Goal: Information Seeking & Learning: Learn about a topic

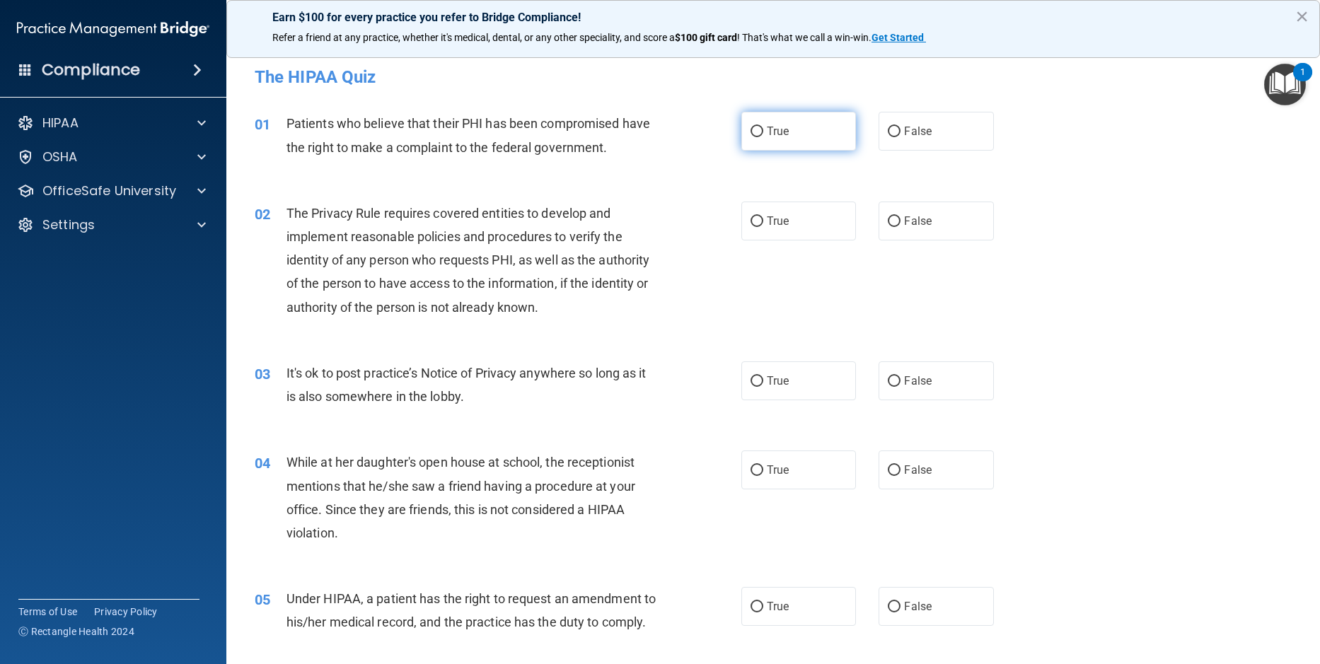
click at [750, 132] on input "True" at bounding box center [756, 132] width 13 height 11
radio input "true"
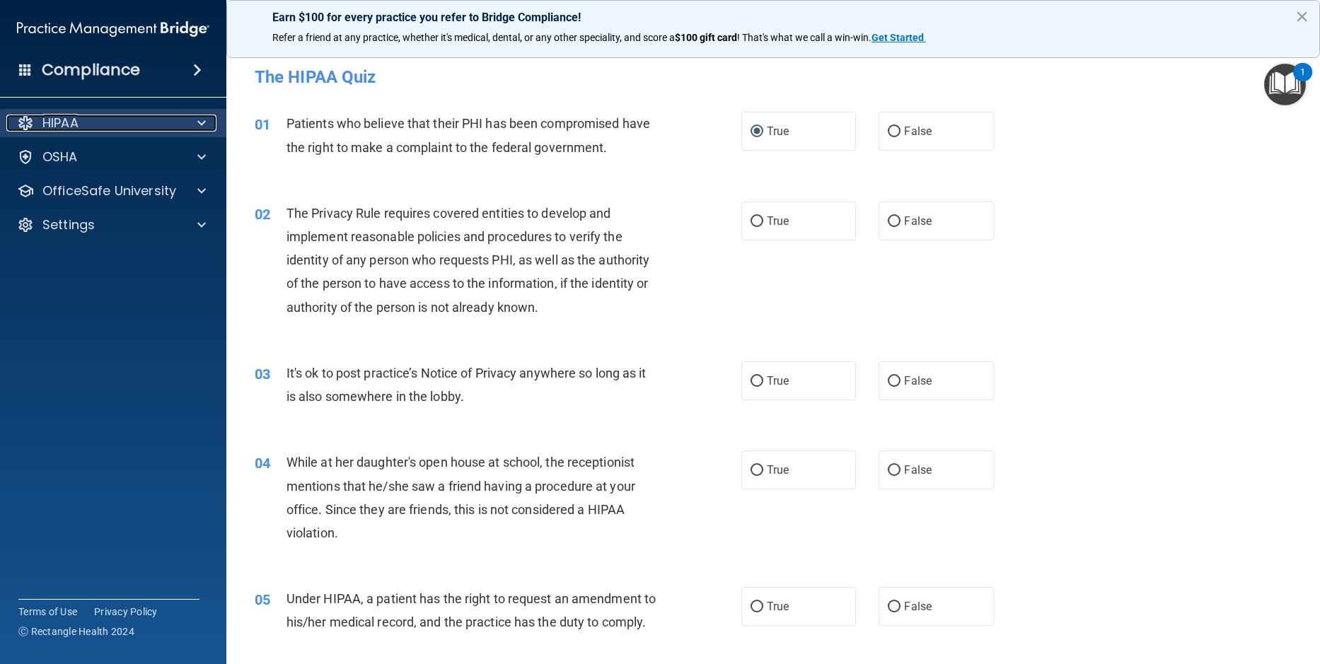
click at [57, 127] on p "HIPAA" at bounding box center [60, 123] width 36 height 17
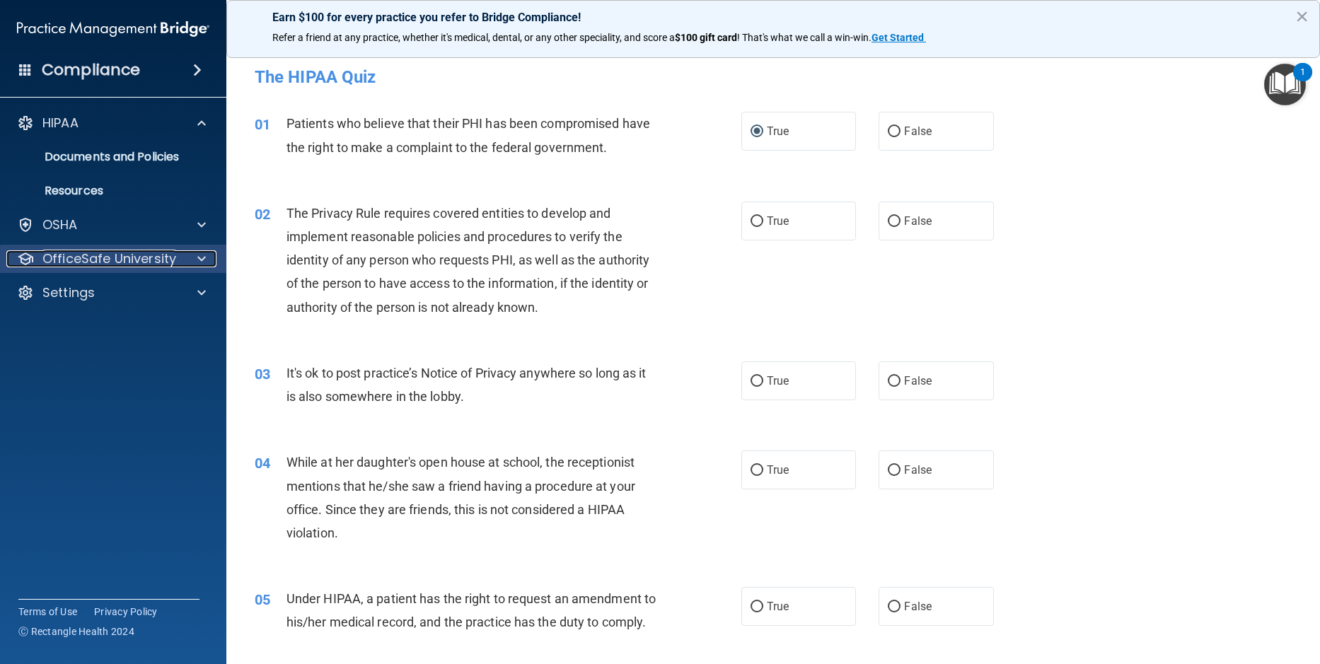
click at [86, 261] on p "OfficeSafe University" at bounding box center [109, 258] width 134 height 17
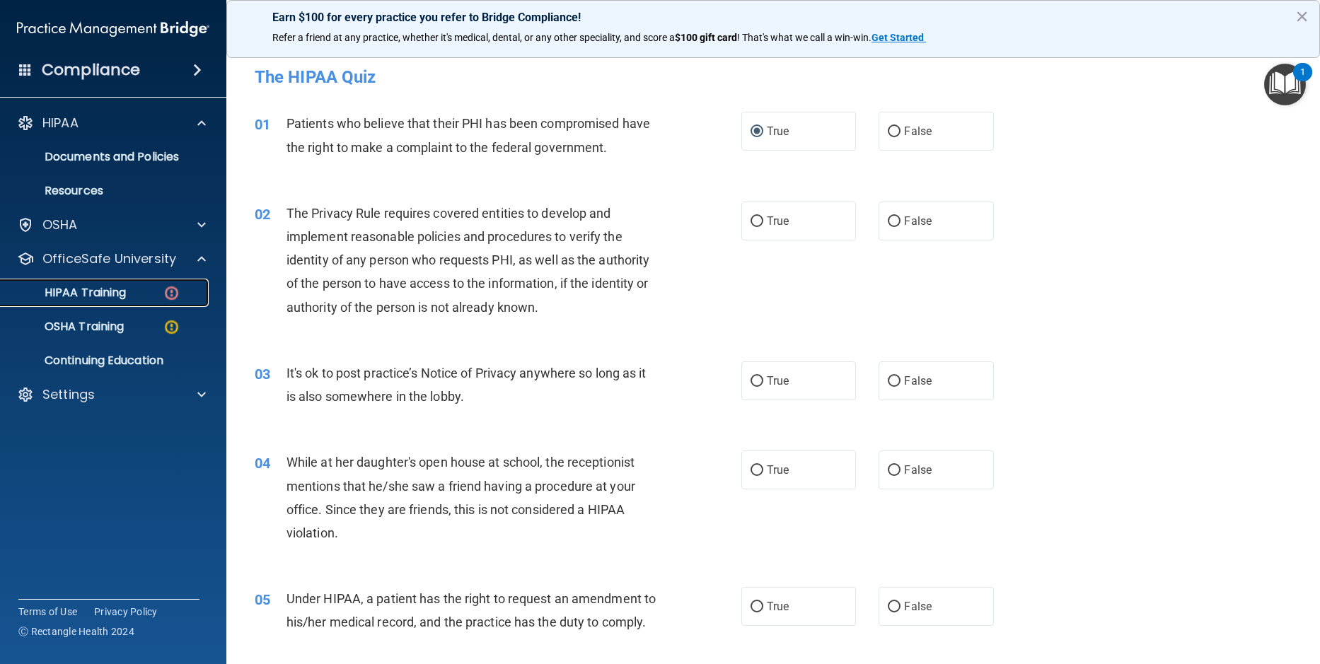
click at [108, 295] on p "HIPAA Training" at bounding box center [67, 293] width 117 height 14
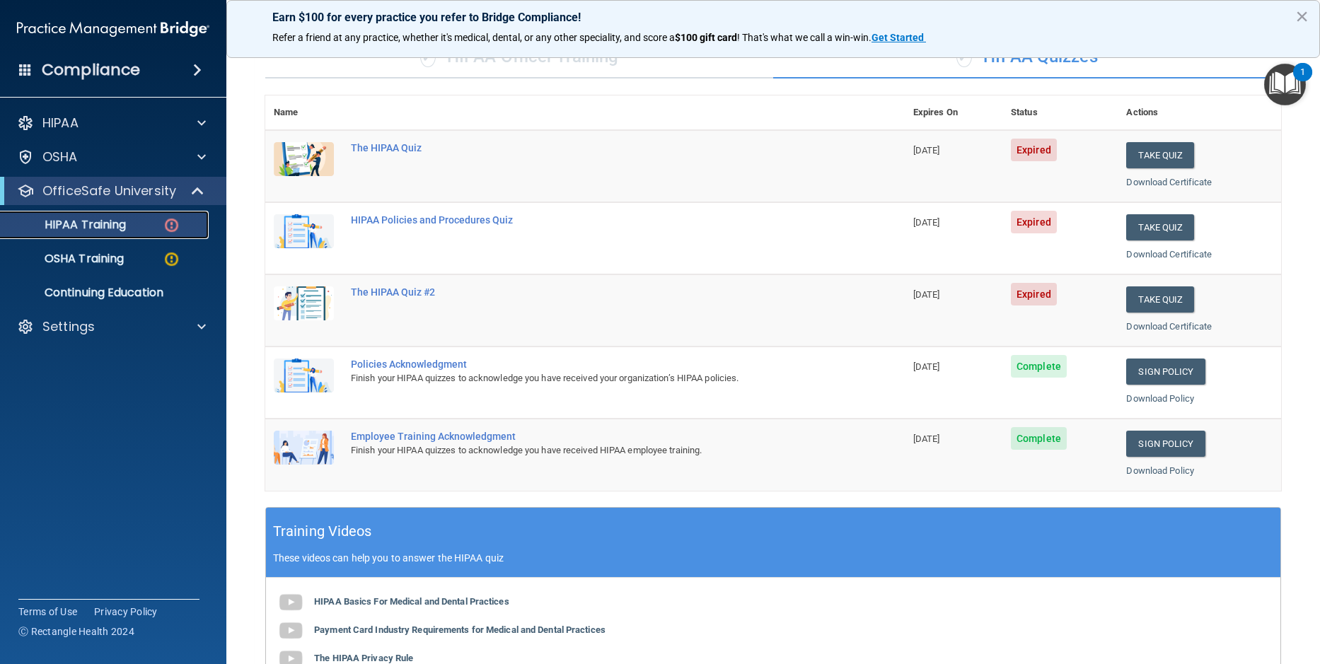
scroll to position [118, 0]
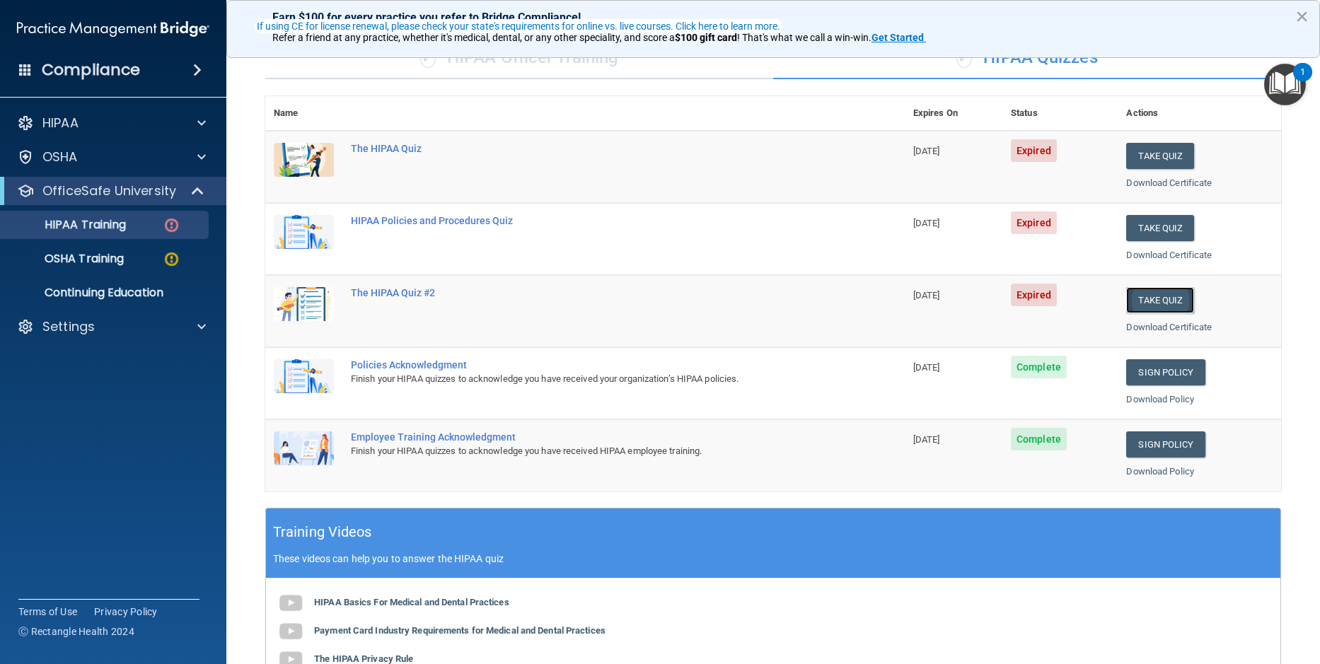
click at [1157, 308] on button "Take Quiz" at bounding box center [1160, 300] width 68 height 26
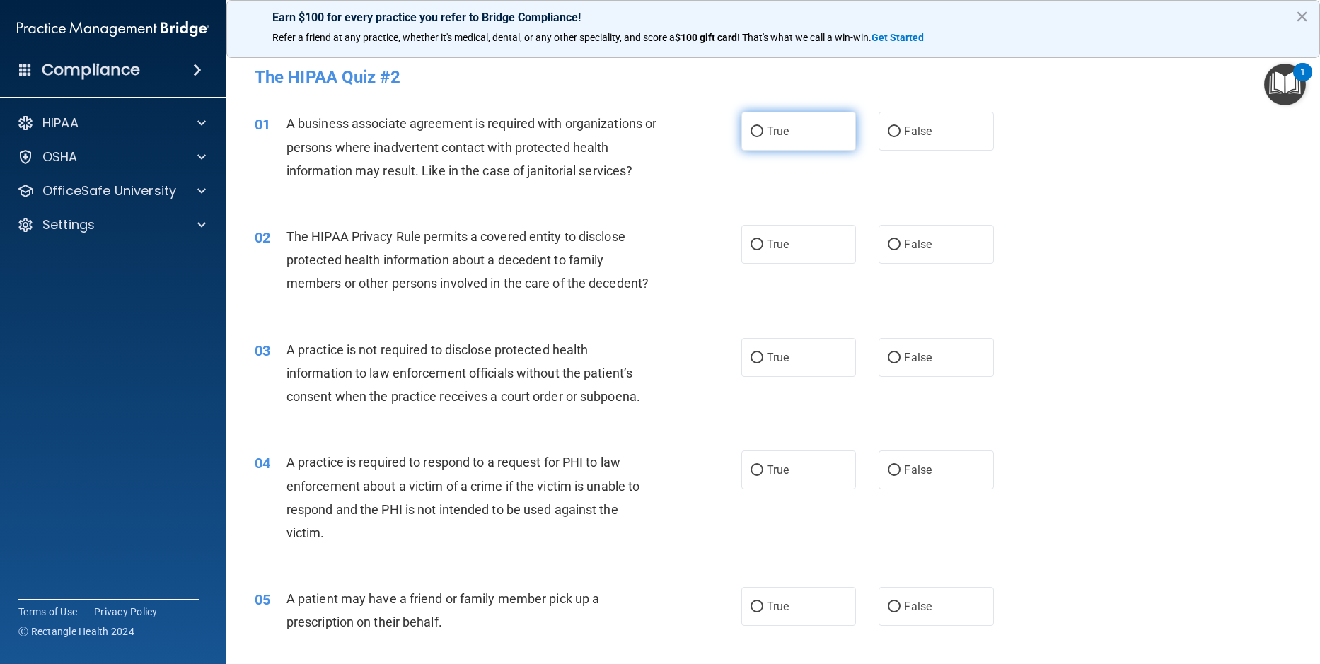
click at [753, 128] on input "True" at bounding box center [756, 132] width 13 height 11
radio input "true"
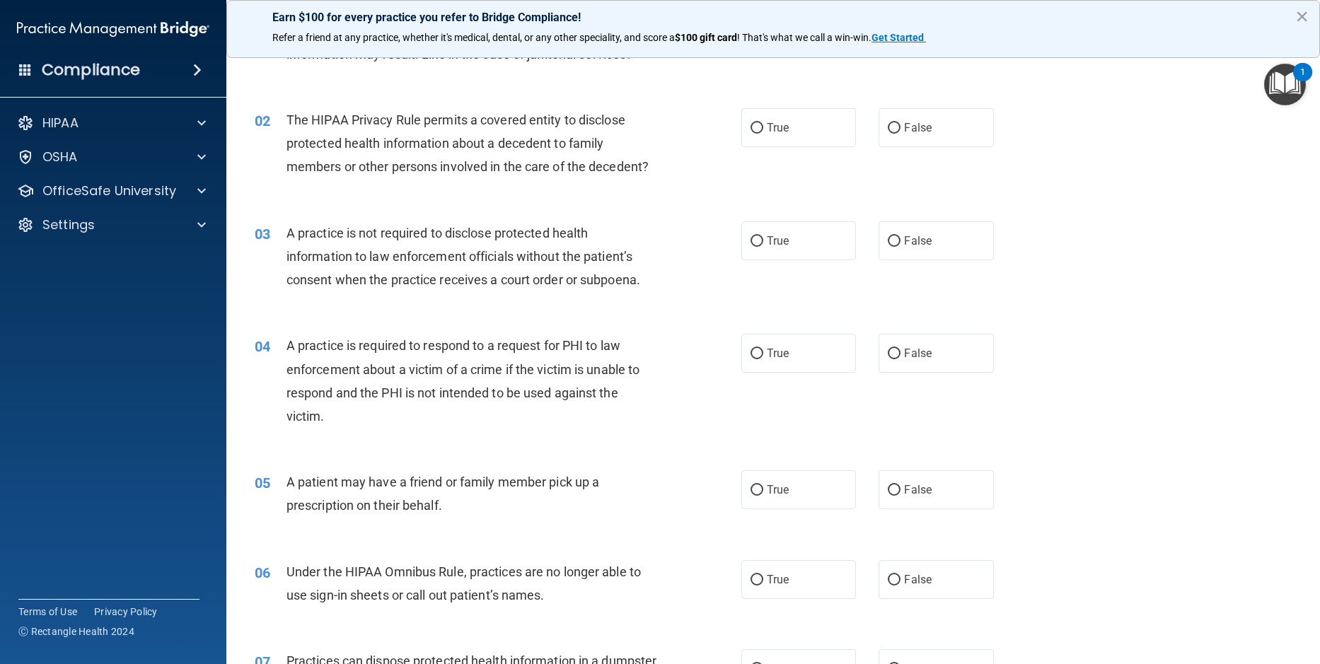
scroll to position [141, 0]
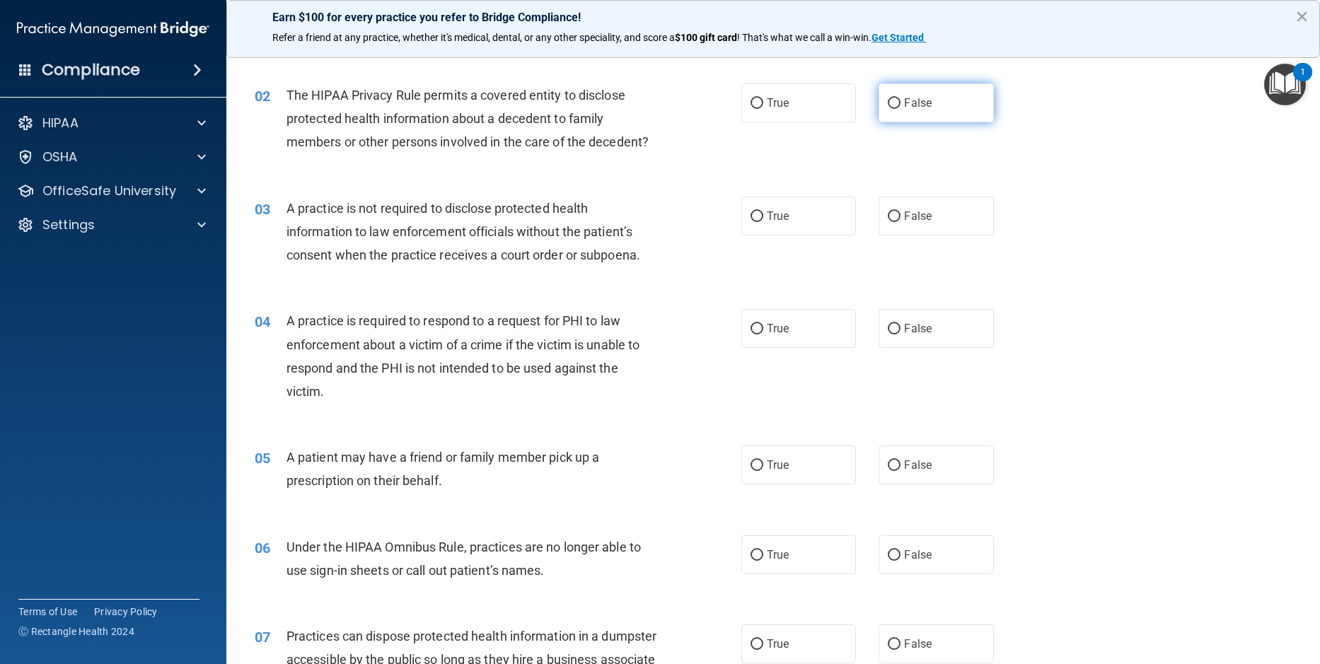
click at [891, 102] on input "False" at bounding box center [894, 103] width 13 height 11
radio input "true"
click at [888, 215] on input "False" at bounding box center [894, 216] width 13 height 11
radio input "true"
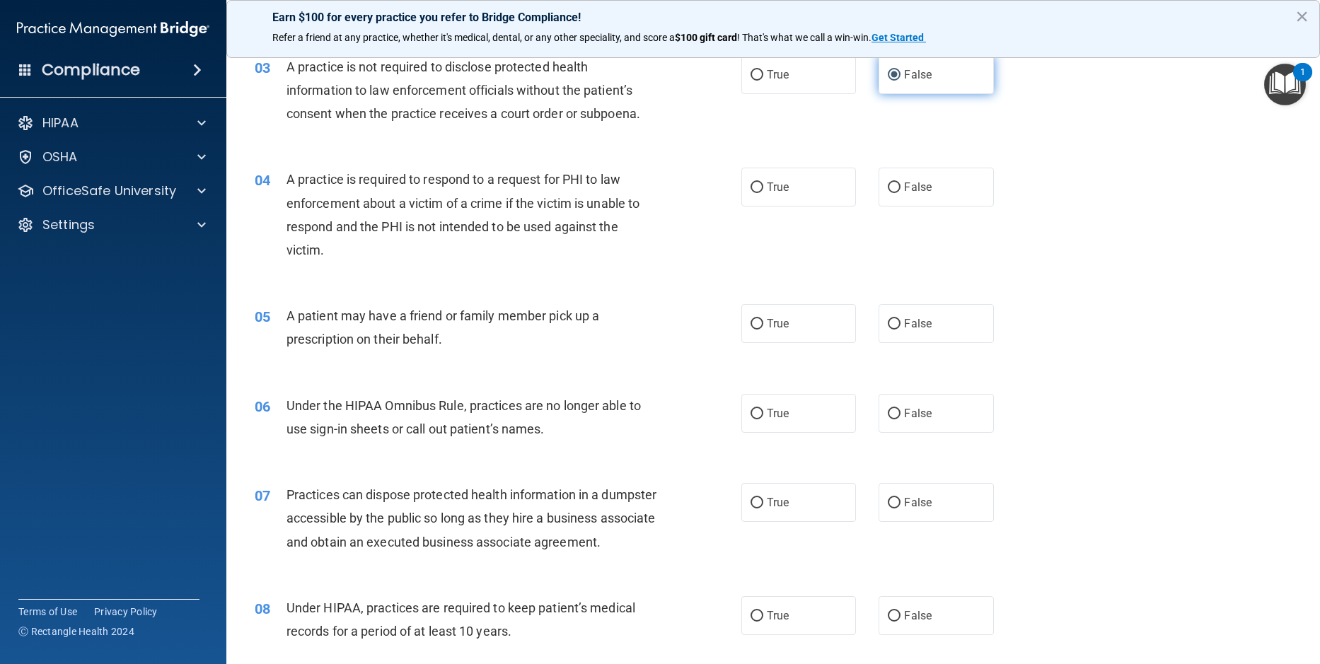
scroll to position [354, 0]
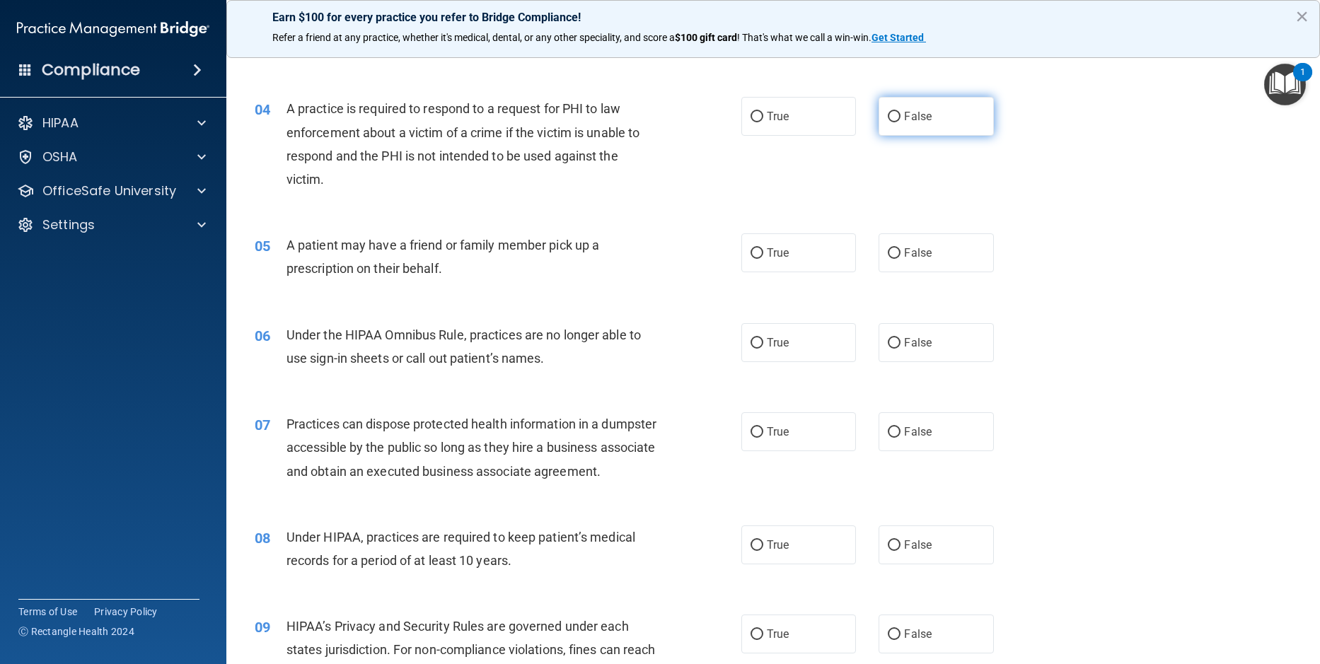
click at [895, 116] on label "False" at bounding box center [935, 116] width 115 height 39
click at [895, 116] on input "False" at bounding box center [894, 117] width 13 height 11
radio input "true"
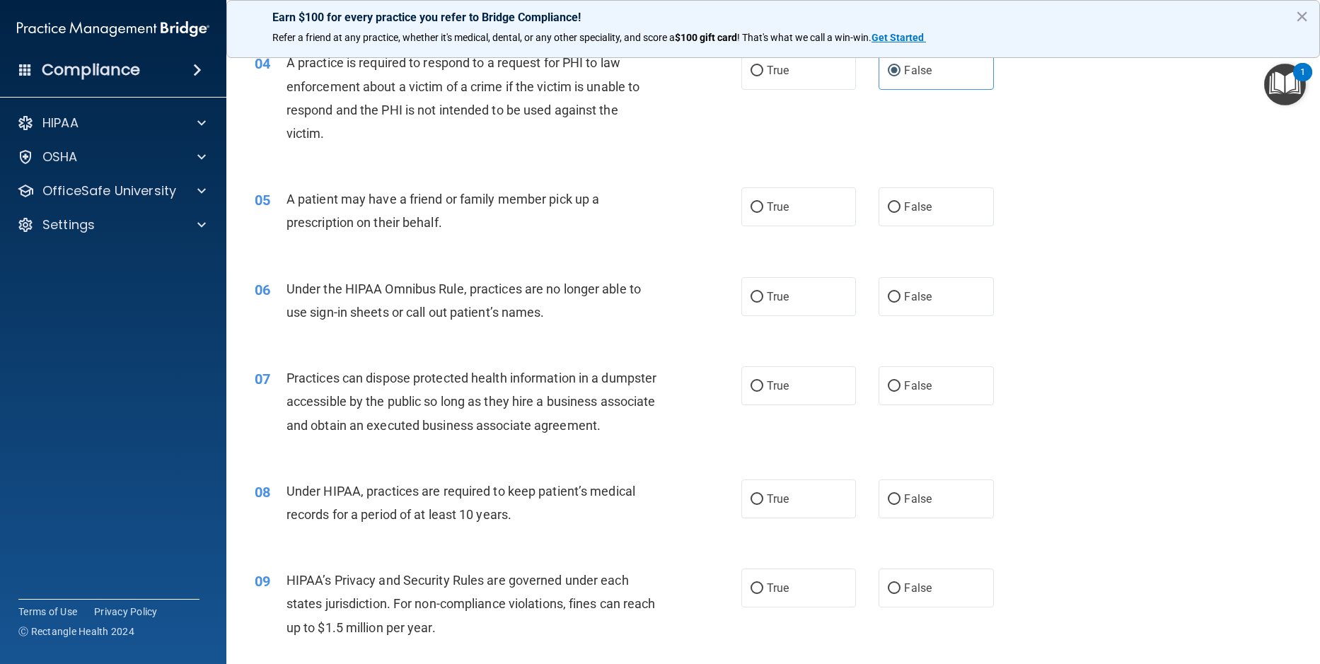
scroll to position [424, 0]
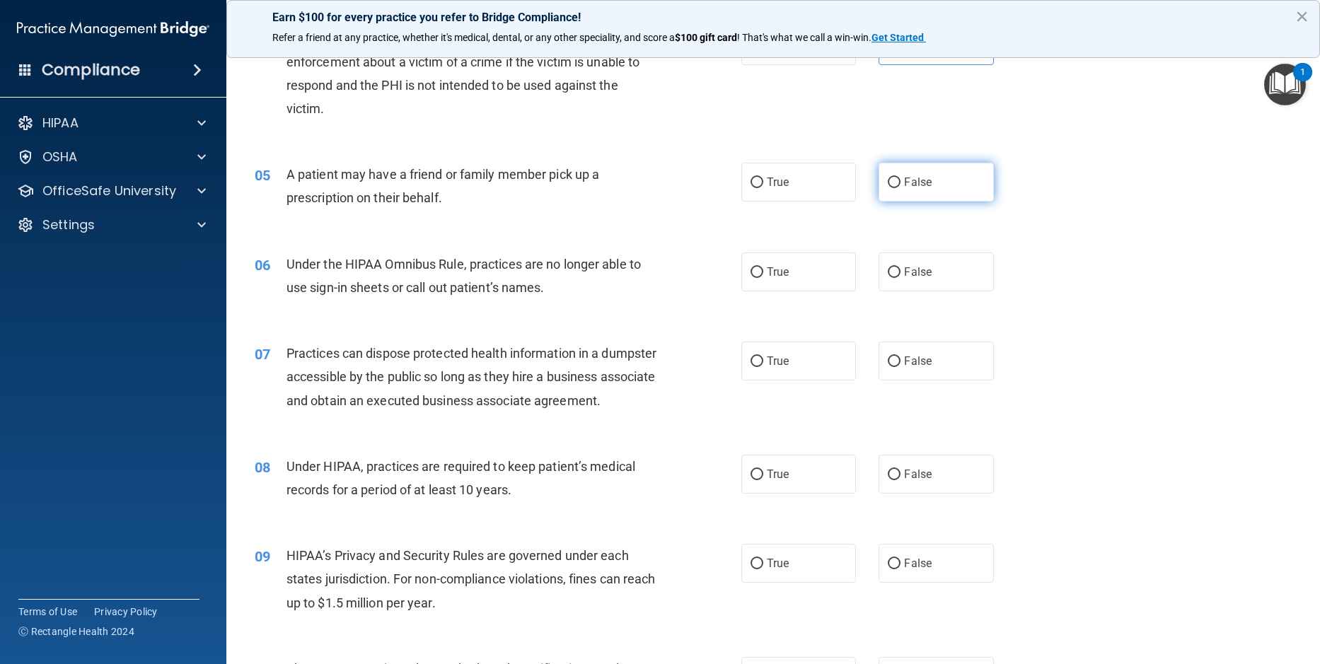
click at [890, 182] on input "False" at bounding box center [894, 183] width 13 height 11
radio input "true"
click at [752, 272] on input "True" at bounding box center [756, 272] width 13 height 11
radio input "true"
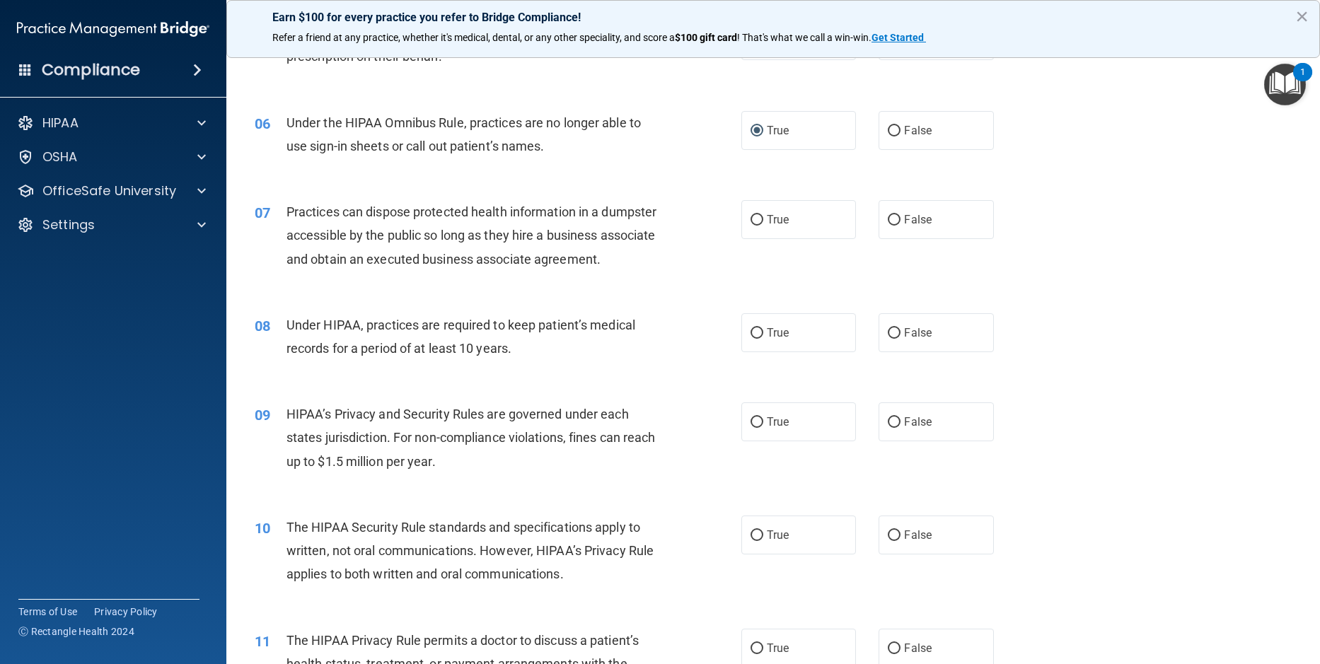
scroll to position [637, 0]
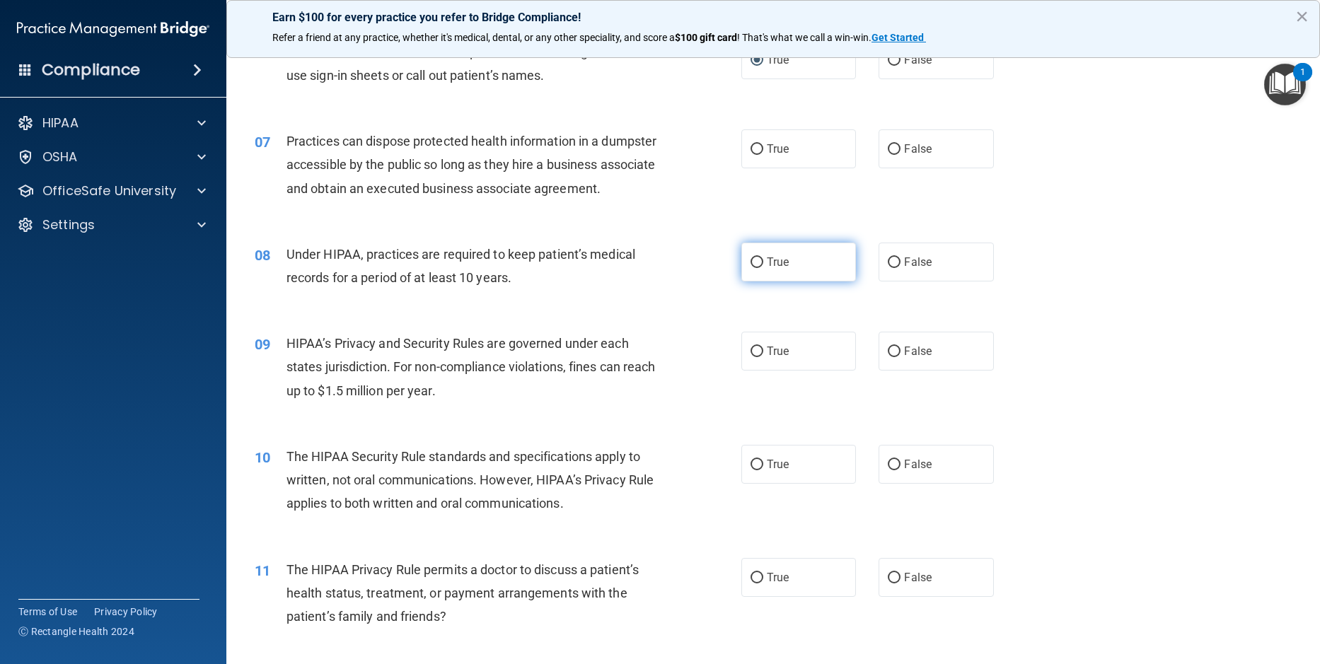
click at [755, 268] on input "True" at bounding box center [756, 262] width 13 height 11
radio input "true"
click at [1086, 301] on div "08 Under HIPAA, practices are required to keep patient’s medical records for a …" at bounding box center [773, 269] width 1058 height 89
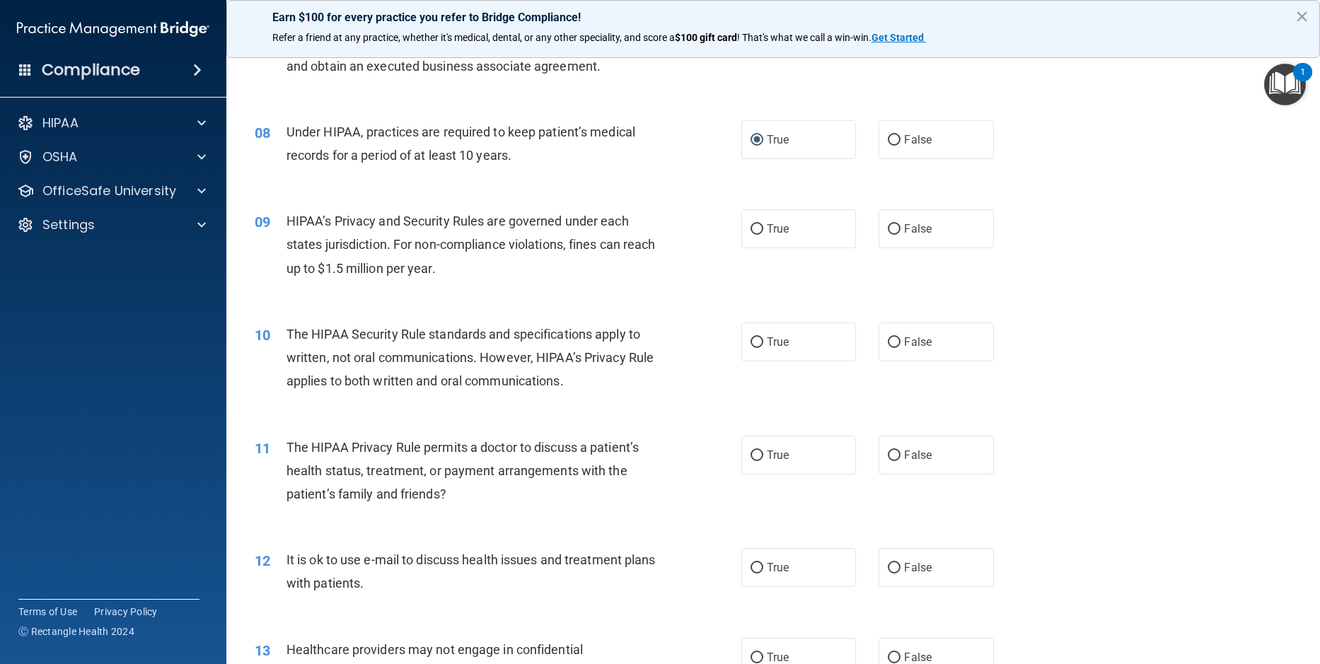
scroll to position [778, 0]
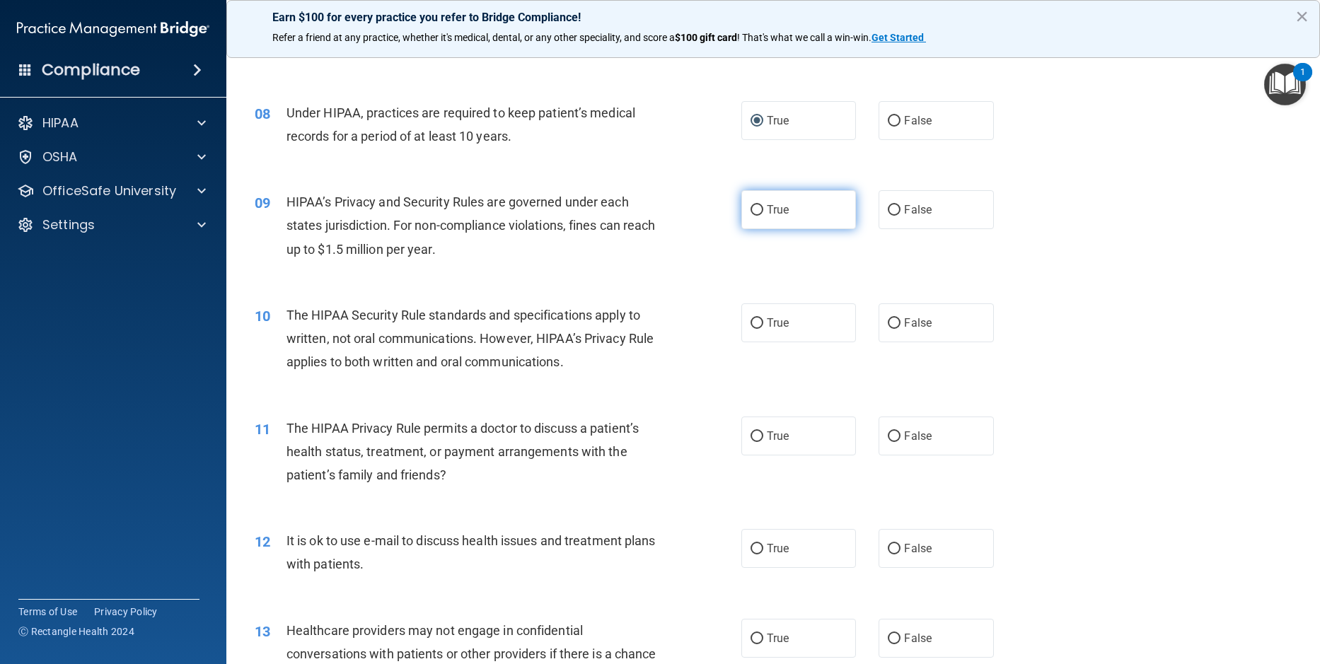
click at [750, 216] on input "True" at bounding box center [756, 210] width 13 height 11
radio input "true"
click at [750, 329] on input "True" at bounding box center [756, 323] width 13 height 11
radio input "true"
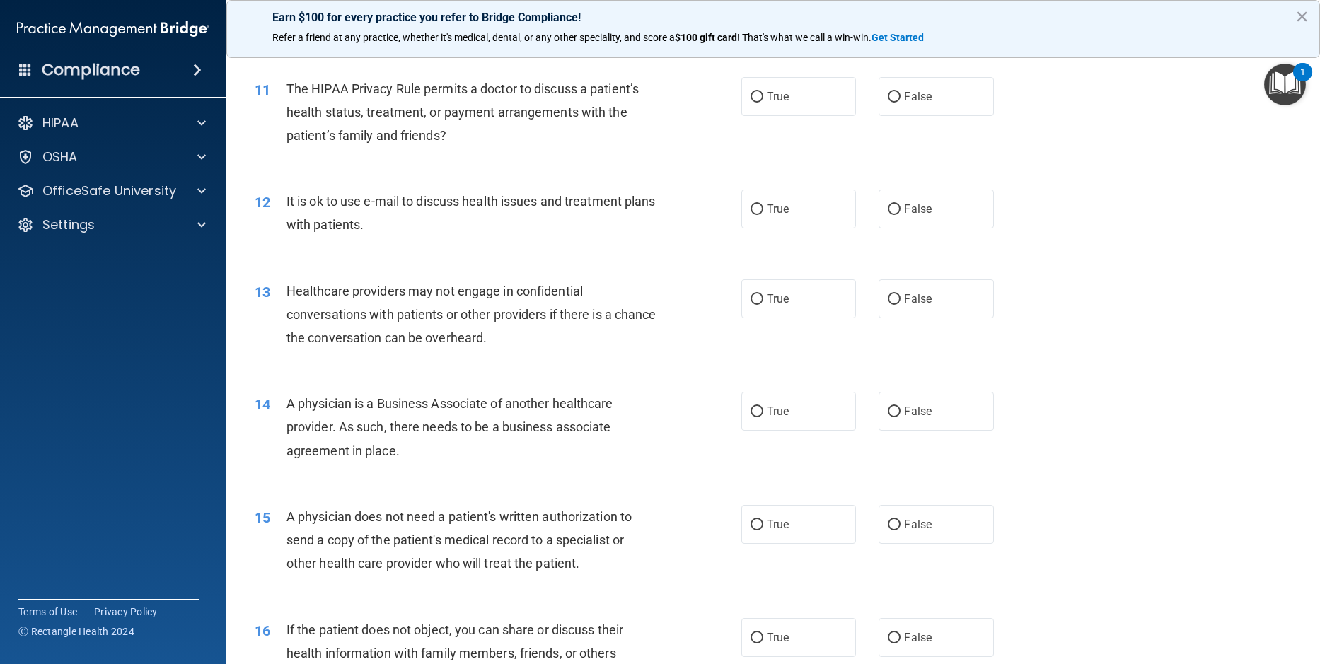
scroll to position [1132, 0]
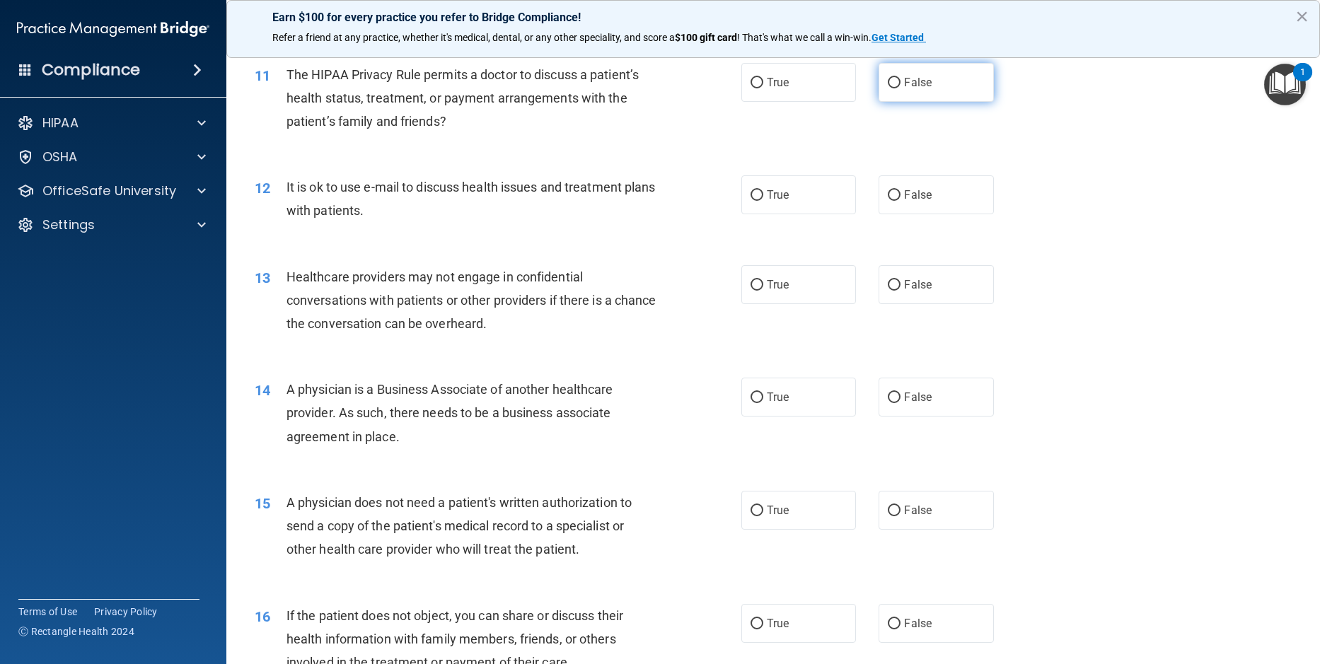
click at [888, 88] on input "False" at bounding box center [894, 83] width 13 height 11
radio input "true"
click at [667, 323] on div "13 Healthcare providers may not engage in confidential conversations with patie…" at bounding box center [497, 304] width 529 height 78
click at [888, 201] on input "False" at bounding box center [894, 195] width 13 height 11
radio input "true"
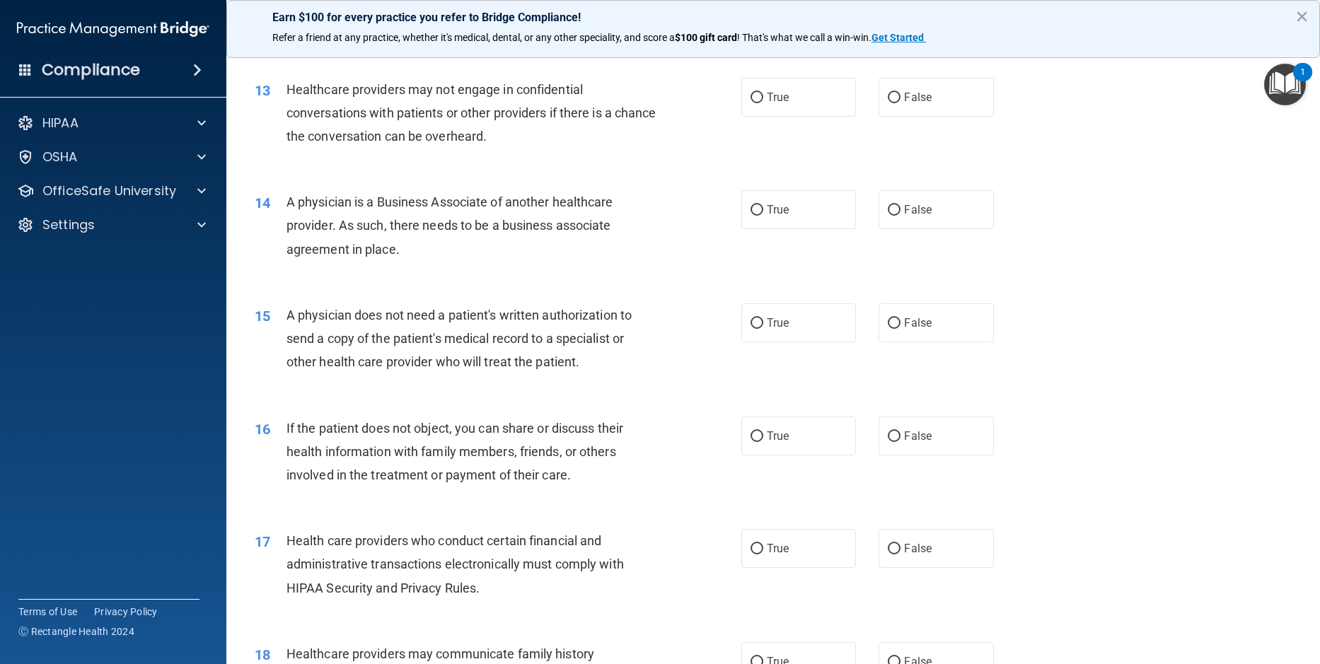
scroll to position [1344, 0]
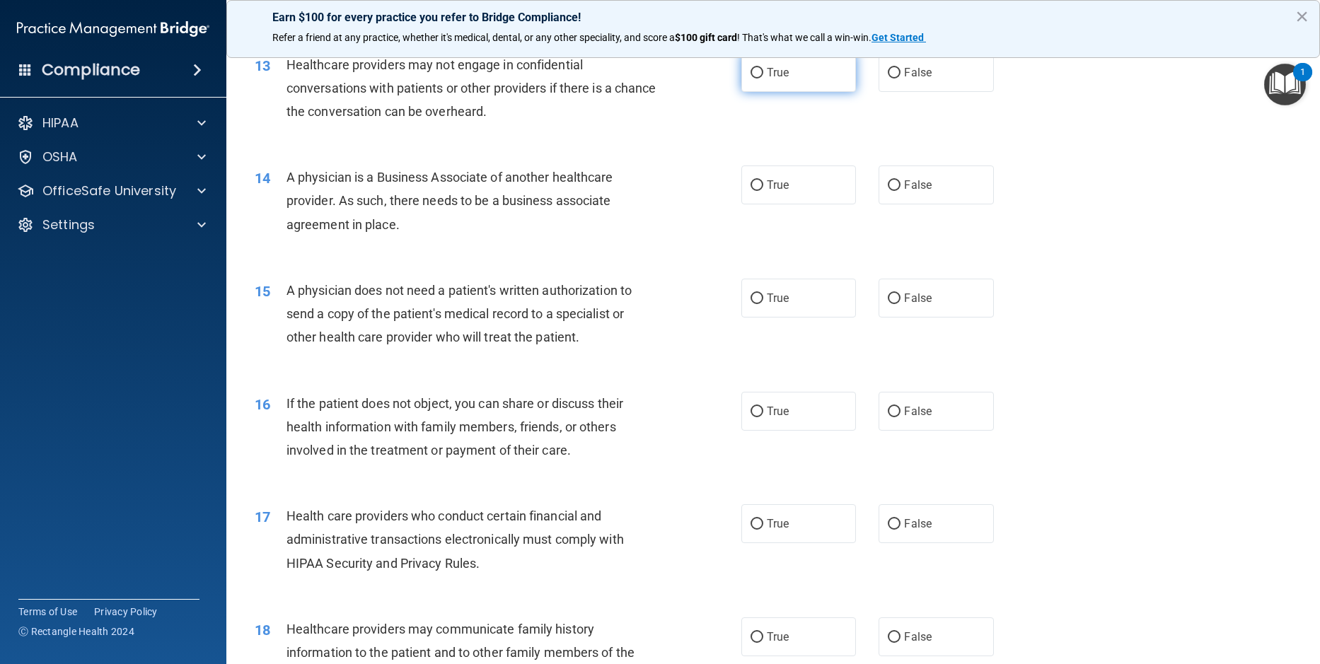
click at [750, 79] on input "True" at bounding box center [756, 73] width 13 height 11
radio input "true"
click at [673, 202] on div "14 A physician is a Business Associate of another healthcare provider. As such,…" at bounding box center [497, 205] width 529 height 78
click at [750, 191] on input "True" at bounding box center [756, 185] width 13 height 11
radio input "true"
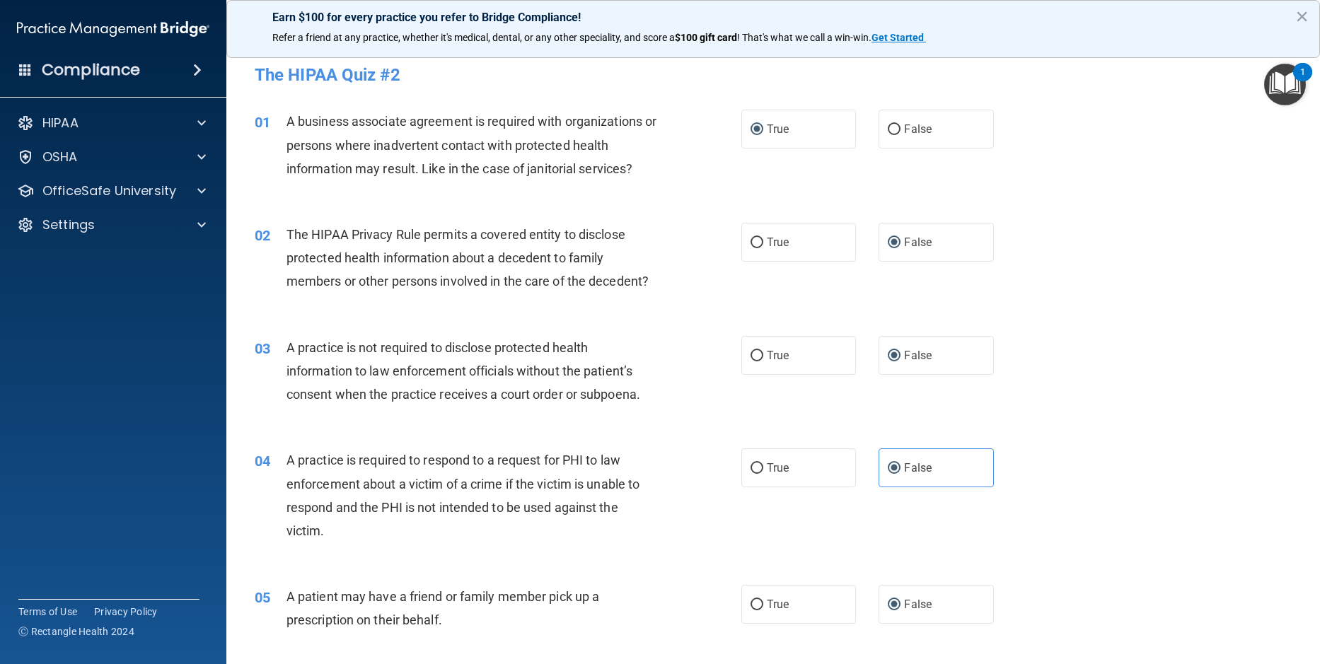
scroll to position [0, 0]
click at [750, 245] on input "True" at bounding box center [756, 245] width 13 height 11
radio input "true"
radio input "false"
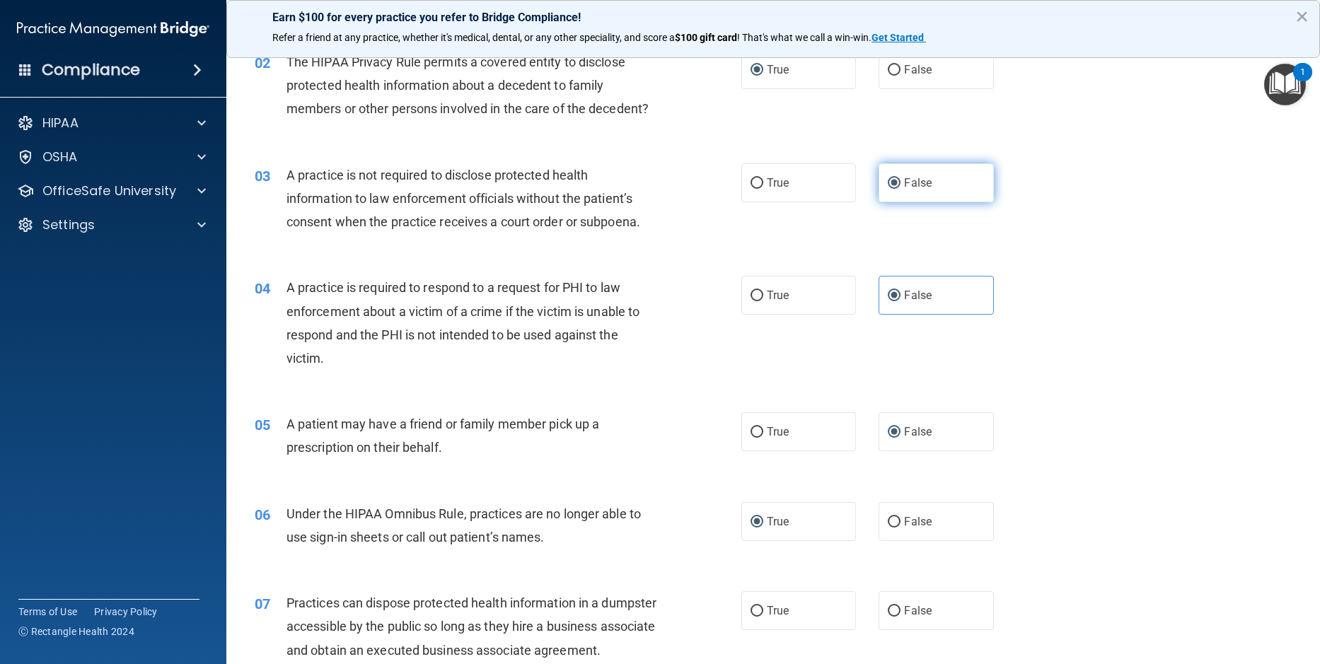
scroll to position [212, 0]
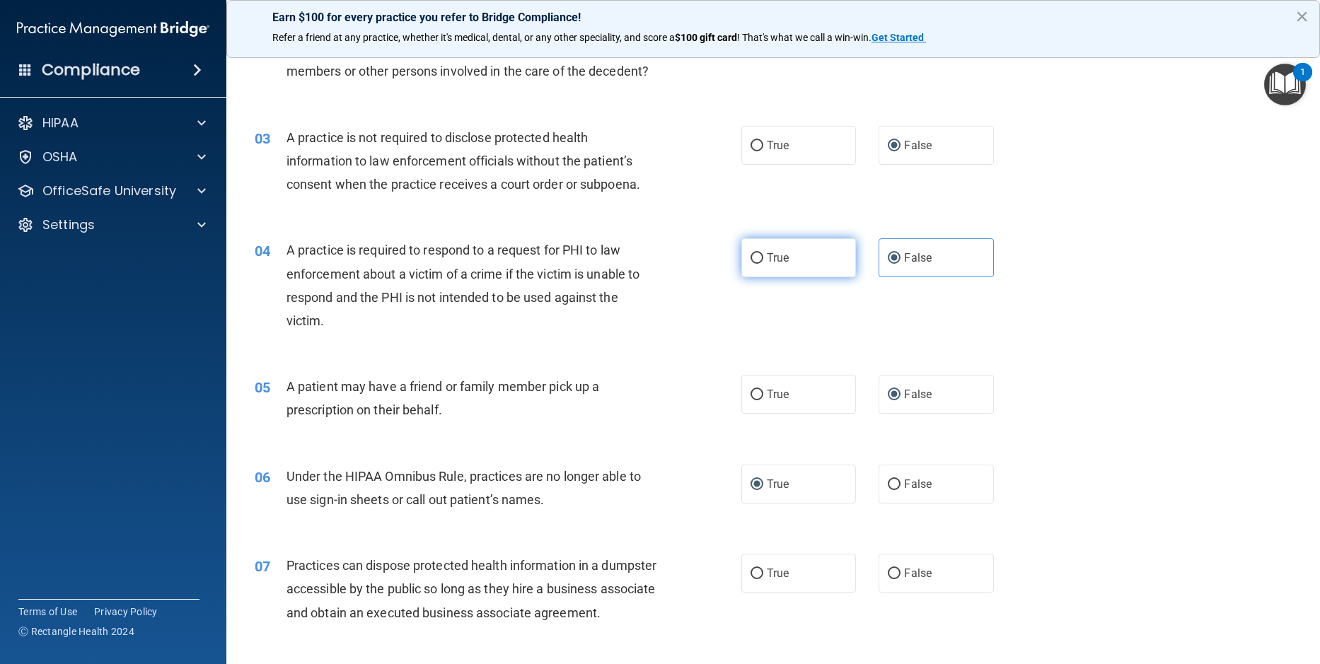
click at [758, 256] on input "True" at bounding box center [756, 258] width 13 height 11
radio input "true"
radio input "false"
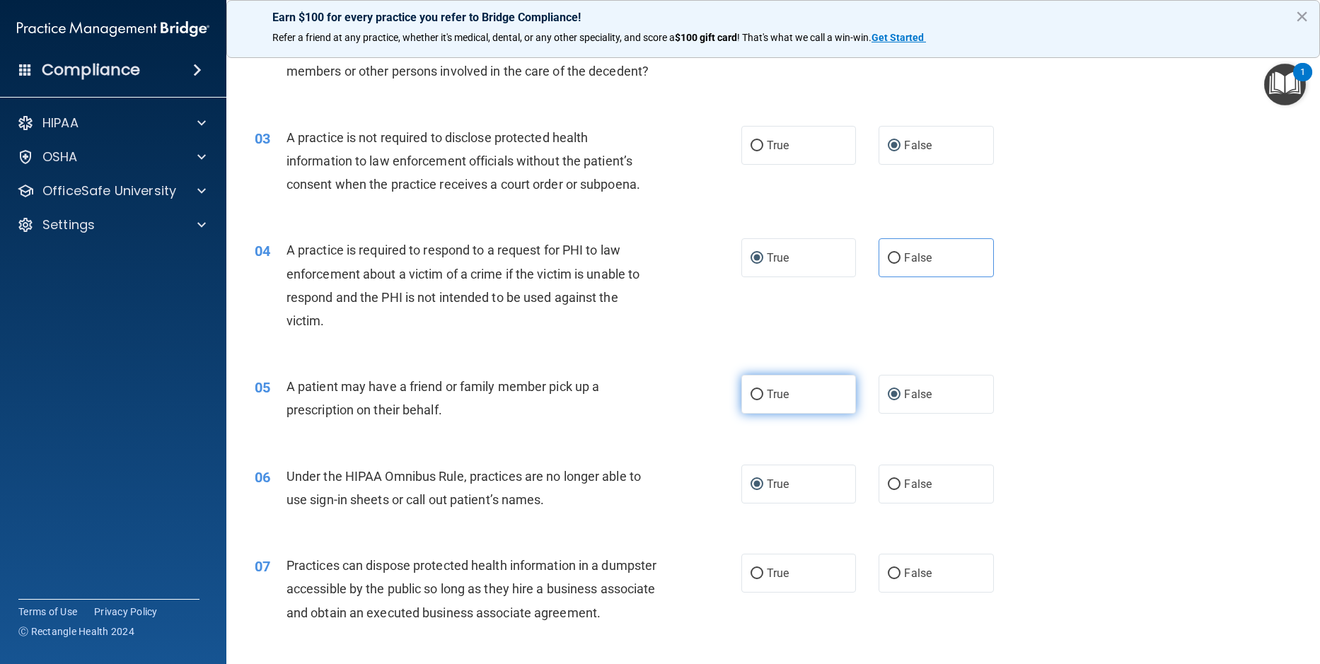
click at [754, 400] on input "True" at bounding box center [756, 395] width 13 height 11
radio input "true"
radio input "false"
click at [888, 483] on input "False" at bounding box center [894, 485] width 13 height 11
radio input "true"
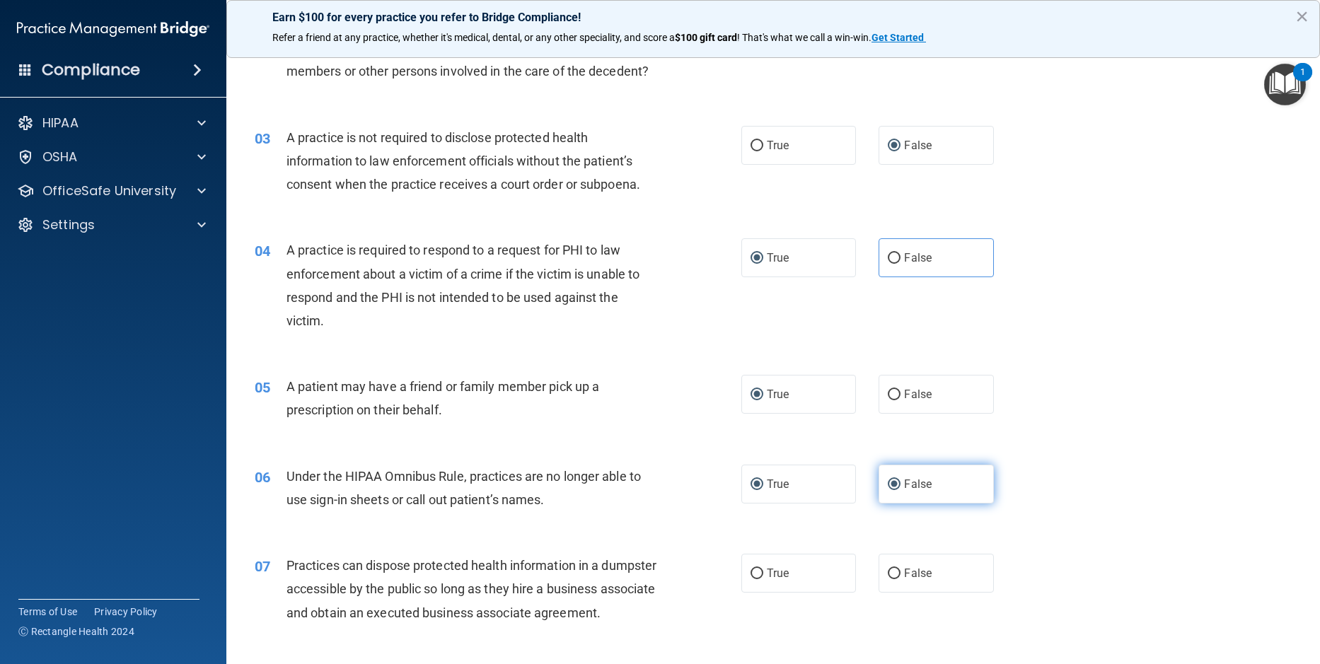
radio input "false"
click at [888, 574] on input "False" at bounding box center [894, 574] width 13 height 11
radio input "true"
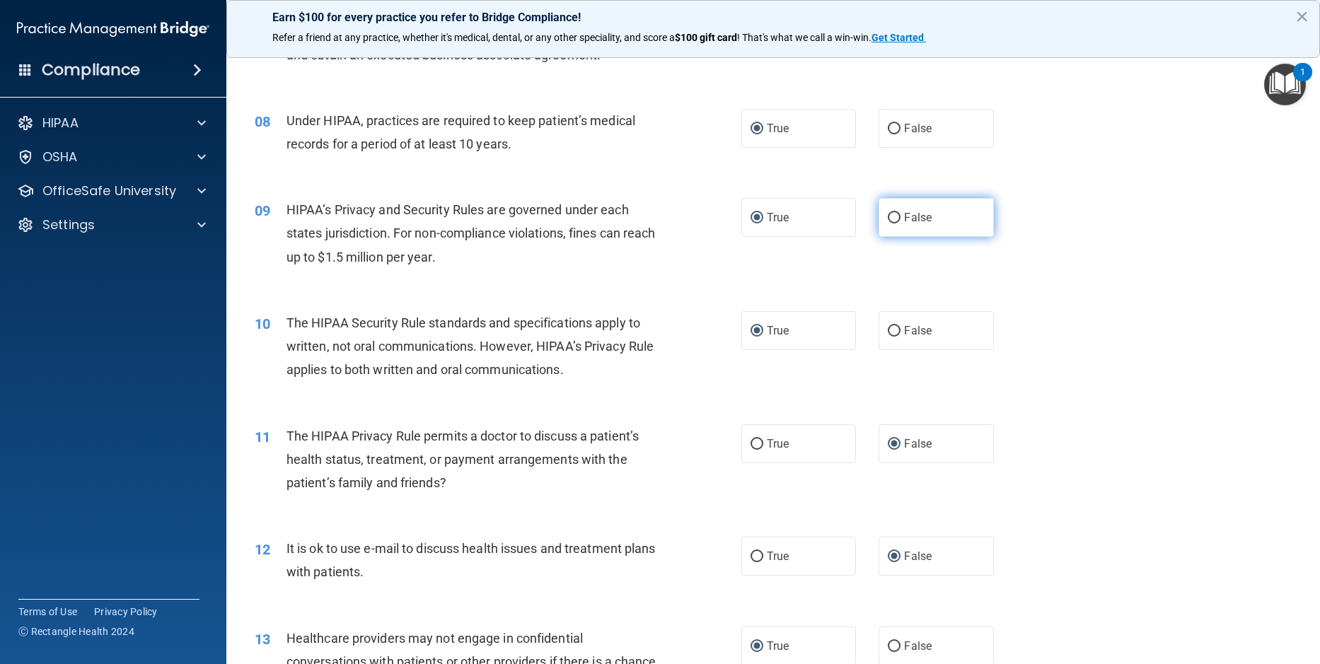
scroll to position [778, 0]
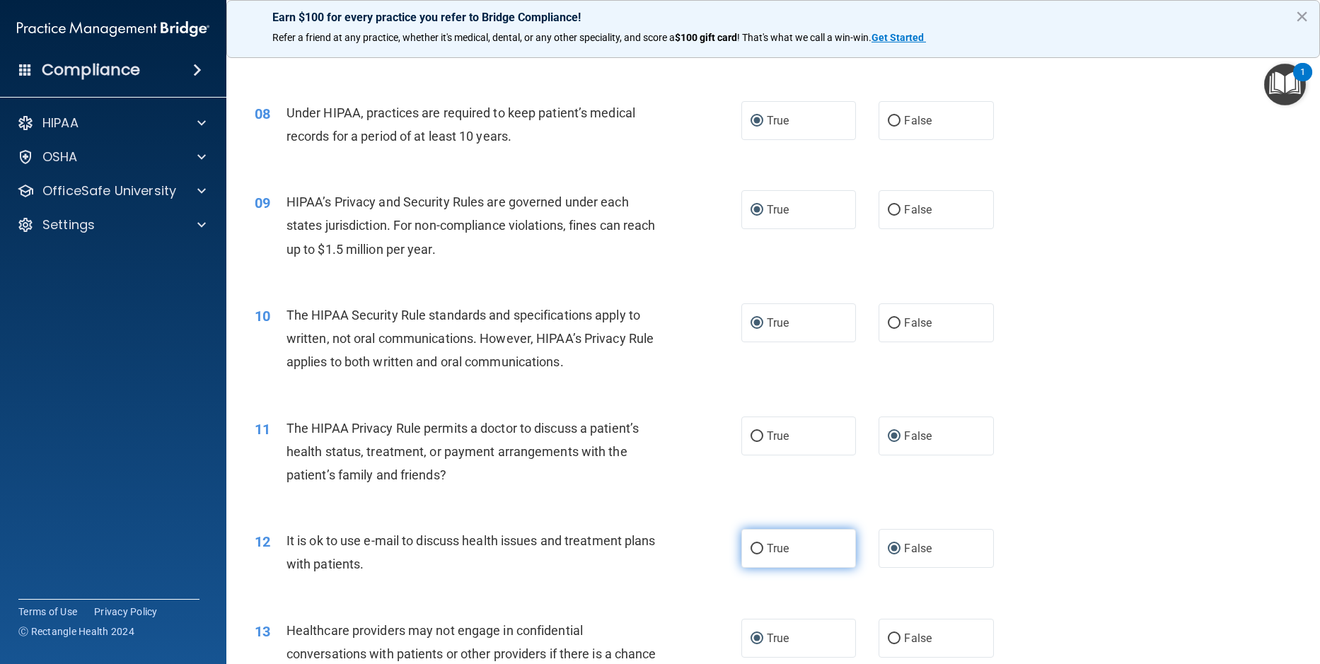
click at [757, 555] on input "True" at bounding box center [756, 549] width 13 height 11
radio input "true"
radio input "false"
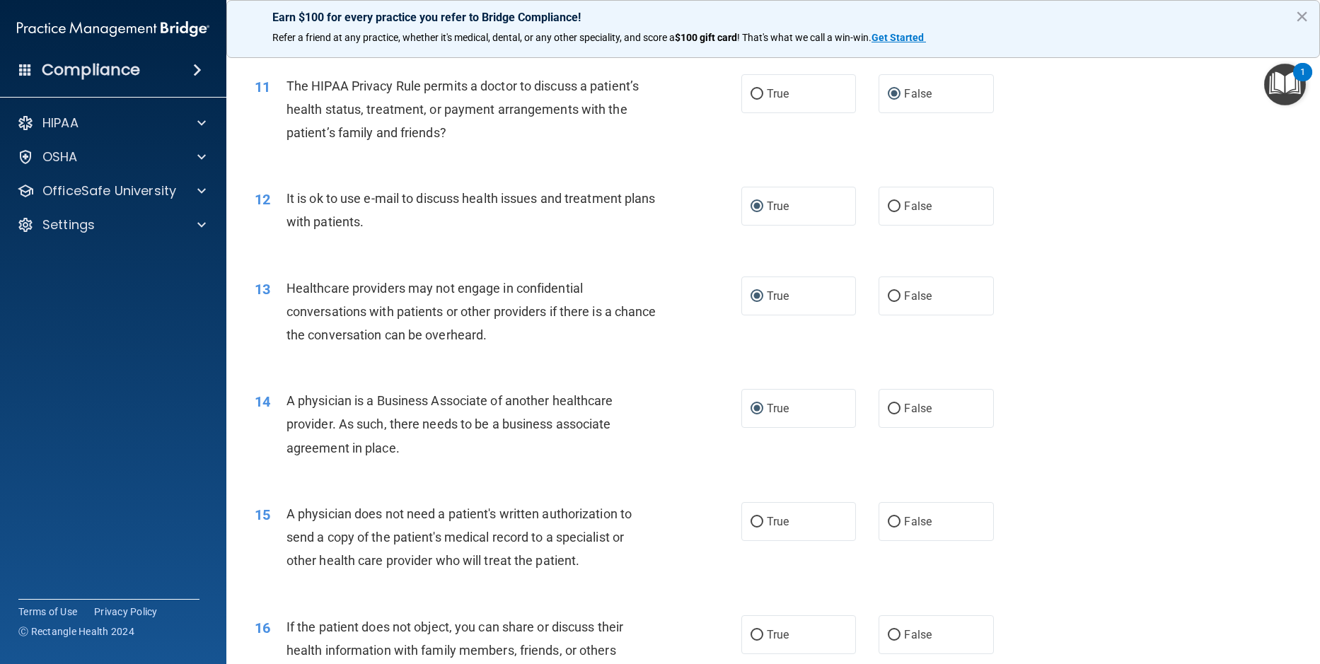
scroll to position [1344, 0]
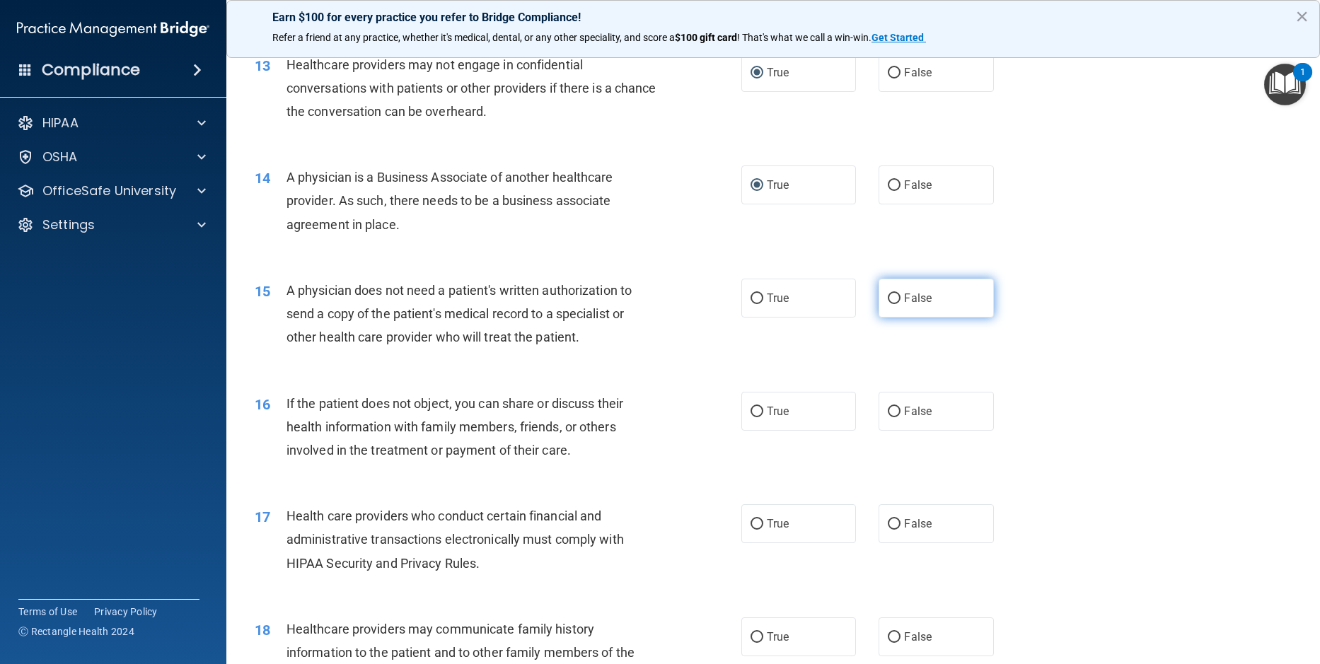
click at [893, 304] on input "False" at bounding box center [894, 299] width 13 height 11
radio input "true"
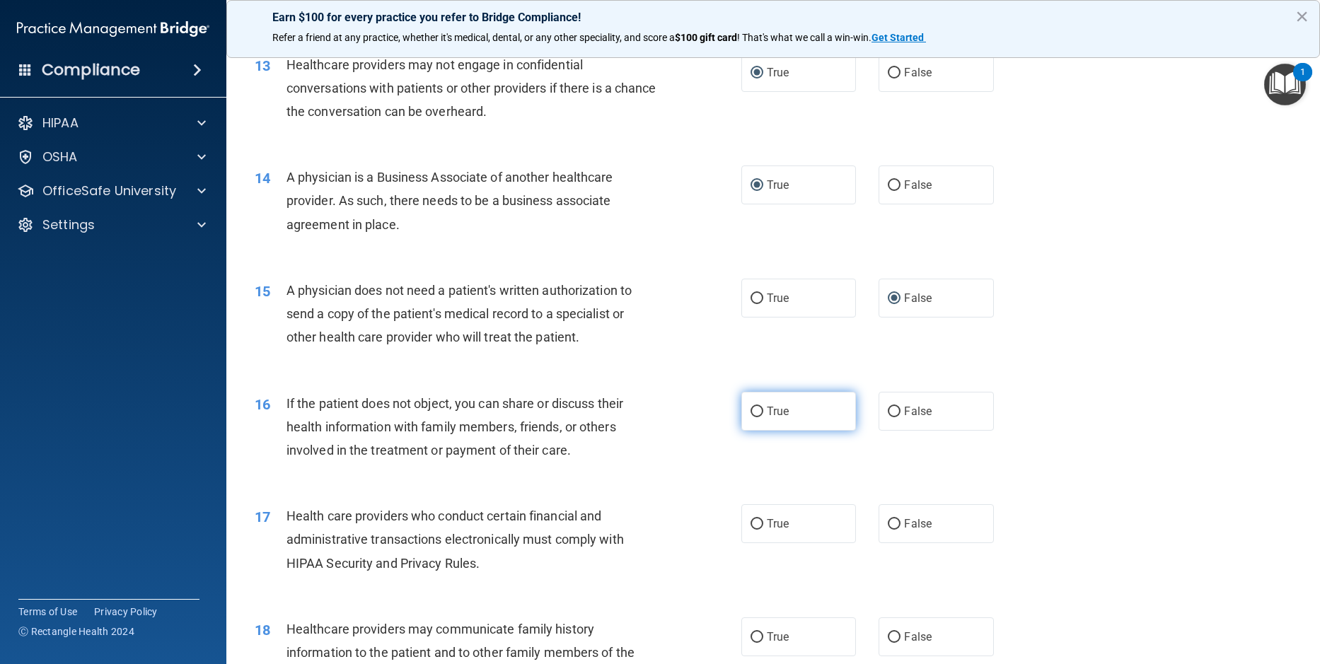
click at [757, 417] on input "True" at bounding box center [756, 412] width 13 height 11
radio input "true"
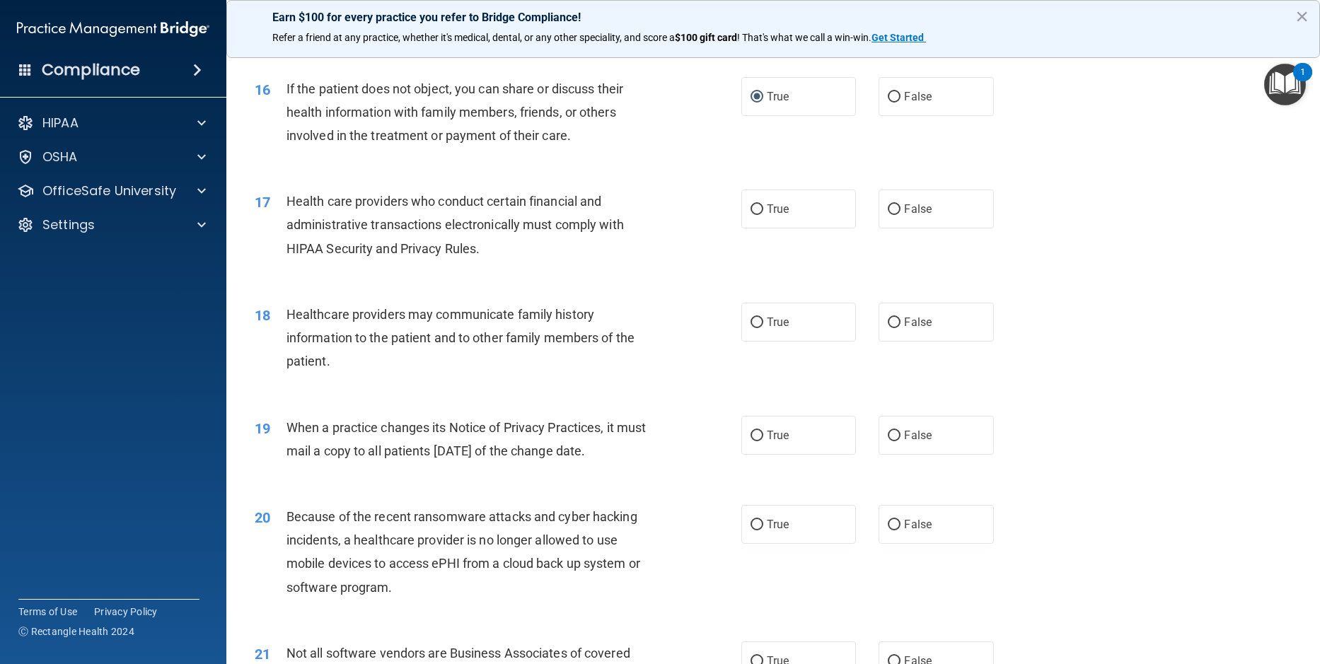
scroll to position [1698, 0]
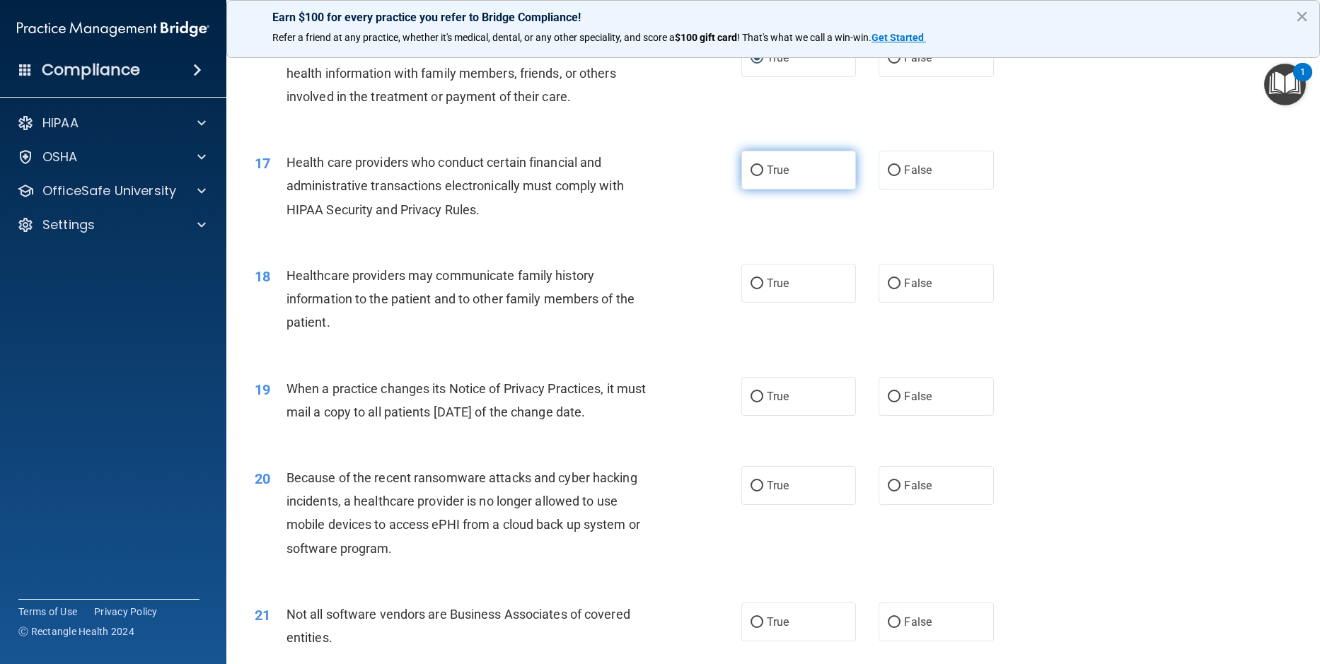
click at [755, 176] on input "True" at bounding box center [756, 171] width 13 height 11
radio input "true"
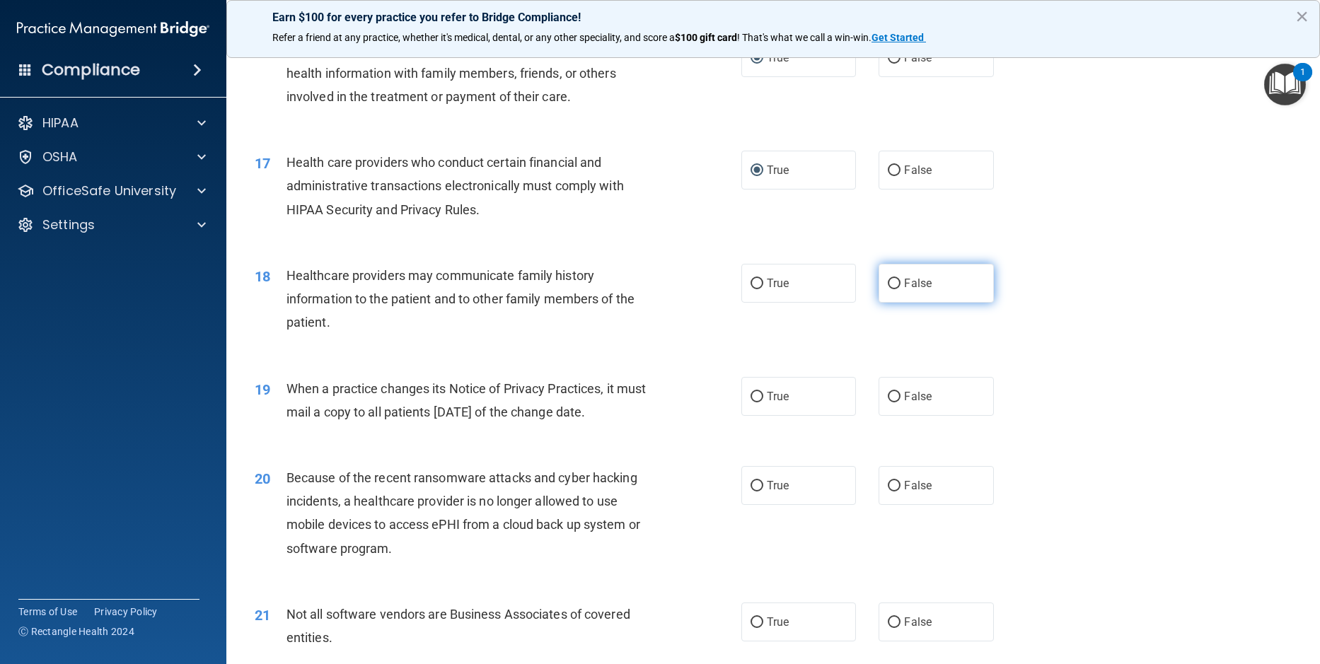
click at [890, 289] on input "False" at bounding box center [894, 284] width 13 height 11
radio input "true"
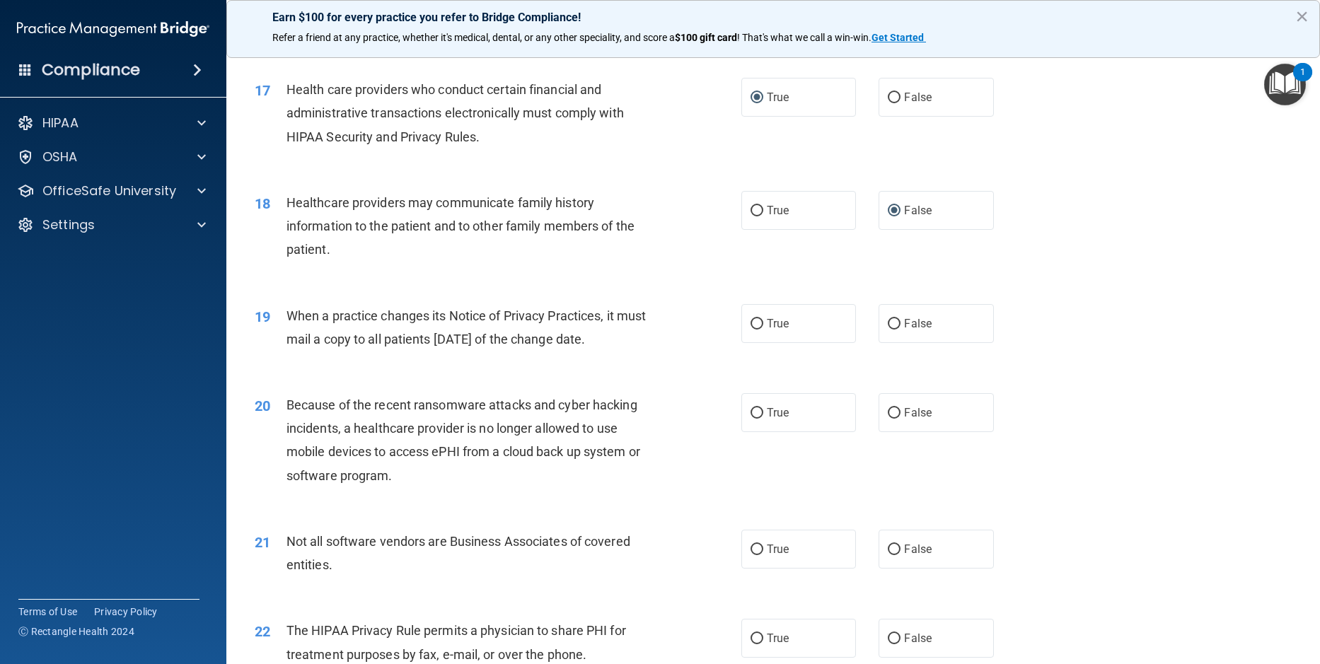
scroll to position [1981, 0]
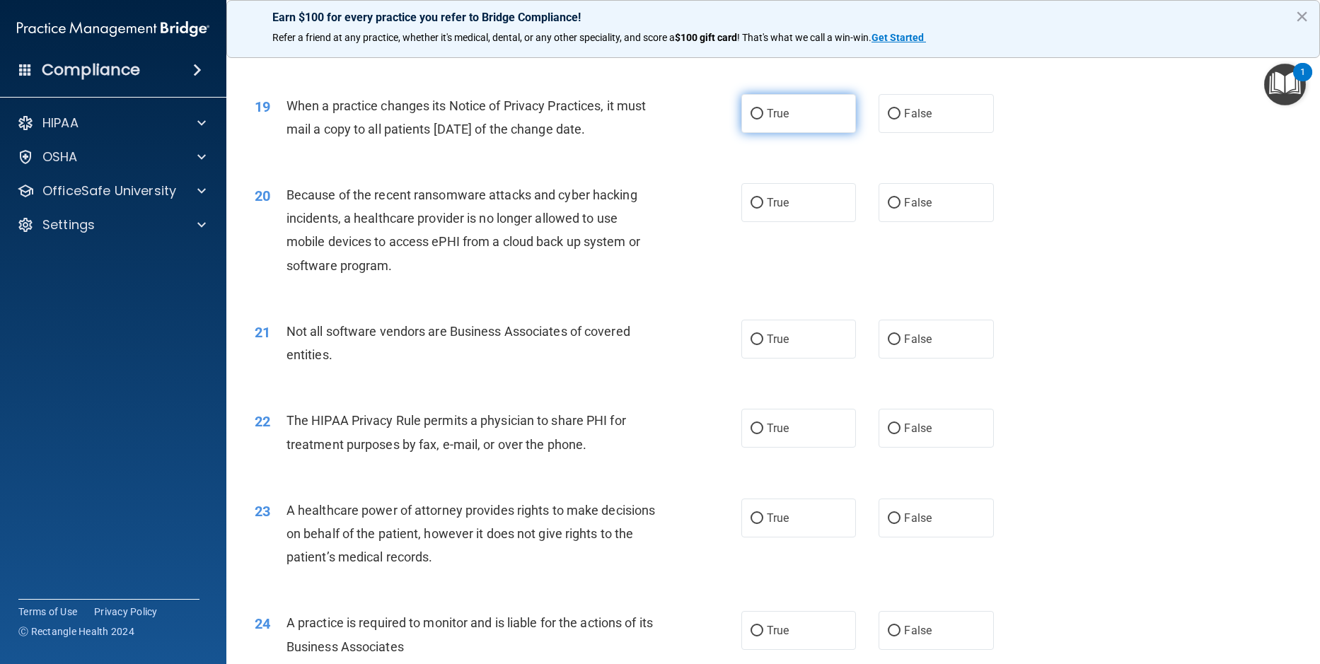
click at [754, 120] on input "True" at bounding box center [756, 114] width 13 height 11
radio input "true"
click at [750, 209] on input "True" at bounding box center [756, 203] width 13 height 11
radio input "true"
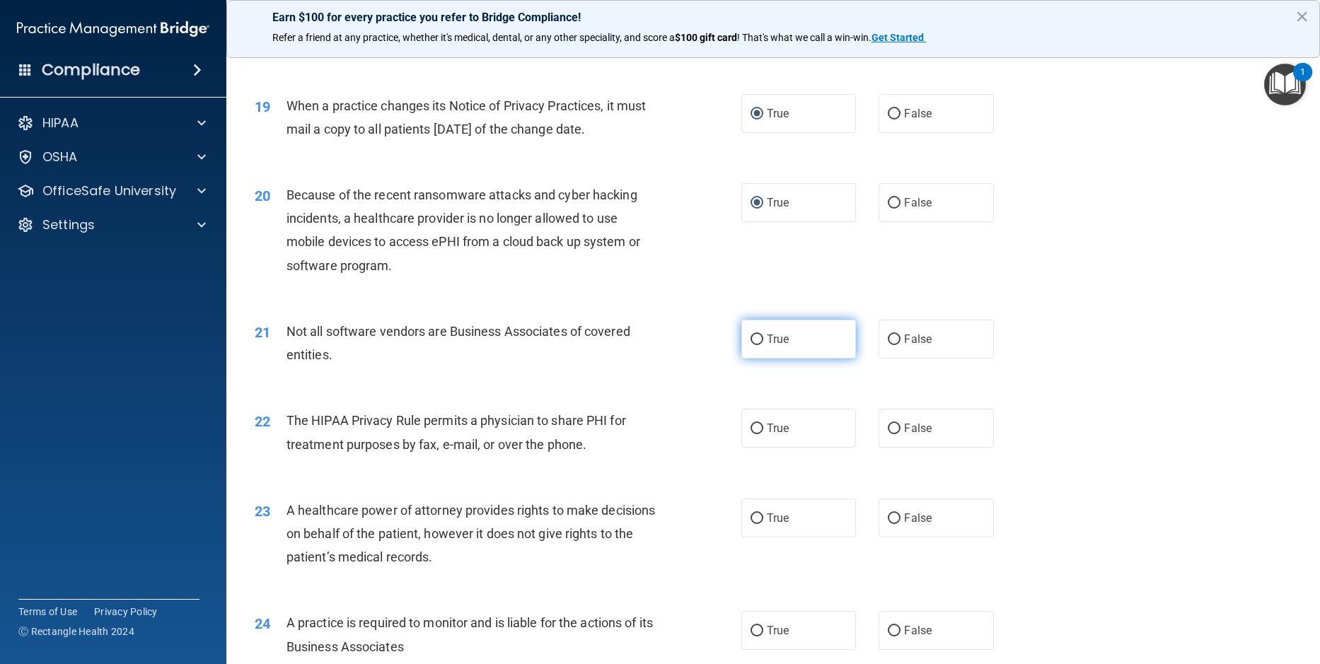
click at [754, 345] on input "True" at bounding box center [756, 340] width 13 height 11
radio input "true"
click at [749, 448] on label "True" at bounding box center [798, 428] width 115 height 39
click at [750, 434] on input "True" at bounding box center [756, 429] width 13 height 11
radio input "true"
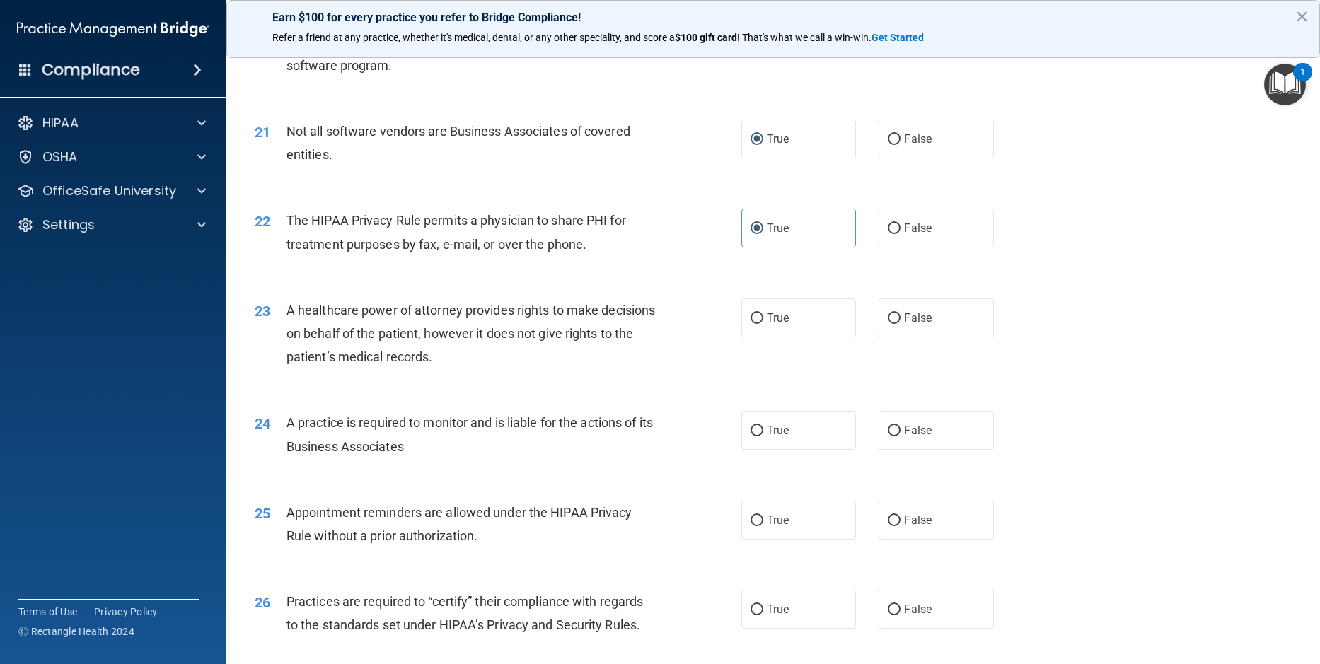
scroll to position [2334, 0]
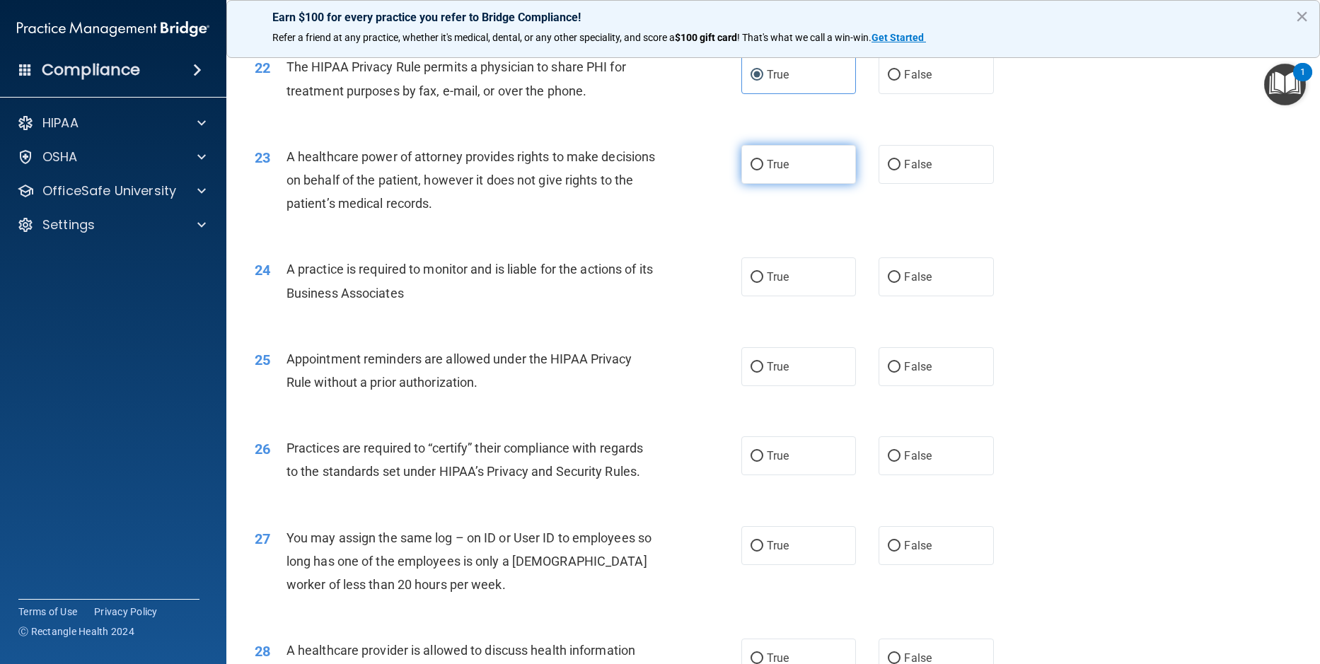
click at [750, 170] on input "True" at bounding box center [756, 165] width 13 height 11
radio input "true"
click at [752, 283] on input "True" at bounding box center [756, 277] width 13 height 11
radio input "true"
click at [750, 373] on input "True" at bounding box center [756, 367] width 13 height 11
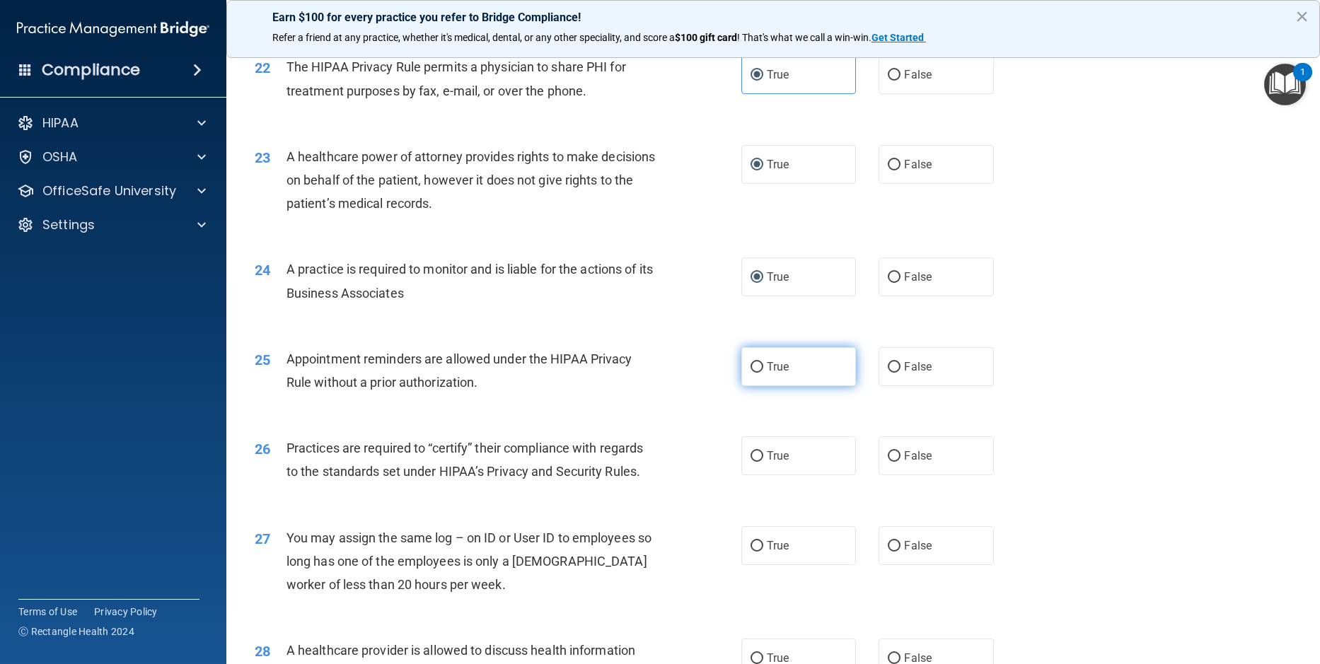
radio input "true"
click at [750, 462] on input "True" at bounding box center [756, 456] width 13 height 11
radio input "true"
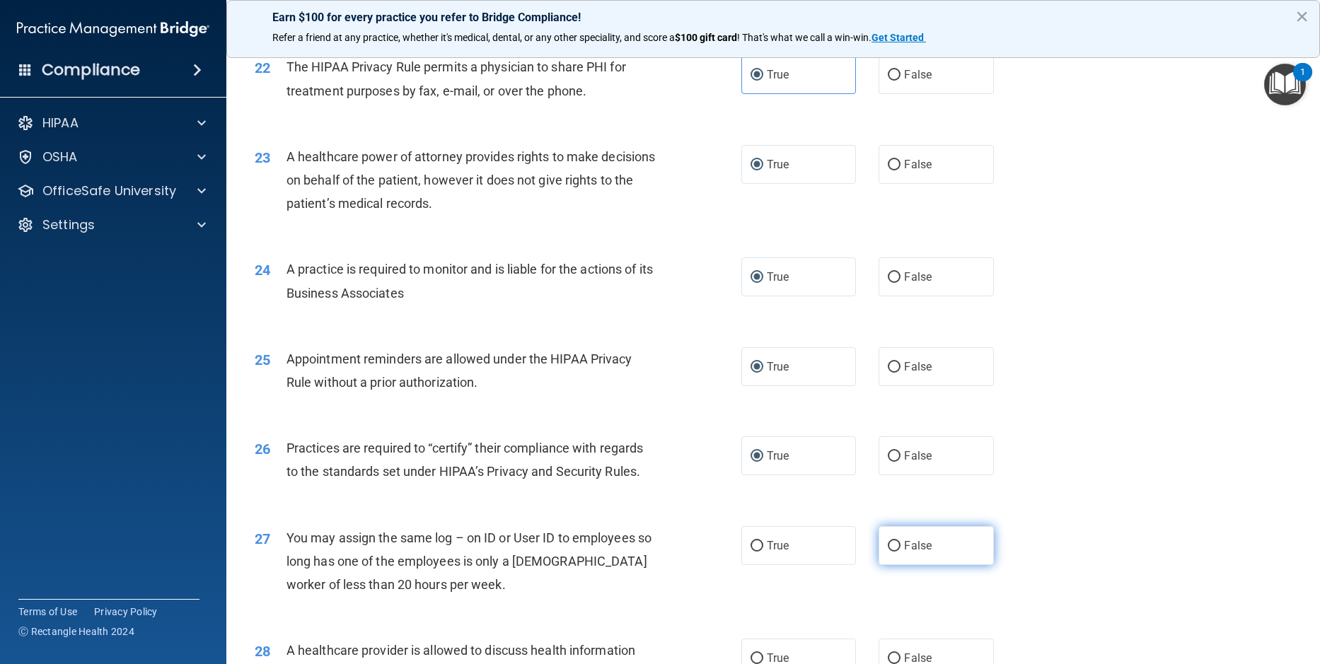
click at [888, 552] on input "False" at bounding box center [894, 546] width 13 height 11
radio input "true"
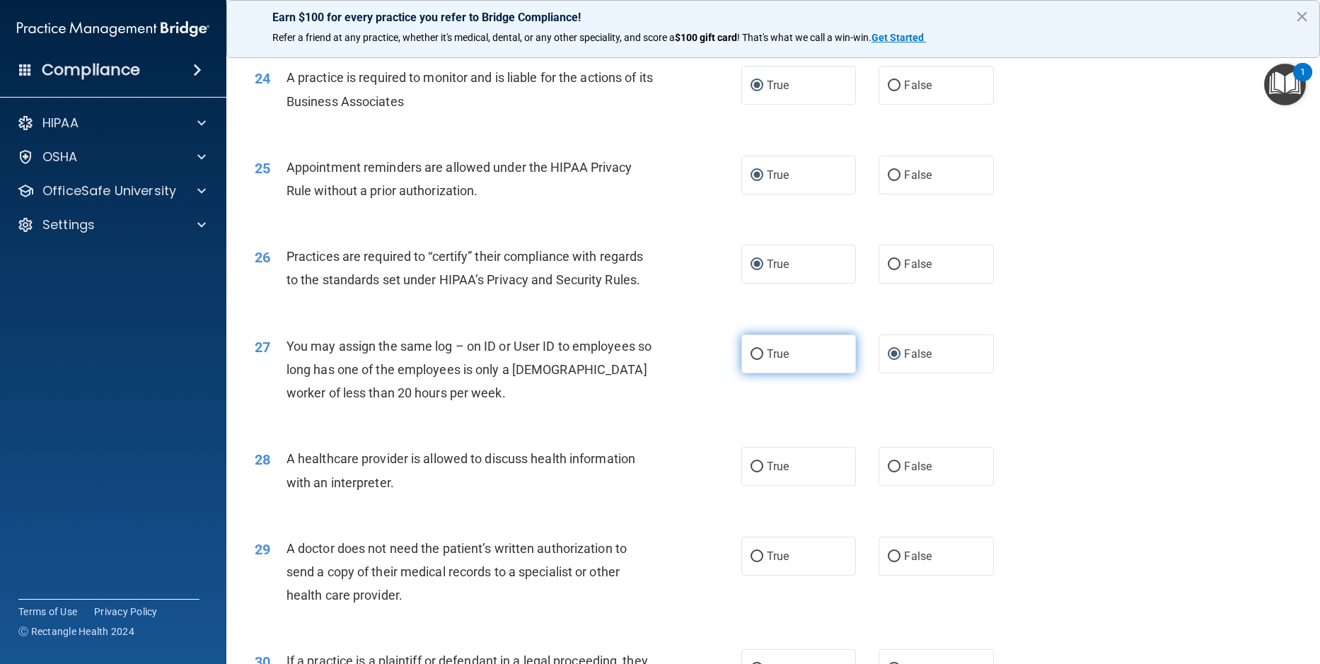
scroll to position [2617, 0]
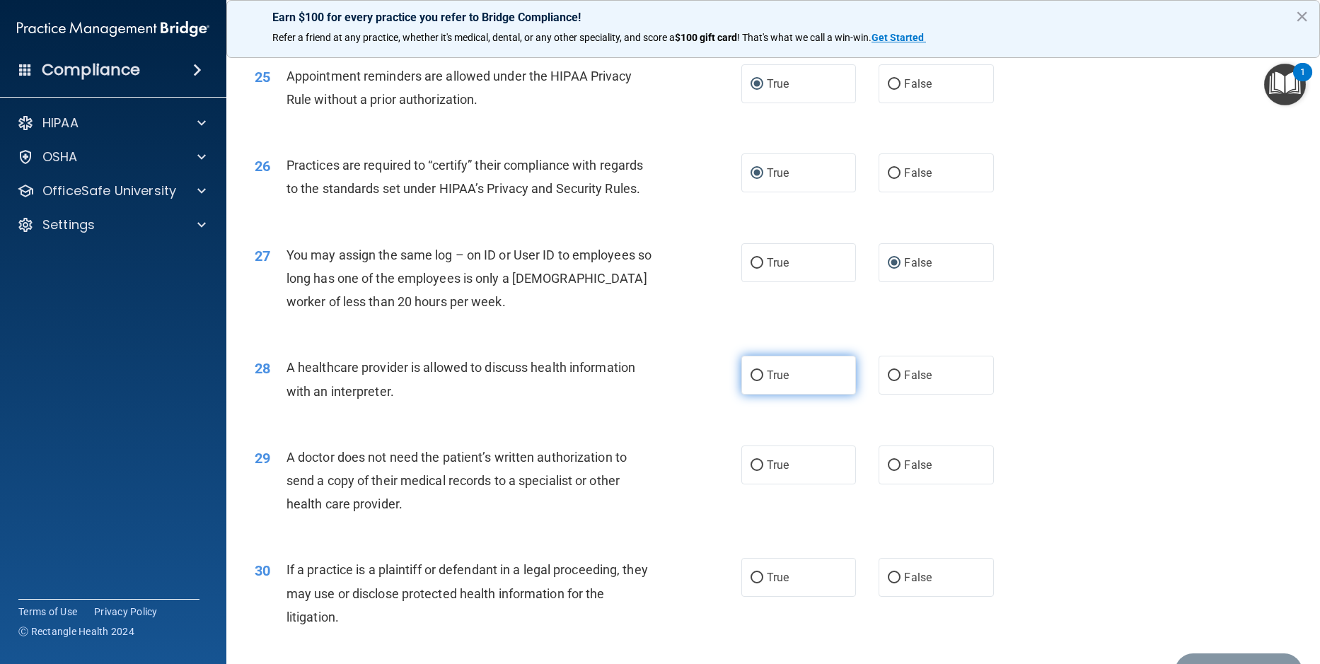
click at [753, 381] on input "True" at bounding box center [756, 376] width 13 height 11
radio input "true"
click at [891, 471] on input "False" at bounding box center [894, 465] width 13 height 11
radio input "true"
click at [888, 584] on input "False" at bounding box center [894, 578] width 13 height 11
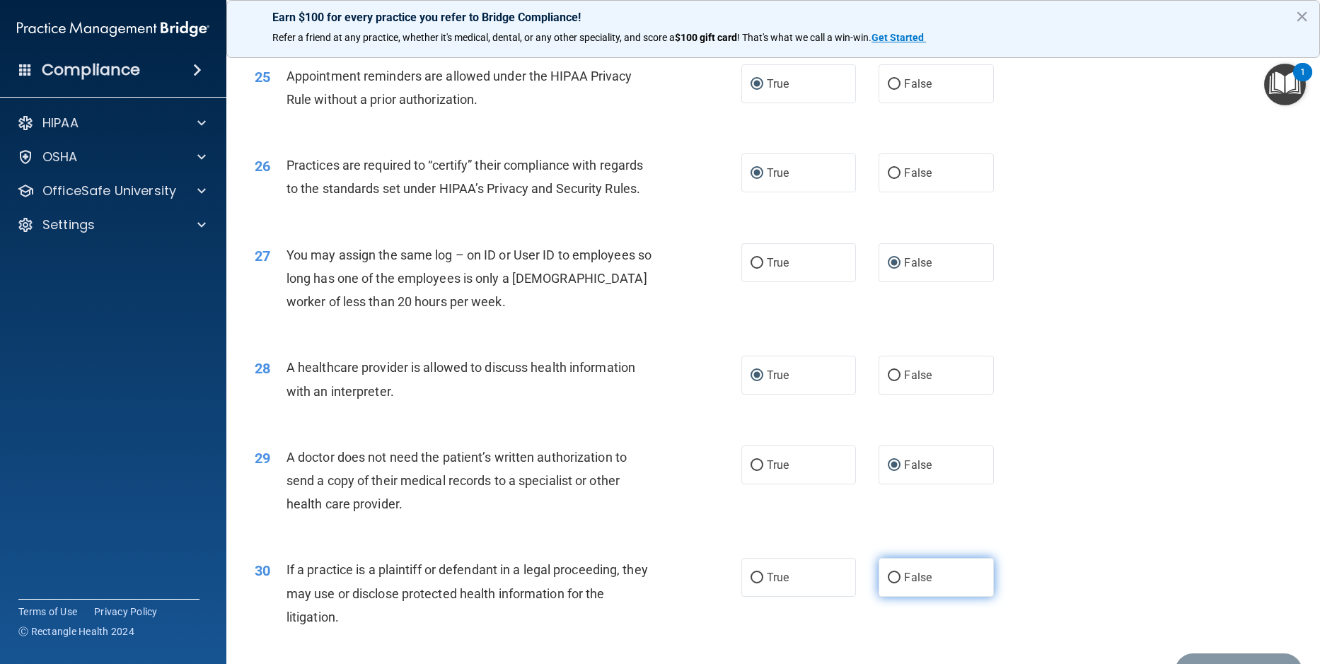
radio input "true"
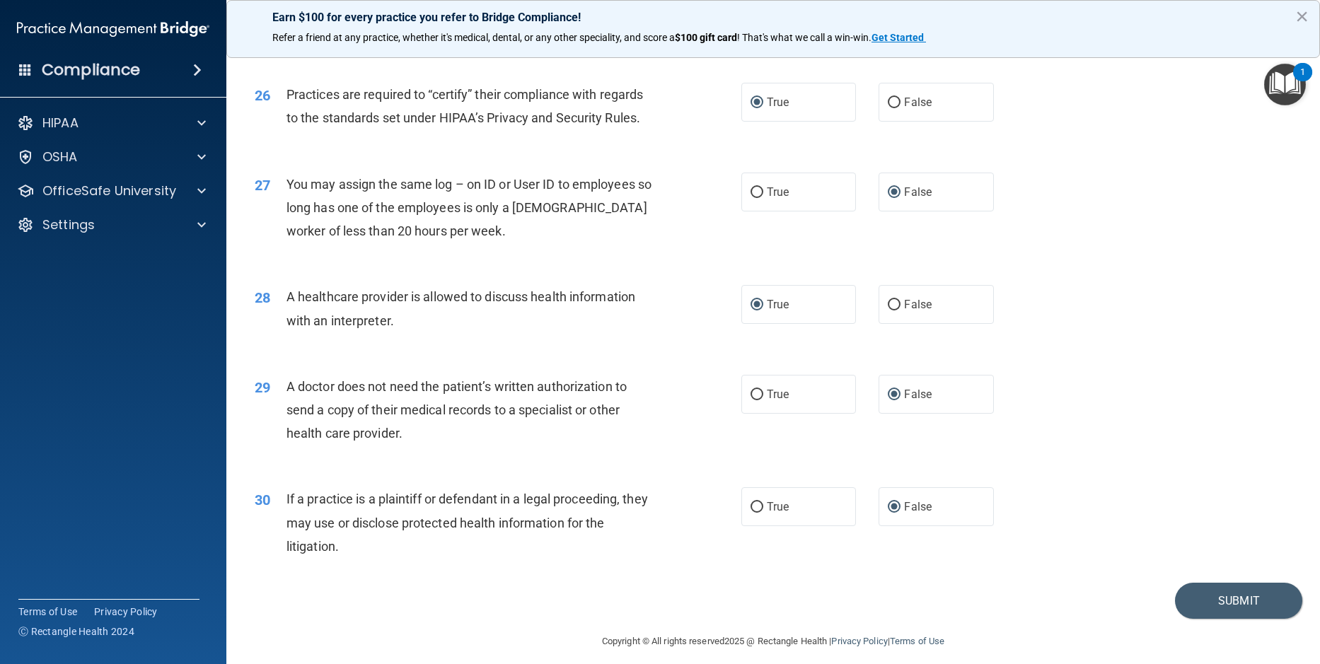
scroll to position [2722, 0]
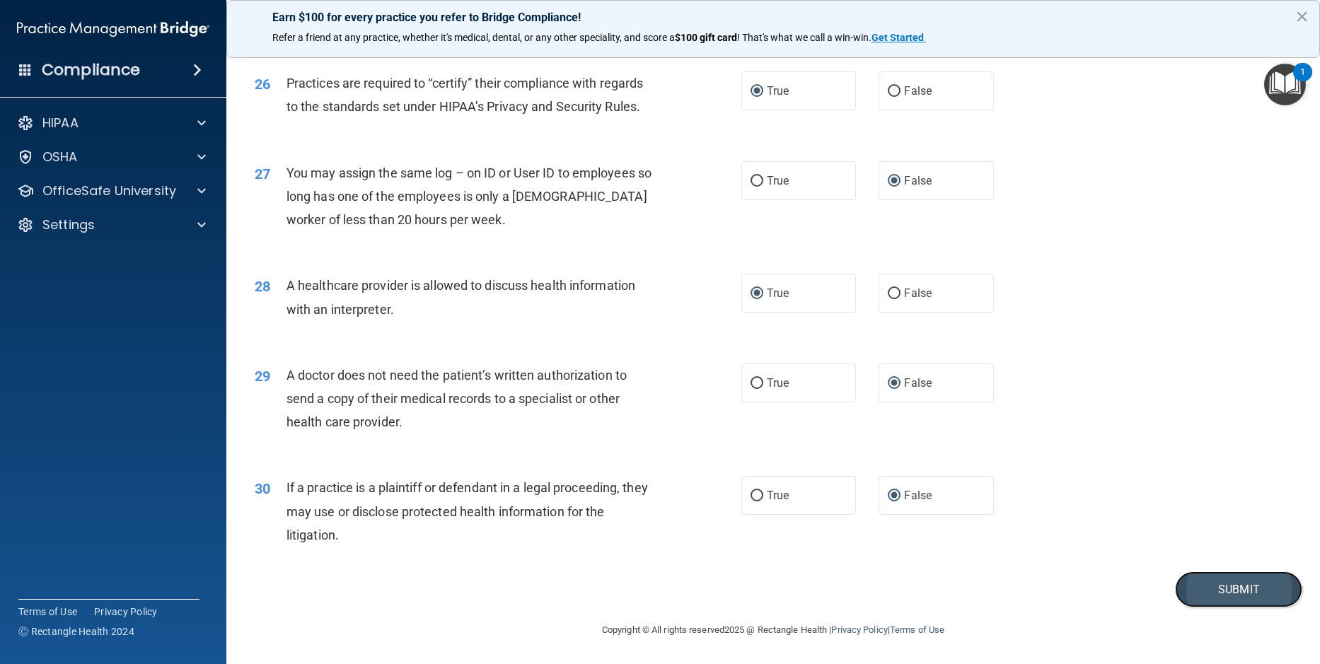
click at [1212, 593] on button "Submit" at bounding box center [1238, 590] width 127 height 36
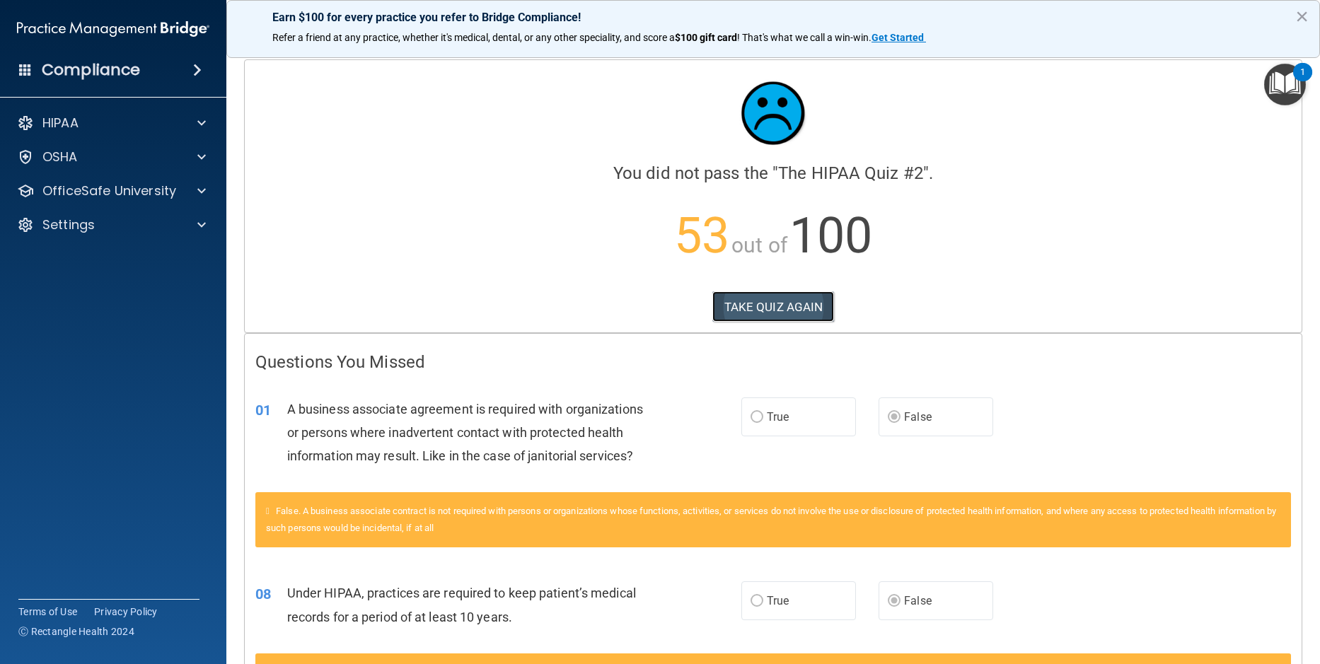
click at [772, 303] on button "TAKE QUIZ AGAIN" at bounding box center [773, 306] width 122 height 31
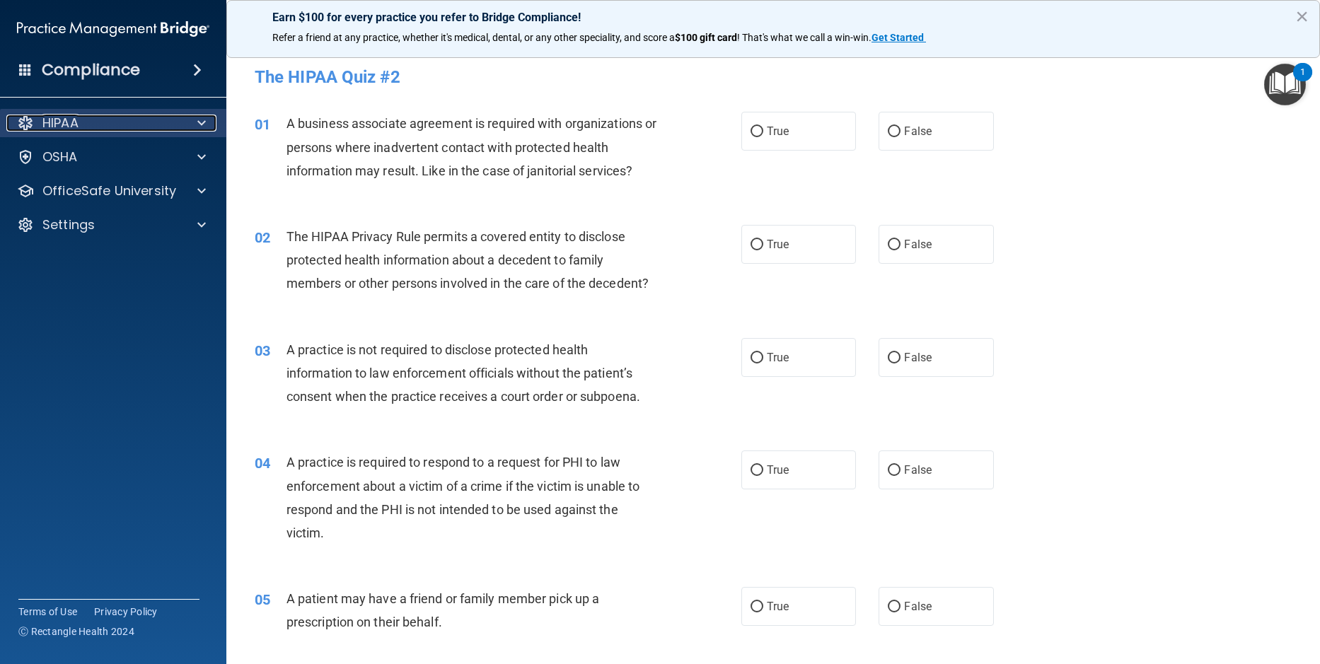
click at [62, 124] on p "HIPAA" at bounding box center [60, 123] width 36 height 17
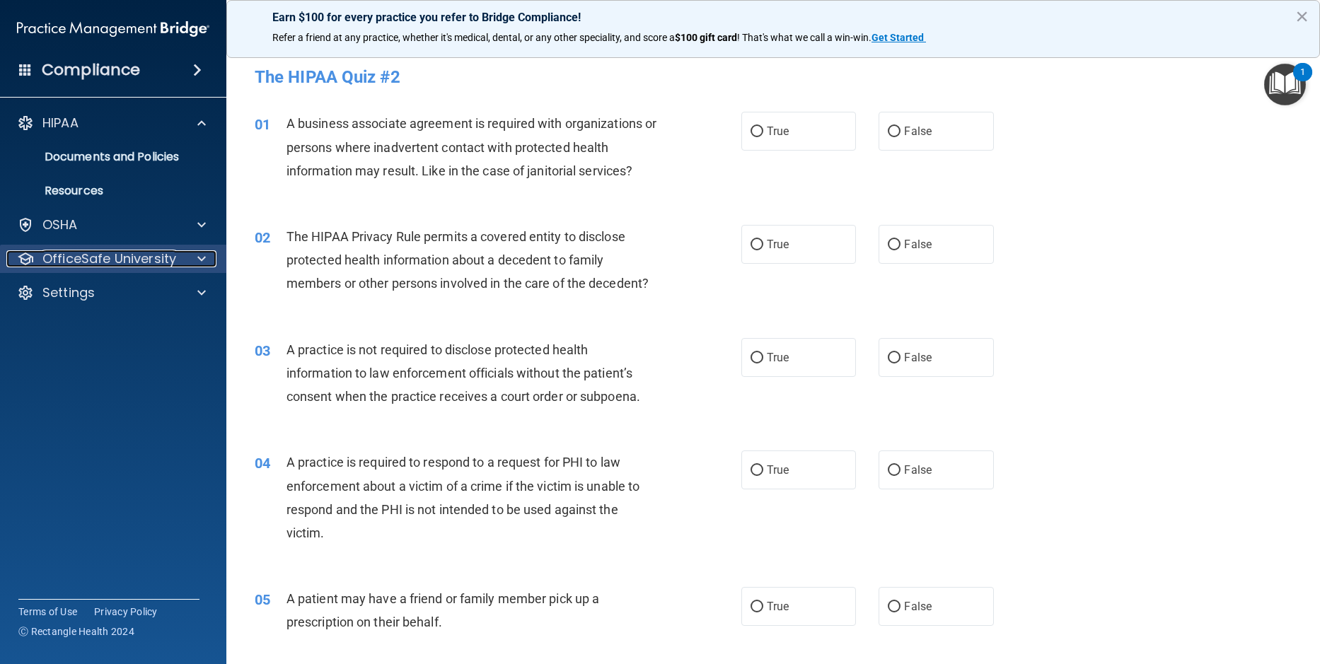
click at [81, 264] on p "OfficeSafe University" at bounding box center [109, 258] width 134 height 17
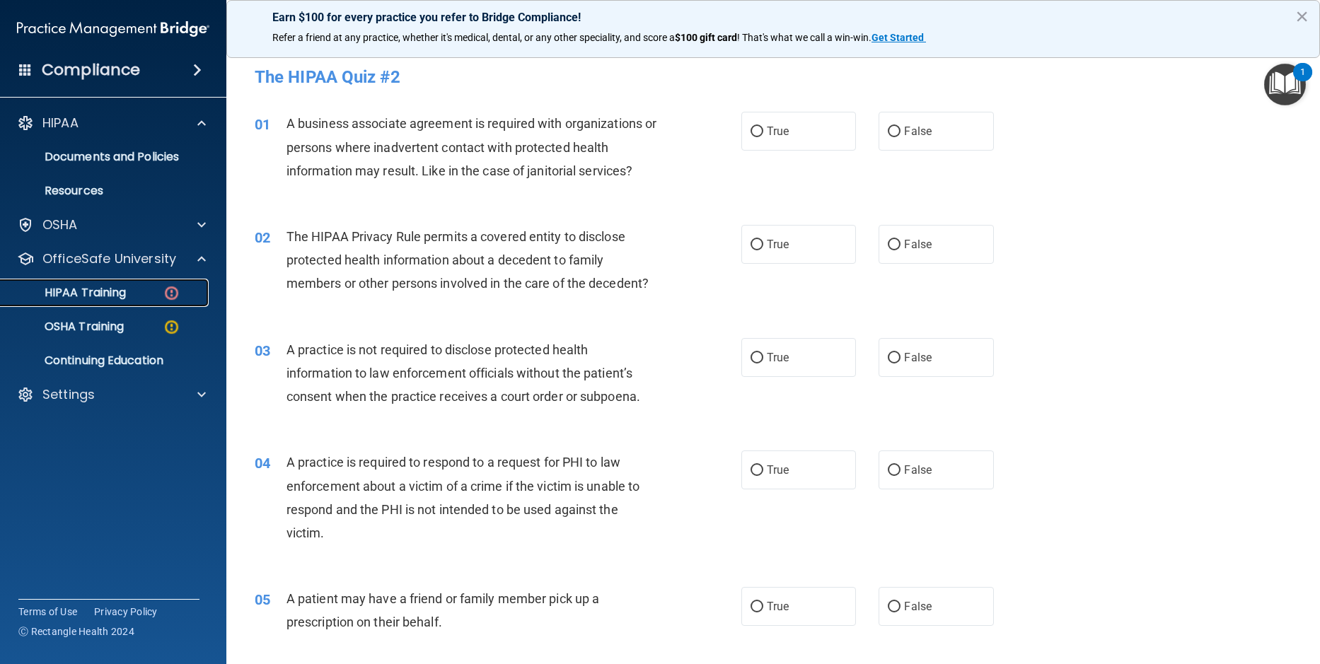
click at [76, 296] on p "HIPAA Training" at bounding box center [67, 293] width 117 height 14
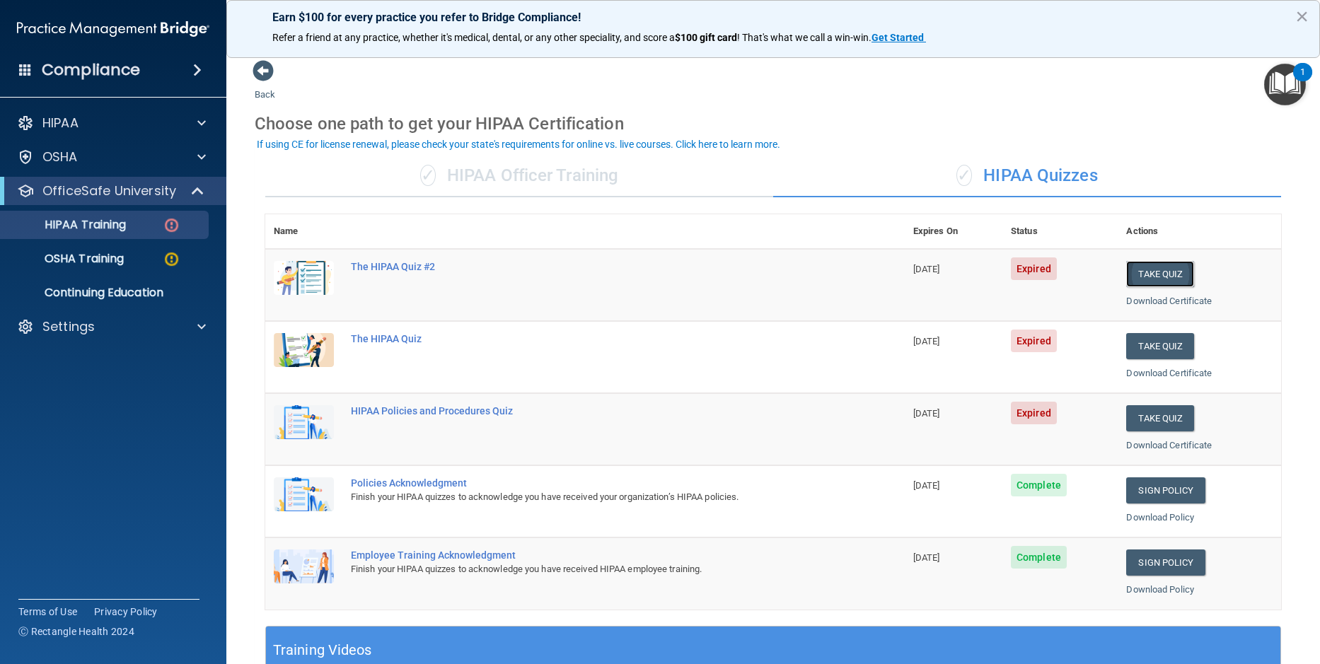
click at [1135, 273] on button "Take Quiz" at bounding box center [1160, 274] width 68 height 26
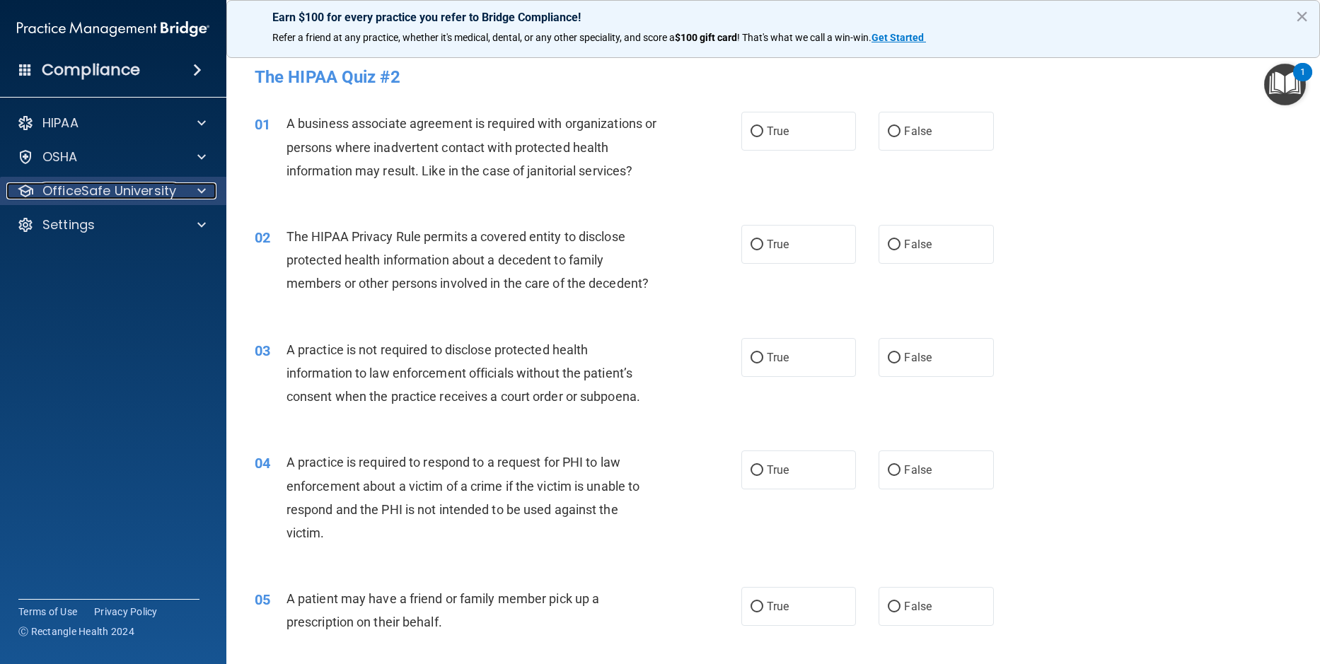
click at [69, 190] on p "OfficeSafe University" at bounding box center [109, 190] width 134 height 17
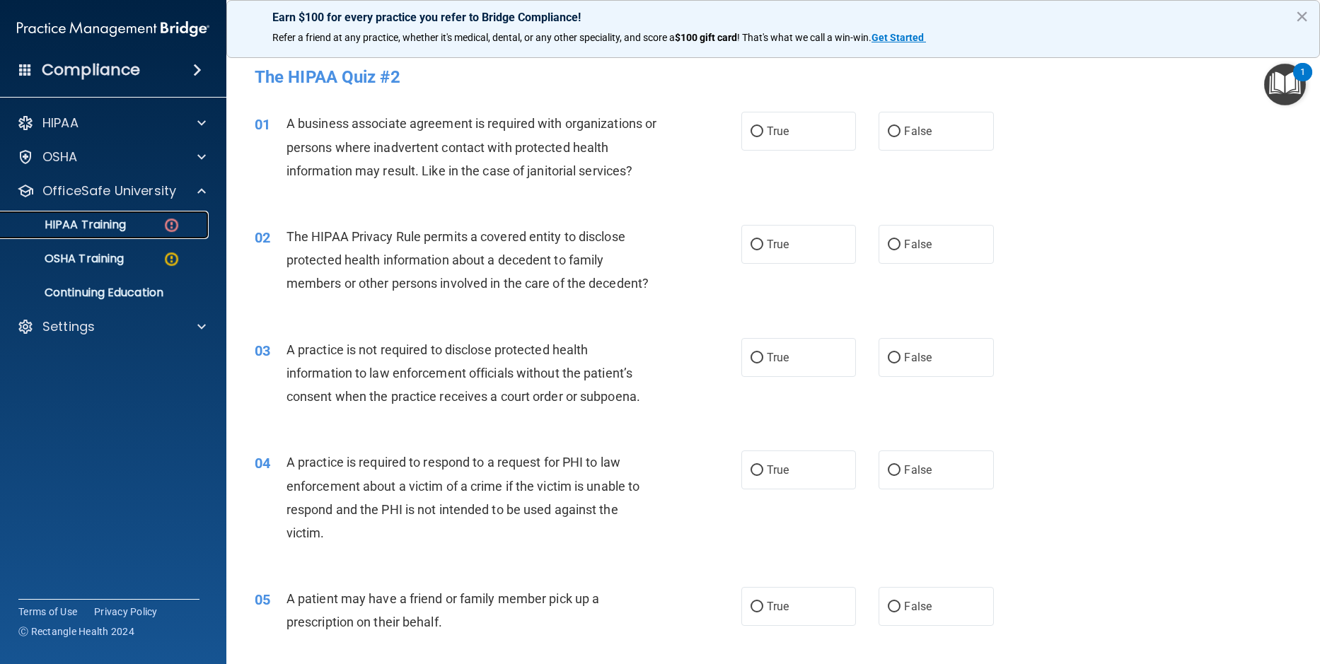
click at [65, 234] on link "HIPAA Training" at bounding box center [97, 225] width 223 height 28
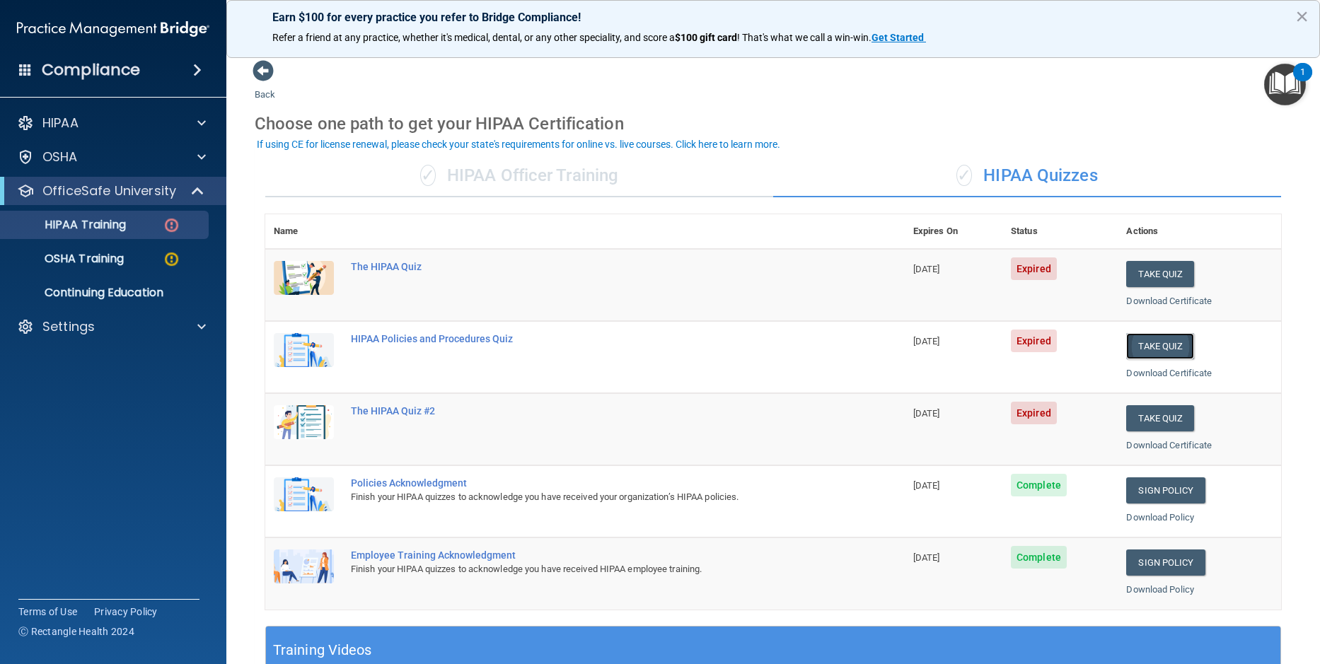
click at [1147, 346] on button "Take Quiz" at bounding box center [1160, 346] width 68 height 26
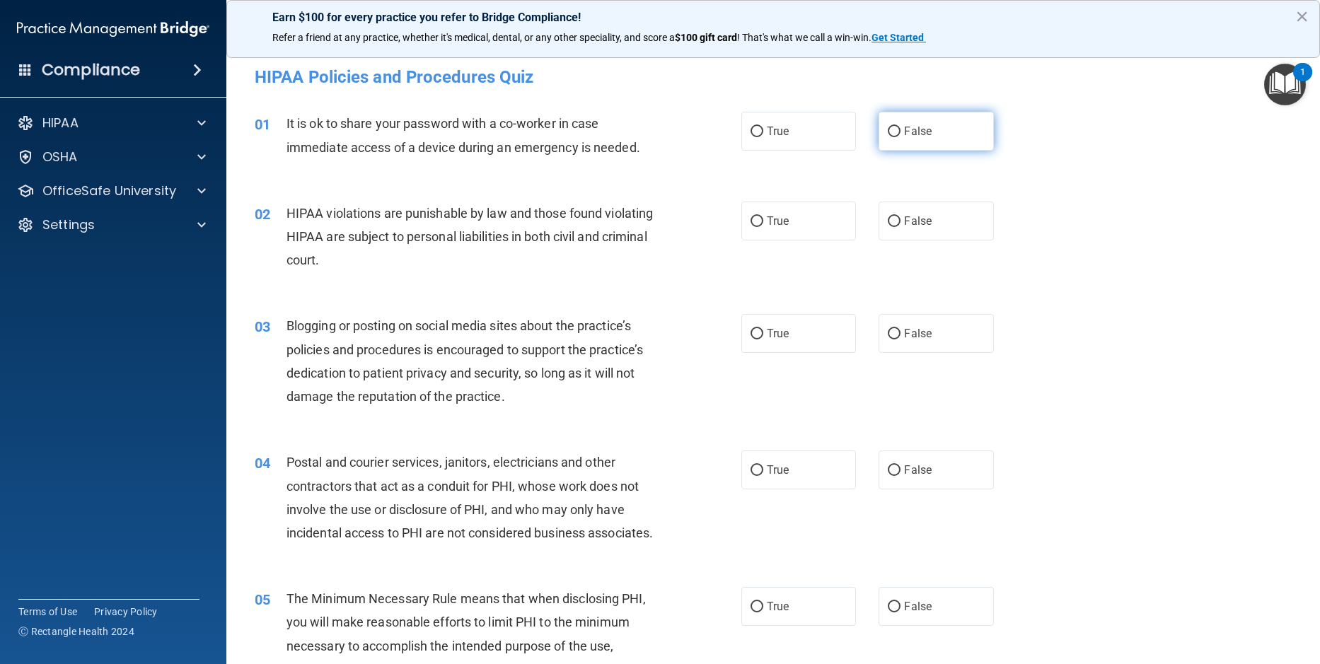
click at [888, 132] on input "False" at bounding box center [894, 132] width 13 height 11
radio input "true"
click at [750, 224] on input "True" at bounding box center [756, 221] width 13 height 11
radio input "true"
click at [750, 331] on input "True" at bounding box center [756, 334] width 13 height 11
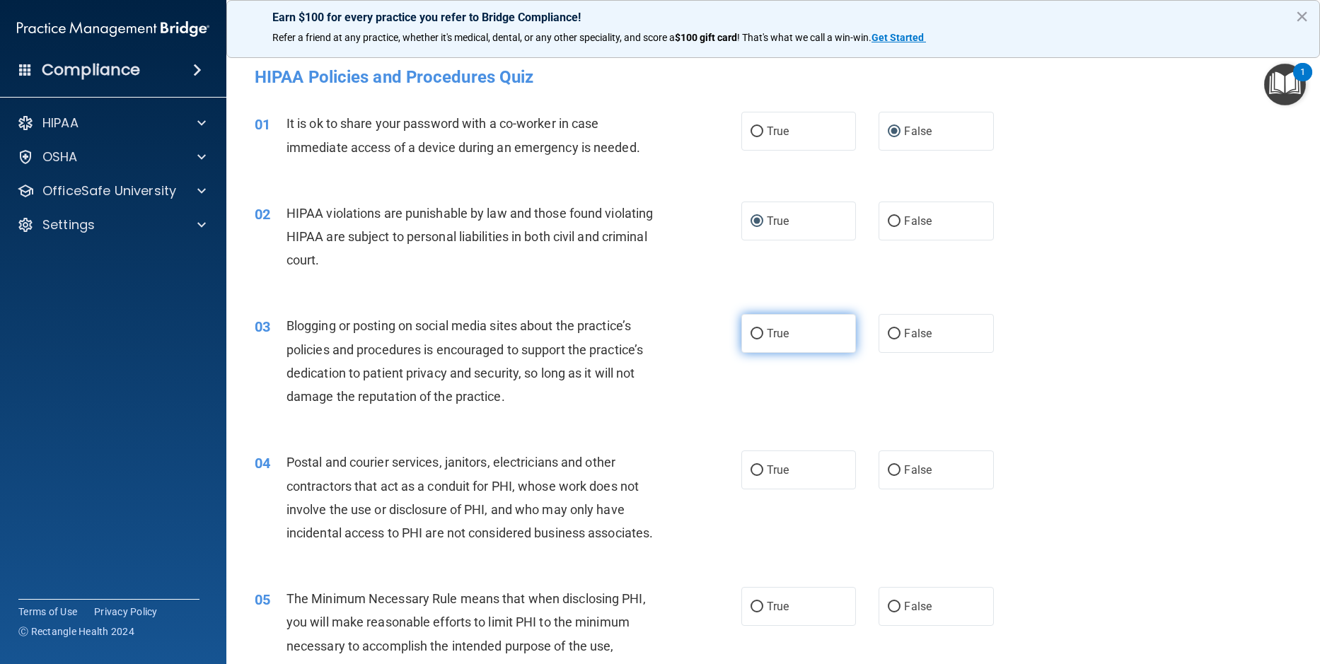
radio input "true"
click at [756, 468] on input "True" at bounding box center [756, 470] width 13 height 11
radio input "true"
click at [754, 613] on input "True" at bounding box center [756, 607] width 13 height 11
radio input "true"
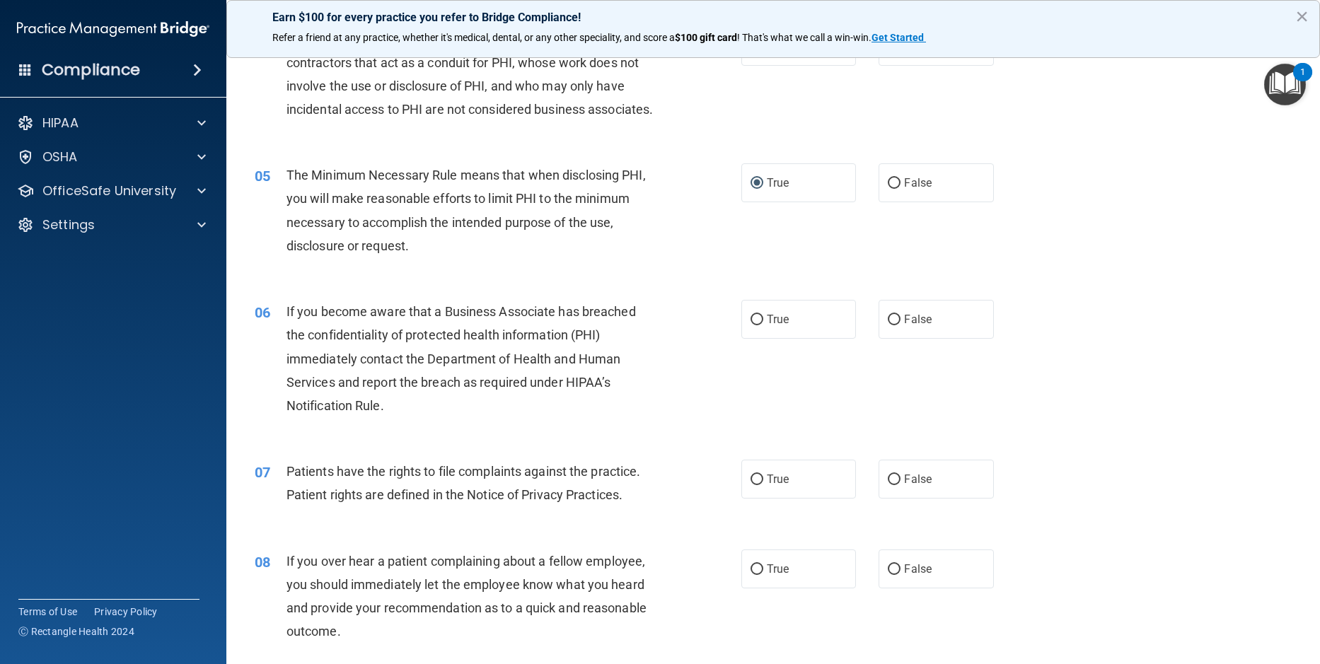
scroll to position [424, 0]
click at [893, 325] on input "False" at bounding box center [894, 319] width 13 height 11
radio input "true"
click at [752, 485] on input "True" at bounding box center [756, 479] width 13 height 11
radio input "true"
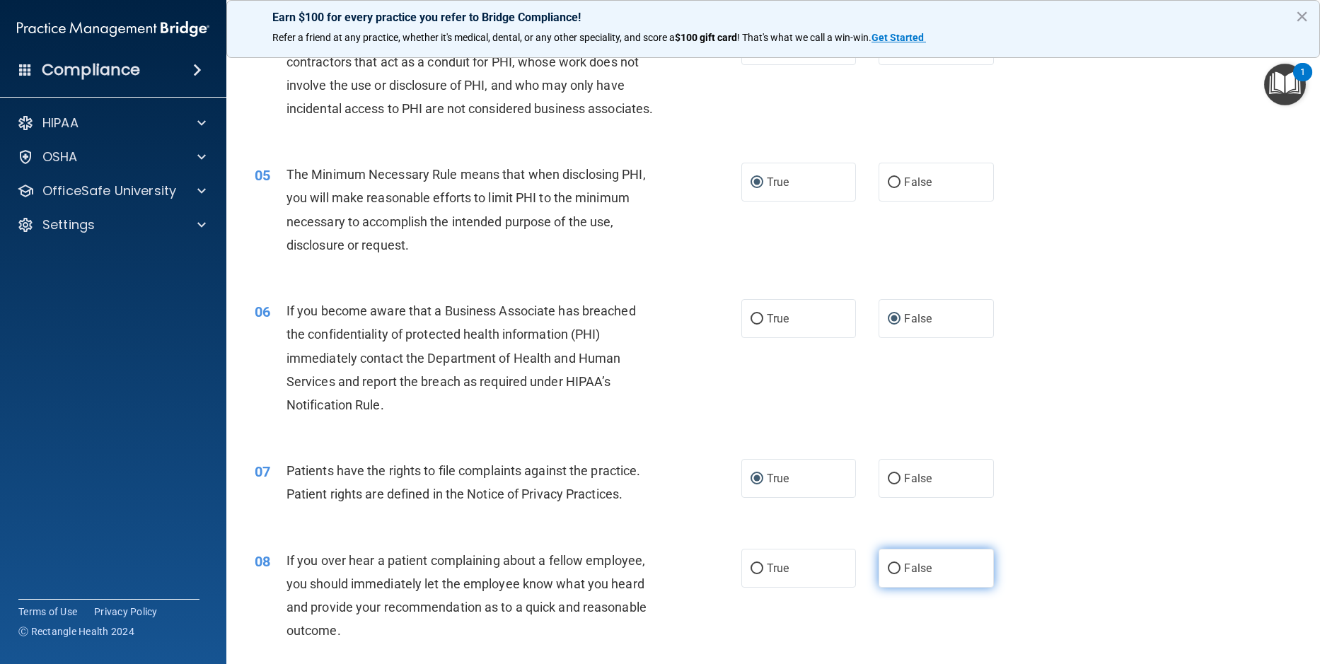
click at [888, 574] on input "False" at bounding box center [894, 569] width 13 height 11
radio input "true"
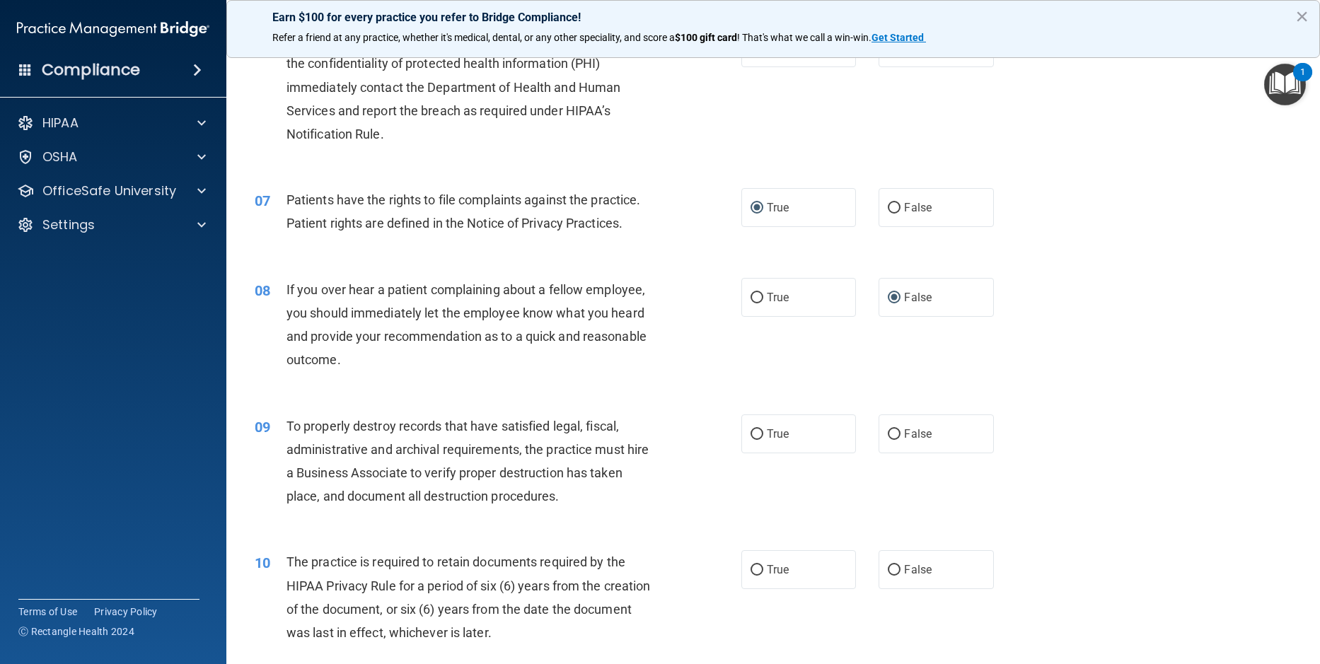
scroll to position [707, 0]
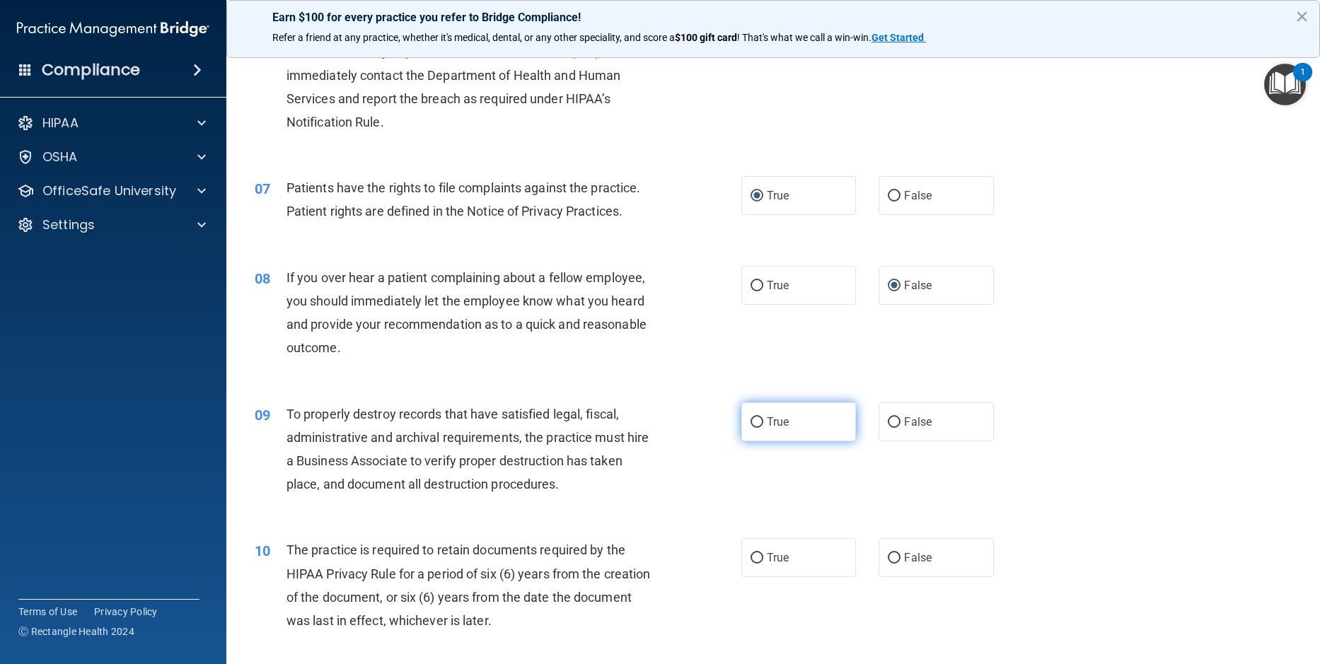
click at [750, 428] on input "True" at bounding box center [756, 422] width 13 height 11
radio input "true"
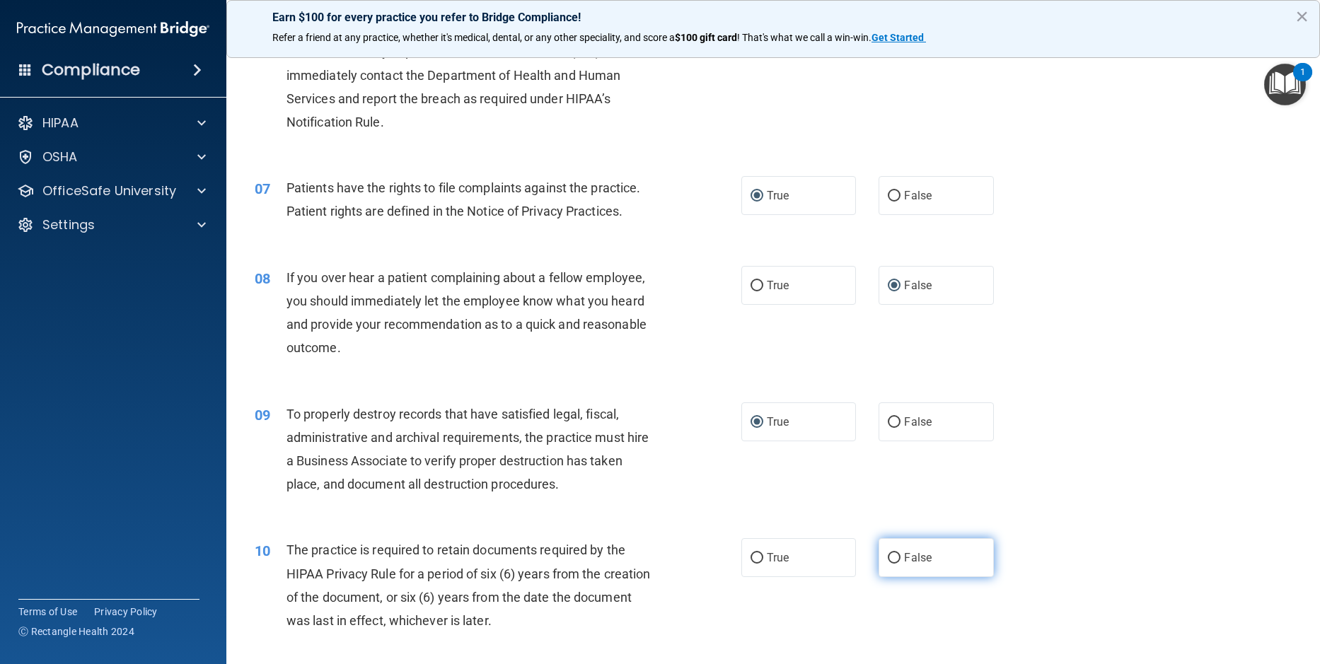
click at [888, 564] on input "False" at bounding box center [894, 558] width 13 height 11
radio input "true"
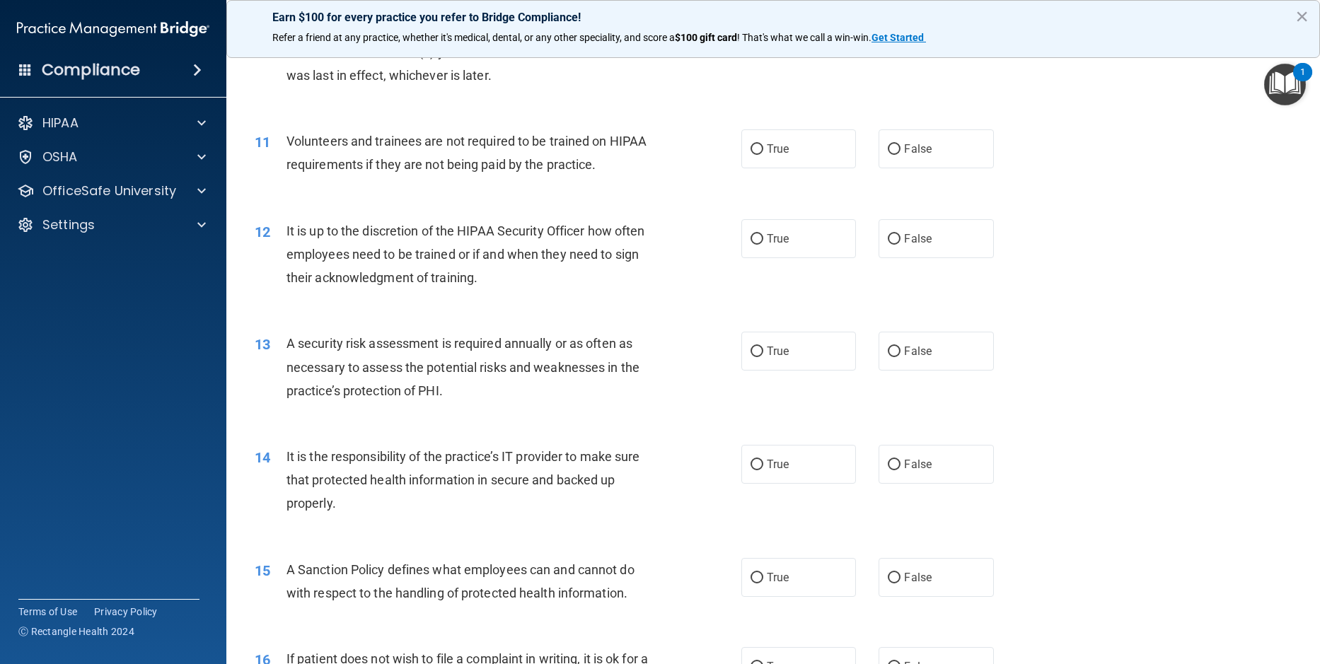
scroll to position [1273, 0]
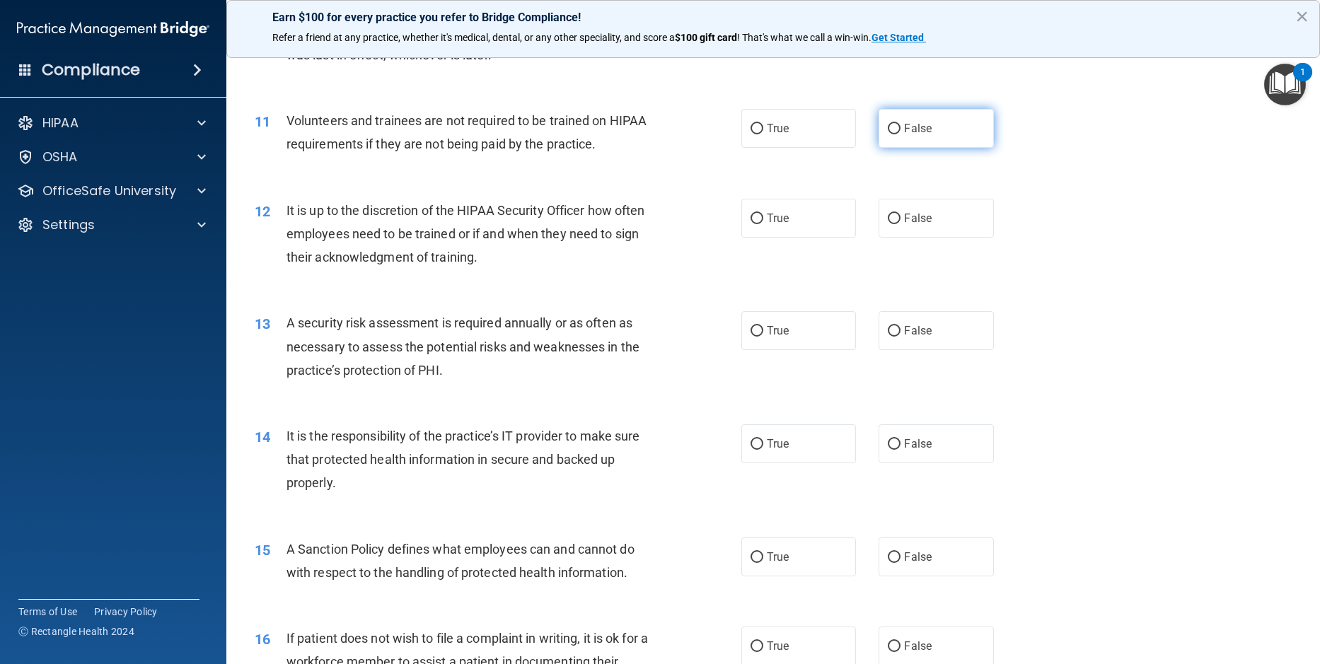
click at [892, 134] on input "False" at bounding box center [894, 129] width 13 height 11
radio input "true"
click at [888, 224] on input "False" at bounding box center [894, 219] width 13 height 11
radio input "true"
click at [753, 337] on input "True" at bounding box center [756, 331] width 13 height 11
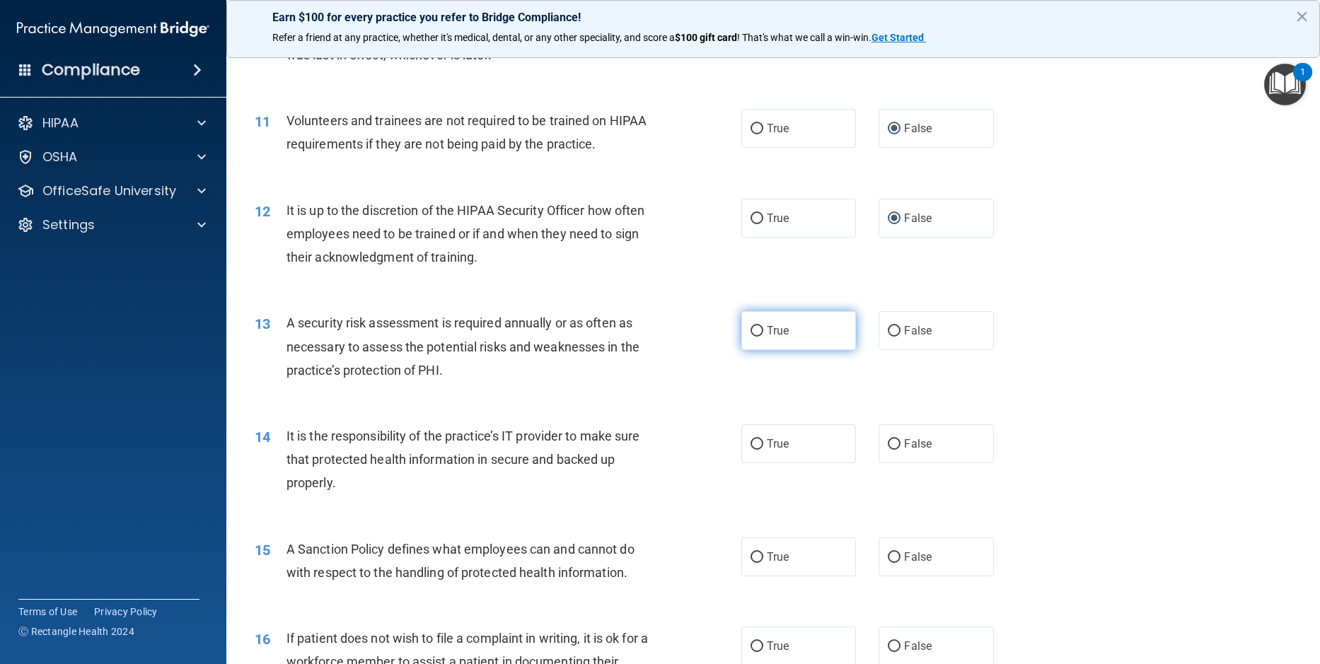
radio input "true"
click at [750, 450] on input "True" at bounding box center [756, 444] width 13 height 11
radio input "true"
click at [753, 563] on input "True" at bounding box center [756, 557] width 13 height 11
radio input "true"
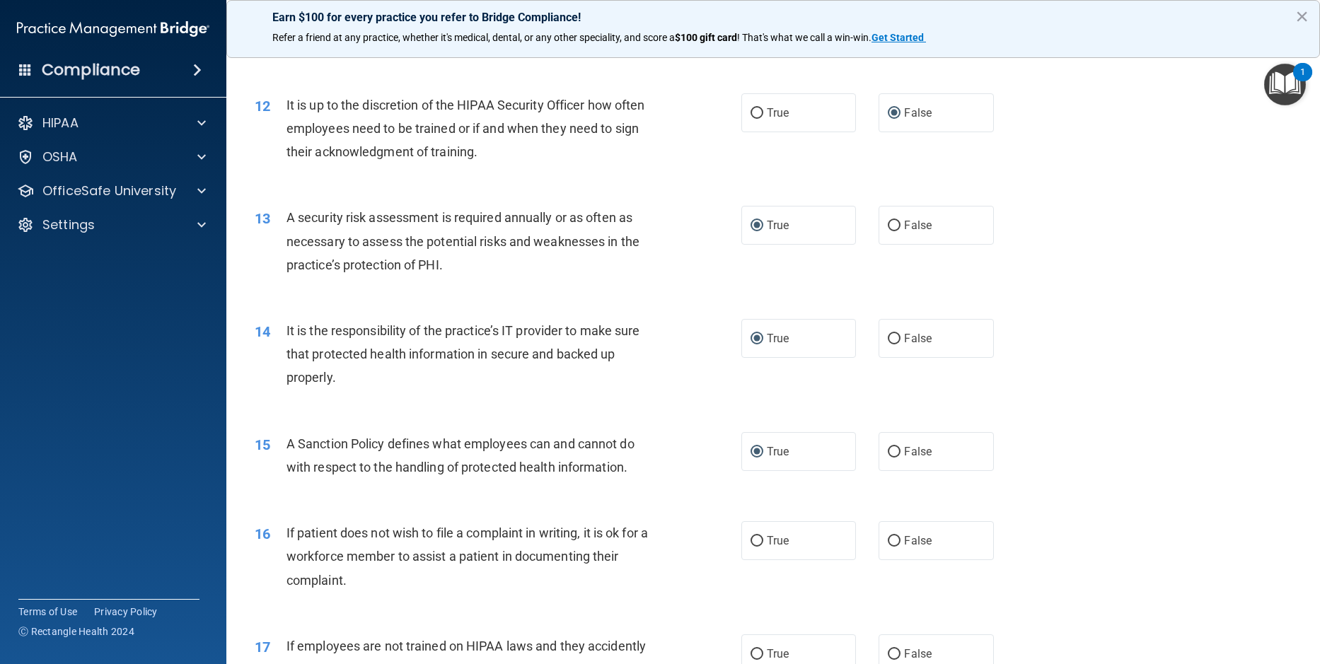
scroll to position [1556, 0]
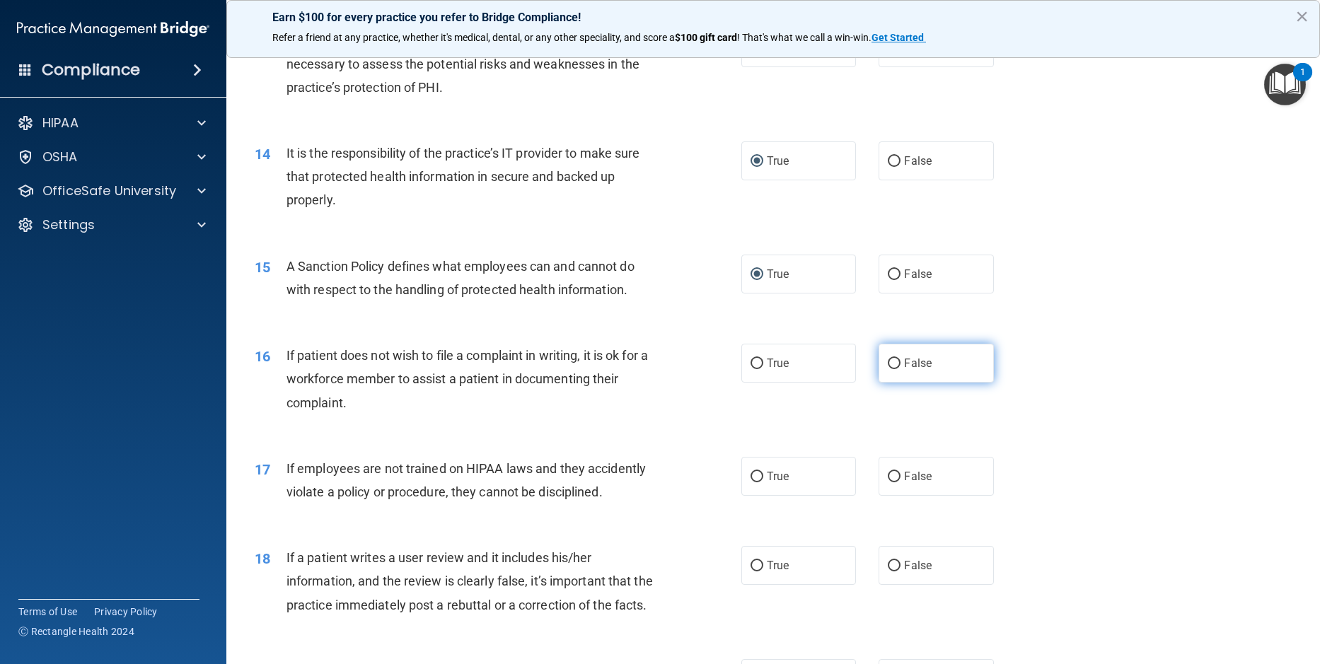
click at [888, 369] on input "False" at bounding box center [894, 364] width 13 height 11
radio input "true"
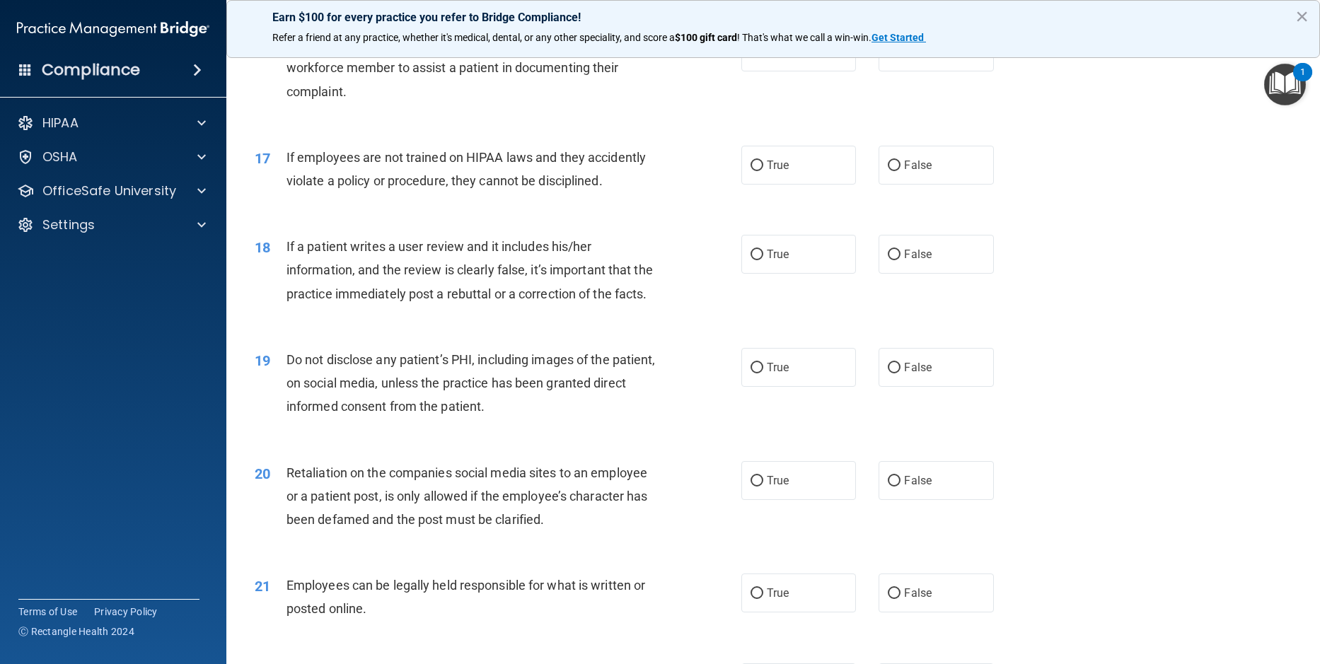
scroll to position [1910, 0]
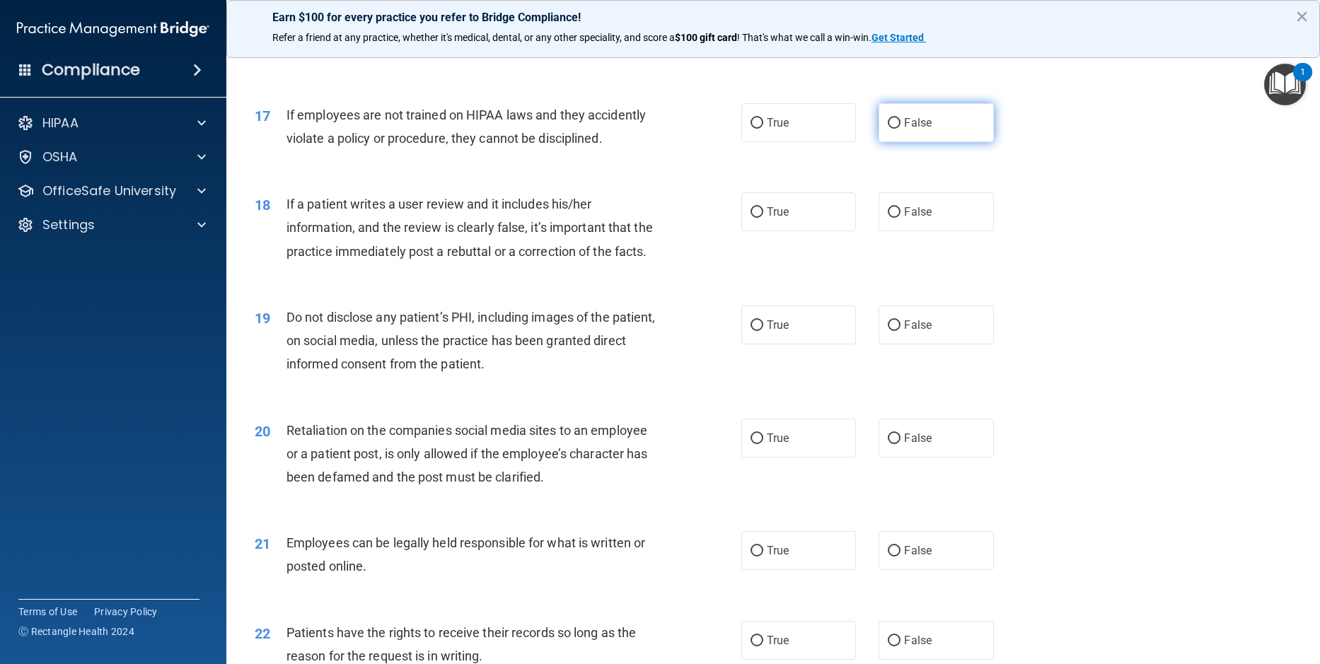
click at [888, 129] on input "False" at bounding box center [894, 123] width 13 height 11
radio input "true"
click at [750, 129] on input "True" at bounding box center [756, 123] width 13 height 11
radio input "true"
radio input "false"
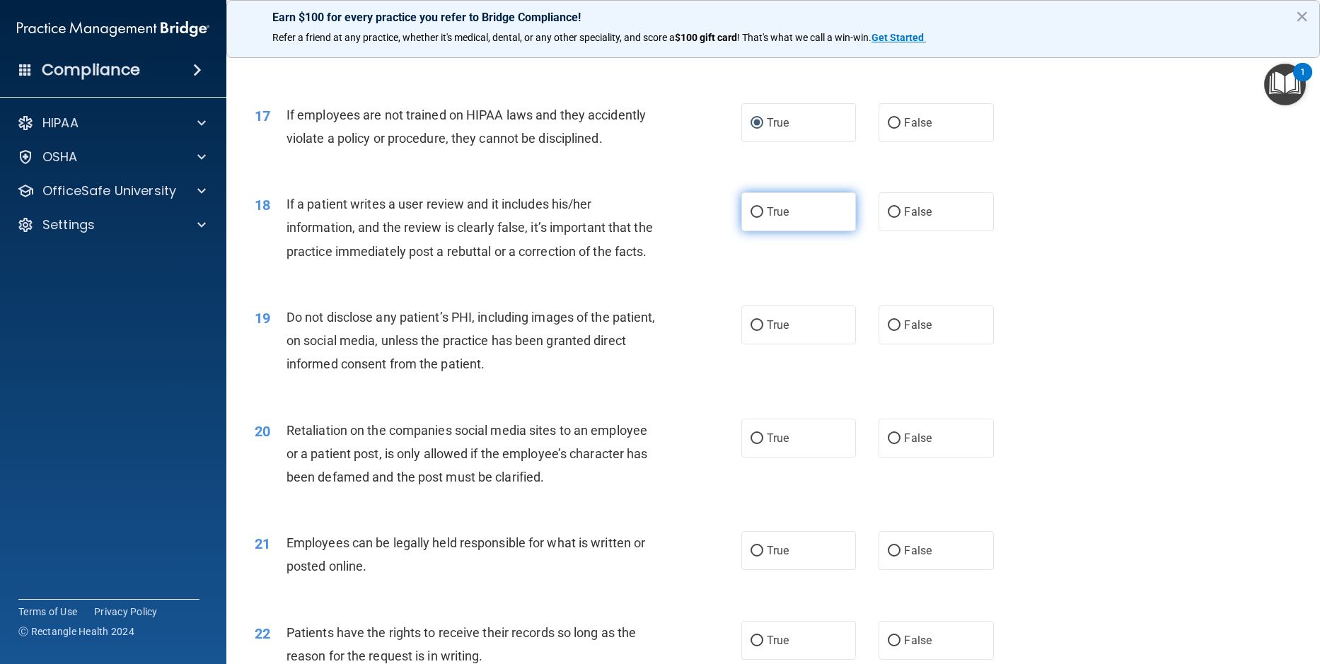
click at [750, 218] on input "True" at bounding box center [756, 212] width 13 height 11
radio input "true"
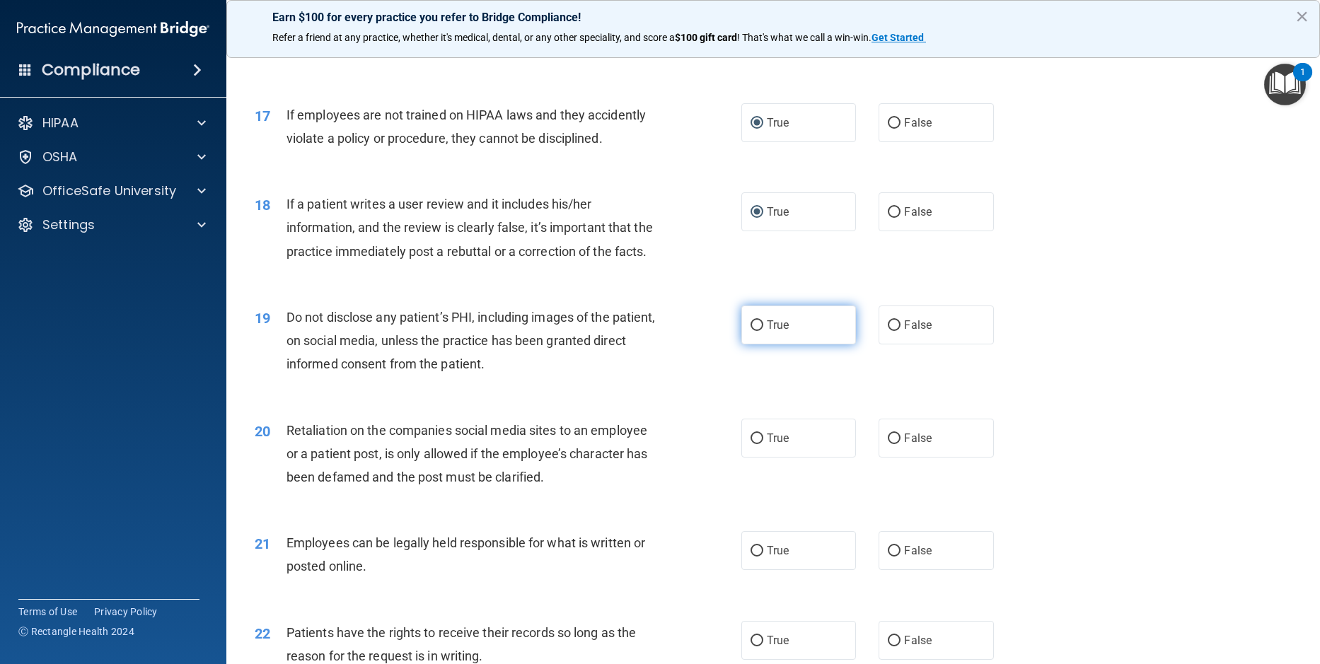
click at [750, 331] on input "True" at bounding box center [756, 325] width 13 height 11
radio input "true"
click at [888, 444] on input "False" at bounding box center [894, 439] width 13 height 11
radio input "true"
click at [753, 557] on input "True" at bounding box center [756, 551] width 13 height 11
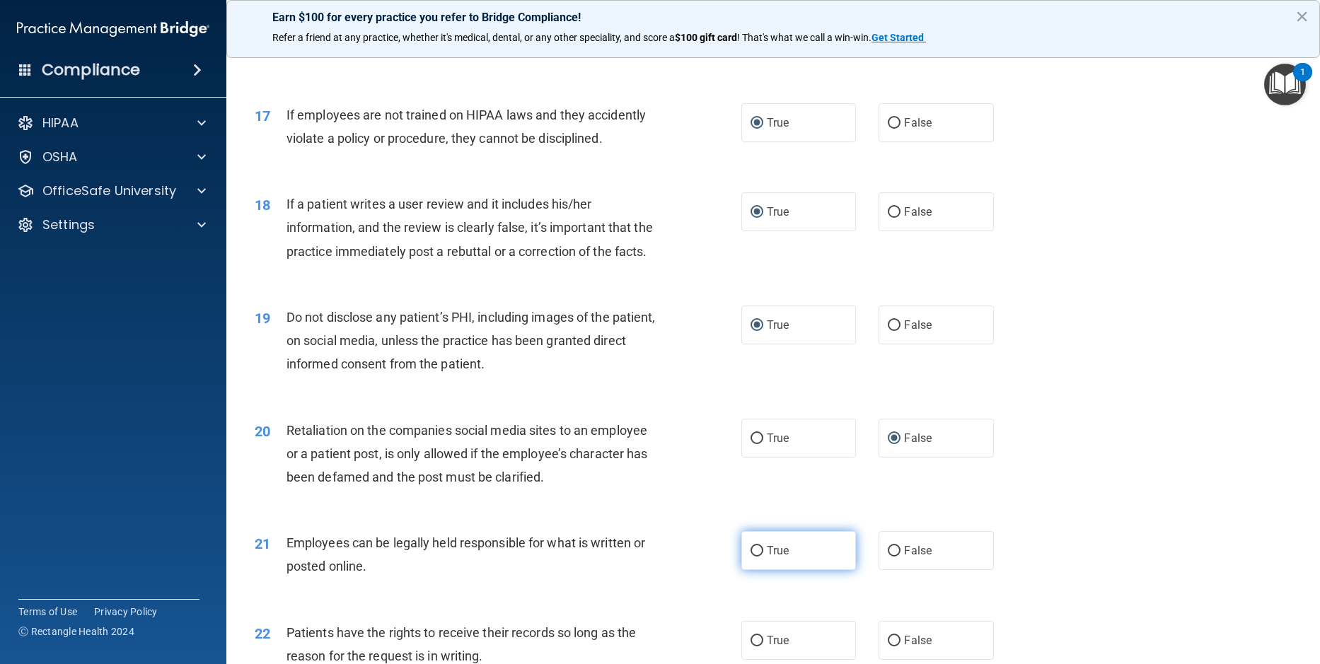
radio input "true"
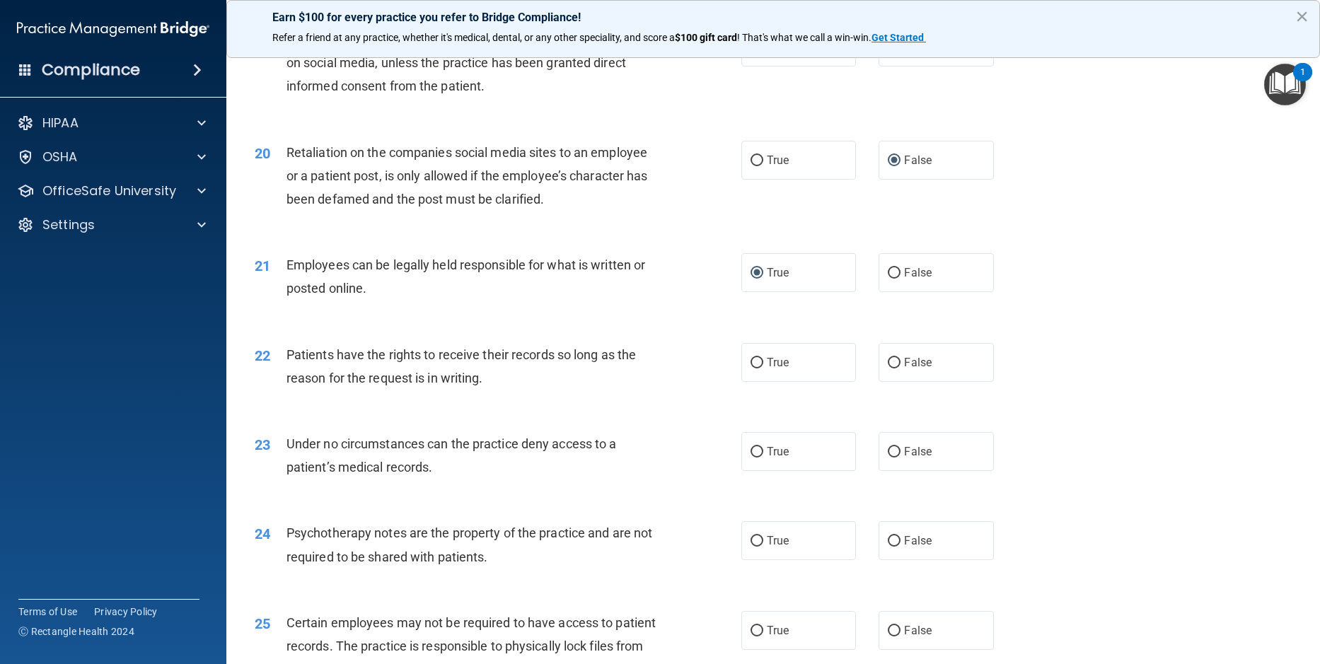
scroll to position [2193, 0]
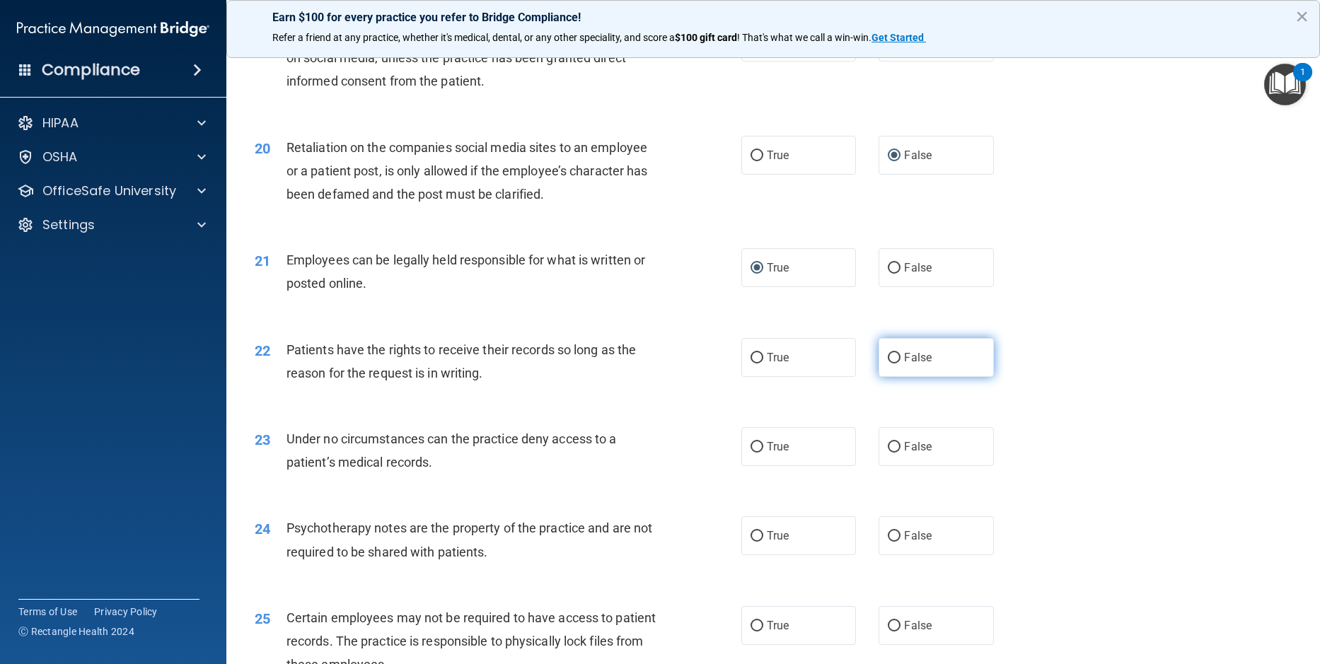
click at [888, 364] on input "False" at bounding box center [894, 358] width 13 height 11
radio input "true"
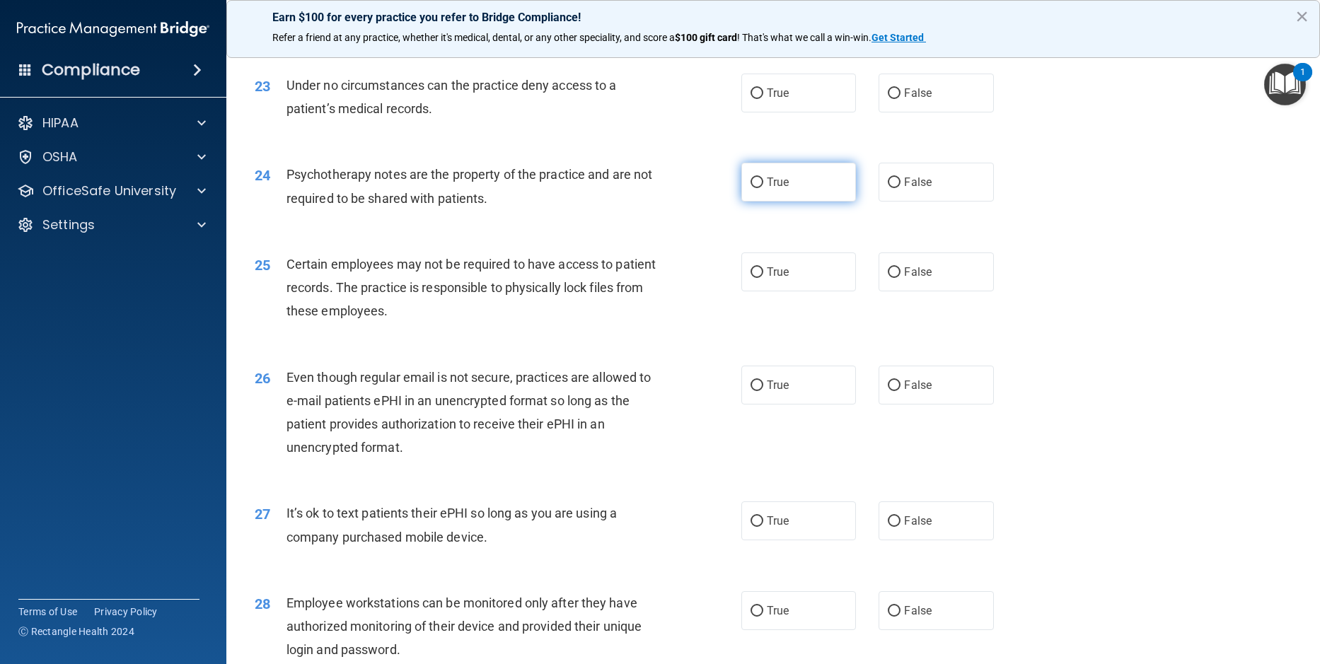
click at [754, 188] on input "True" at bounding box center [756, 183] width 13 height 11
radio input "true"
click at [888, 278] on input "False" at bounding box center [894, 272] width 13 height 11
radio input "true"
click at [755, 391] on input "True" at bounding box center [756, 386] width 13 height 11
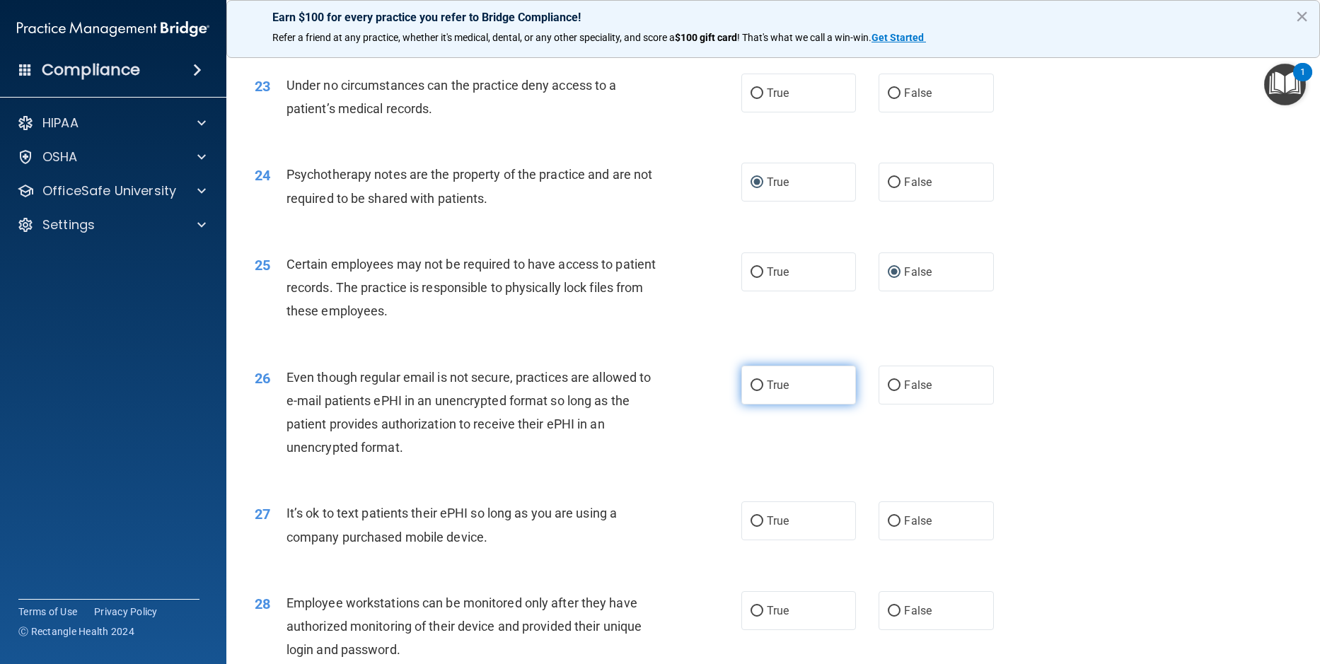
radio input "true"
click at [890, 527] on input "False" at bounding box center [894, 521] width 13 height 11
radio input "true"
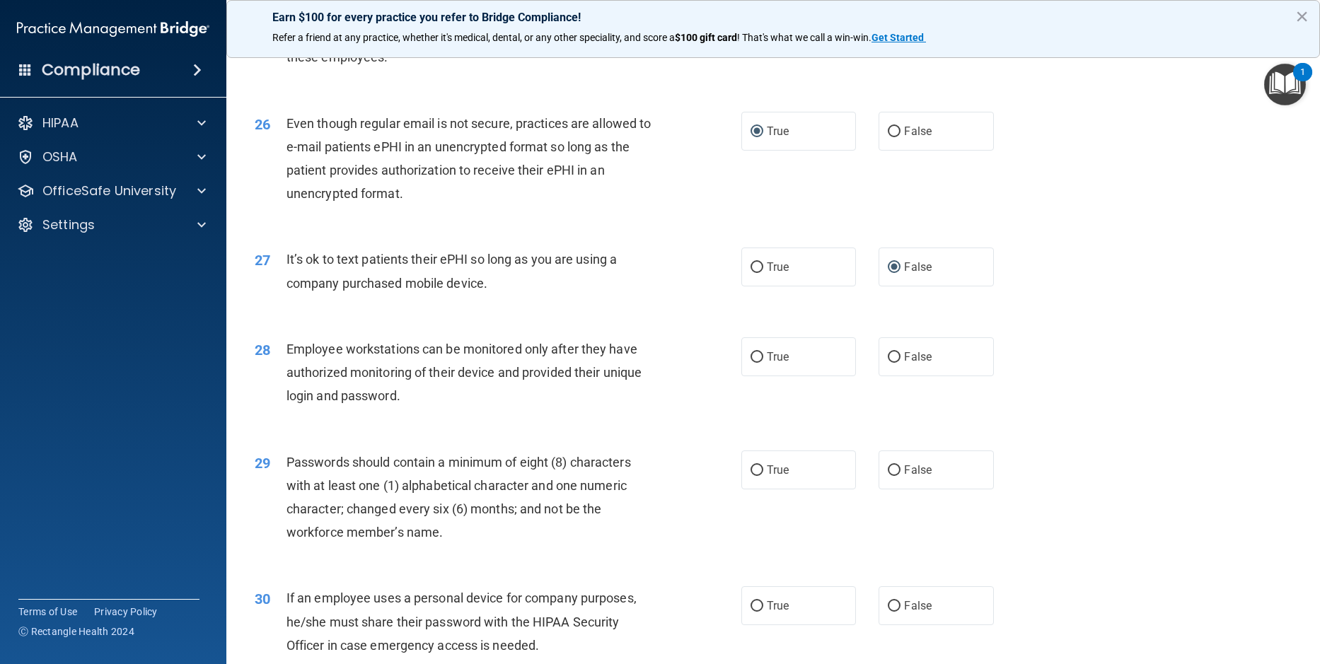
scroll to position [2829, 0]
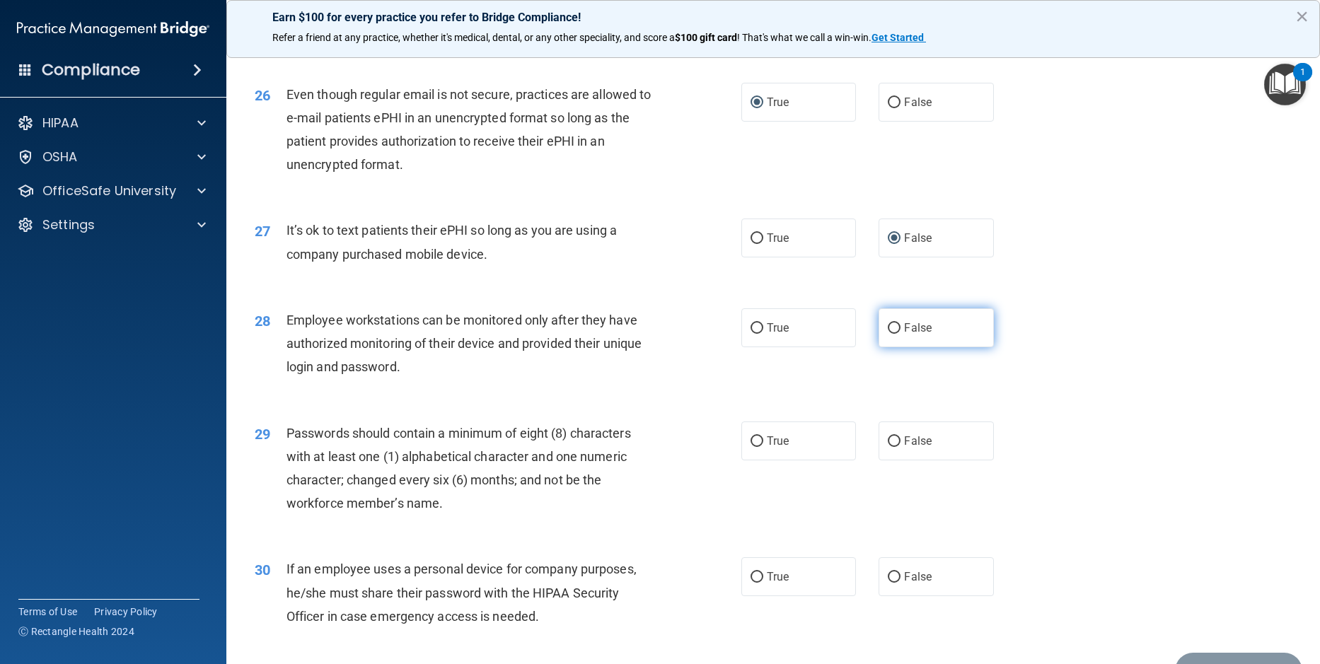
click at [888, 334] on input "False" at bounding box center [894, 328] width 13 height 11
radio input "true"
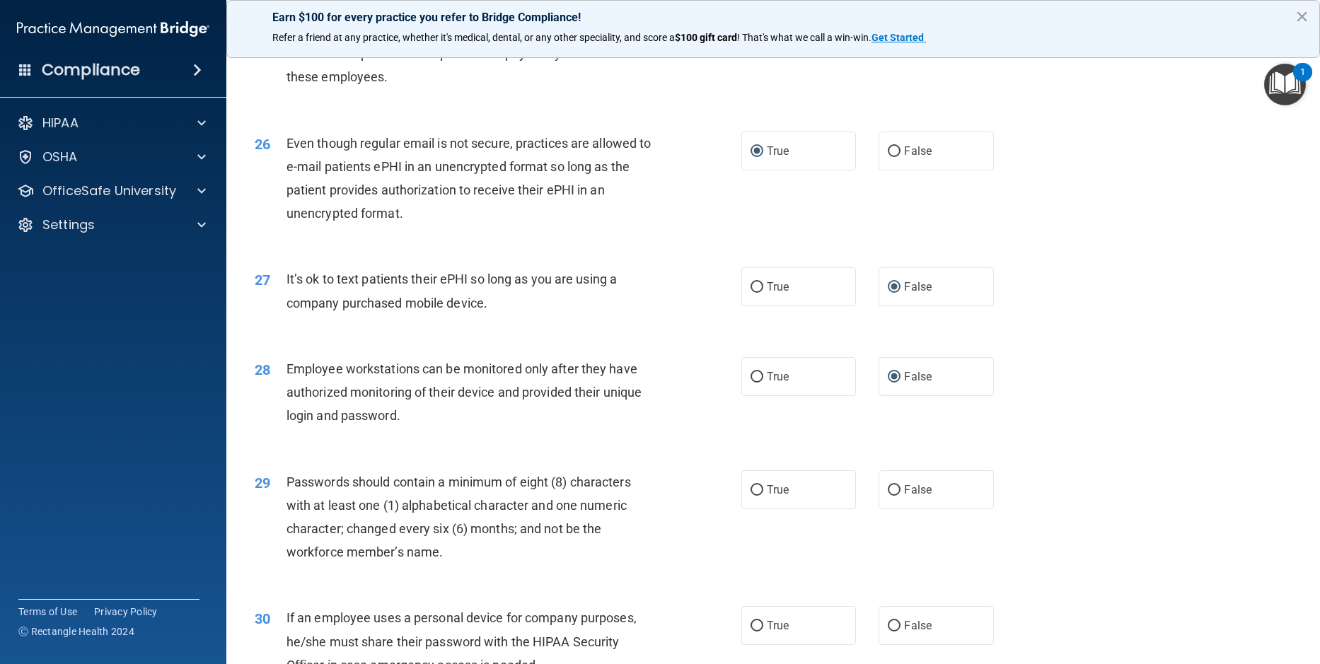
scroll to position [2957, 0]
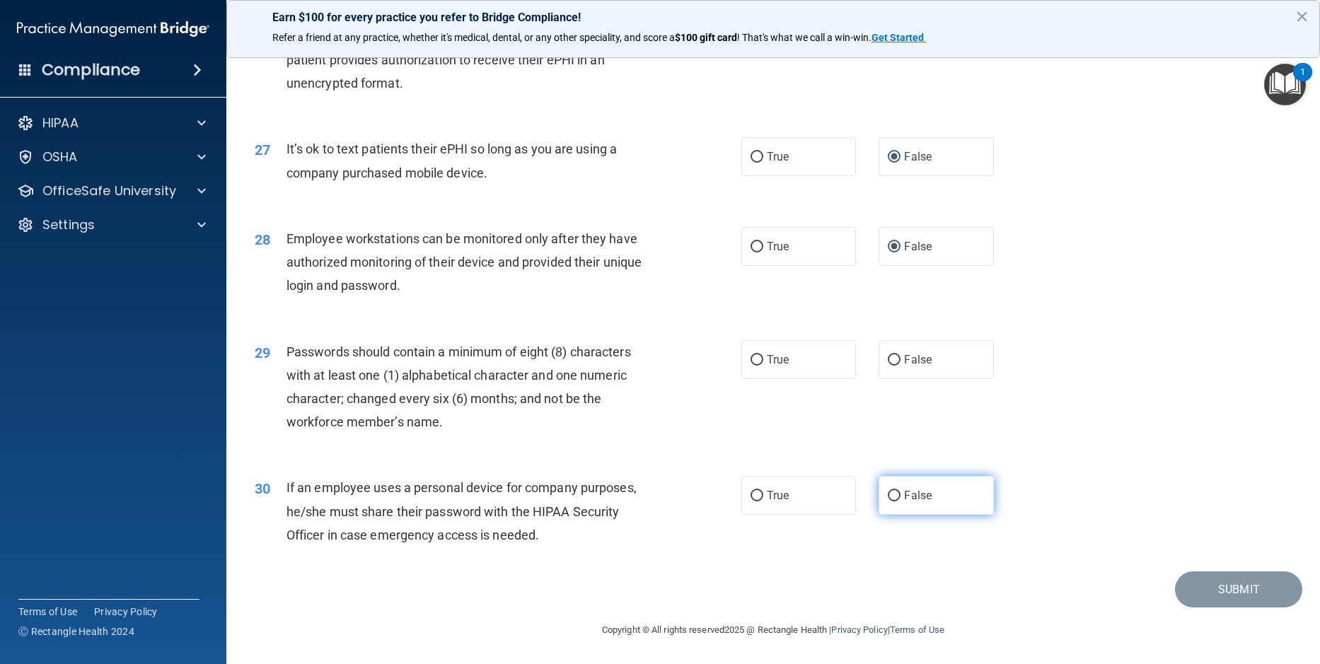
click at [888, 497] on input "False" at bounding box center [894, 496] width 13 height 11
radio input "true"
click at [750, 362] on input "True" at bounding box center [756, 360] width 13 height 11
radio input "true"
click at [1082, 458] on div "30 If an employee uses a personal device for company purposes, he/she must shar…" at bounding box center [773, 514] width 1058 height 113
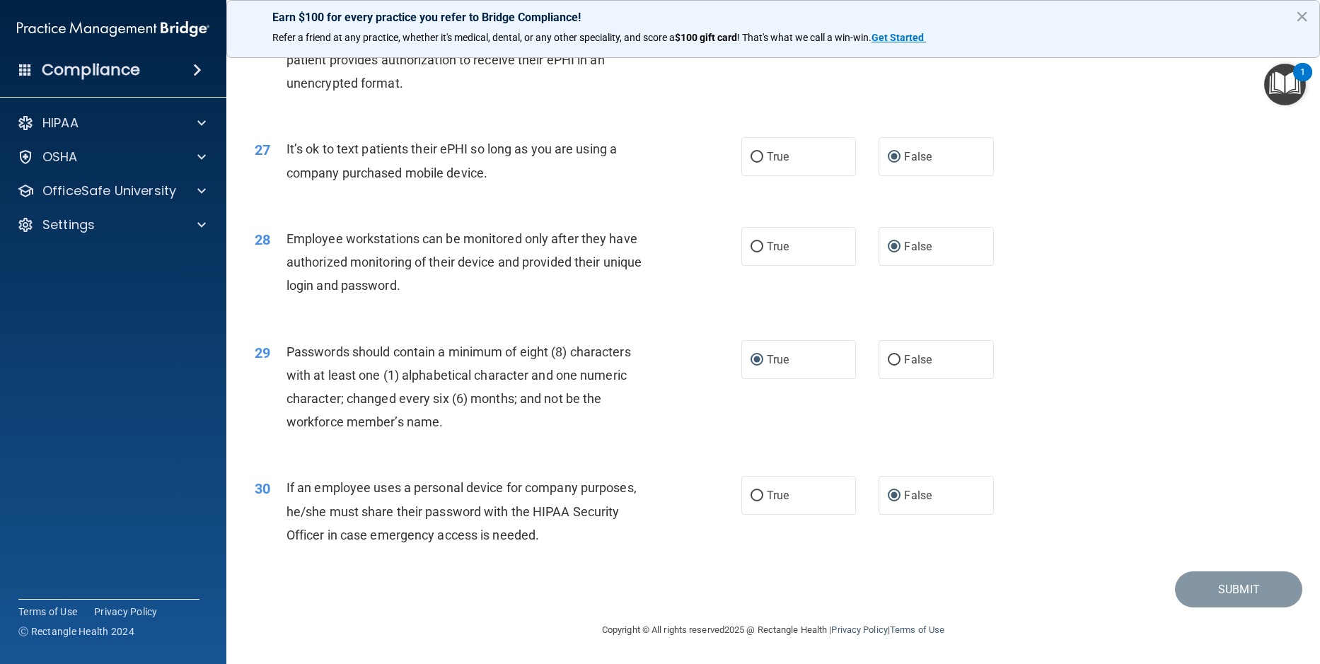
click at [436, 555] on div "30 If an employee uses a personal device for company purposes, he/she must shar…" at bounding box center [773, 514] width 1058 height 113
click at [757, 493] on input "True" at bounding box center [756, 496] width 13 height 11
radio input "true"
click at [888, 501] on input "False" at bounding box center [894, 496] width 13 height 11
radio input "true"
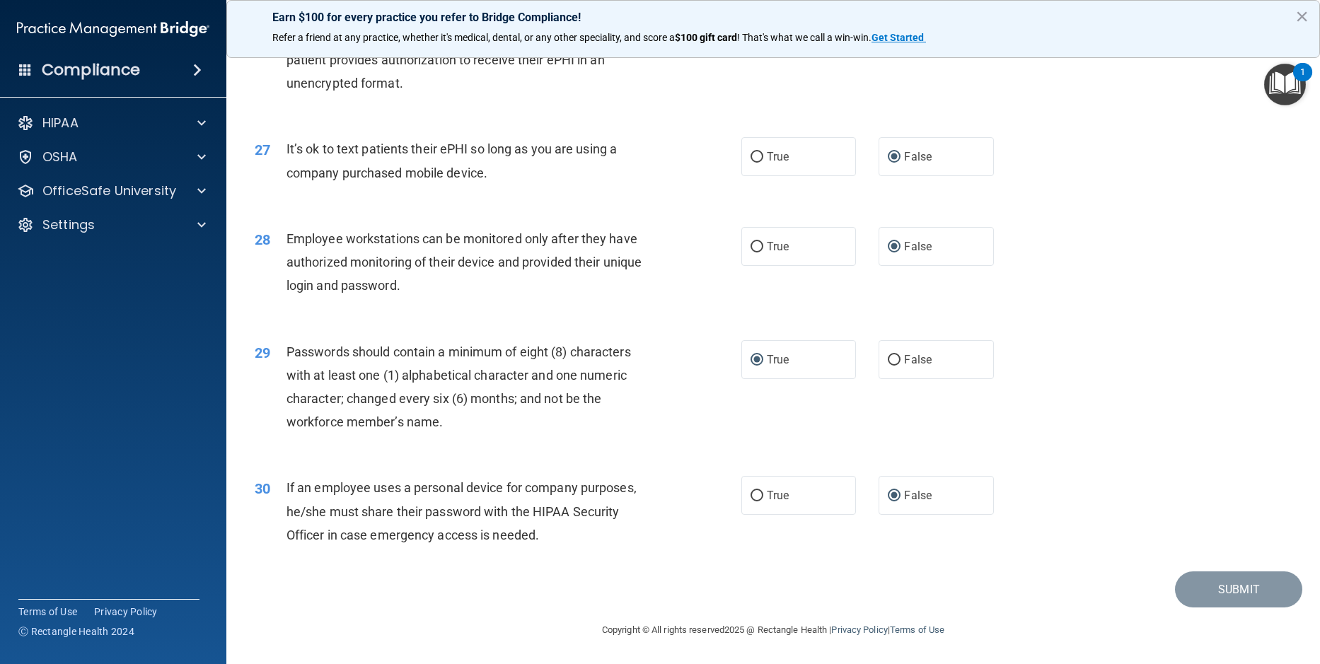
click at [1066, 443] on div "29 Passwords should contain a minimum of eight (8) characters with at least one…" at bounding box center [773, 391] width 1058 height 137
click at [755, 497] on input "True" at bounding box center [756, 496] width 13 height 11
radio input "true"
click at [755, 497] on input "True" at bounding box center [756, 496] width 13 height 11
click at [888, 497] on input "False" at bounding box center [894, 496] width 13 height 11
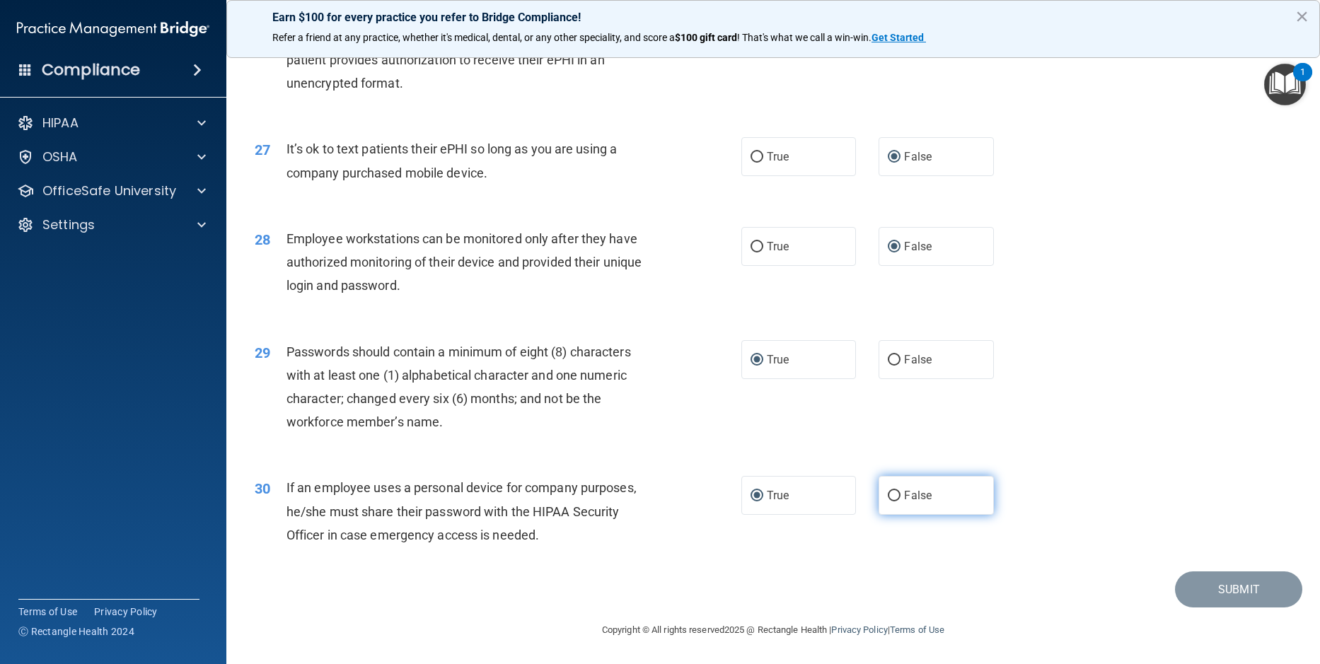
radio input "true"
radio input "false"
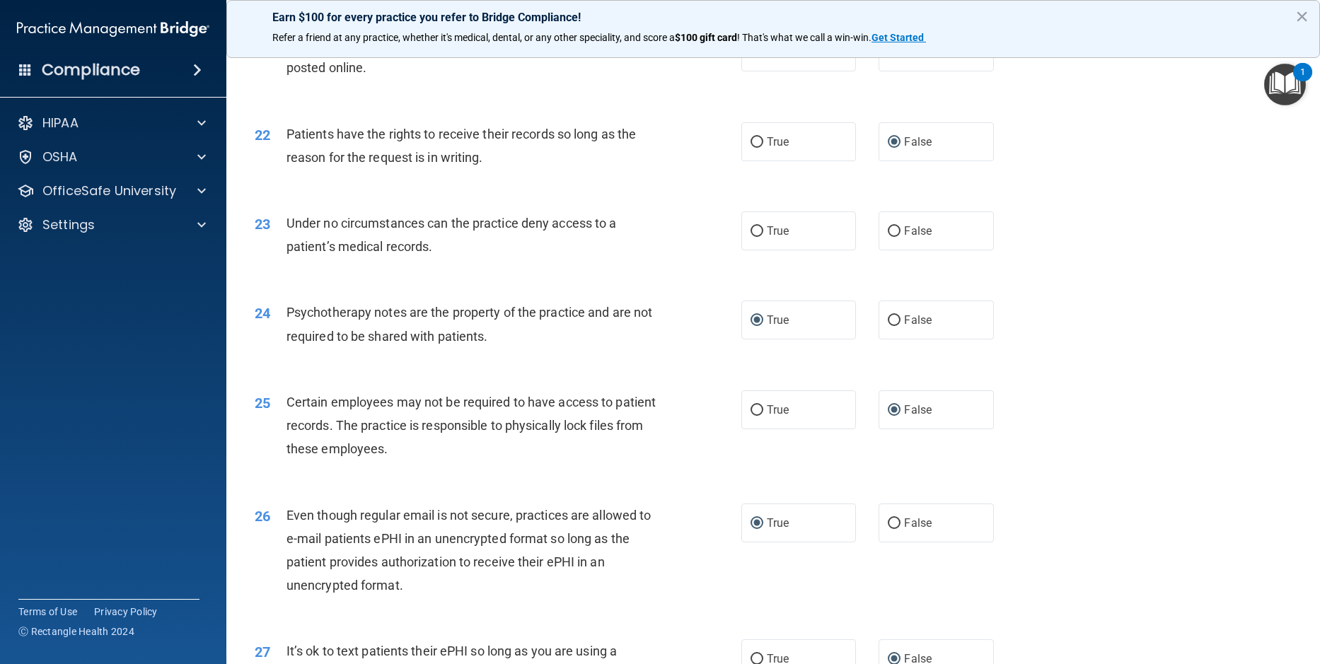
scroll to position [2546, 0]
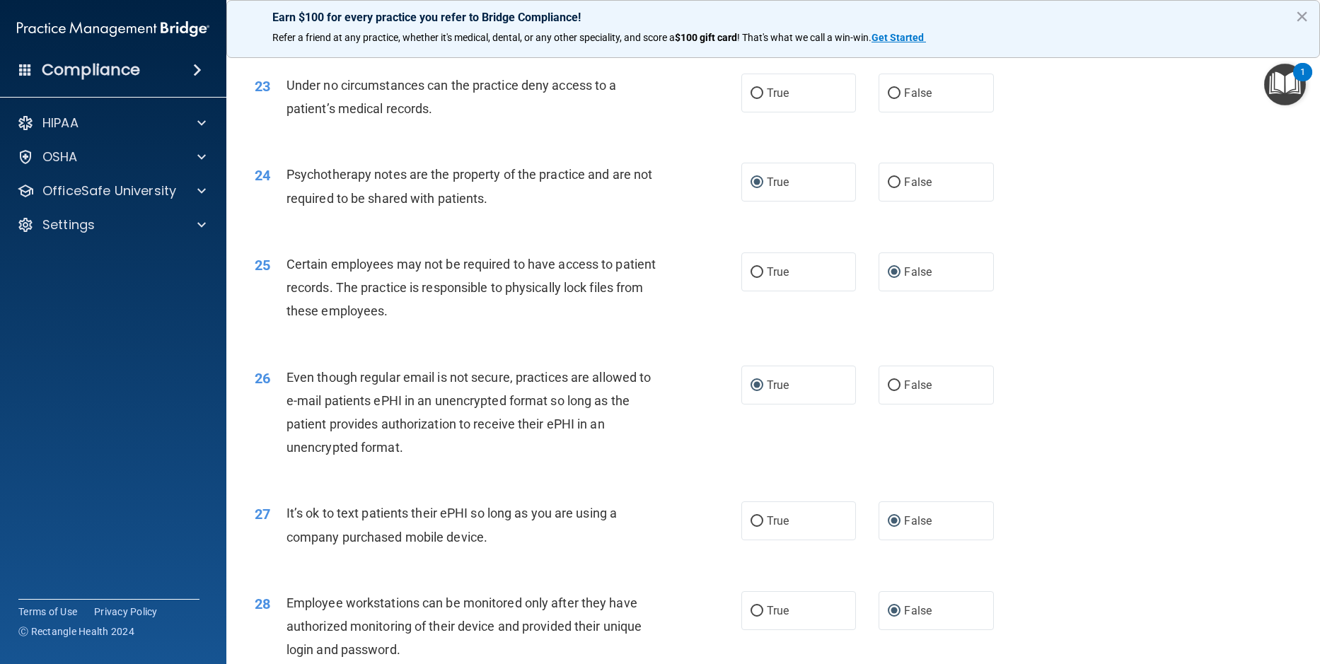
click at [1150, 145] on div "23 Under no circumstances can the practice deny access to a patient’s medical r…" at bounding box center [773, 100] width 1058 height 89
click at [891, 99] on input "False" at bounding box center [894, 93] width 13 height 11
radio input "true"
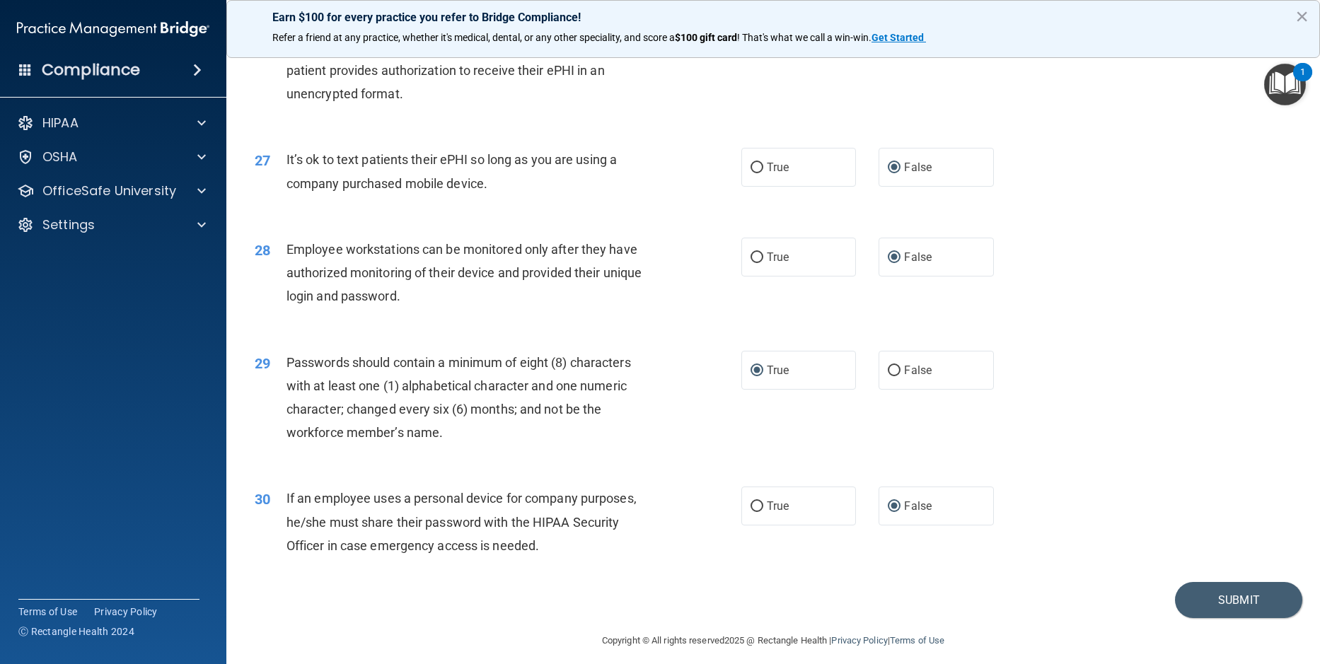
scroll to position [2957, 0]
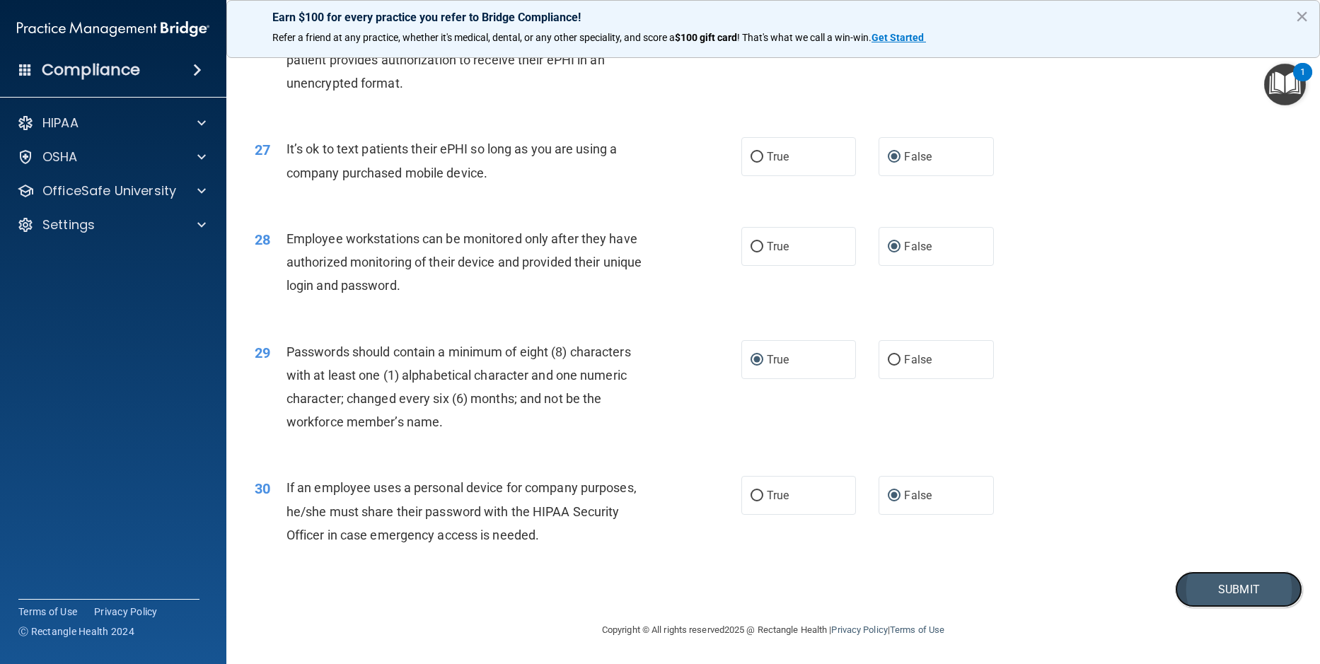
click at [1206, 590] on button "Submit" at bounding box center [1238, 590] width 127 height 36
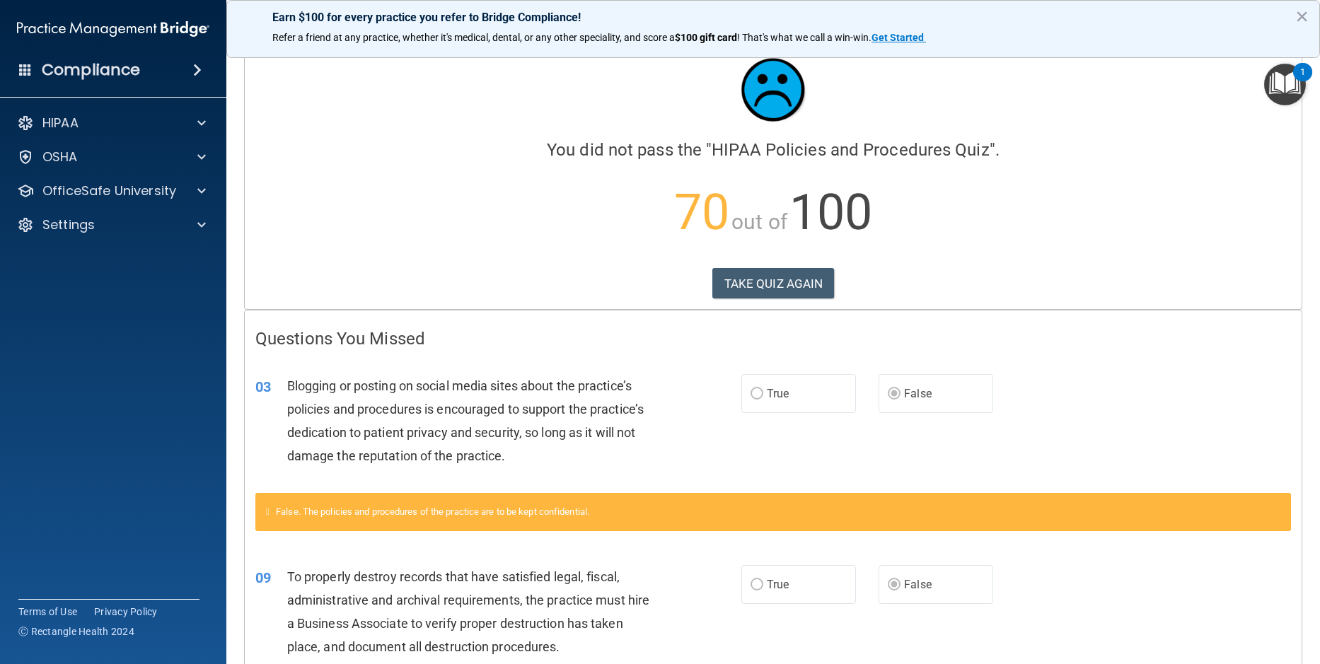
scroll to position [10, 0]
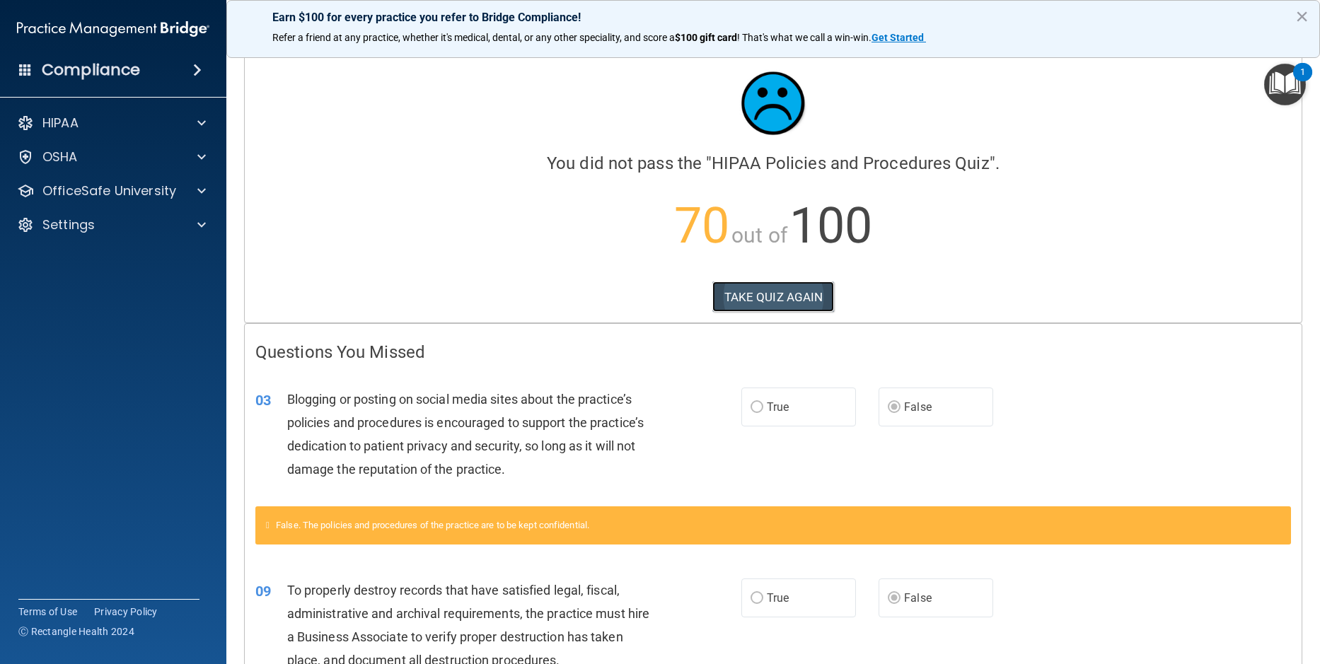
click at [774, 298] on button "TAKE QUIZ AGAIN" at bounding box center [773, 297] width 122 height 31
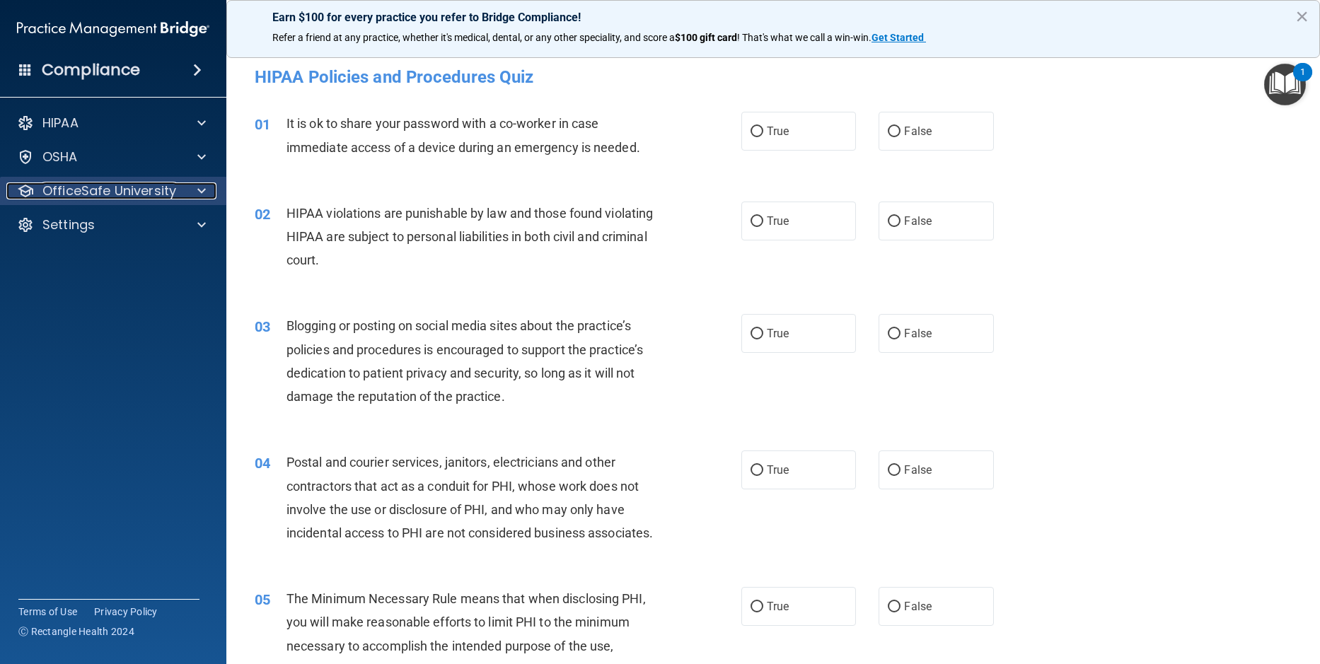
click at [115, 191] on p "OfficeSafe University" at bounding box center [109, 190] width 134 height 17
click at [109, 195] on p "OfficeSafe University" at bounding box center [109, 190] width 134 height 17
click at [102, 192] on p "OfficeSafe University" at bounding box center [109, 190] width 134 height 17
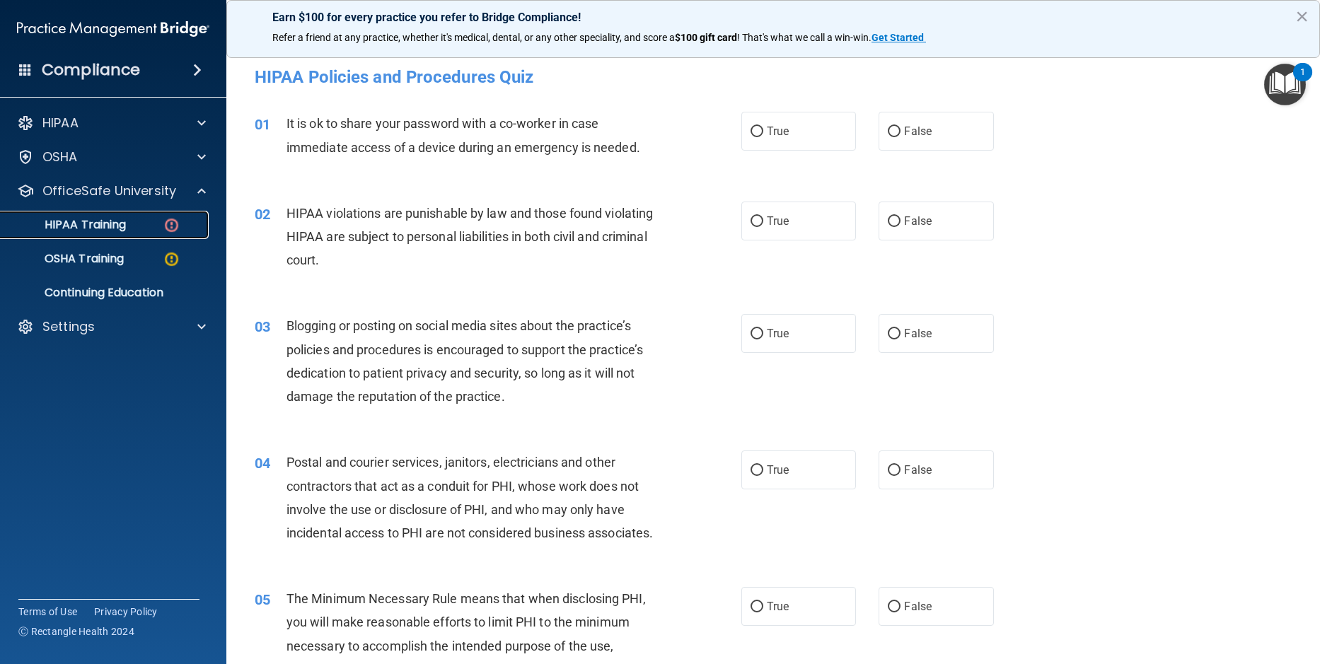
click at [93, 222] on p "HIPAA Training" at bounding box center [67, 225] width 117 height 14
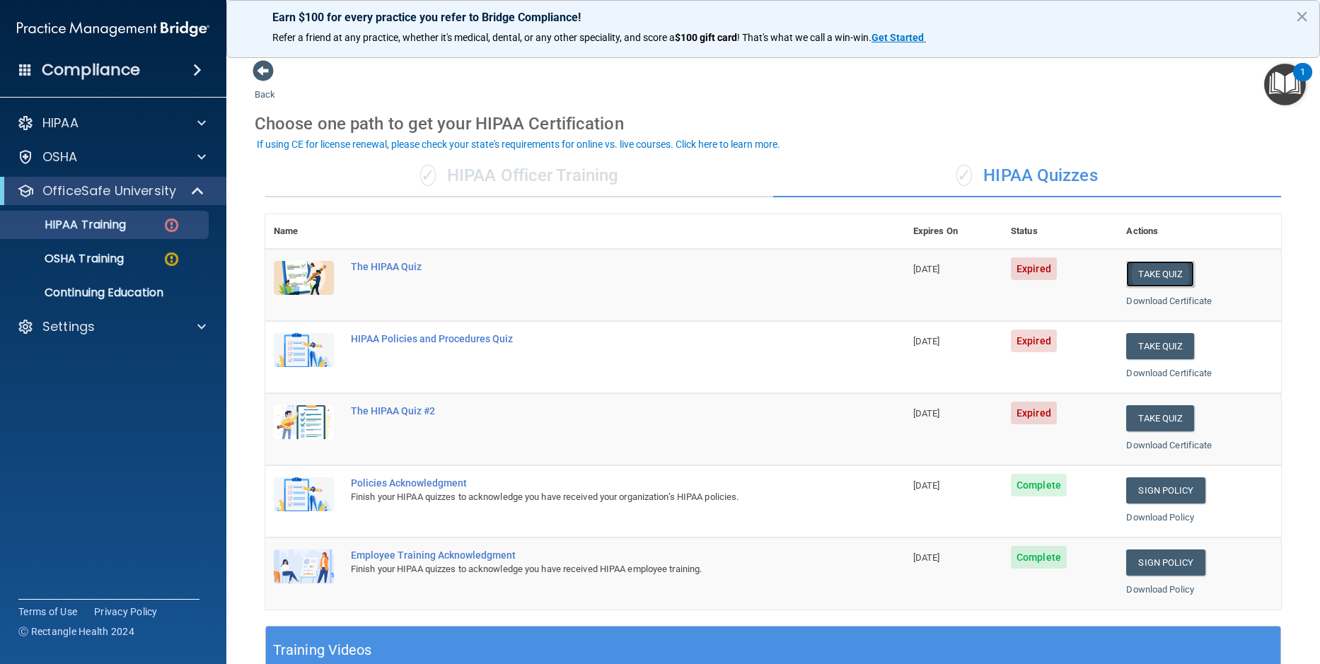
click at [1154, 272] on button "Take Quiz" at bounding box center [1160, 274] width 68 height 26
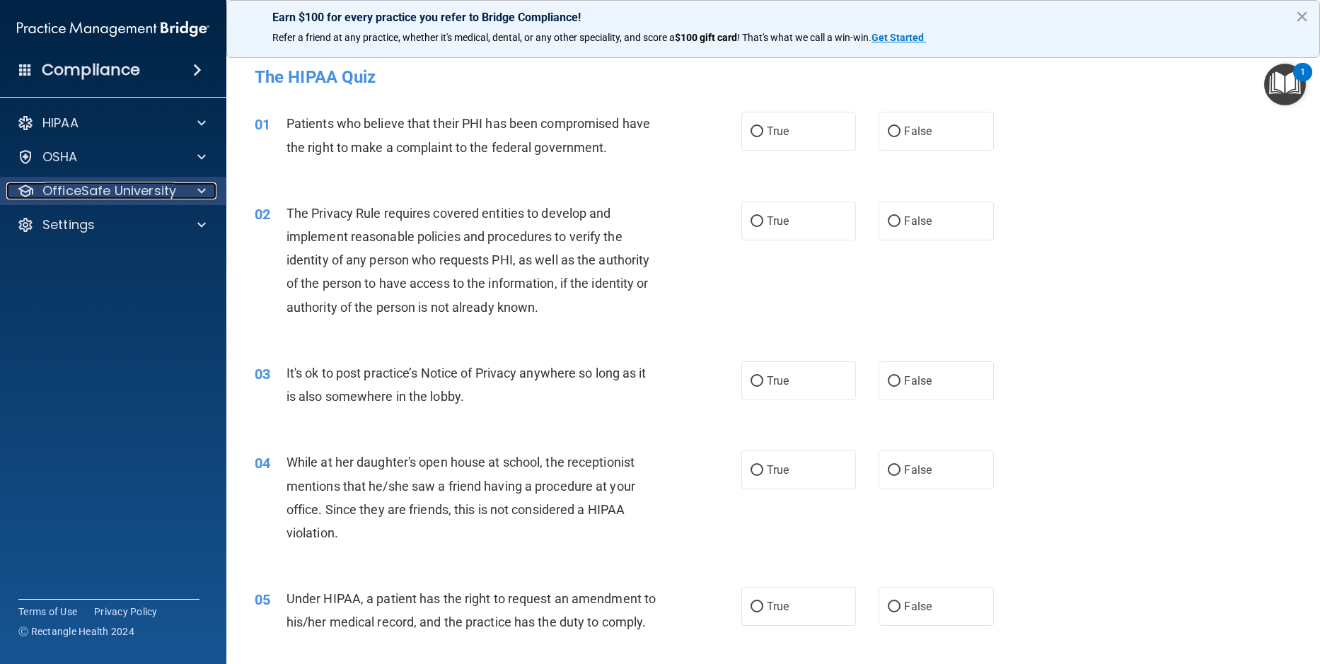
click at [76, 192] on p "OfficeSafe University" at bounding box center [109, 190] width 134 height 17
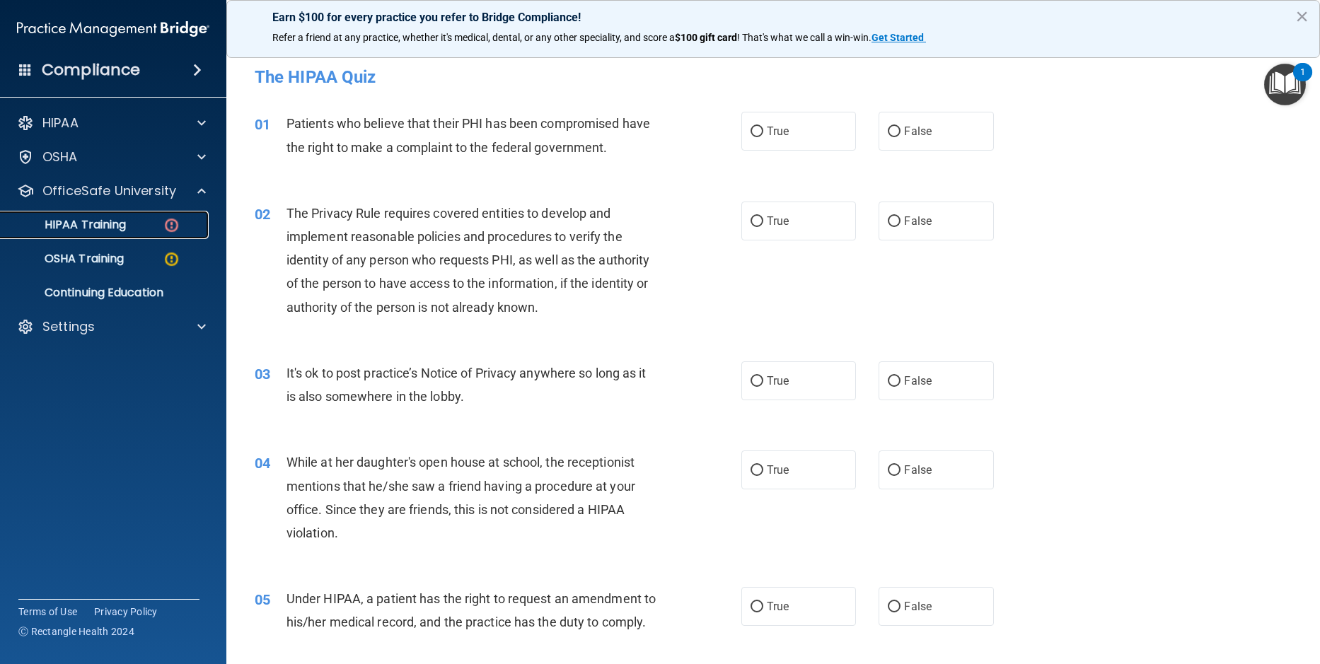
click at [94, 224] on p "HIPAA Training" at bounding box center [67, 225] width 117 height 14
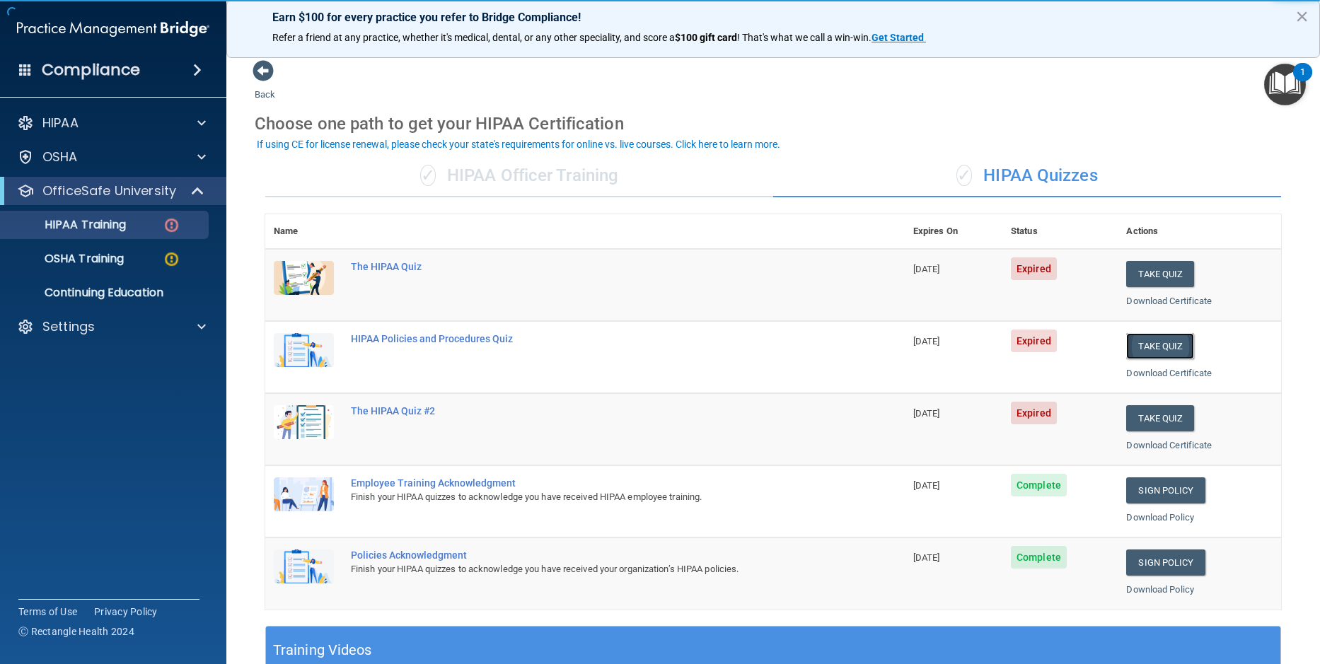
click at [1152, 344] on button "Take Quiz" at bounding box center [1160, 346] width 68 height 26
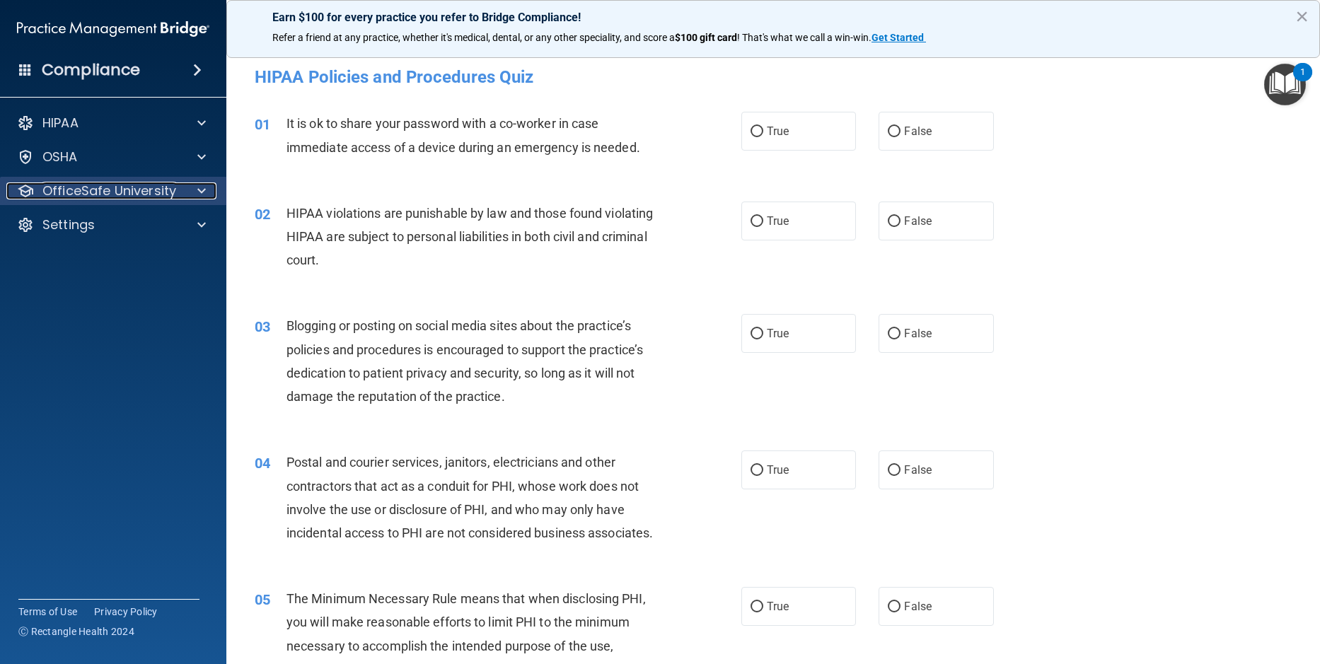
click at [101, 194] on p "OfficeSafe University" at bounding box center [109, 190] width 134 height 17
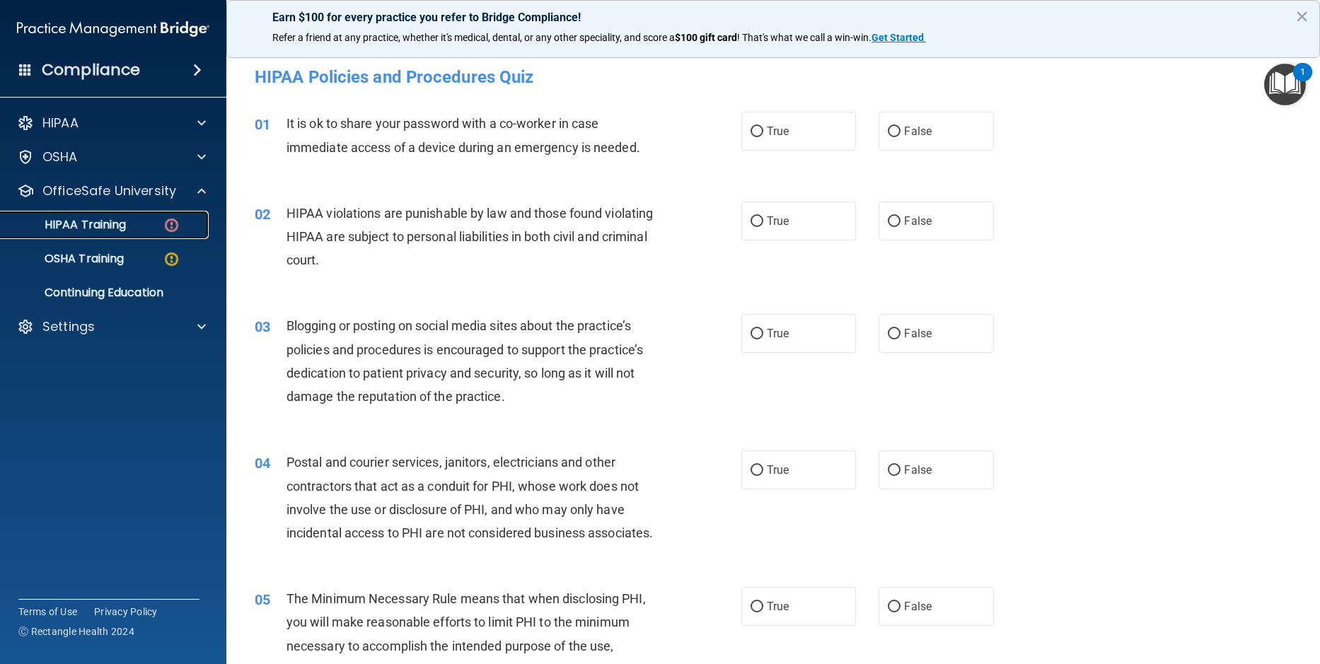
click at [97, 224] on p "HIPAA Training" at bounding box center [67, 225] width 117 height 14
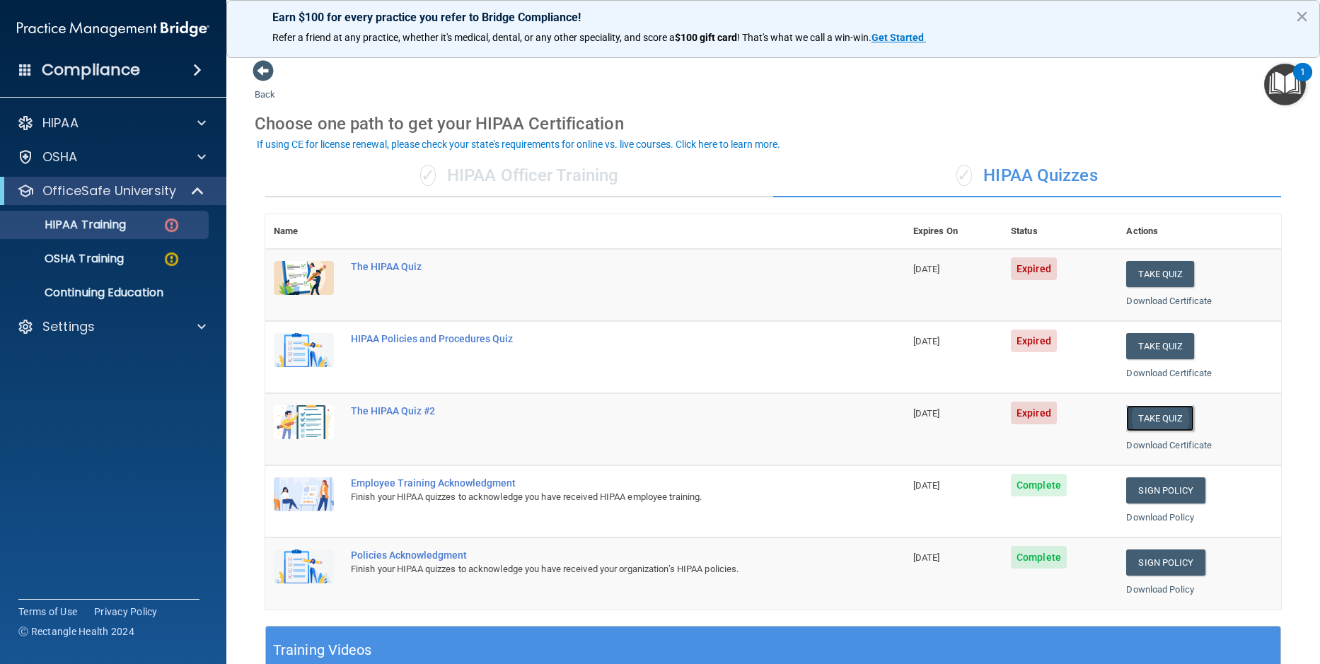
click at [1147, 414] on button "Take Quiz" at bounding box center [1160, 418] width 68 height 26
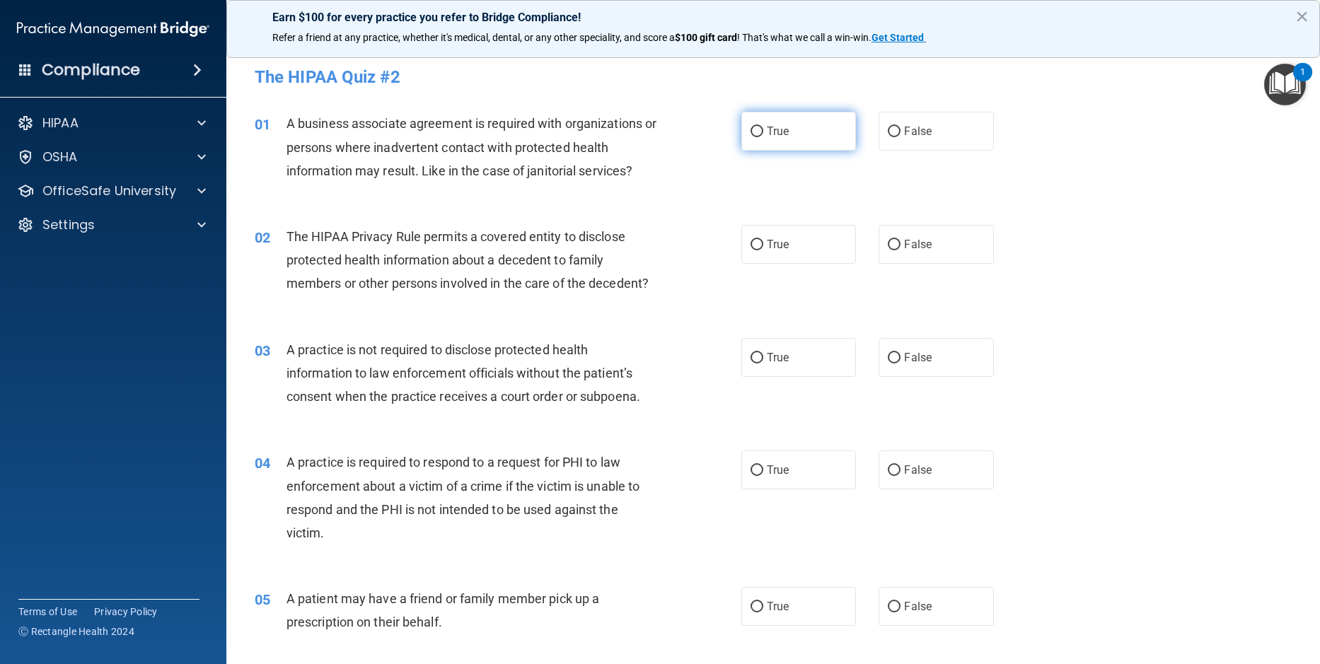
click at [753, 132] on input "True" at bounding box center [756, 132] width 13 height 11
radio input "true"
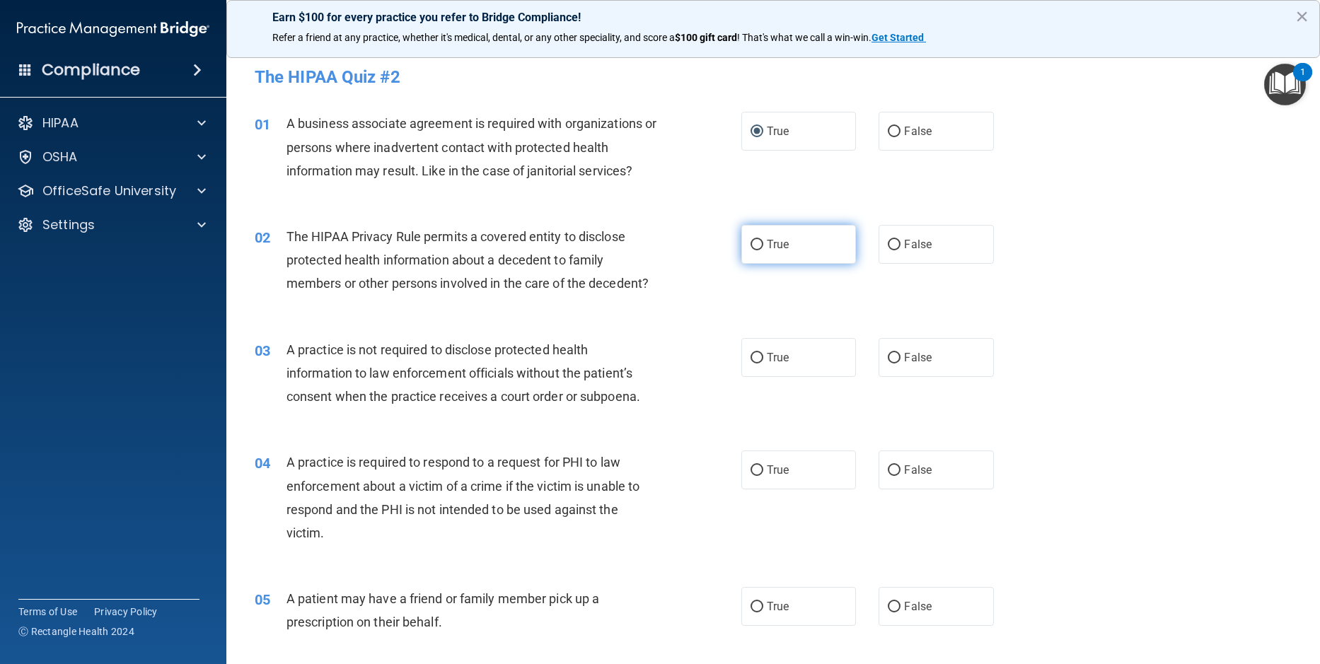
click at [755, 243] on input "True" at bounding box center [756, 245] width 13 height 11
radio input "true"
click at [889, 357] on input "False" at bounding box center [894, 358] width 13 height 11
radio input "true"
click at [750, 469] on input "True" at bounding box center [756, 470] width 13 height 11
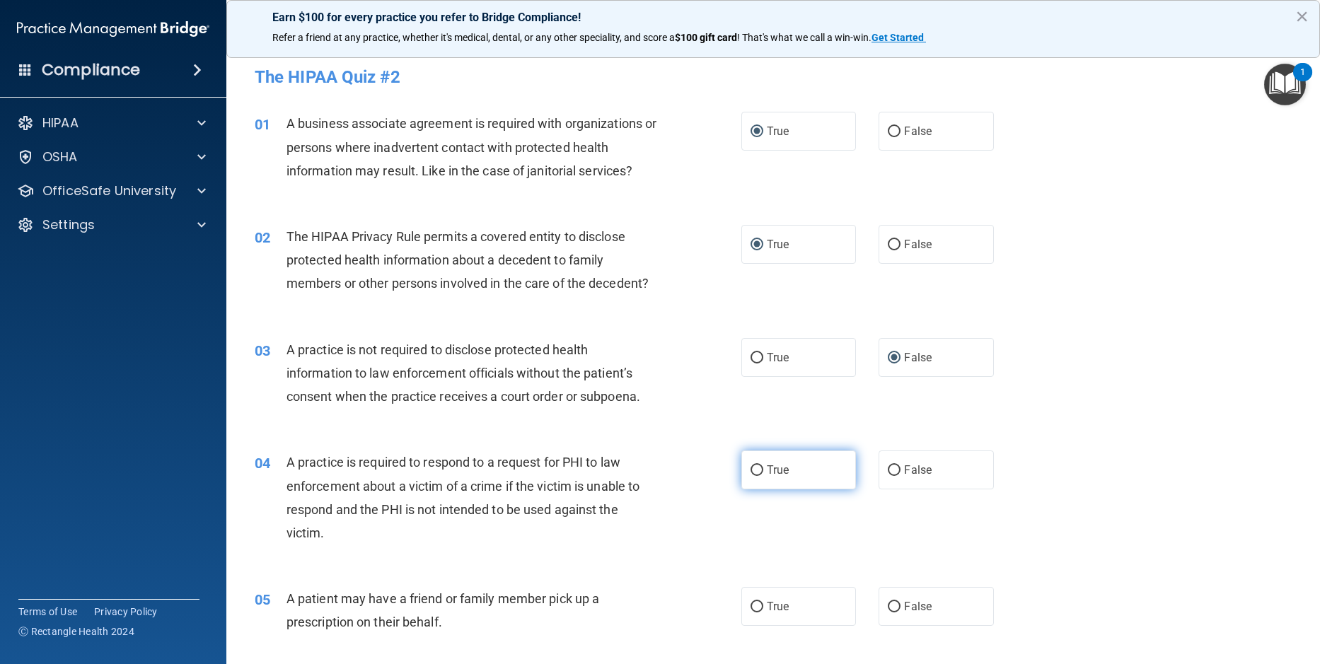
radio input "true"
click at [750, 608] on input "True" at bounding box center [756, 607] width 13 height 11
radio input "true"
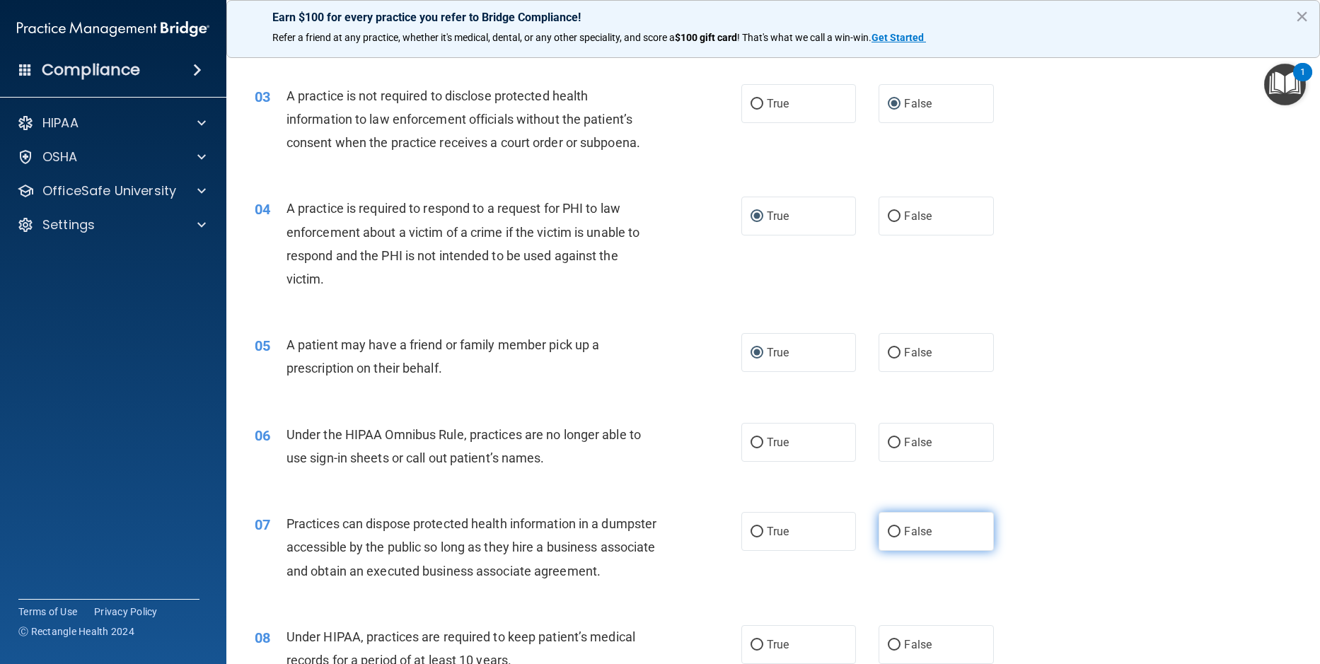
scroll to position [283, 0]
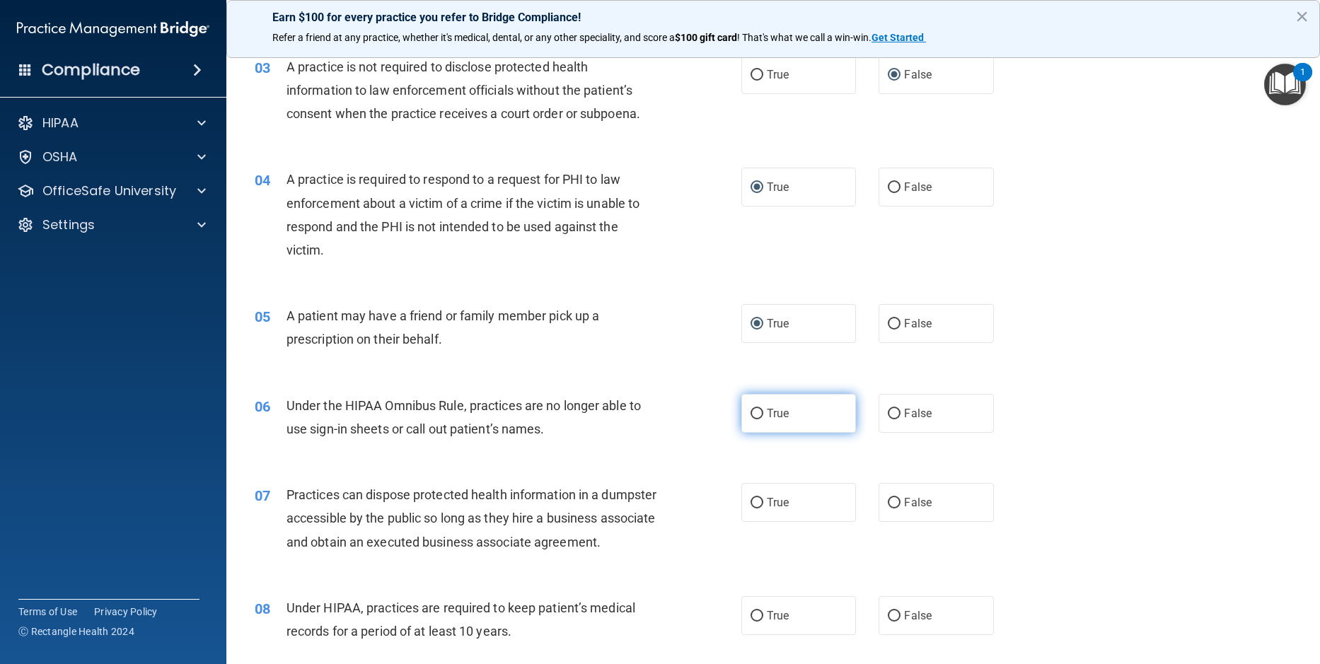
click at [750, 414] on input "True" at bounding box center [756, 414] width 13 height 11
radio input "true"
click at [888, 503] on input "False" at bounding box center [894, 503] width 13 height 11
radio input "true"
click at [888, 412] on input "False" at bounding box center [894, 414] width 13 height 11
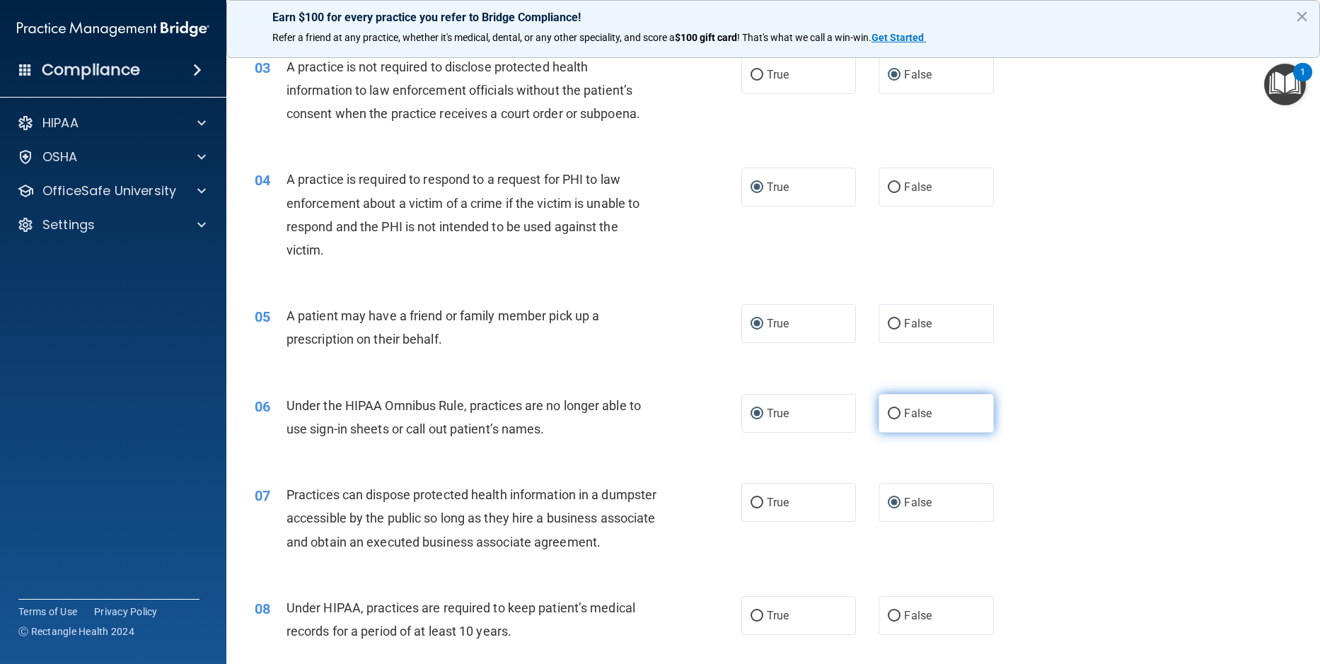
radio input "true"
radio input "false"
click at [753, 622] on input "True" at bounding box center [756, 616] width 13 height 11
radio input "true"
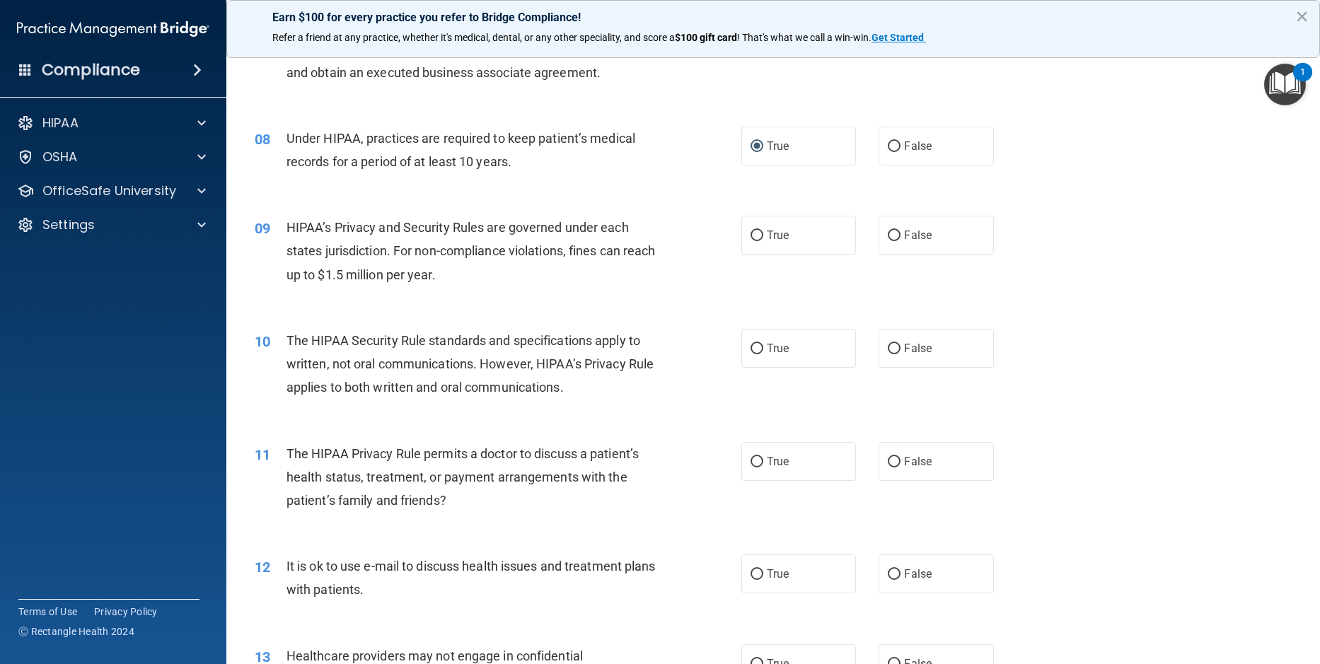
scroll to position [849, 0]
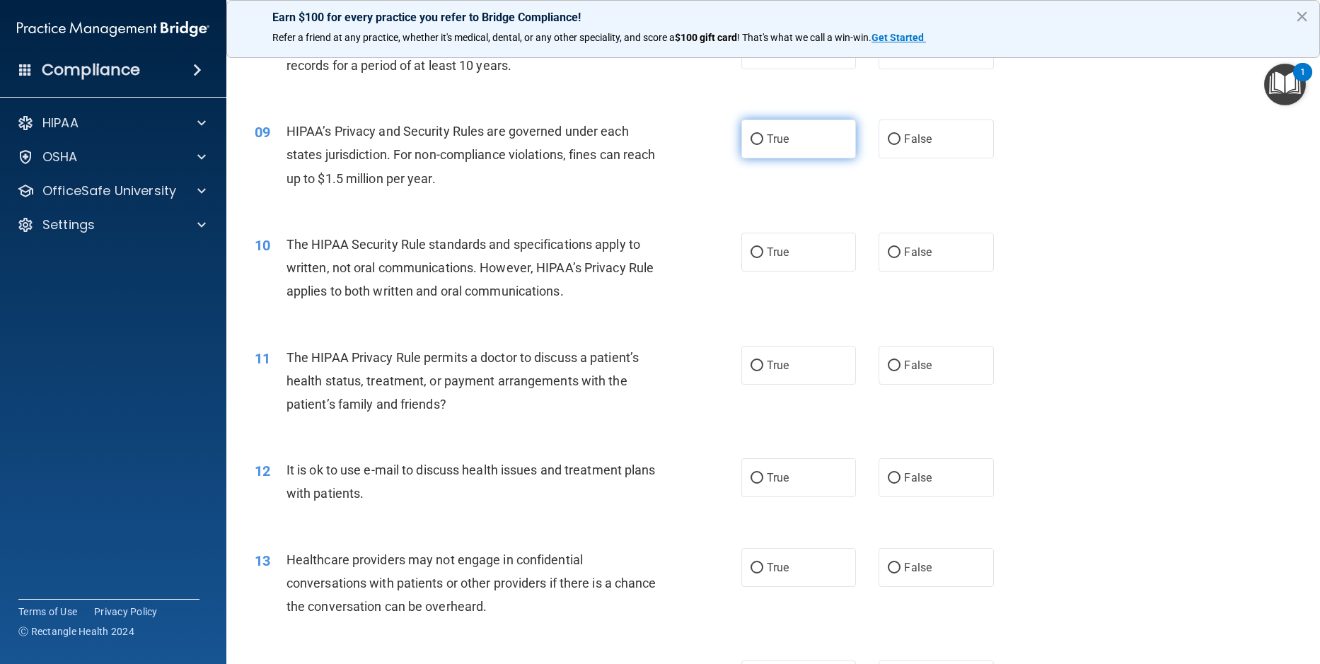
click at [755, 145] on input "True" at bounding box center [756, 139] width 13 height 11
radio input "true"
click at [753, 258] on input "True" at bounding box center [756, 253] width 13 height 11
radio input "true"
click at [888, 371] on input "False" at bounding box center [894, 366] width 13 height 11
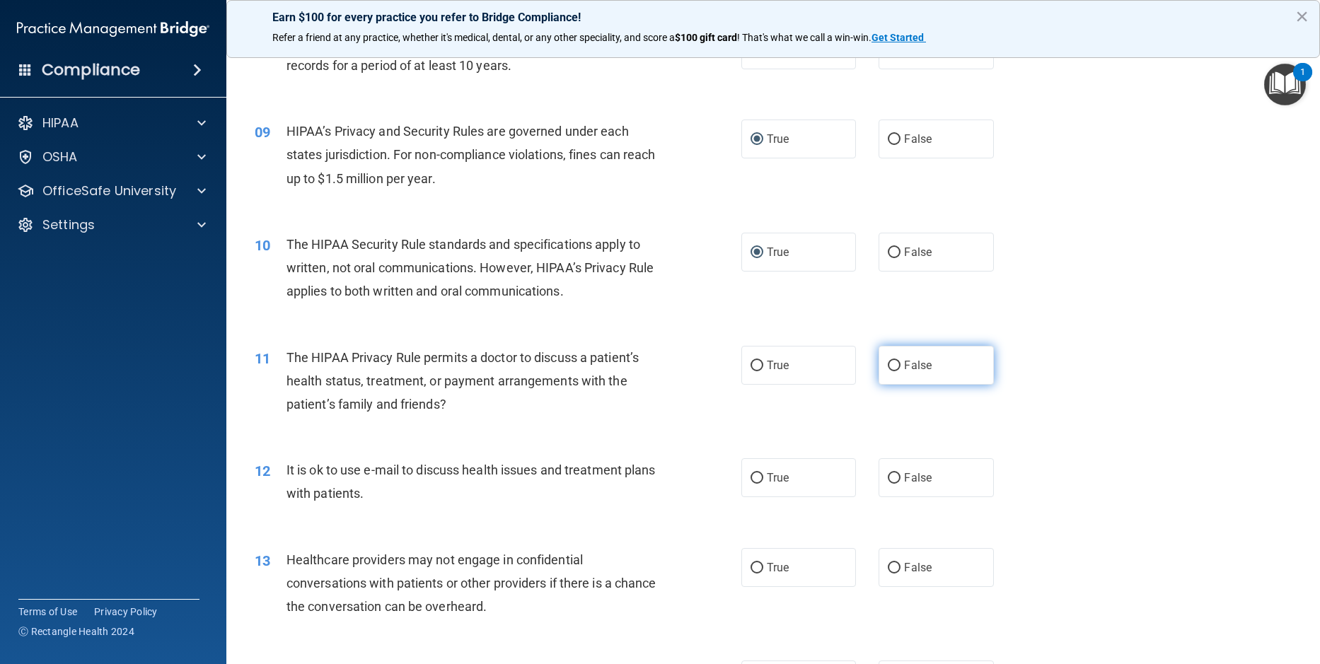
radio input "true"
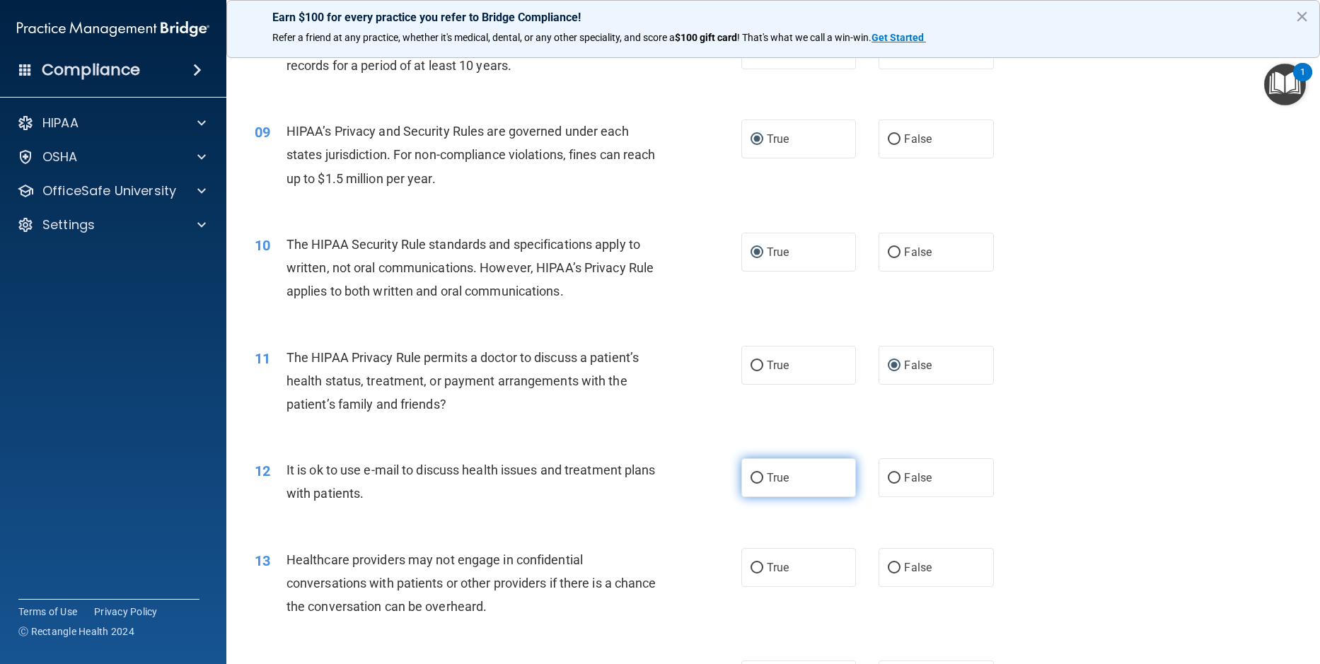
click at [753, 484] on input "True" at bounding box center [756, 478] width 13 height 11
radio input "true"
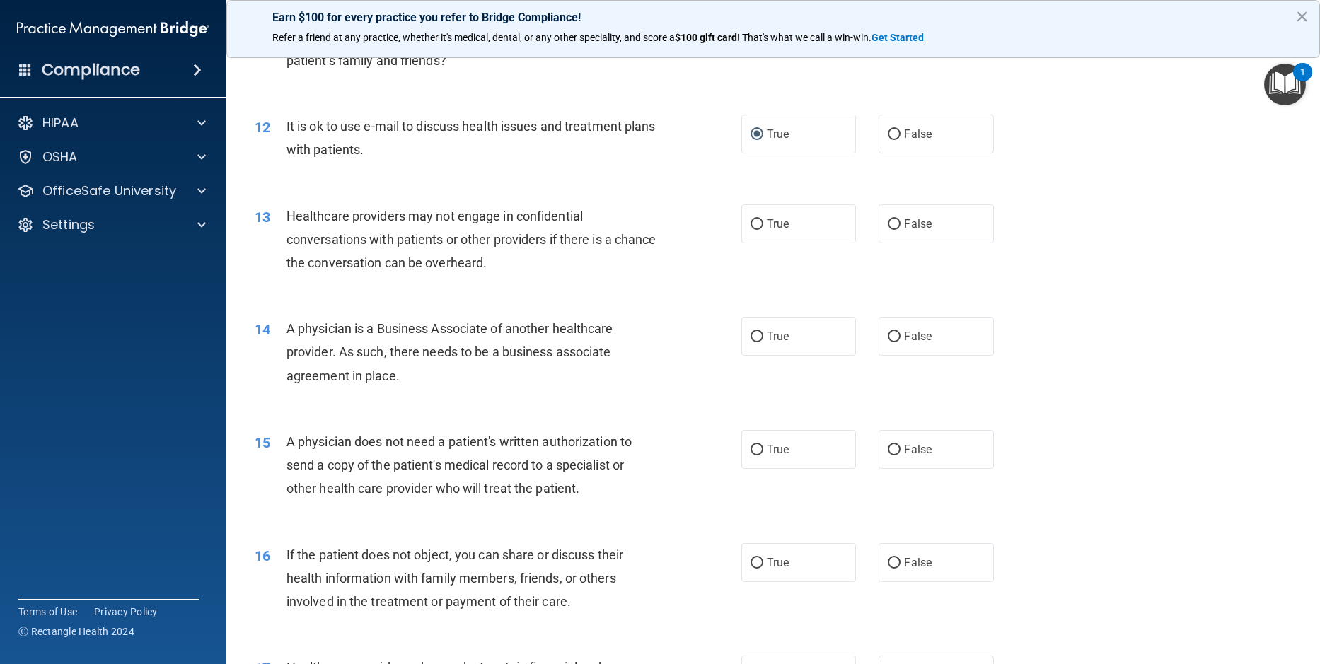
scroll to position [1202, 0]
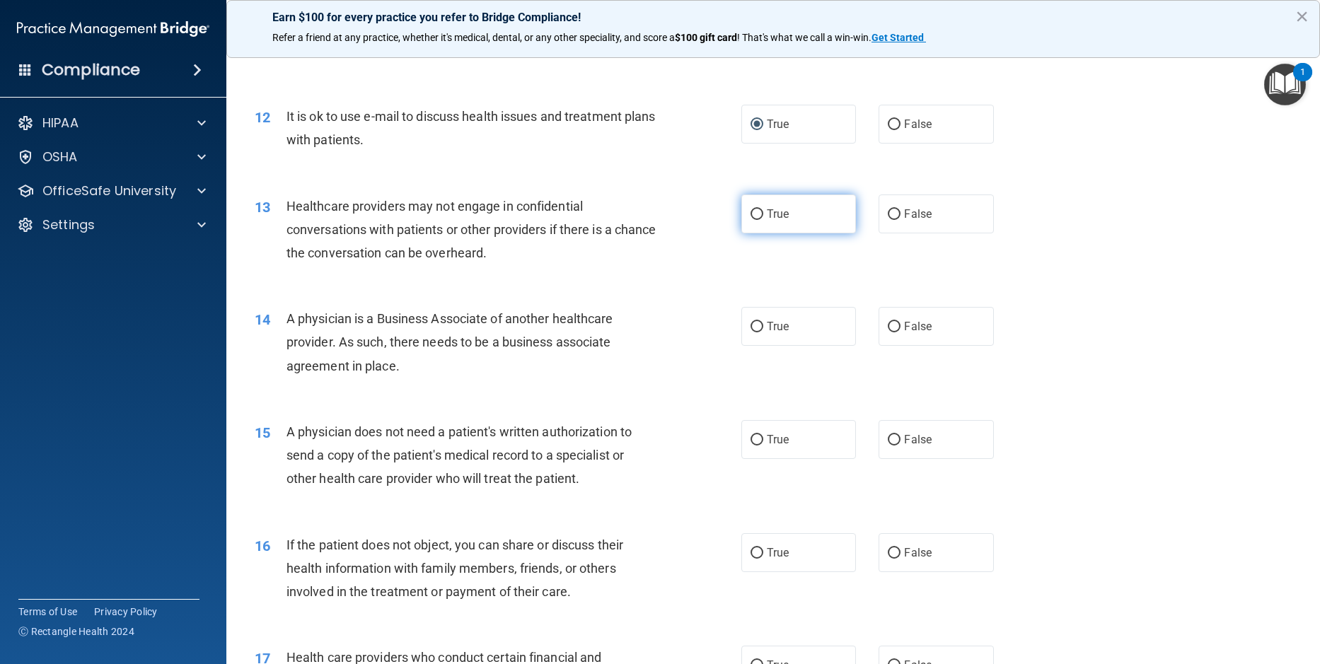
click at [752, 220] on input "True" at bounding box center [756, 214] width 13 height 11
radio input "true"
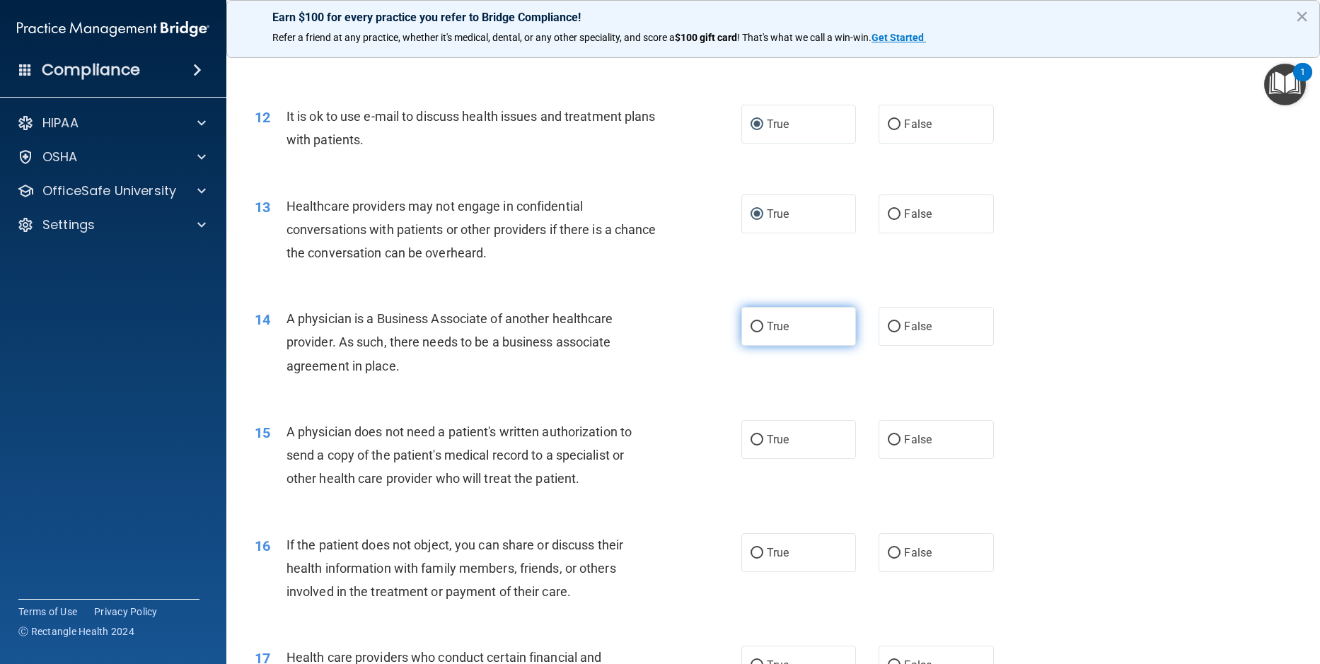
click at [751, 332] on input "True" at bounding box center [756, 327] width 13 height 11
radio input "true"
click at [891, 446] on input "False" at bounding box center [894, 440] width 13 height 11
radio input "true"
drag, startPoint x: 752, startPoint y: 577, endPoint x: 835, endPoint y: 539, distance: 91.1
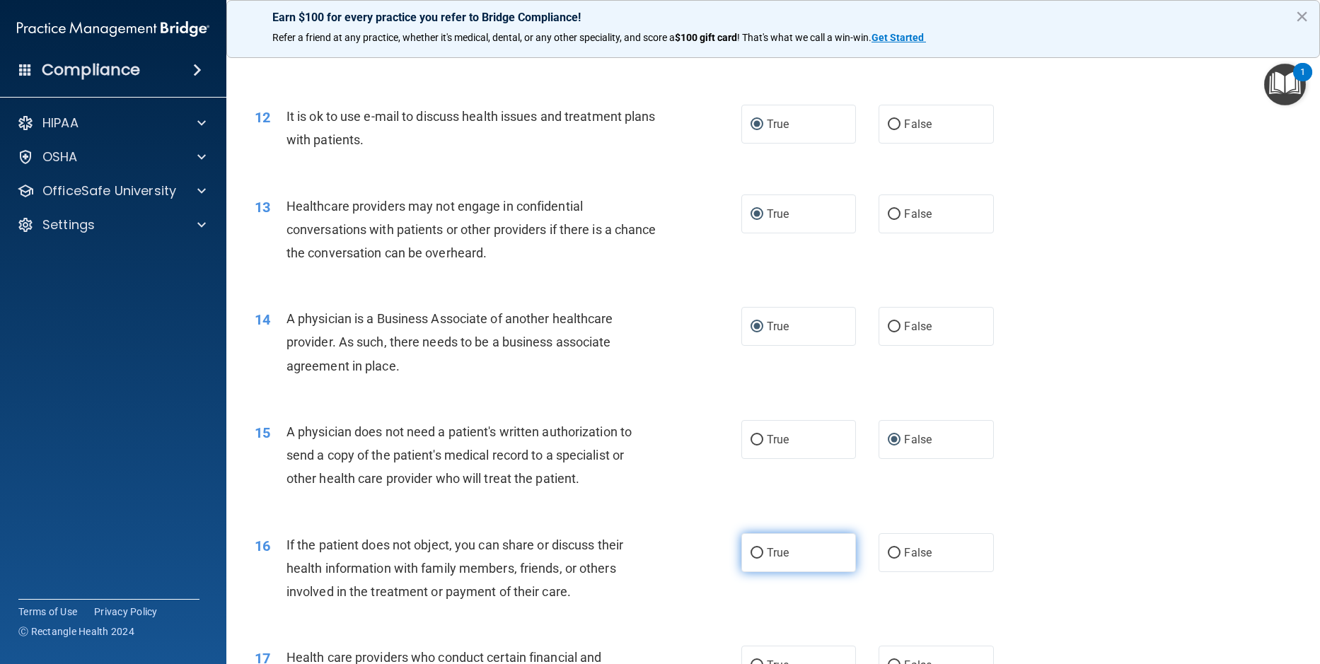
click at [755, 559] on input "True" at bounding box center [756, 553] width 13 height 11
radio input "true"
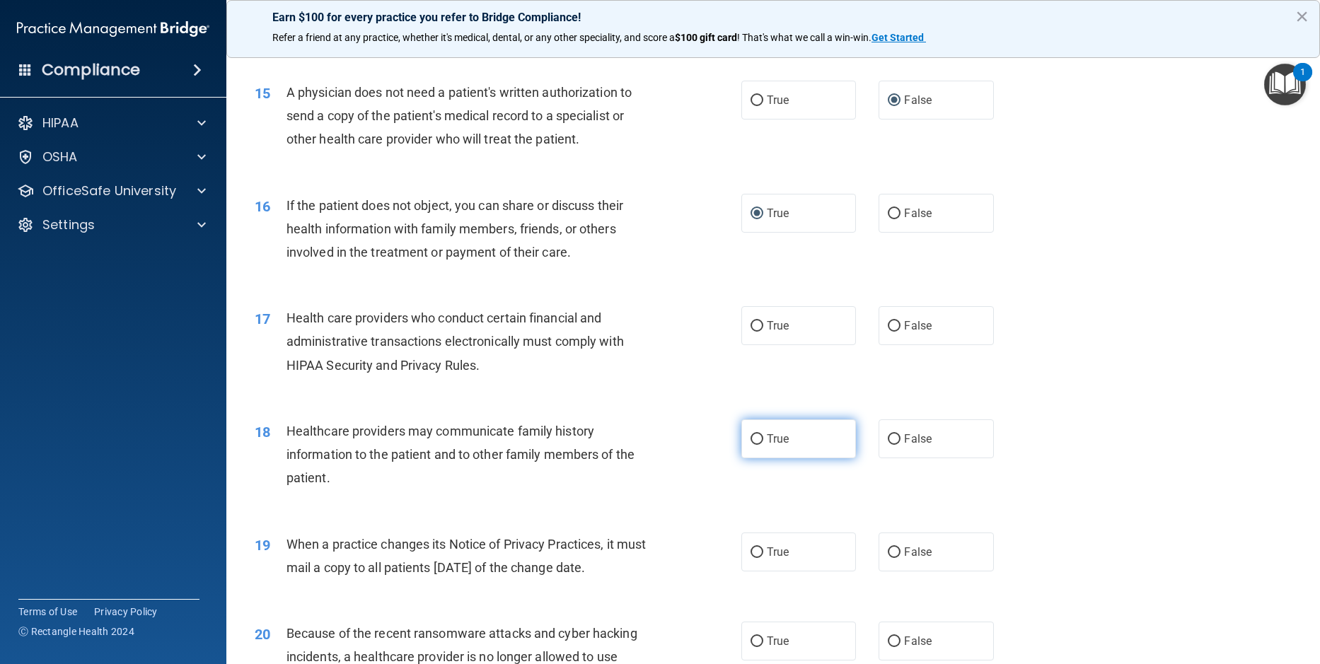
scroll to position [1556, 0]
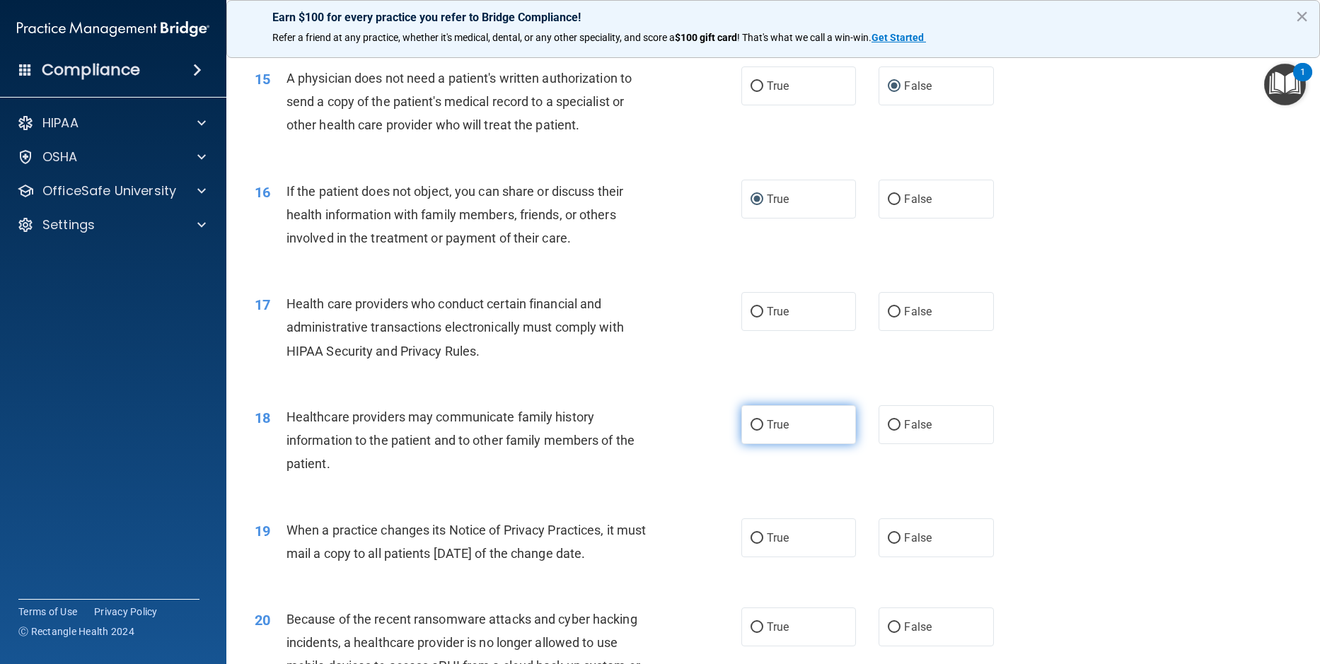
click at [750, 431] on input "True" at bounding box center [756, 425] width 13 height 11
radio input "true"
click at [750, 318] on input "True" at bounding box center [756, 312] width 13 height 11
radio input "true"
click at [888, 431] on input "False" at bounding box center [894, 425] width 13 height 11
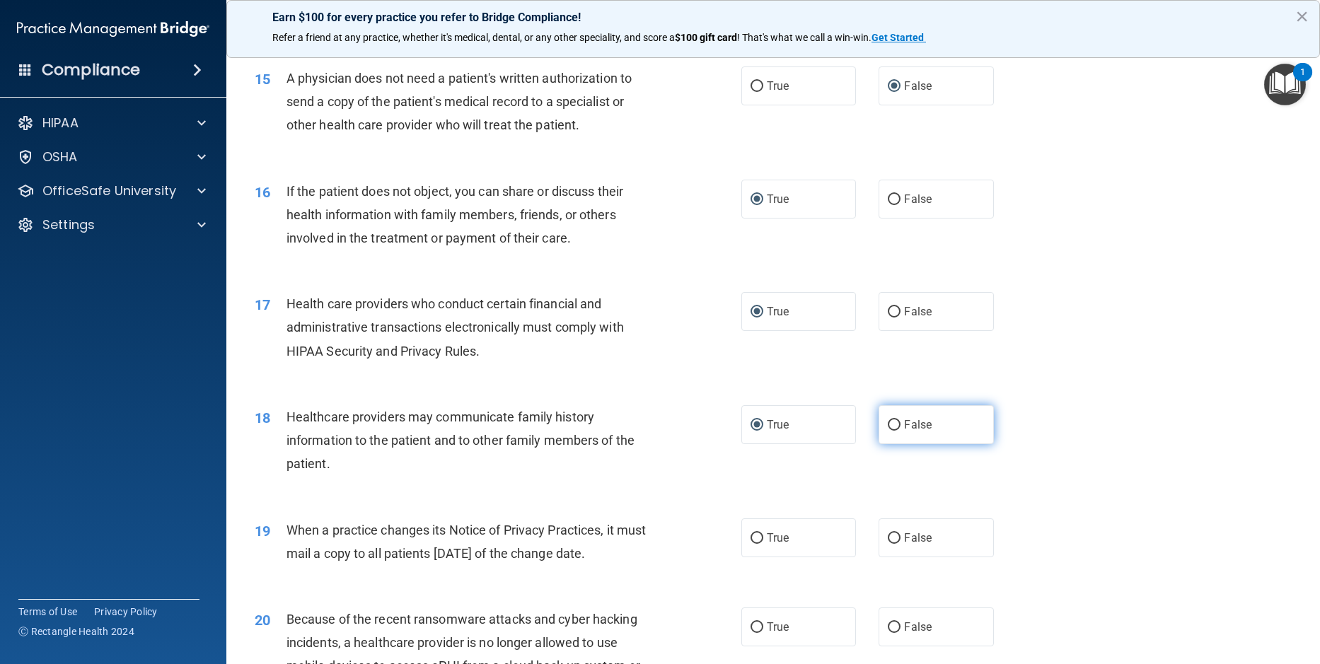
radio input "true"
radio input "false"
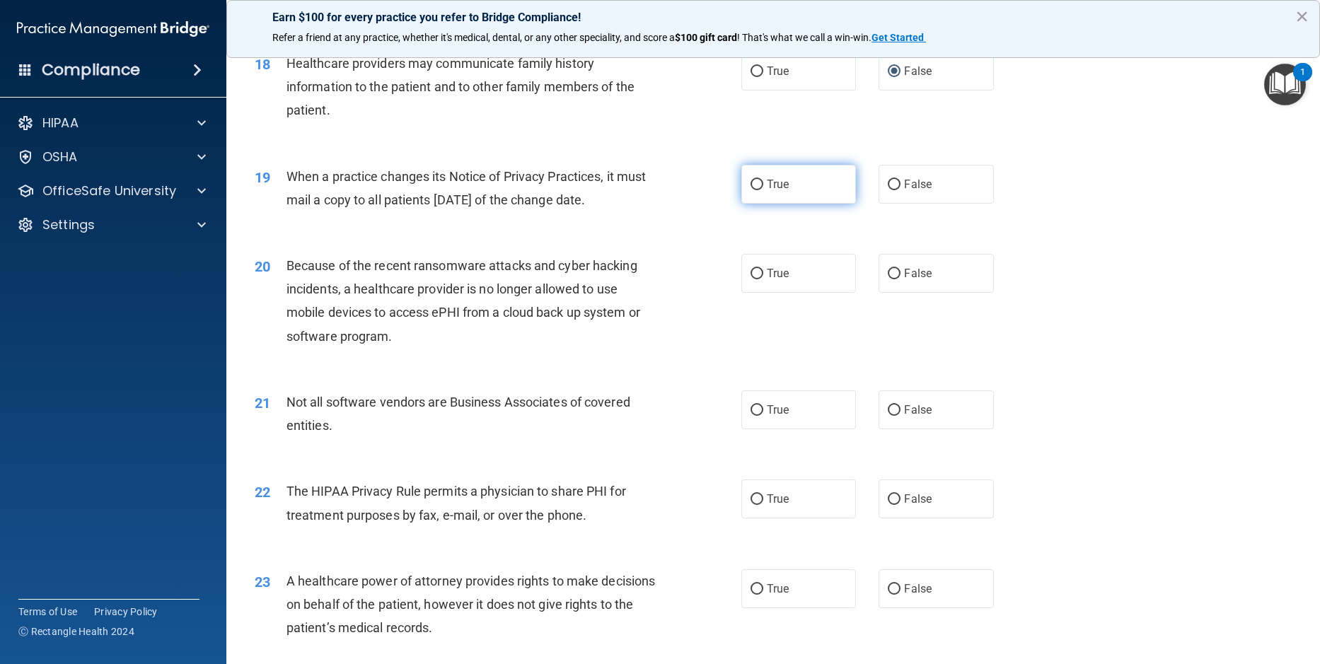
click at [753, 190] on input "True" at bounding box center [756, 185] width 13 height 11
radio input "true"
click at [750, 279] on input "True" at bounding box center [756, 274] width 13 height 11
radio input "true"
click at [750, 416] on input "True" at bounding box center [756, 410] width 13 height 11
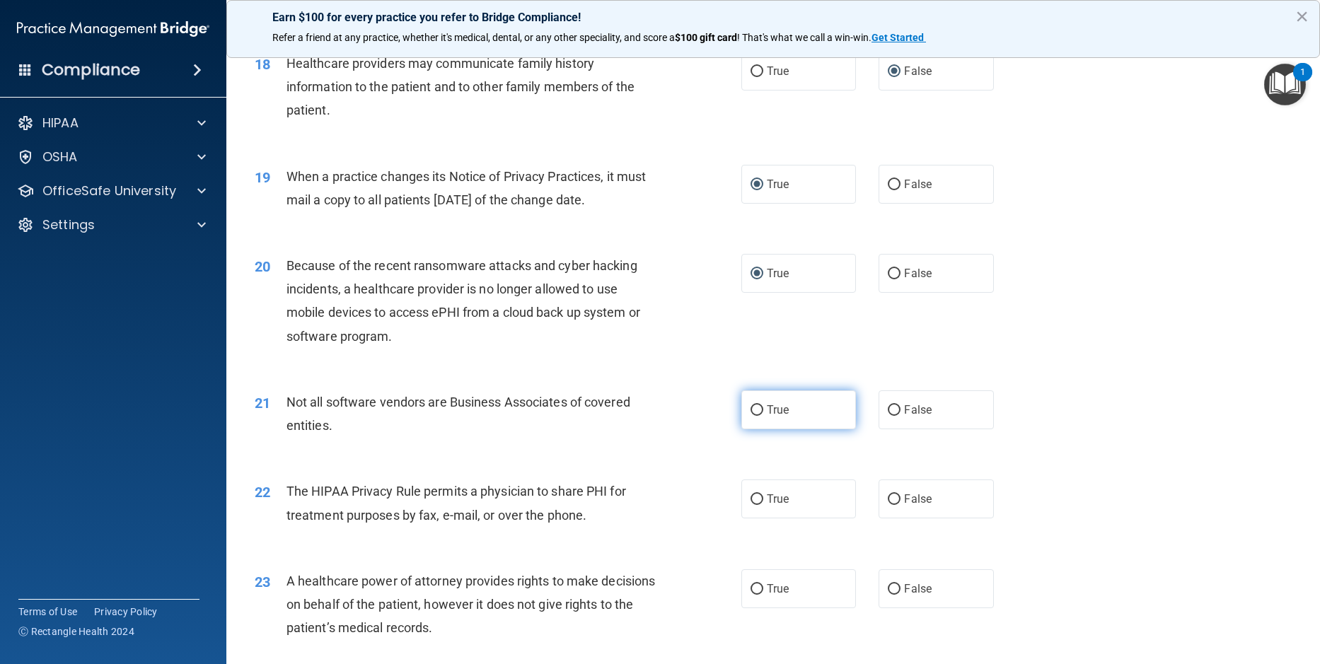
radio input "true"
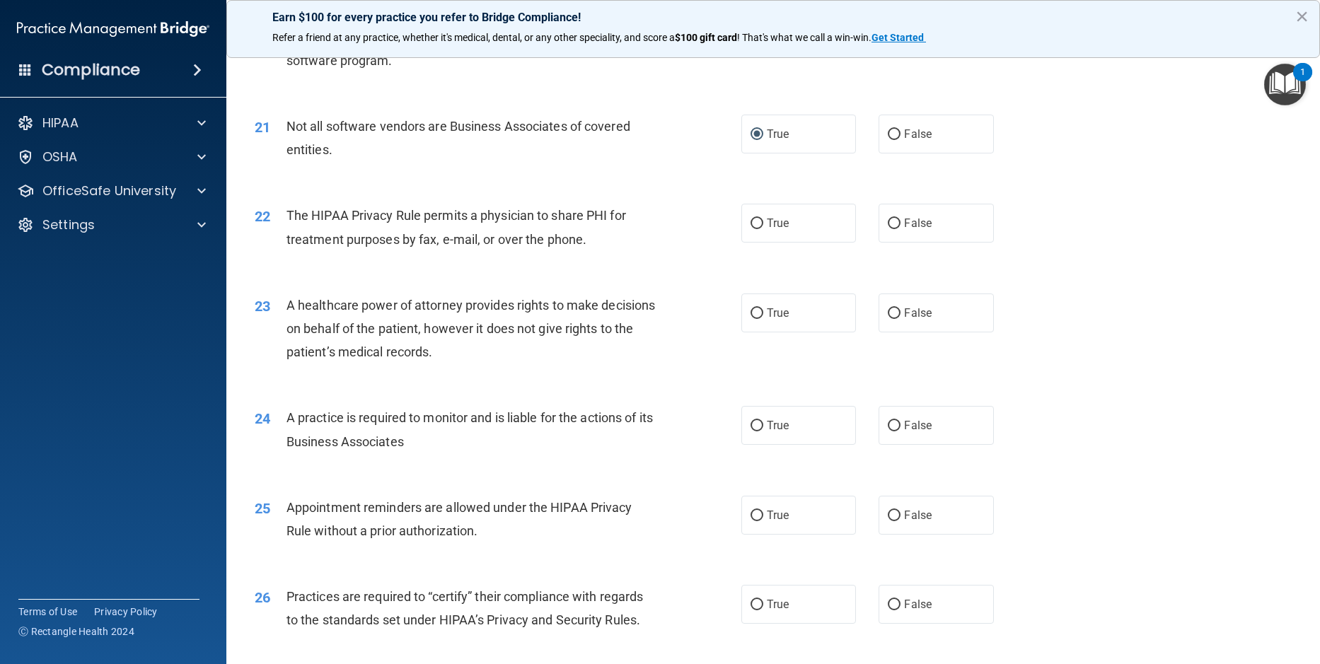
scroll to position [2263, 0]
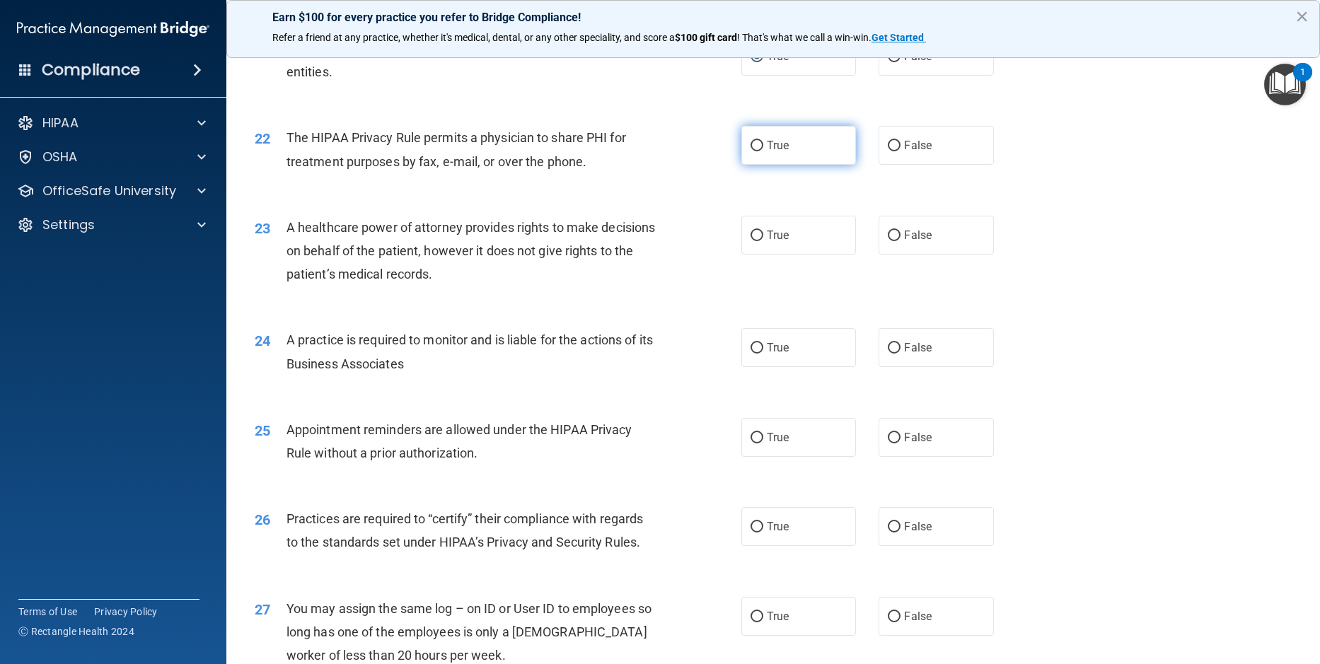
click at [750, 151] on input "True" at bounding box center [756, 146] width 13 height 11
radio input "true"
click at [751, 241] on input "True" at bounding box center [756, 236] width 13 height 11
radio input "true"
click at [754, 354] on input "True" at bounding box center [756, 348] width 13 height 11
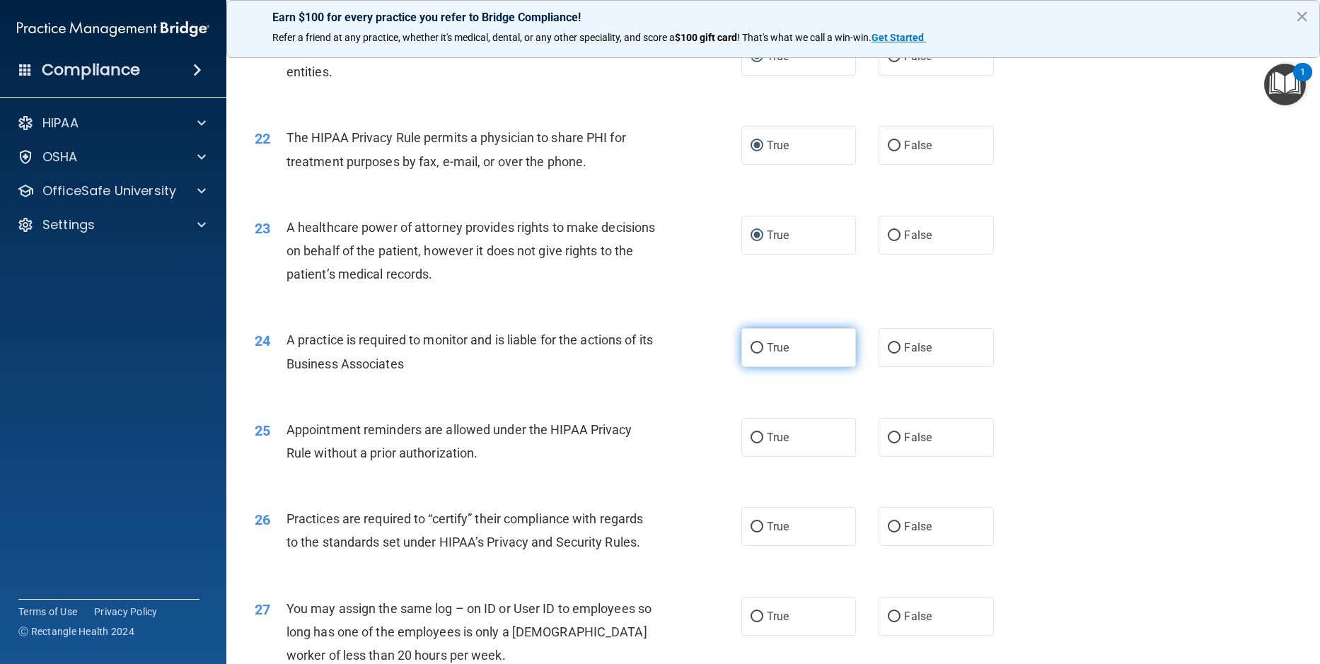
radio input "true"
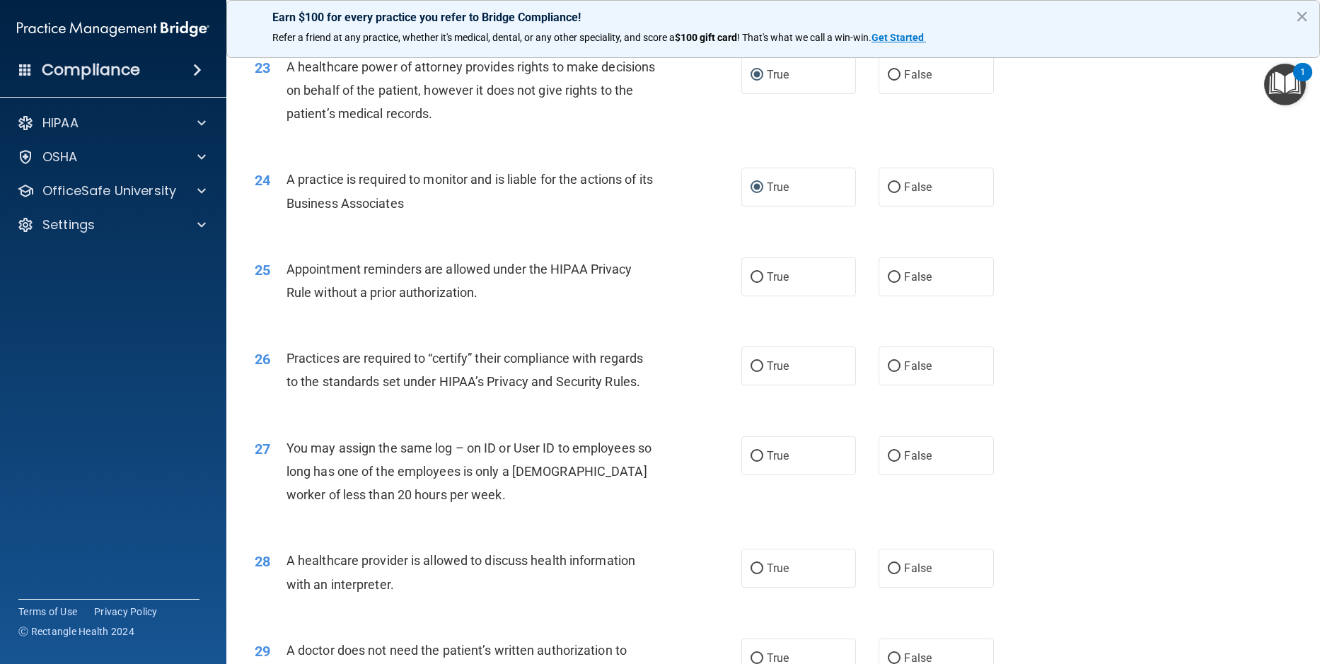
scroll to position [2476, 0]
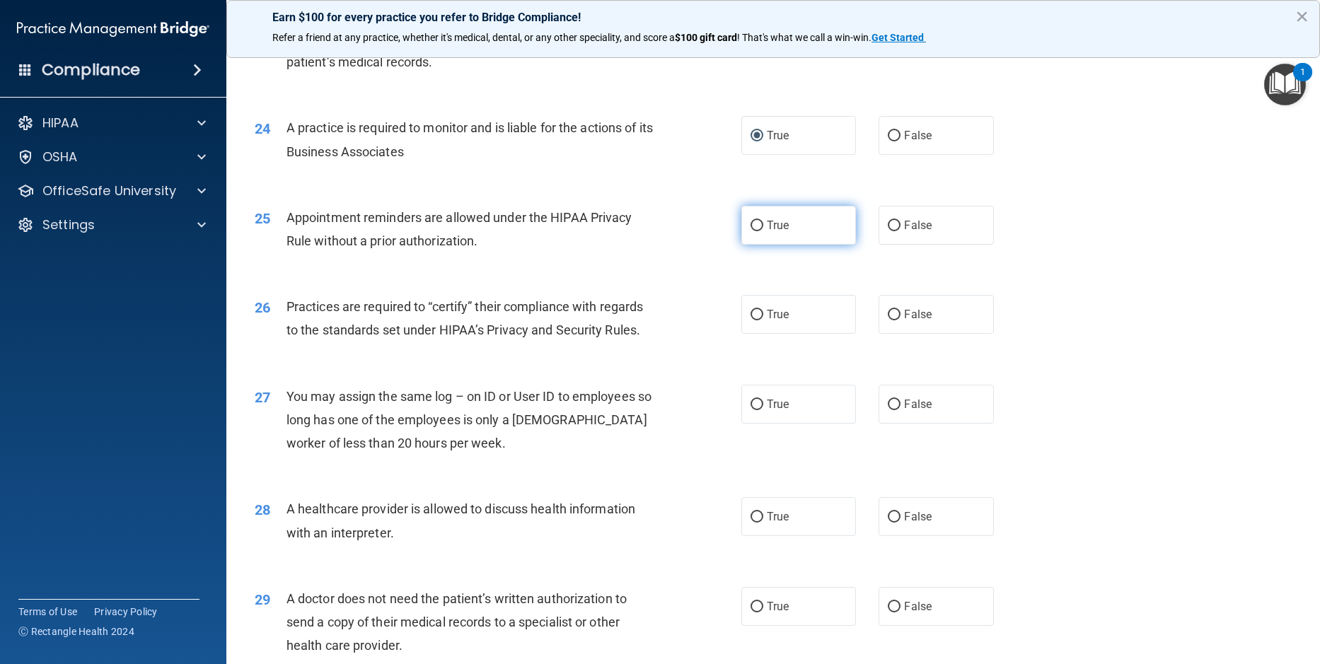
click at [752, 231] on input "True" at bounding box center [756, 226] width 13 height 11
radio input "true"
click at [752, 320] on input "True" at bounding box center [756, 315] width 13 height 11
radio input "true"
click at [891, 410] on input "False" at bounding box center [894, 405] width 13 height 11
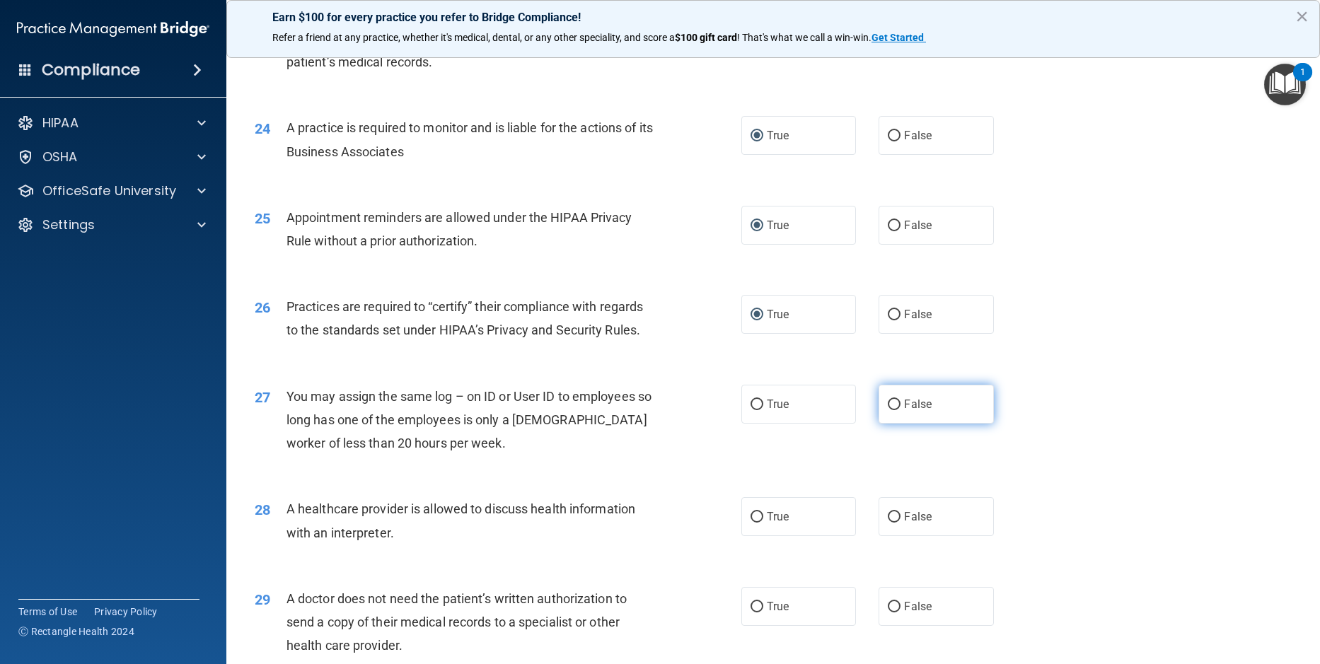
radio input "true"
click at [750, 523] on input "True" at bounding box center [756, 517] width 13 height 11
radio input "true"
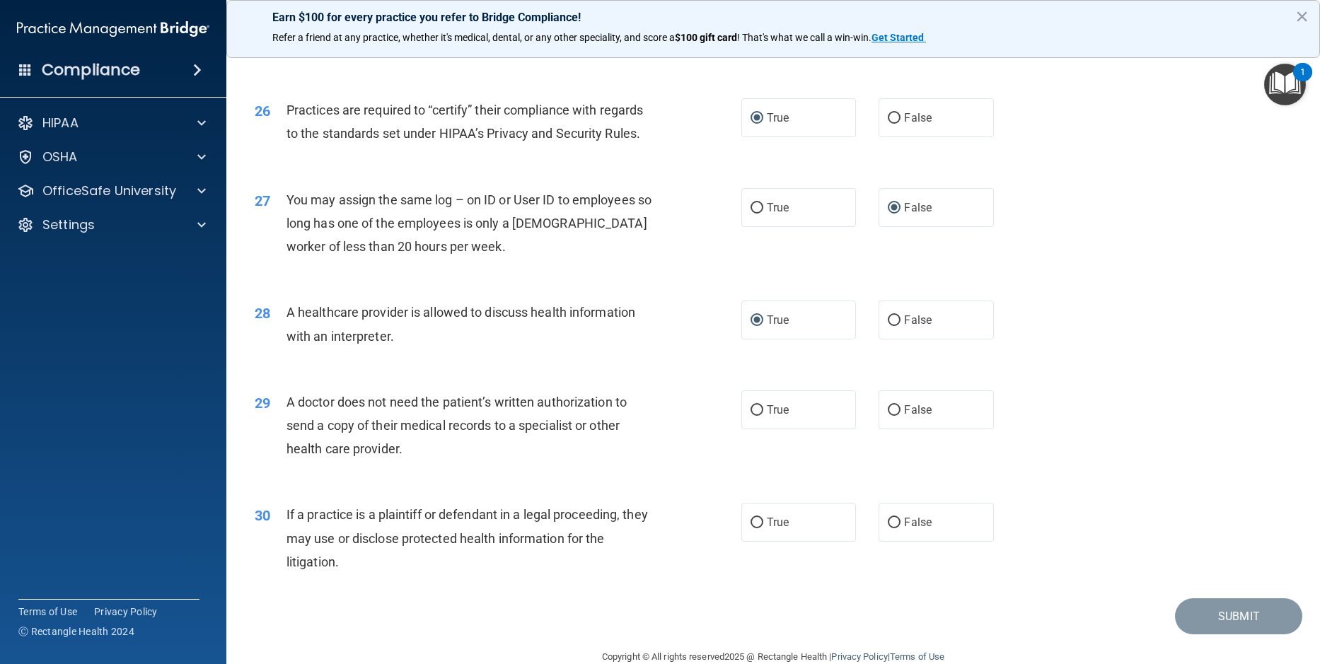
scroll to position [2722, 0]
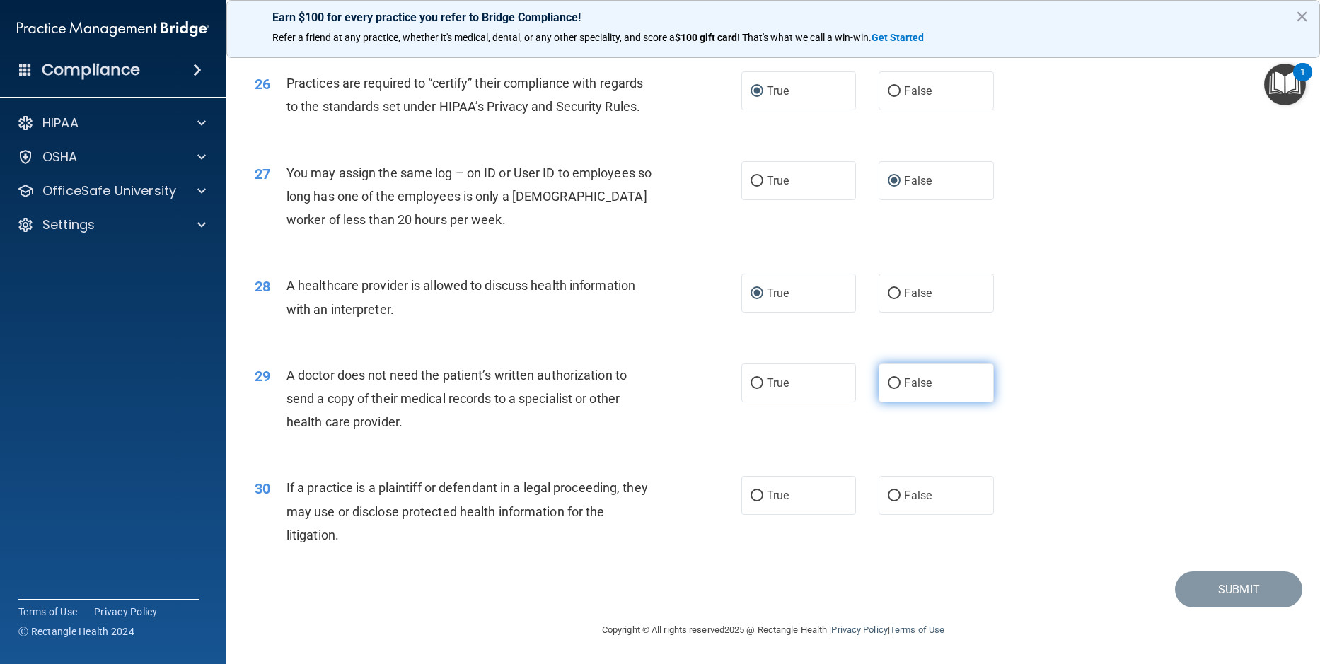
click at [888, 385] on input "False" at bounding box center [894, 383] width 13 height 11
radio input "true"
click at [888, 497] on input "False" at bounding box center [894, 496] width 13 height 11
radio input "true"
click at [1218, 588] on button "Submit" at bounding box center [1238, 590] width 127 height 36
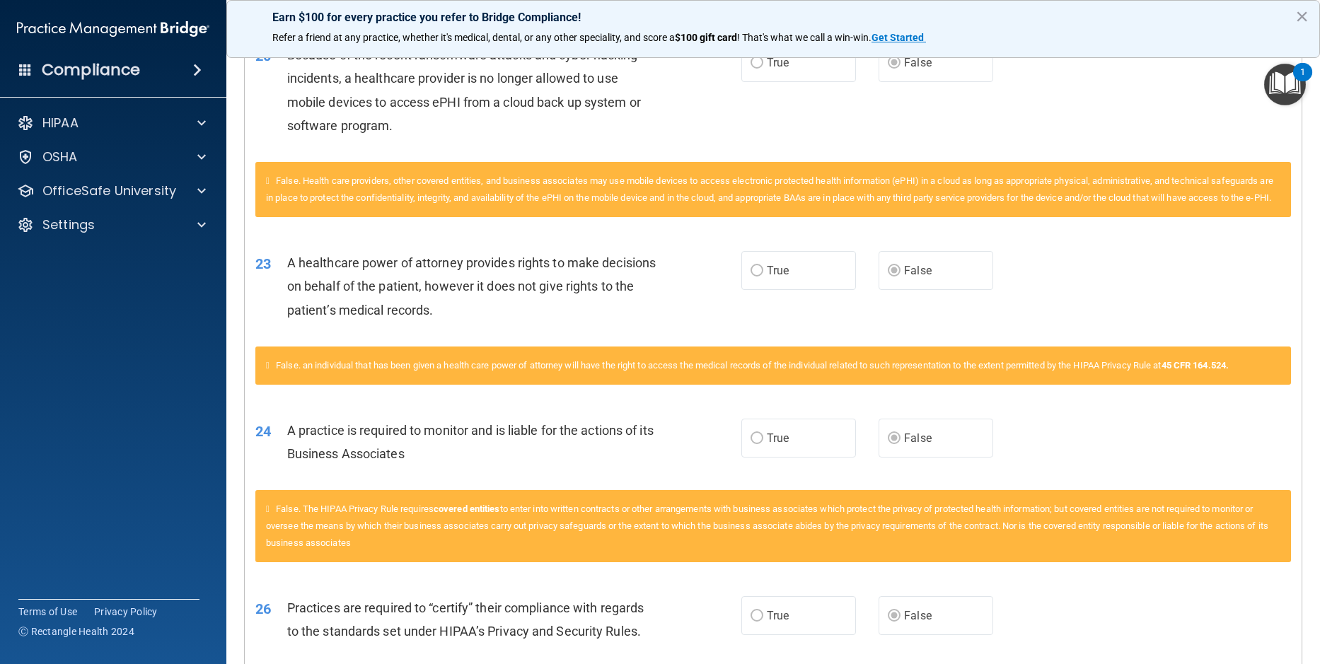
scroll to position [1768, 0]
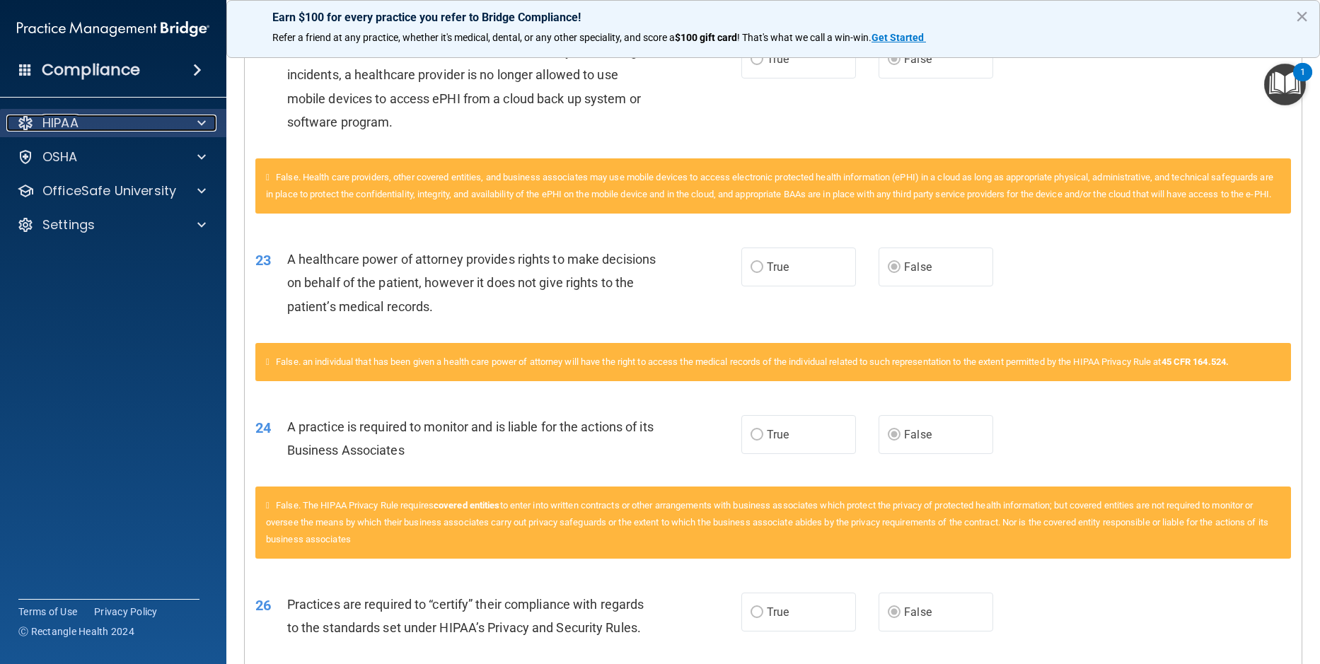
click at [58, 125] on p "HIPAA" at bounding box center [60, 123] width 36 height 17
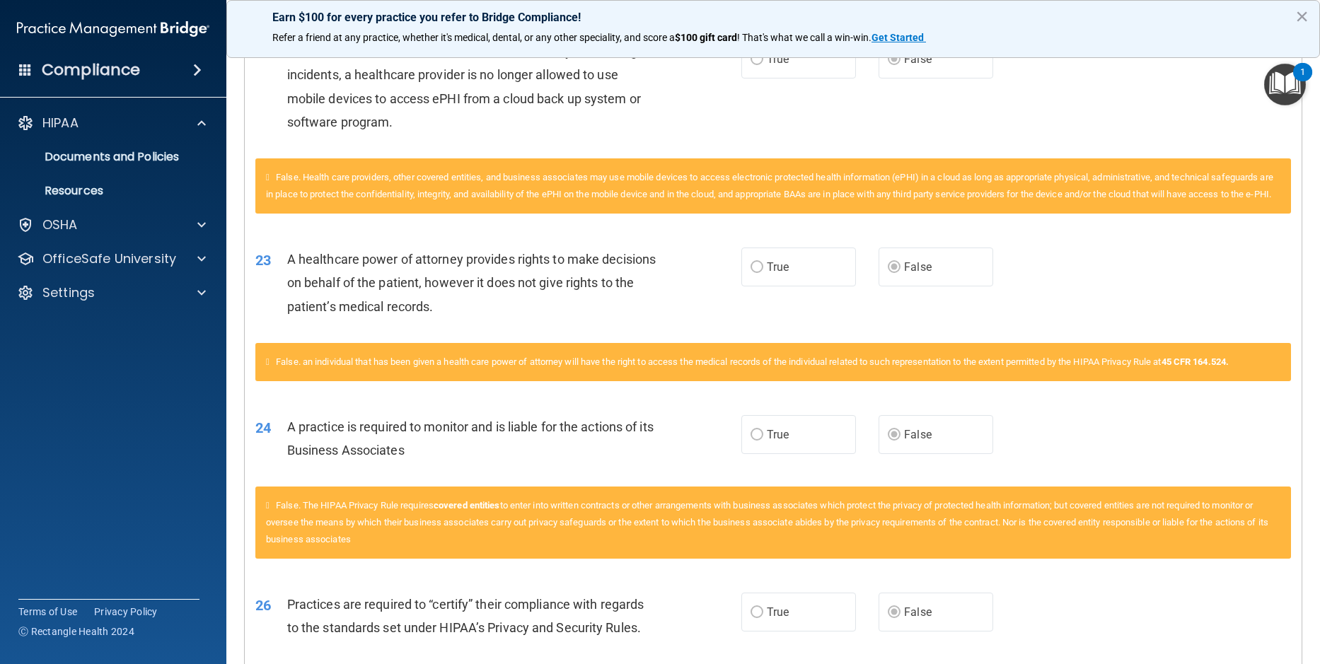
click at [136, 431] on accordion "HIPAA Documents and Policies Report an Incident Business Associates Emergency P…" at bounding box center [113, 292] width 227 height 378
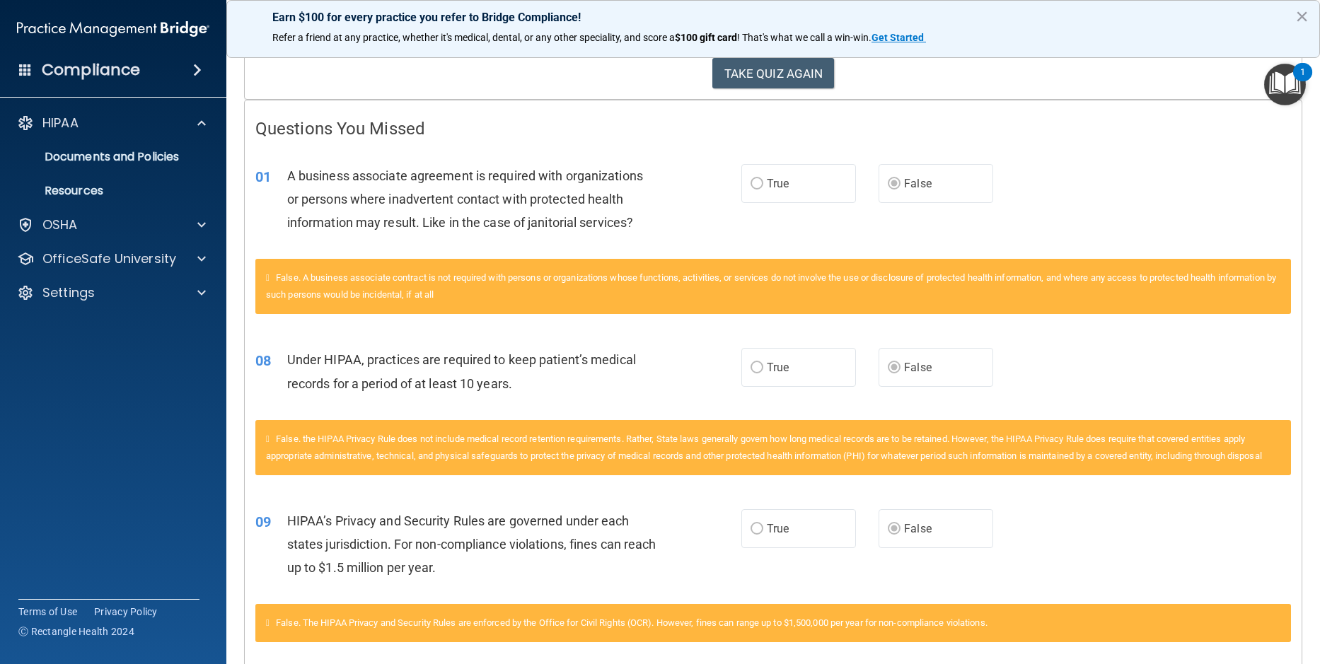
scroll to position [0, 0]
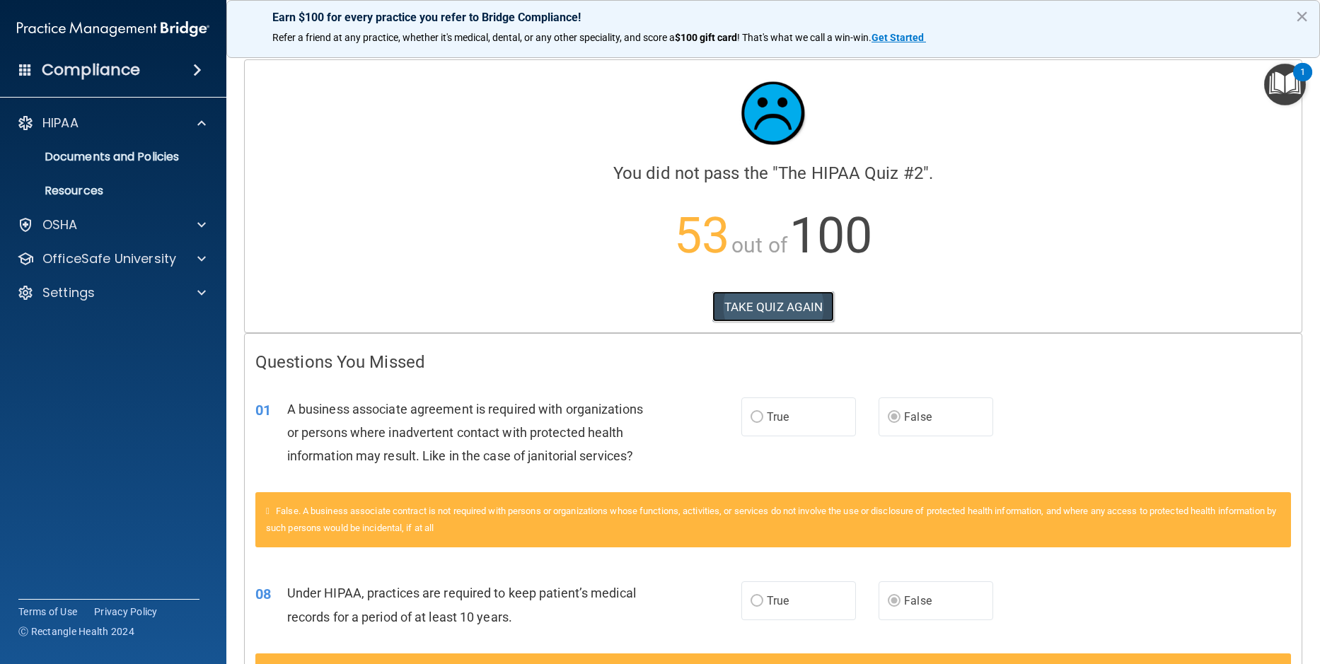
click at [775, 306] on button "TAKE QUIZ AGAIN" at bounding box center [773, 306] width 122 height 31
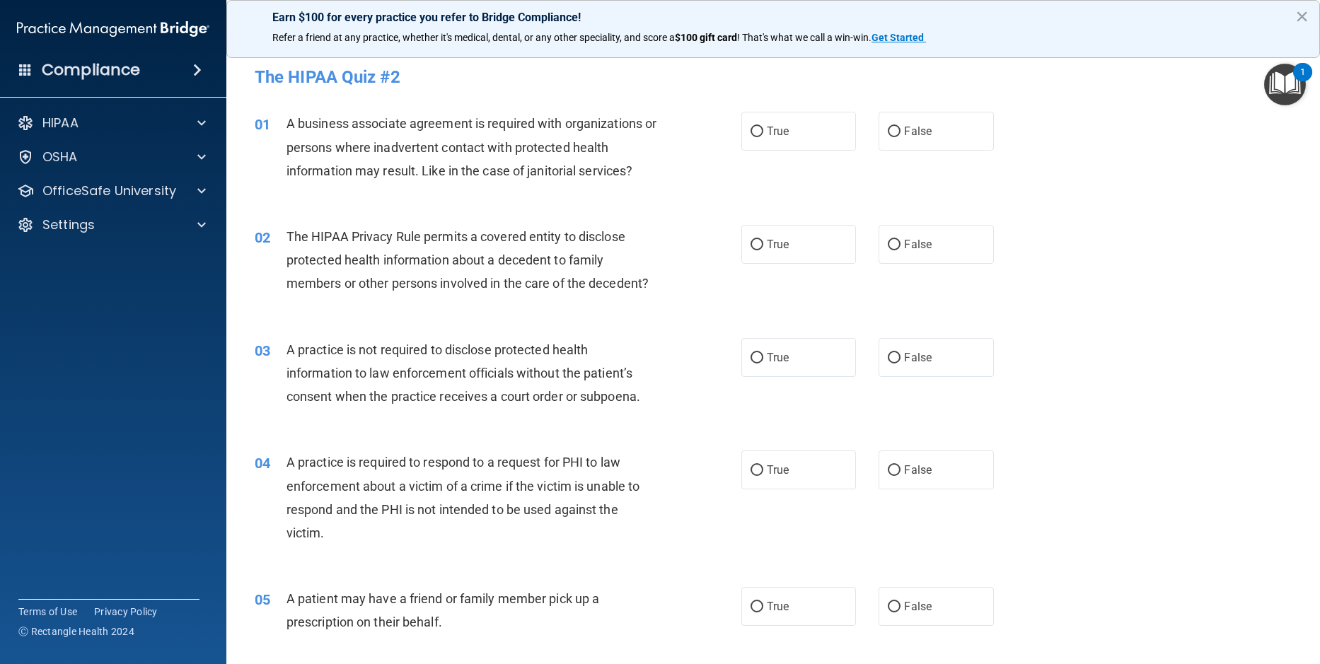
click at [1211, 203] on div "01 A business associate agreement is required with organizations or persons whe…" at bounding box center [773, 150] width 1058 height 113
click at [758, 134] on label "True" at bounding box center [798, 131] width 115 height 39
click at [758, 134] on input "True" at bounding box center [756, 132] width 13 height 11
radio input "true"
click at [761, 242] on label "True" at bounding box center [798, 244] width 115 height 39
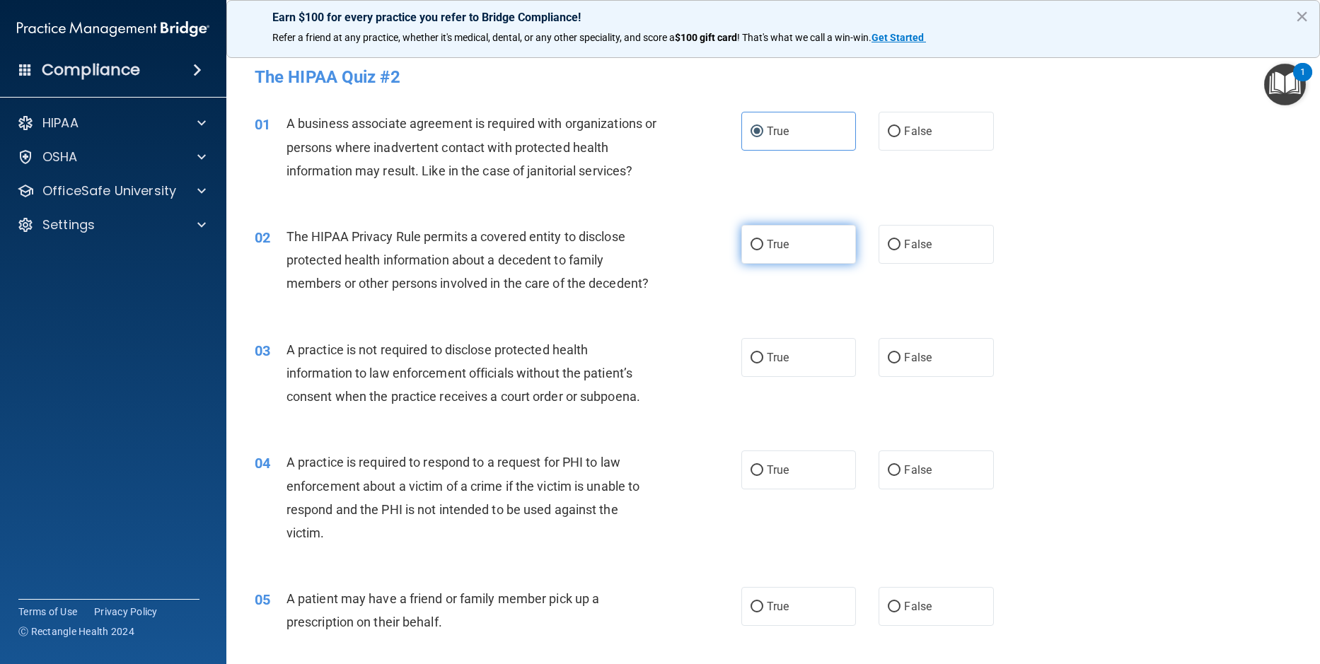
click at [761, 242] on input "True" at bounding box center [756, 245] width 13 height 11
radio input "true"
click at [891, 358] on input "False" at bounding box center [894, 358] width 13 height 11
radio input "true"
click at [750, 467] on input "True" at bounding box center [756, 470] width 13 height 11
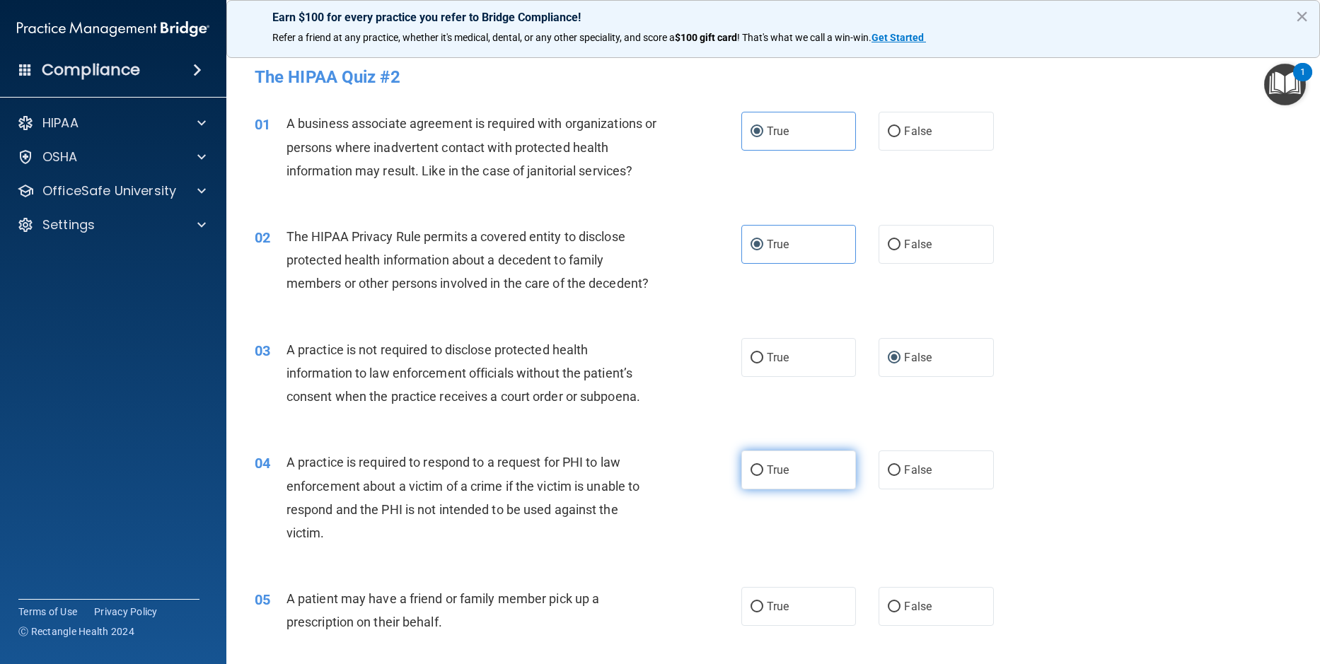
radio input "true"
click at [750, 610] on input "True" at bounding box center [756, 607] width 13 height 11
radio input "true"
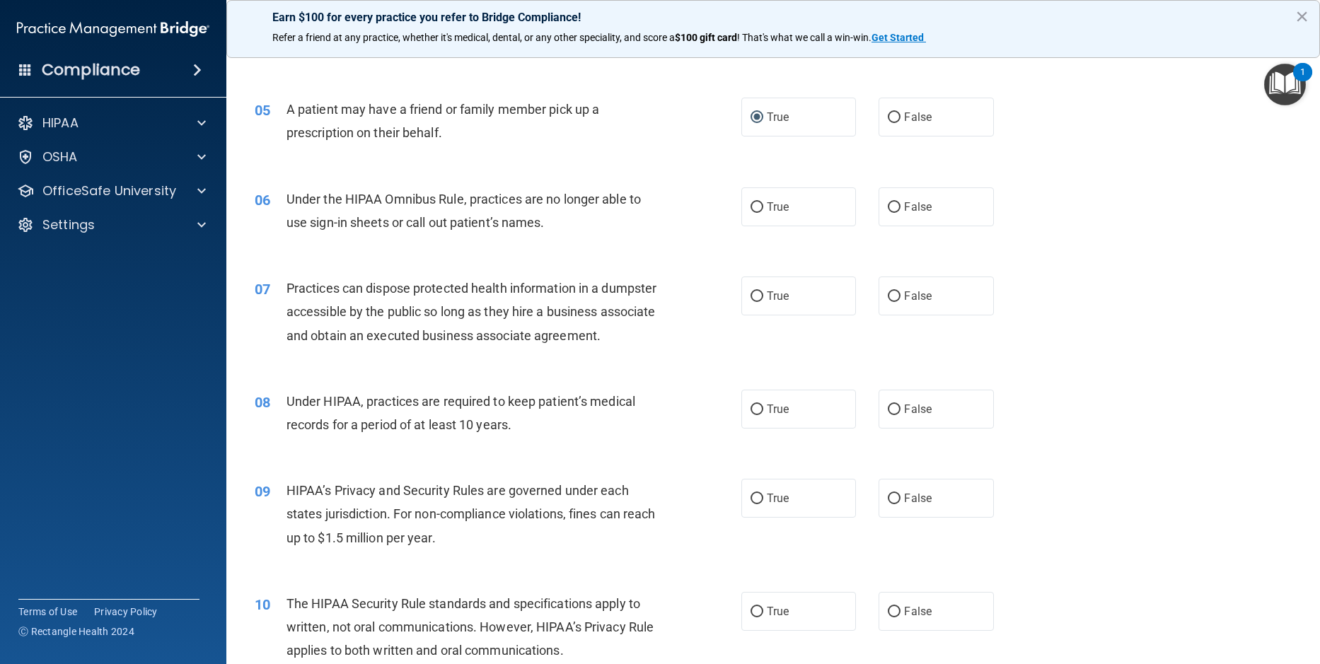
scroll to position [495, 0]
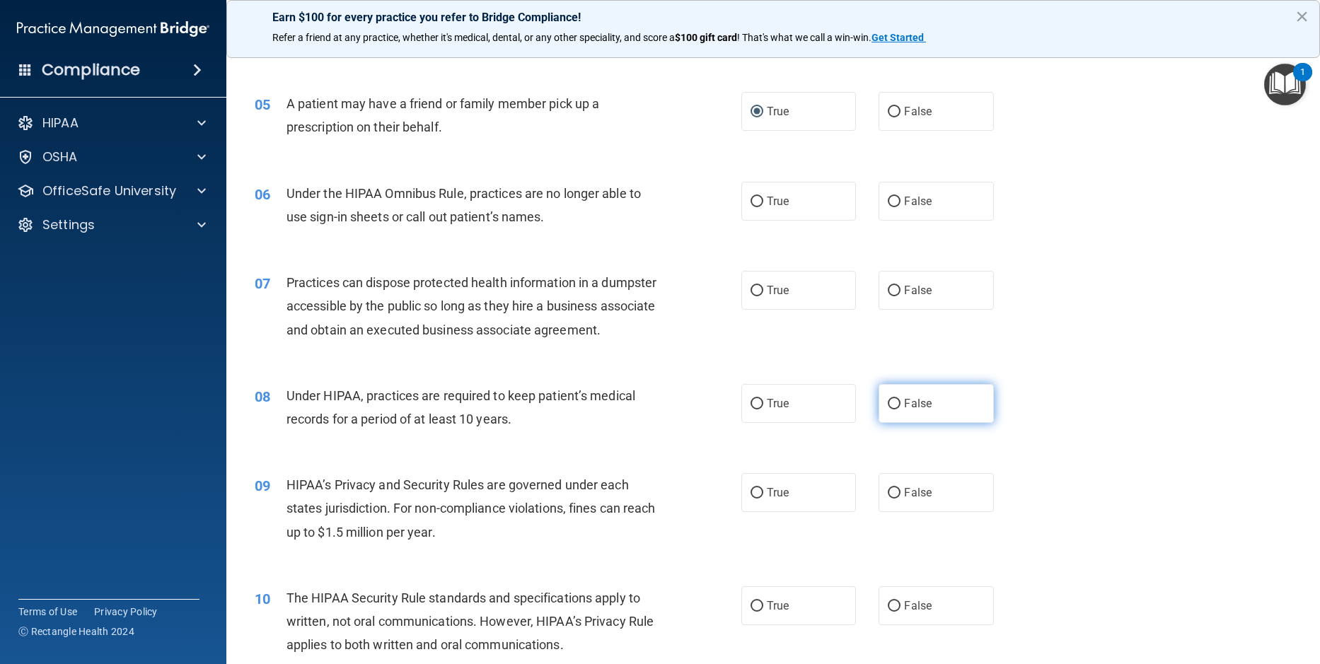
click at [888, 410] on input "False" at bounding box center [894, 404] width 13 height 11
radio input "true"
click at [891, 291] on input "False" at bounding box center [894, 291] width 13 height 11
radio input "true"
click at [751, 410] on input "True" at bounding box center [756, 404] width 13 height 11
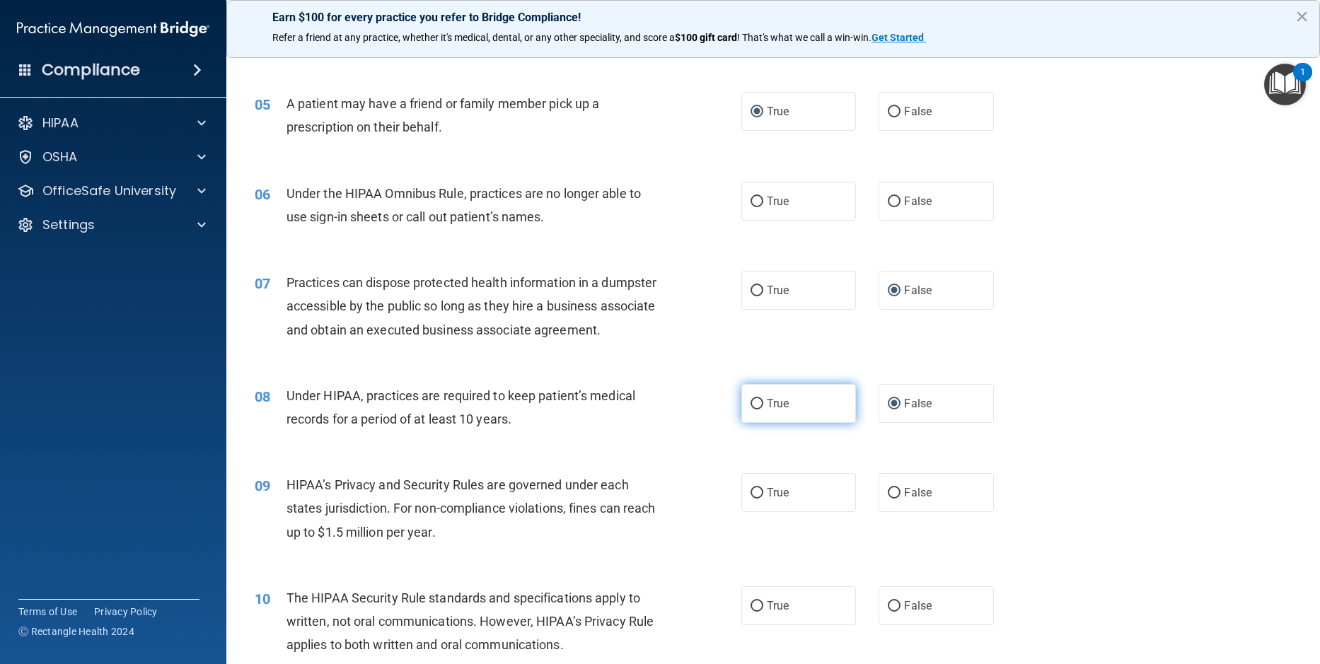
radio input "true"
radio input "false"
click at [753, 499] on input "True" at bounding box center [756, 493] width 13 height 11
radio input "true"
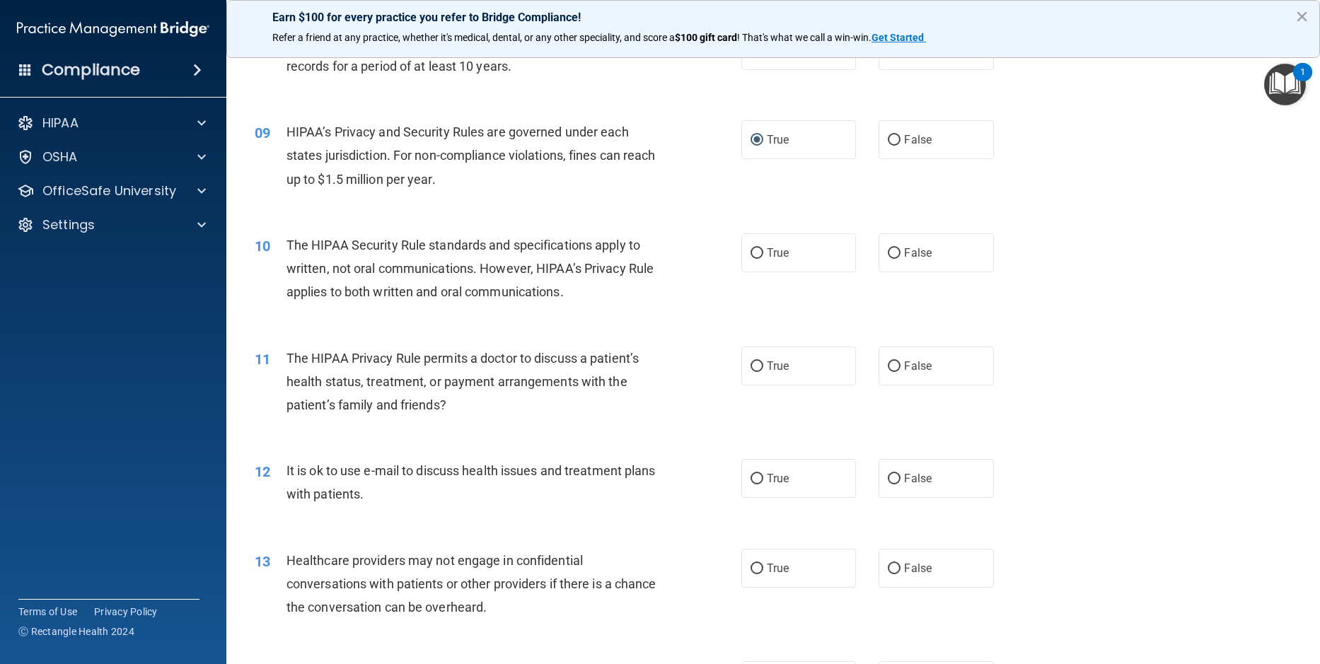
scroll to position [849, 0]
click at [751, 258] on input "True" at bounding box center [756, 253] width 13 height 11
radio input "true"
click at [888, 371] on input "False" at bounding box center [894, 366] width 13 height 11
radio input "true"
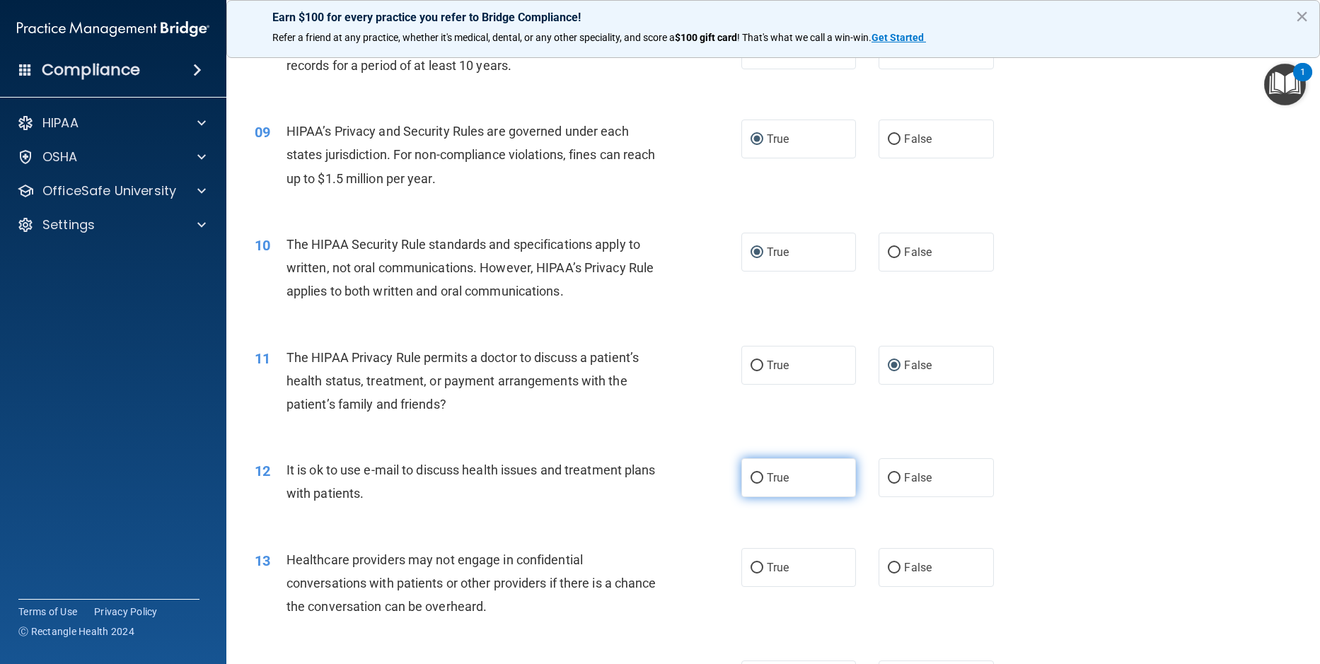
click at [752, 484] on input "True" at bounding box center [756, 478] width 13 height 11
radio input "true"
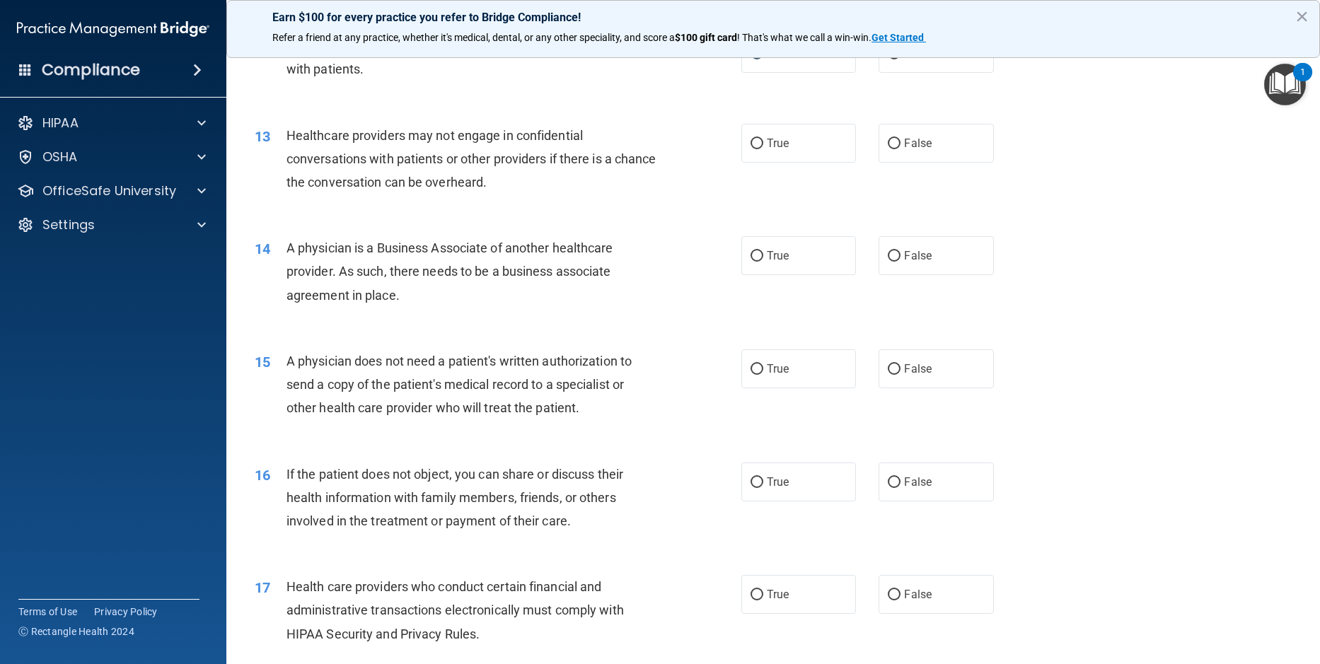
scroll to position [1344, 0]
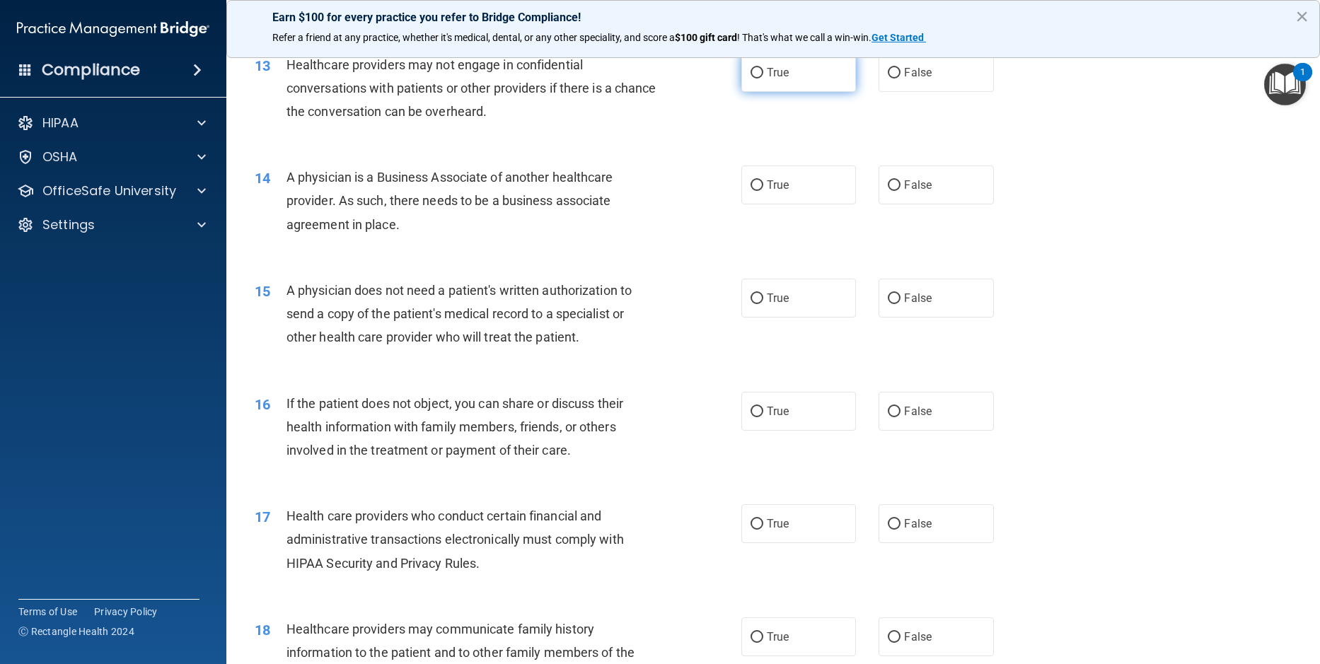
click at [750, 79] on input "True" at bounding box center [756, 73] width 13 height 11
radio input "true"
click at [755, 191] on input "True" at bounding box center [756, 185] width 13 height 11
radio input "true"
click at [888, 304] on input "False" at bounding box center [894, 299] width 13 height 11
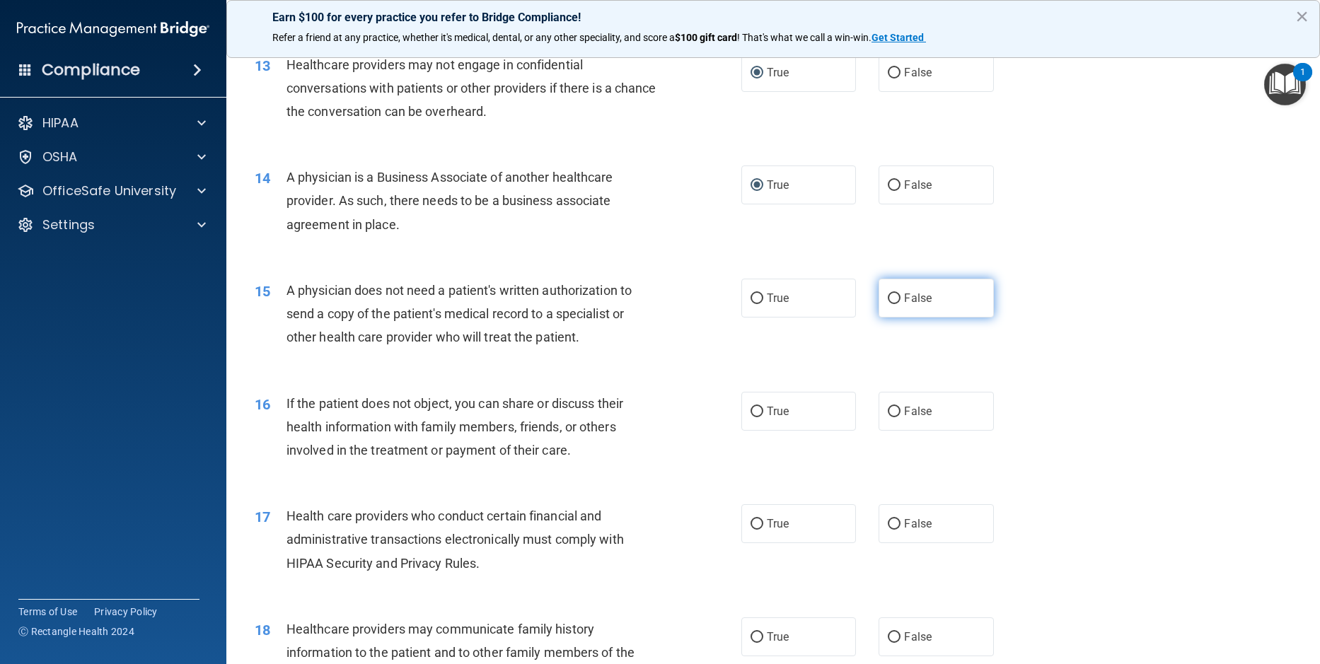
radio input "true"
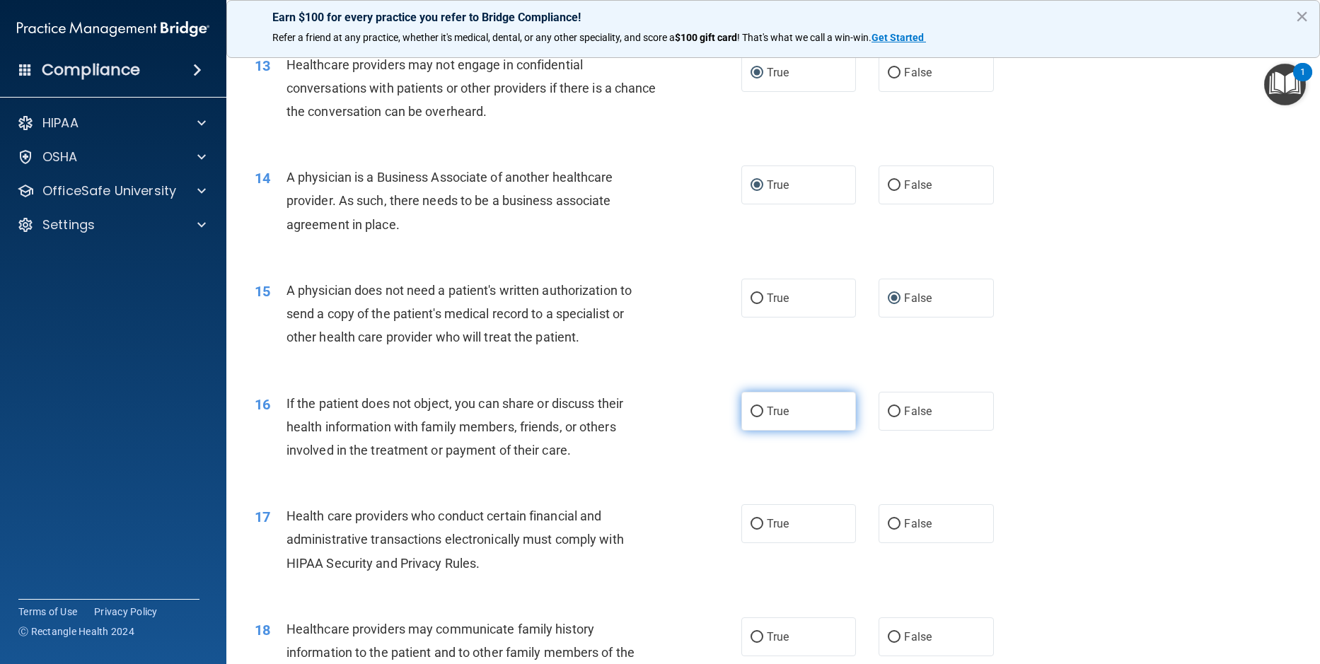
click at [757, 417] on input "True" at bounding box center [756, 412] width 13 height 11
radio input "true"
click at [750, 530] on input "True" at bounding box center [756, 524] width 13 height 11
radio input "true"
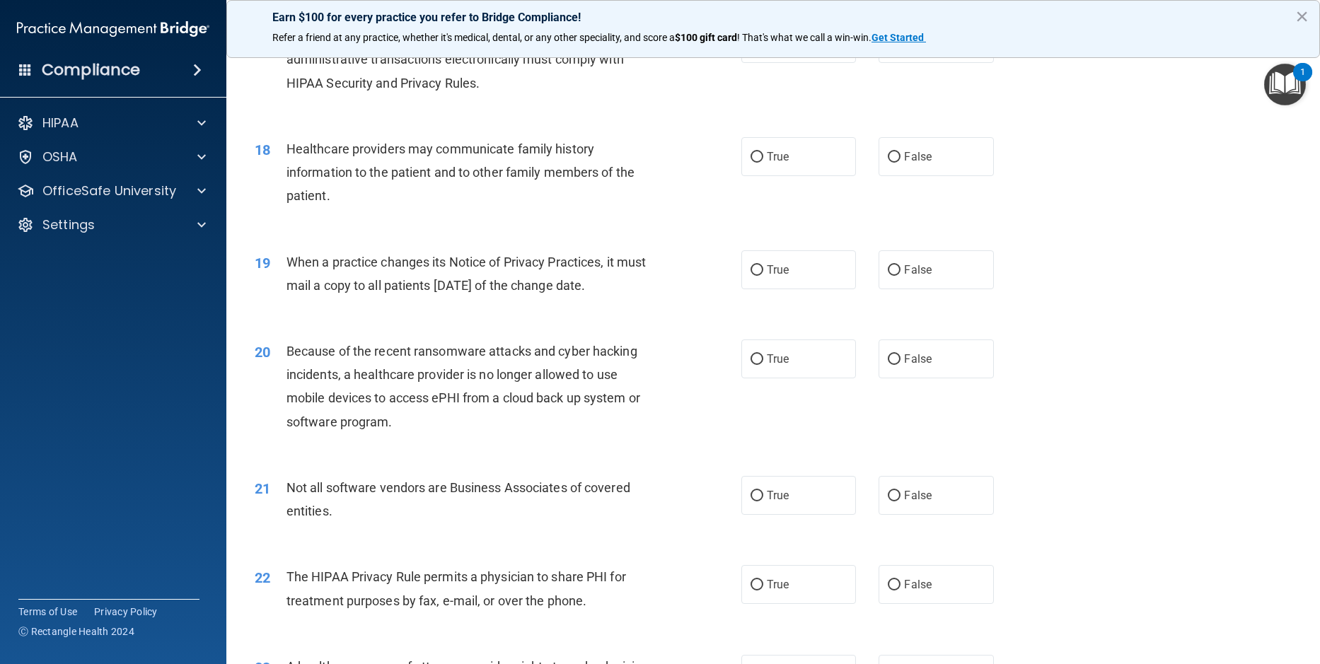
scroll to position [1910, 0]
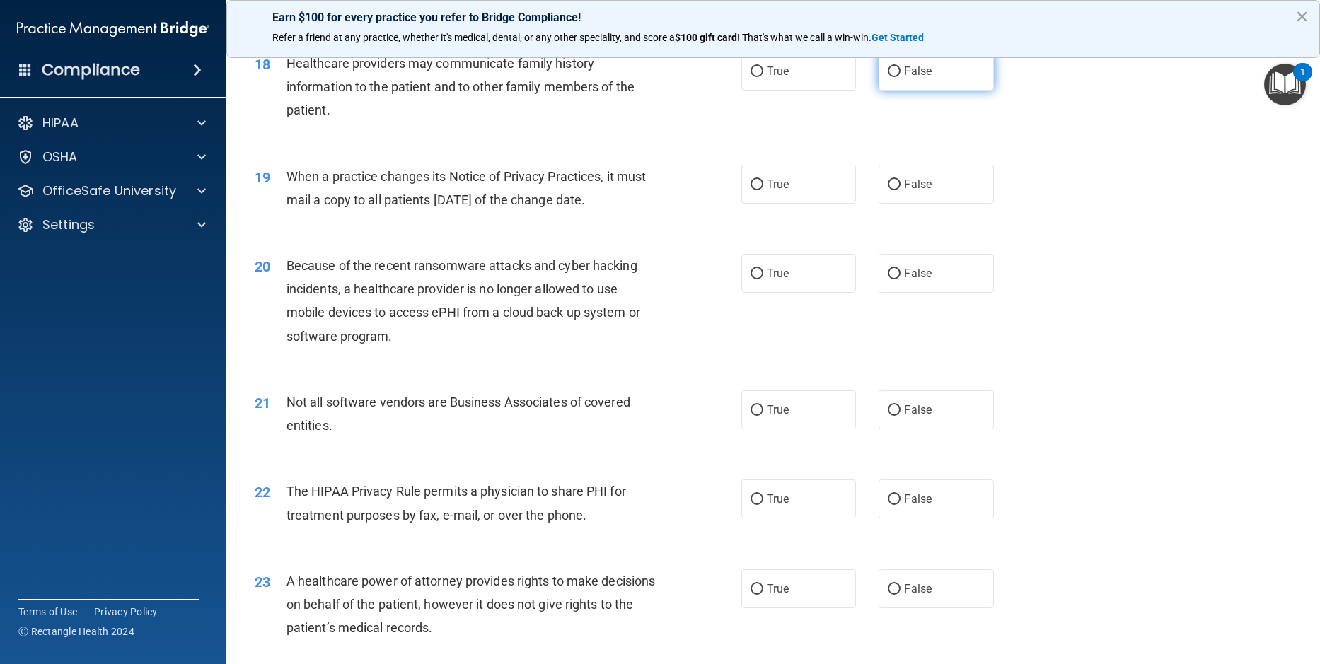
click at [881, 91] on label "False" at bounding box center [935, 71] width 115 height 39
click at [888, 77] on input "False" at bounding box center [894, 71] width 13 height 11
radio input "true"
click at [750, 190] on input "True" at bounding box center [756, 185] width 13 height 11
radio input "true"
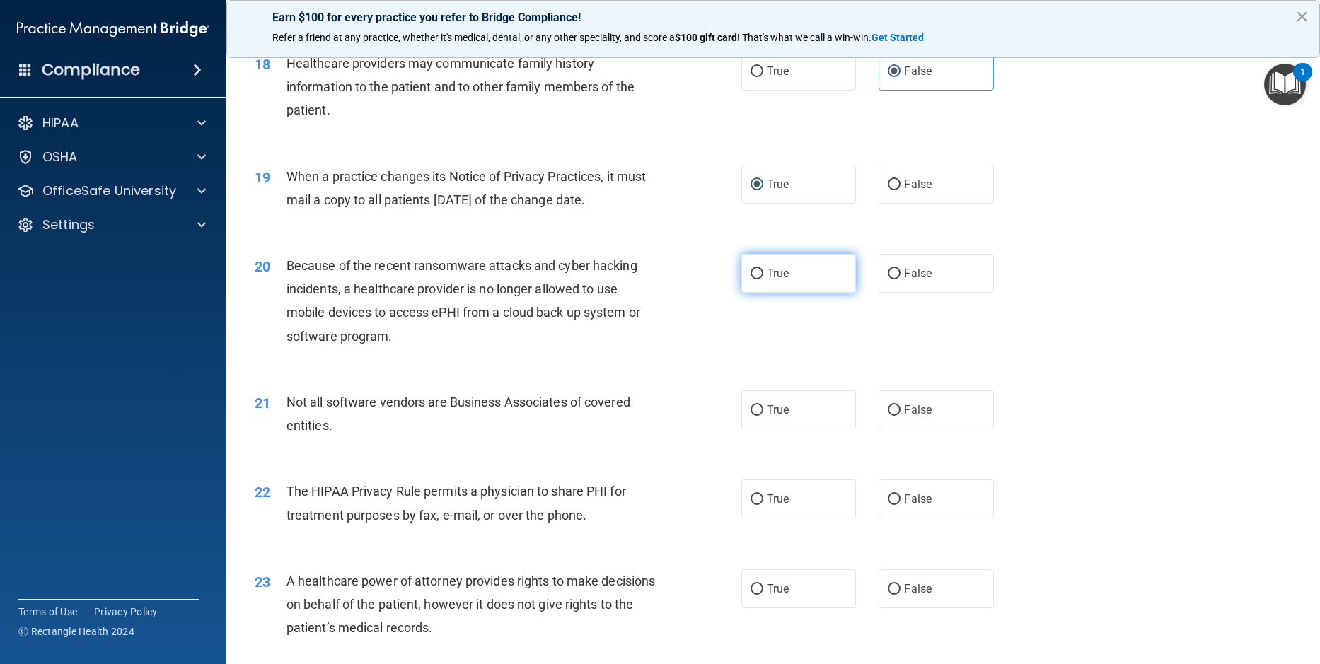
click at [753, 279] on input "True" at bounding box center [756, 274] width 13 height 11
radio input "true"
click at [754, 416] on input "True" at bounding box center [756, 410] width 13 height 11
radio input "true"
click at [750, 505] on input "True" at bounding box center [756, 499] width 13 height 11
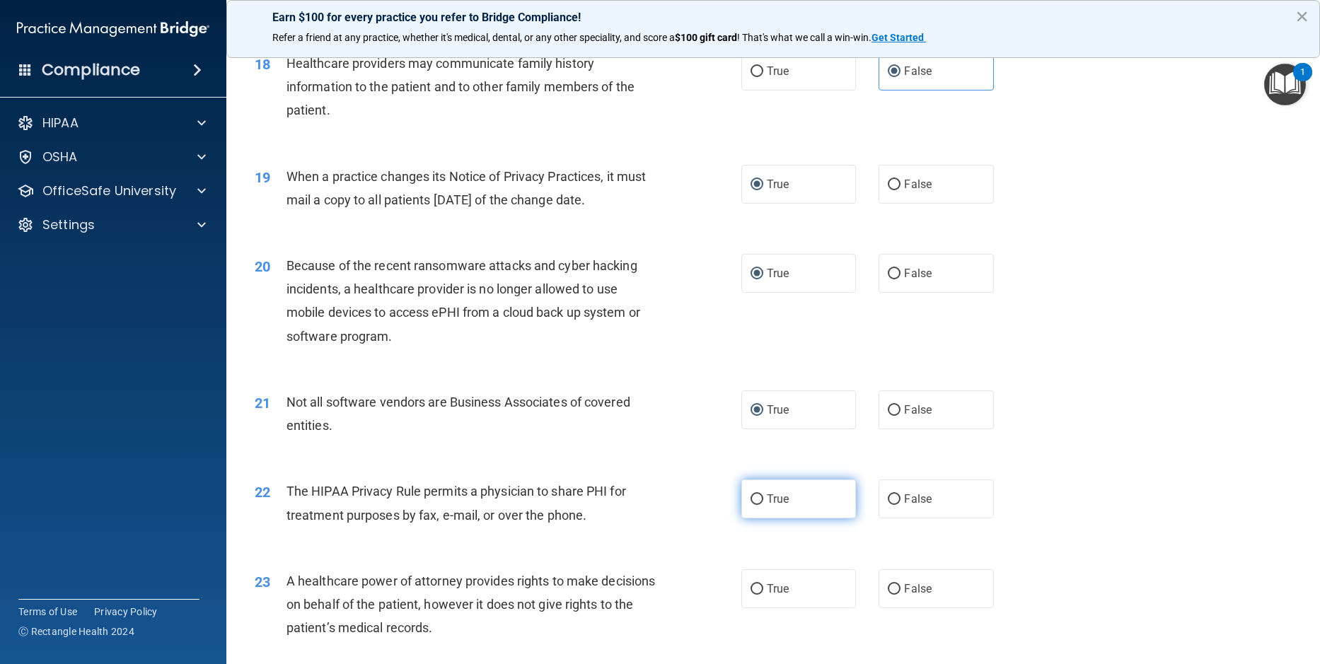
radio input "true"
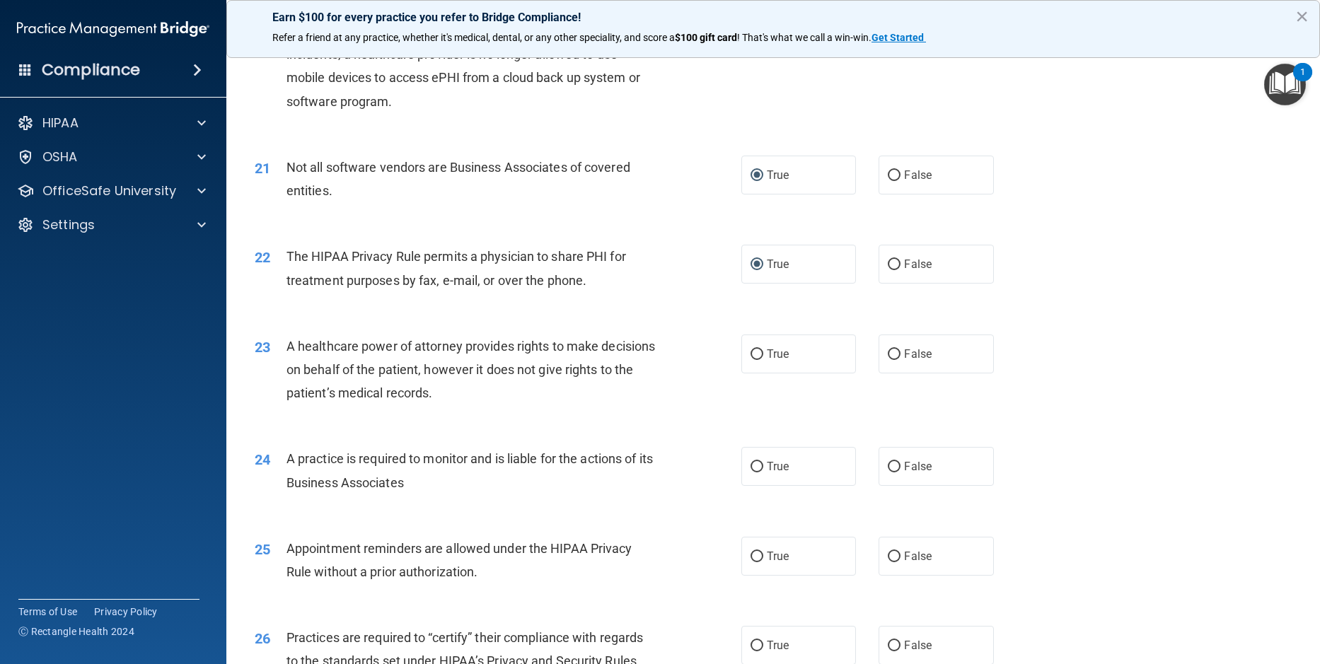
scroll to position [2193, 0]
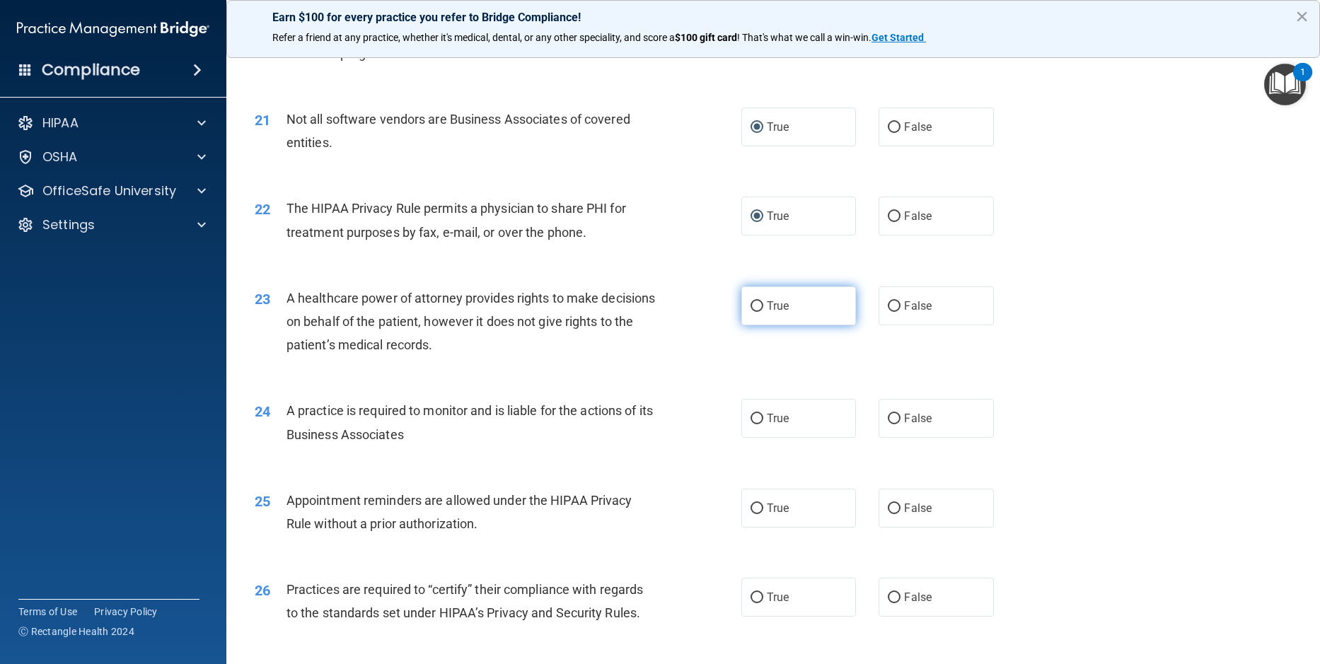
click at [755, 312] on input "True" at bounding box center [756, 306] width 13 height 11
radio input "true"
click at [750, 424] on input "True" at bounding box center [756, 419] width 13 height 11
radio input "true"
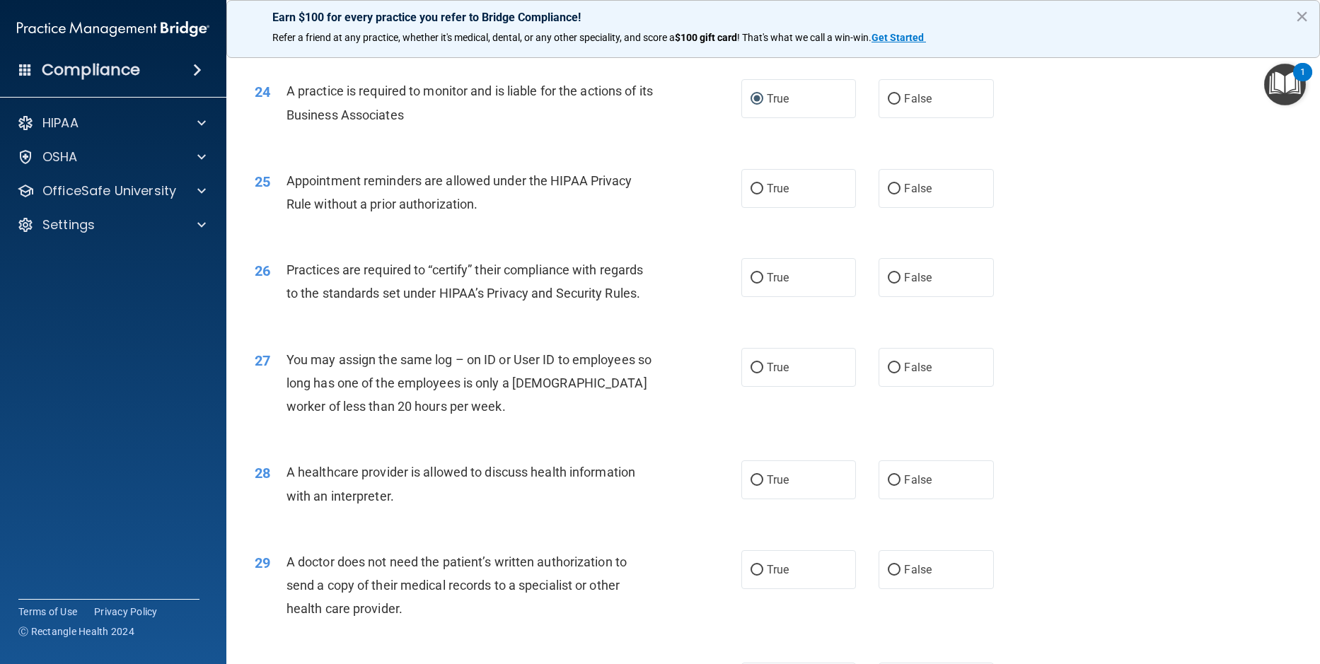
scroll to position [2546, 0]
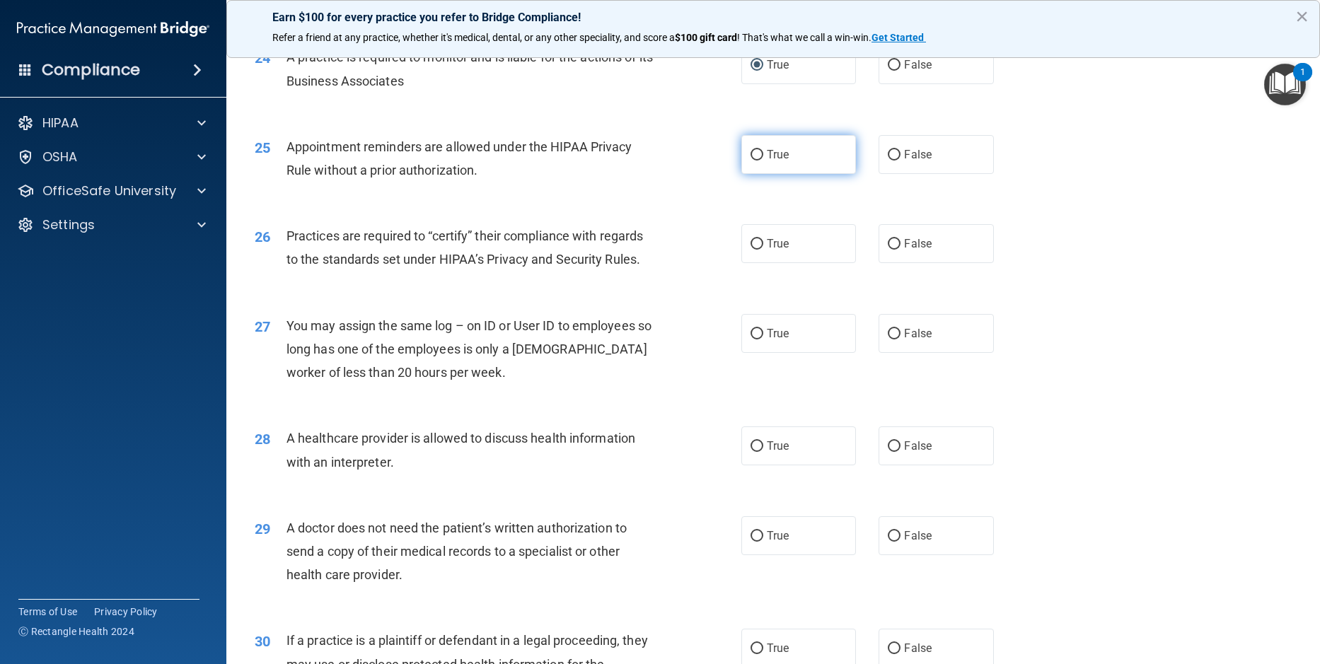
click at [758, 174] on label "True" at bounding box center [798, 154] width 115 height 39
click at [758, 161] on input "True" at bounding box center [756, 155] width 13 height 11
radio input "true"
click at [754, 250] on input "True" at bounding box center [756, 244] width 13 height 11
radio input "true"
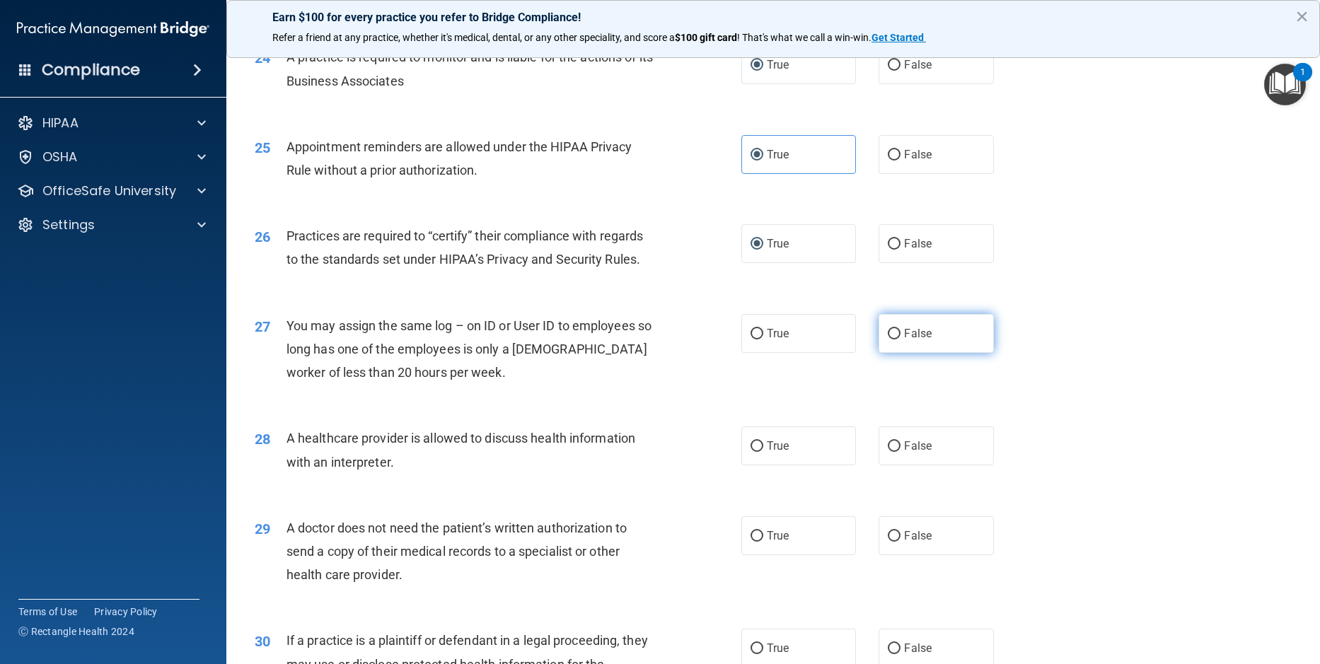
click at [891, 340] on input "False" at bounding box center [894, 334] width 13 height 11
radio input "true"
click at [750, 452] on input "True" at bounding box center [756, 446] width 13 height 11
radio input "true"
click at [888, 542] on input "False" at bounding box center [894, 536] width 13 height 11
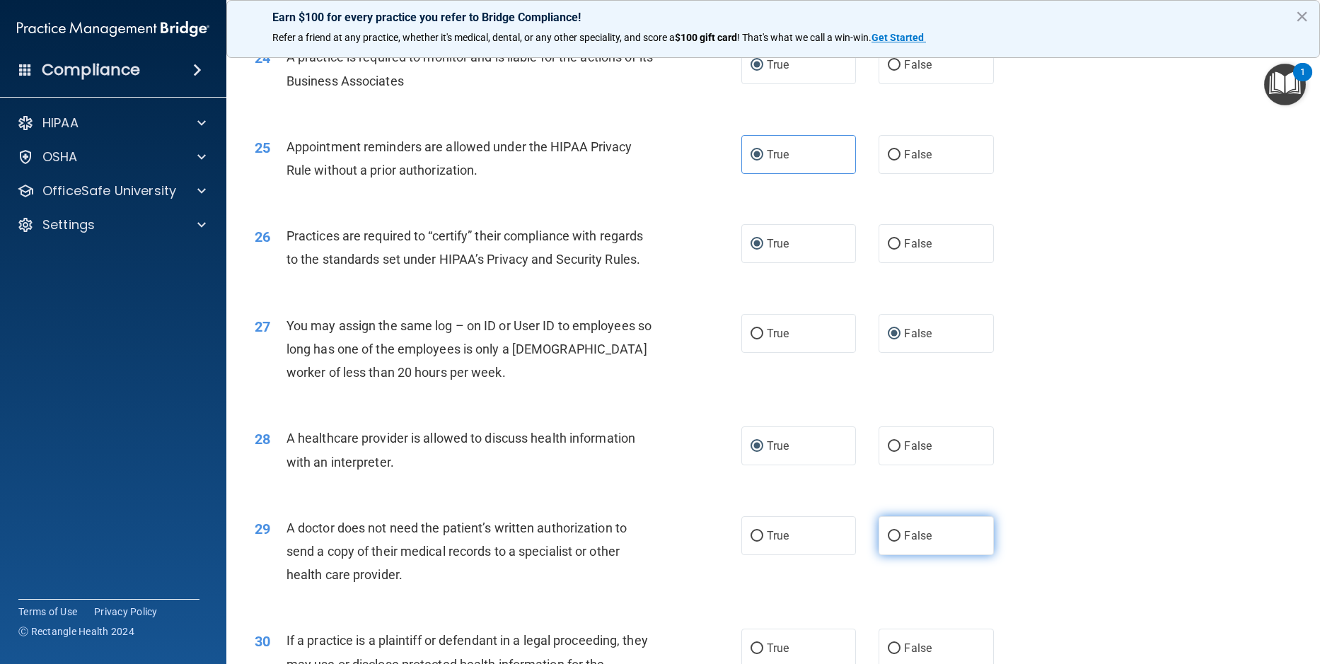
radio input "true"
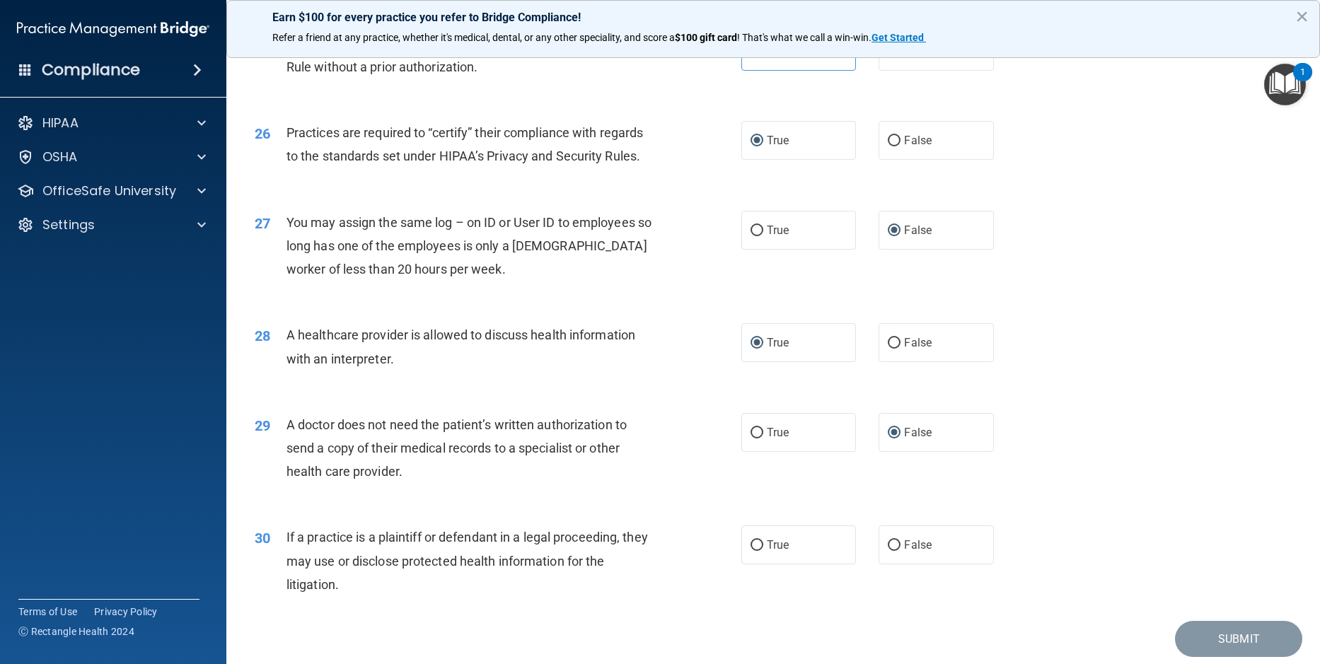
scroll to position [2722, 0]
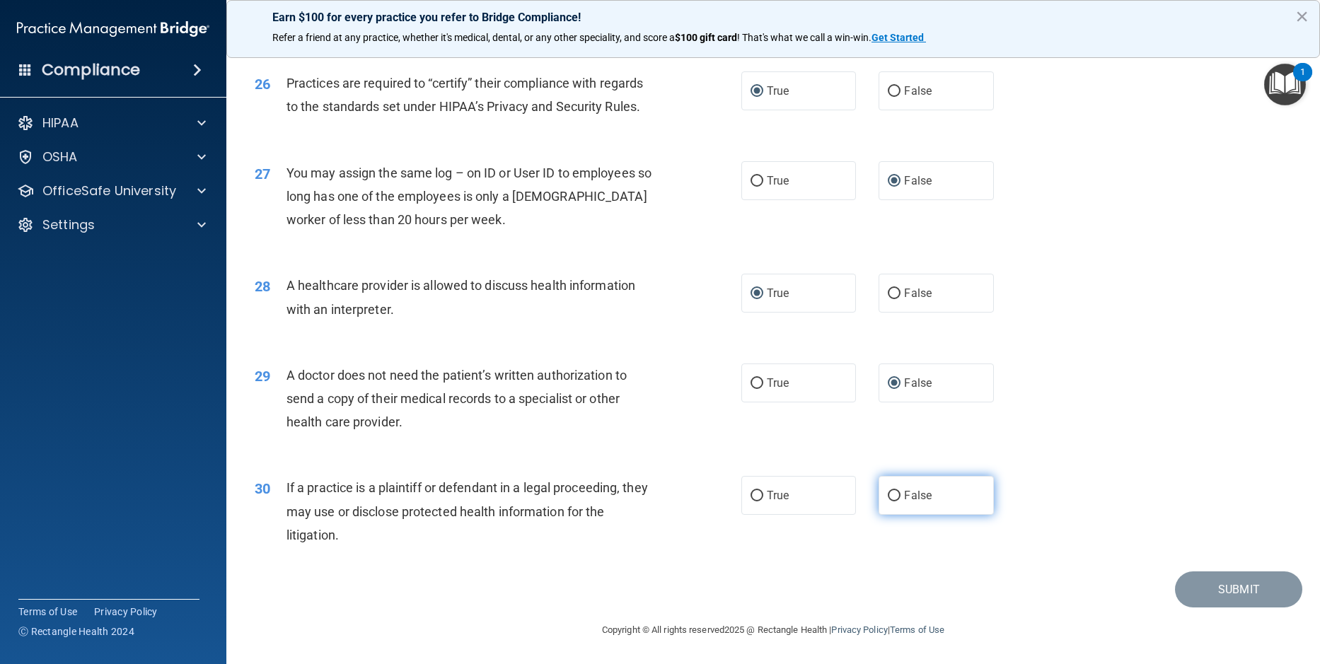
click at [883, 489] on label "False" at bounding box center [935, 495] width 115 height 39
click at [888, 491] on input "False" at bounding box center [894, 496] width 13 height 11
radio input "true"
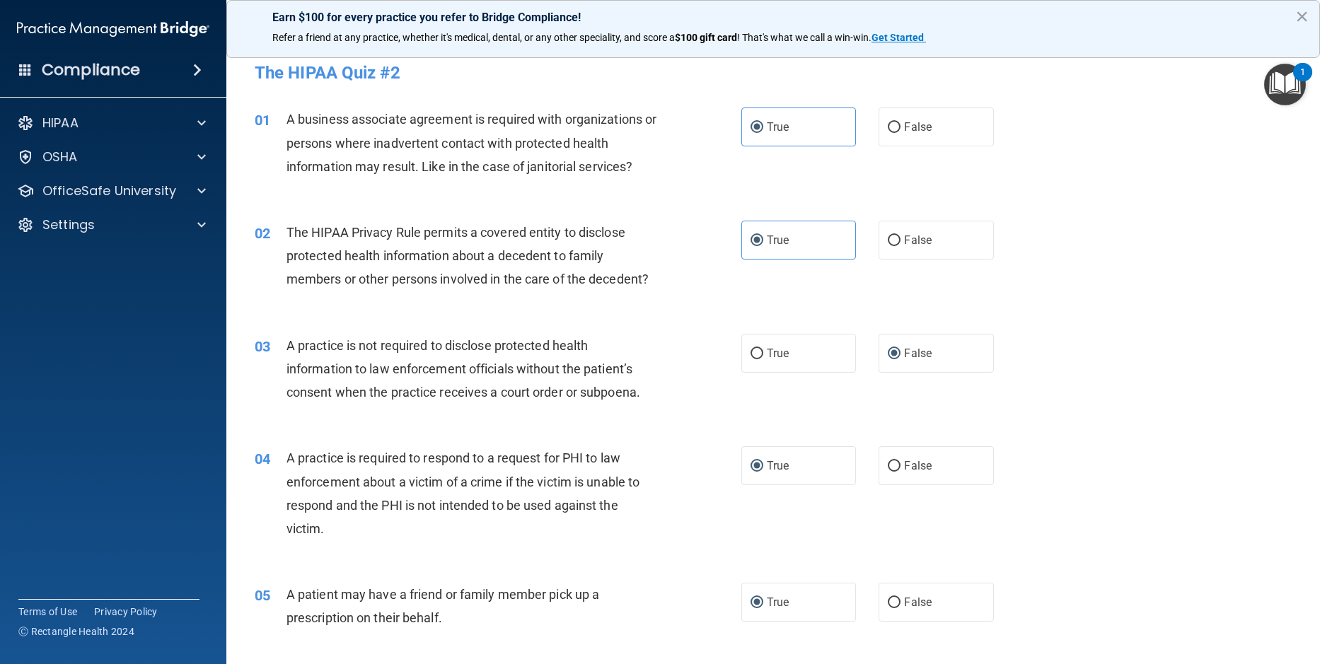
scroll to position [0, 0]
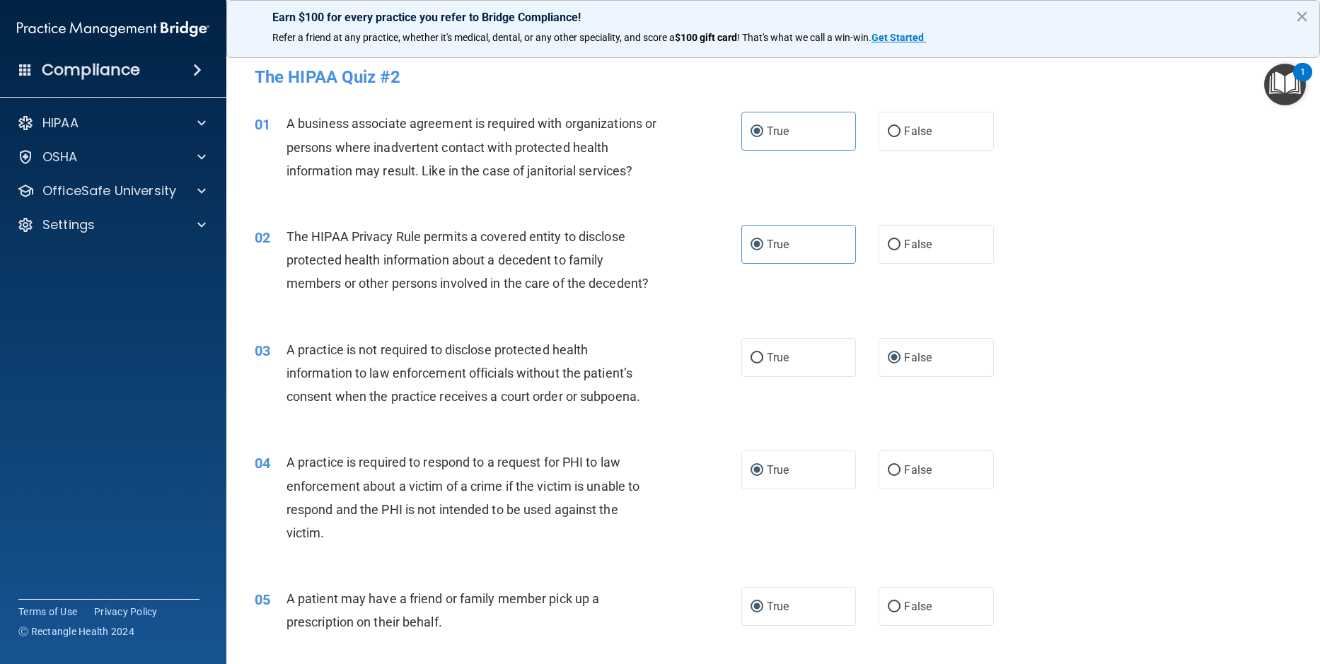
click at [1115, 192] on div "01 A business associate agreement is required with organizations or persons whe…" at bounding box center [773, 150] width 1058 height 113
click at [1053, 257] on div "02 The HIPAA Privacy Rule permits a covered entity to disclose protected health…" at bounding box center [773, 263] width 1058 height 113
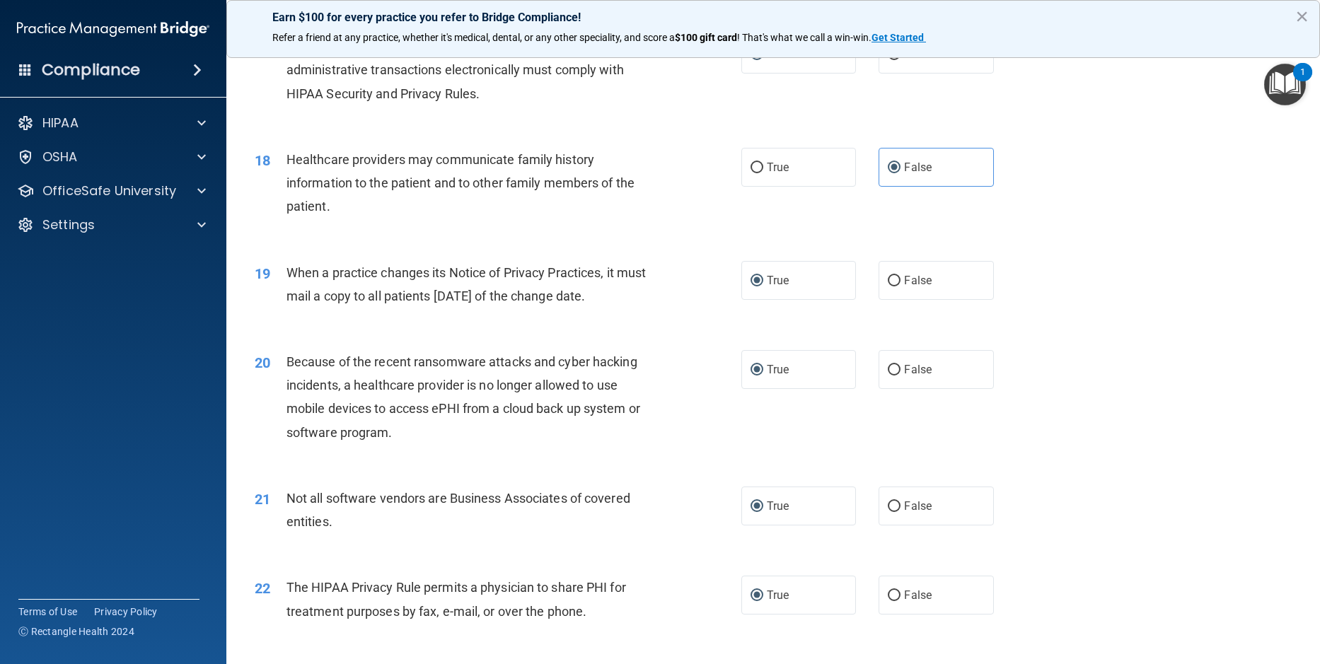
scroll to position [1803, 0]
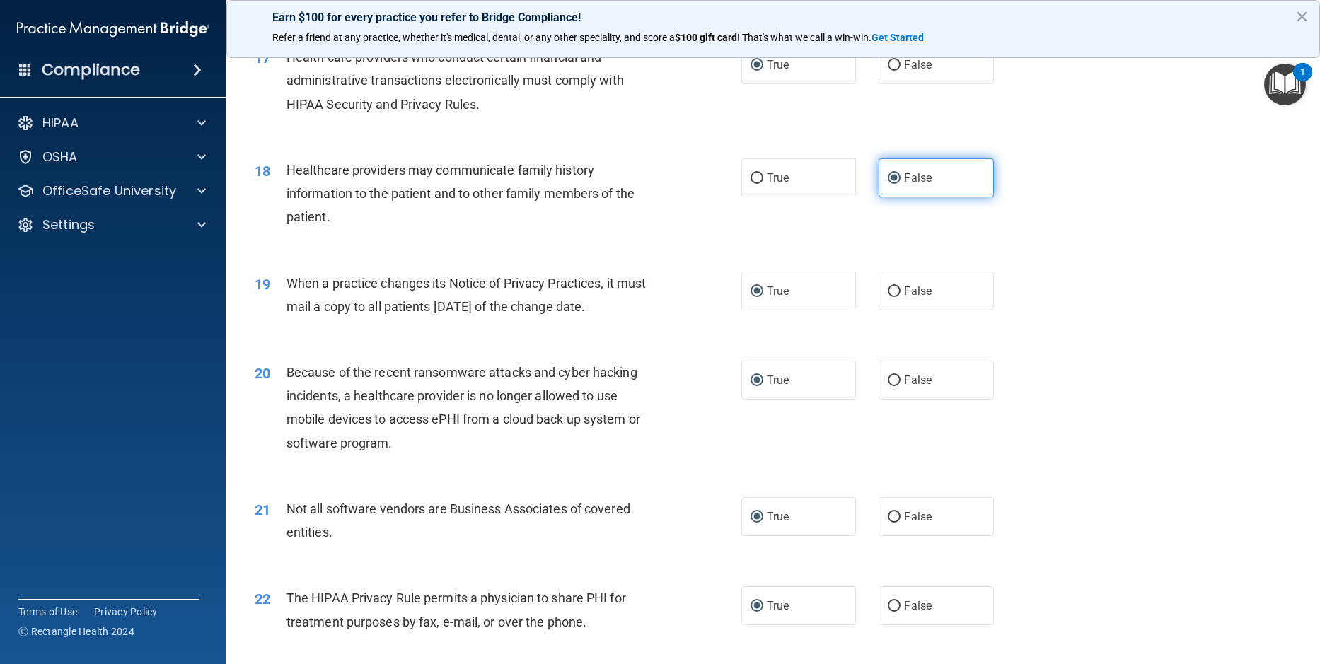
click at [953, 197] on label "False" at bounding box center [935, 177] width 115 height 39
click at [900, 184] on input "False" at bounding box center [894, 178] width 13 height 11
click at [1108, 240] on div "18 Healthcare providers may communicate family history information to the patie…" at bounding box center [773, 197] width 1058 height 113
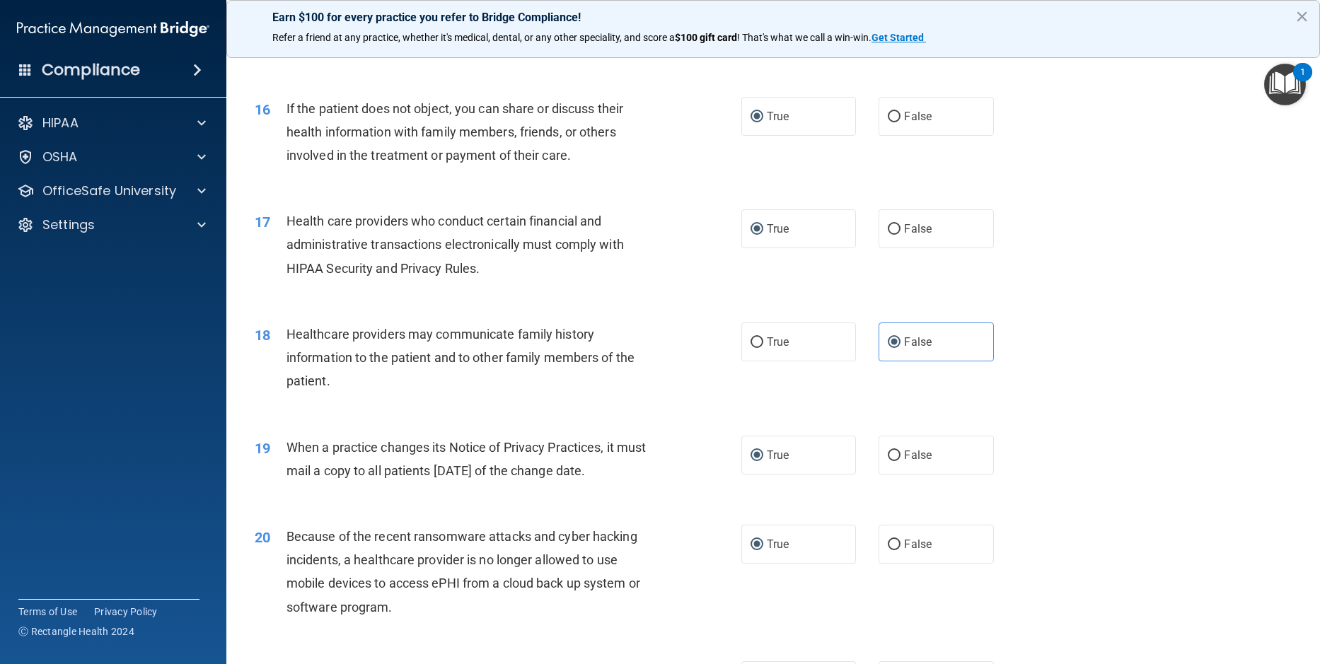
scroll to position [1591, 0]
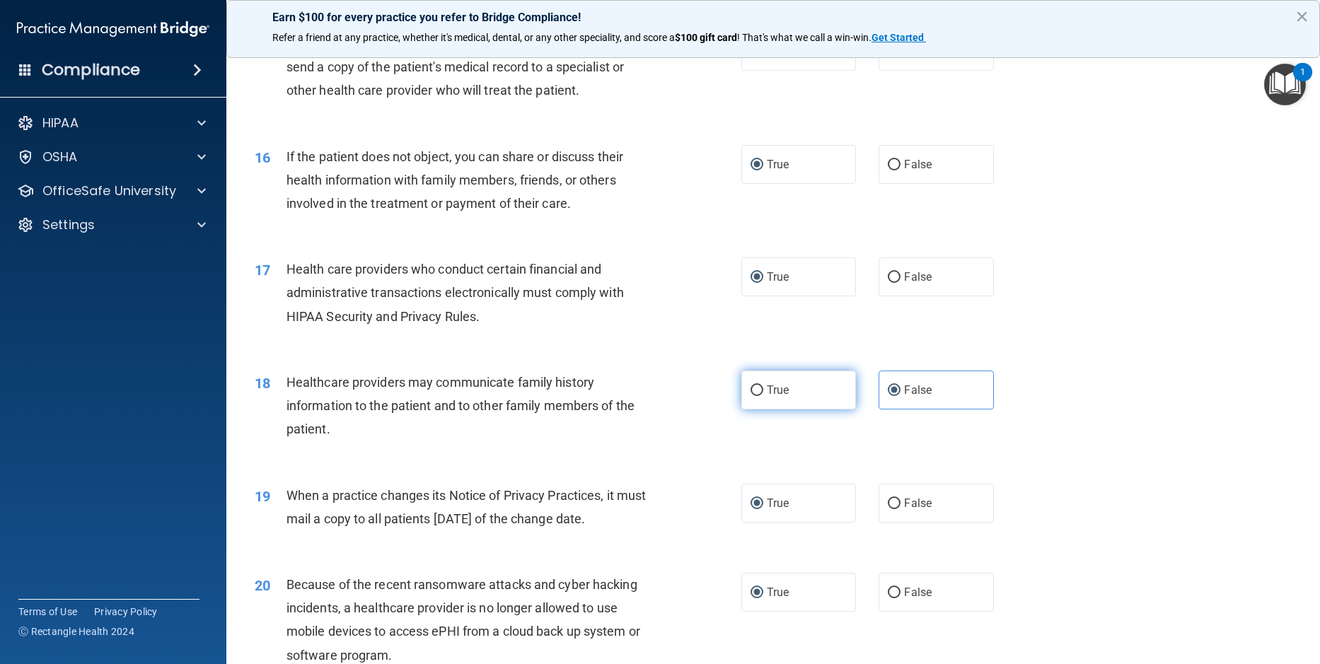
click at [750, 396] on input "True" at bounding box center [756, 390] width 13 height 11
radio input "true"
click at [888, 396] on input "False" at bounding box center [894, 390] width 13 height 11
radio input "true"
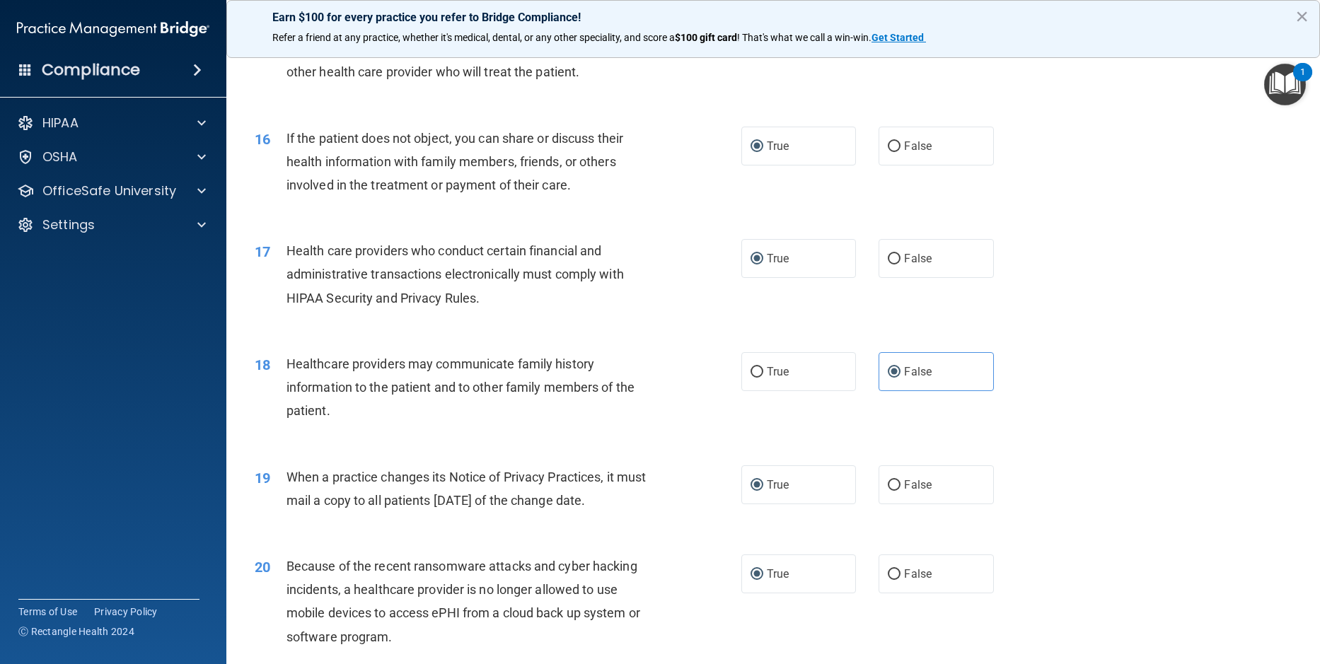
scroll to position [1662, 0]
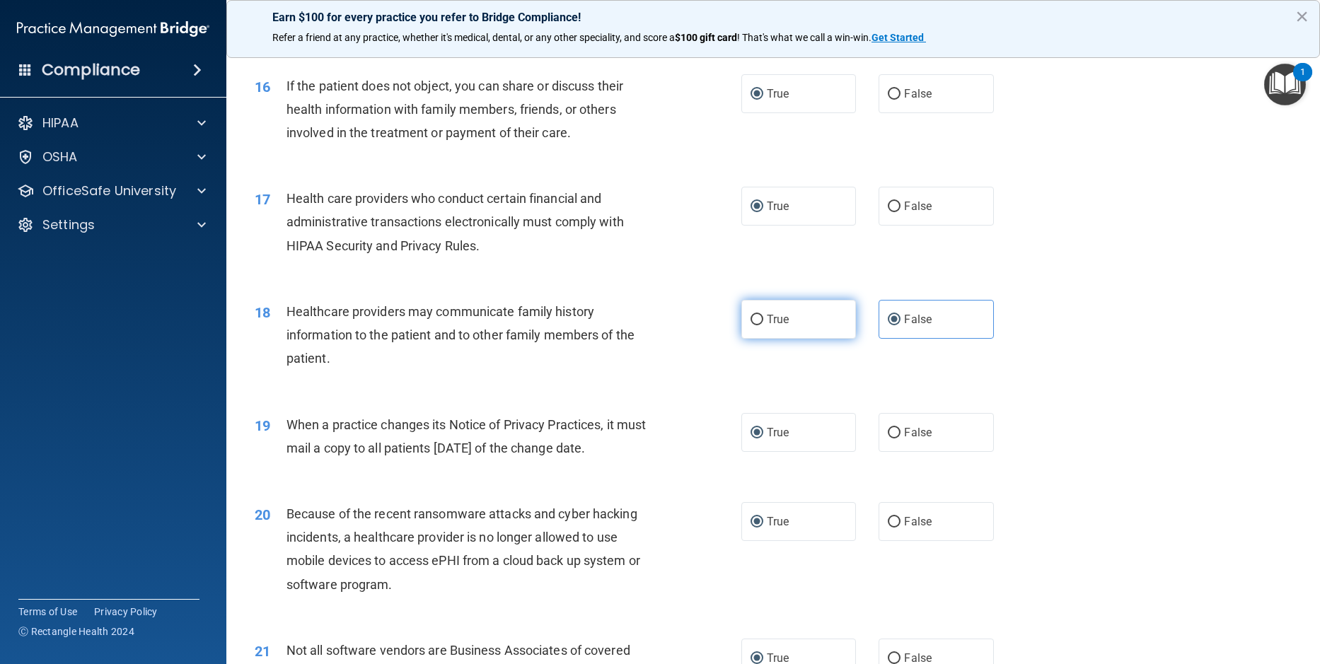
click at [752, 325] on input "True" at bounding box center [756, 320] width 13 height 11
radio input "true"
click at [1072, 349] on div "18 Healthcare providers may communicate family history information to the patie…" at bounding box center [773, 338] width 1058 height 113
click at [888, 325] on input "False" at bounding box center [894, 320] width 13 height 11
radio input "true"
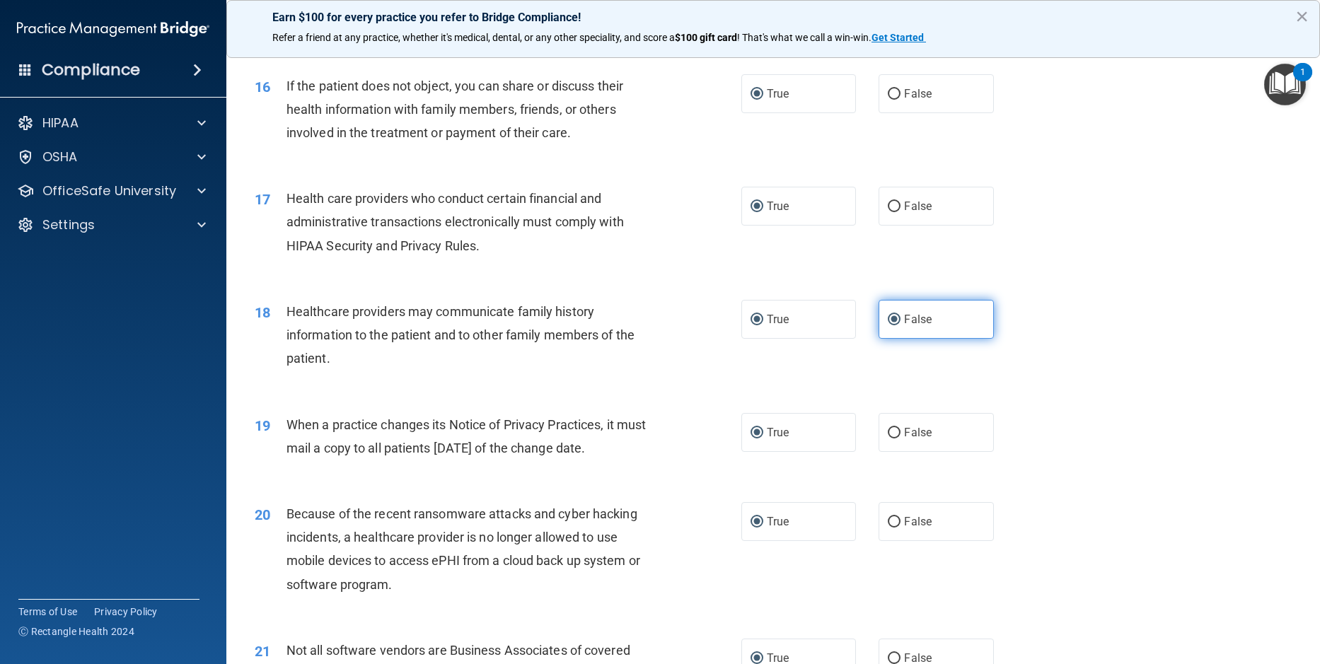
radio input "false"
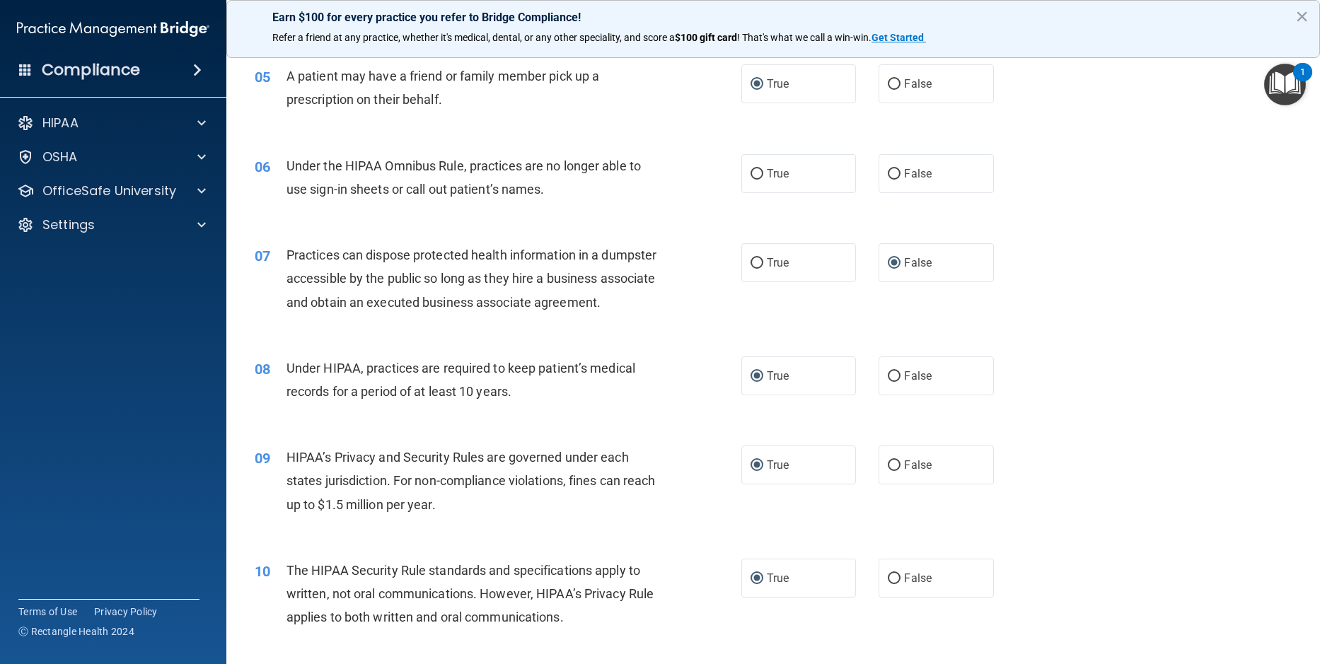
scroll to position [459, 0]
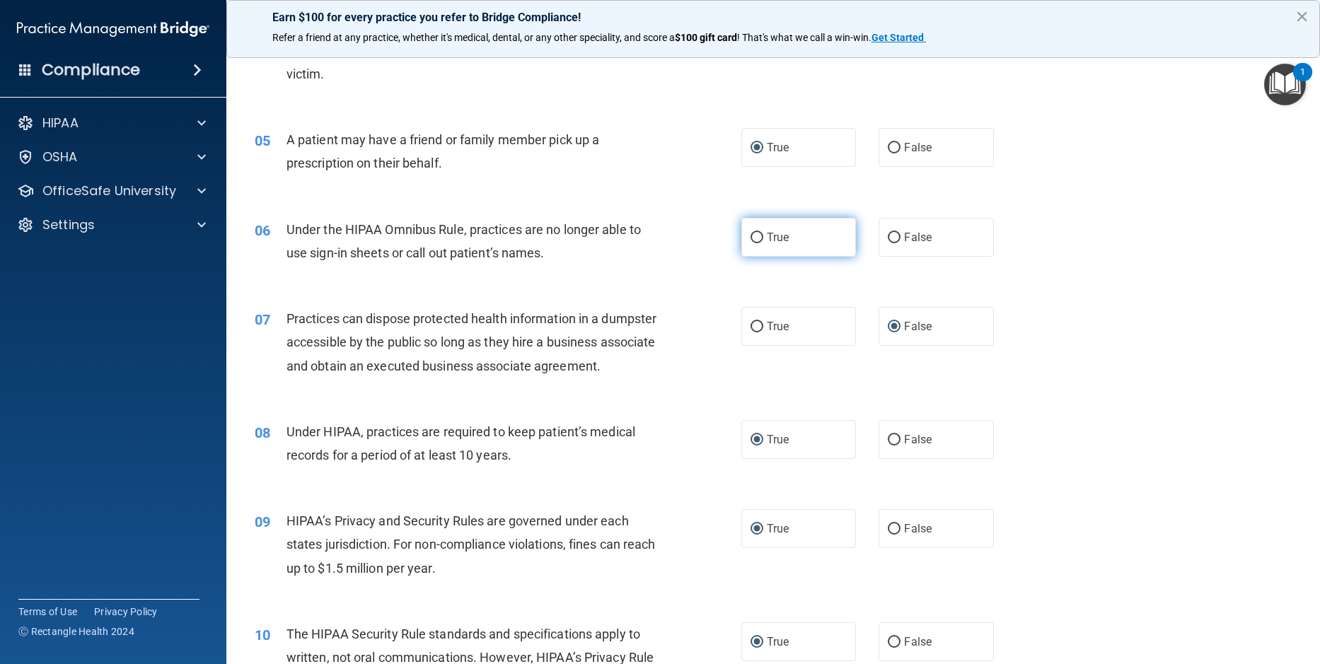
click at [750, 240] on input "True" at bounding box center [756, 238] width 13 height 11
radio input "true"
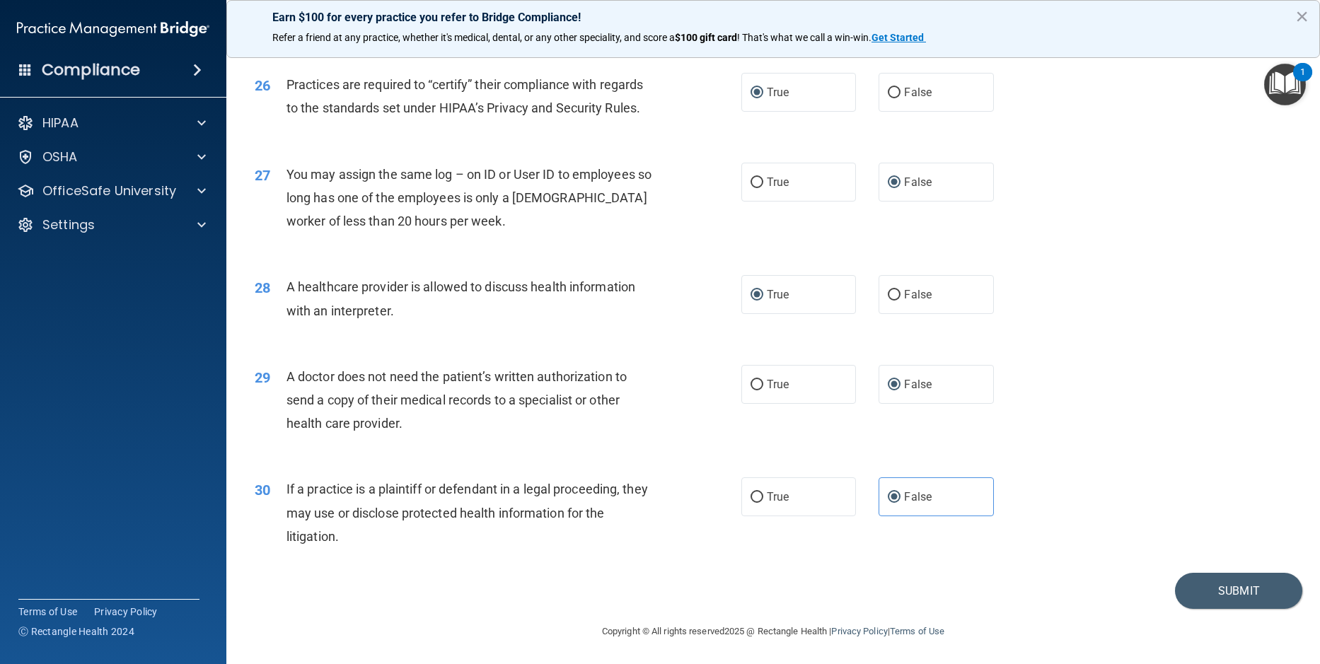
scroll to position [2722, 0]
click at [1212, 596] on button "Submit" at bounding box center [1238, 590] width 127 height 36
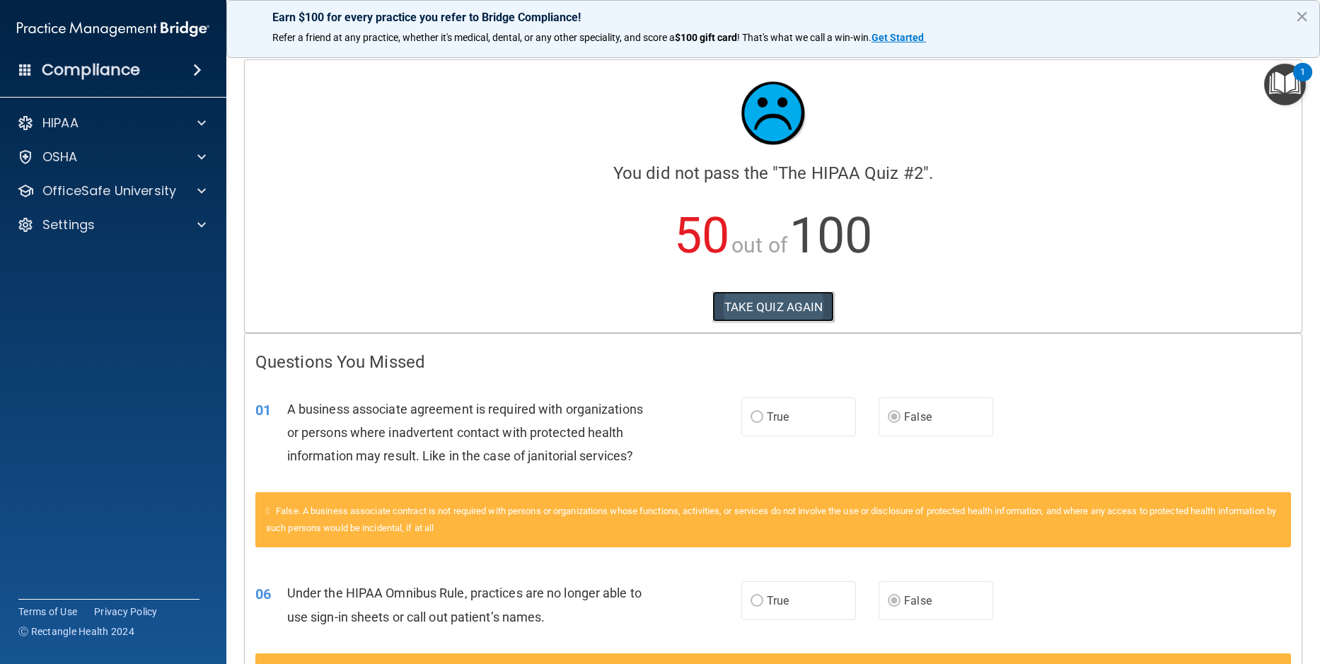
click at [772, 312] on button "TAKE QUIZ AGAIN" at bounding box center [773, 306] width 122 height 31
